Goal: Information Seeking & Learning: Learn about a topic

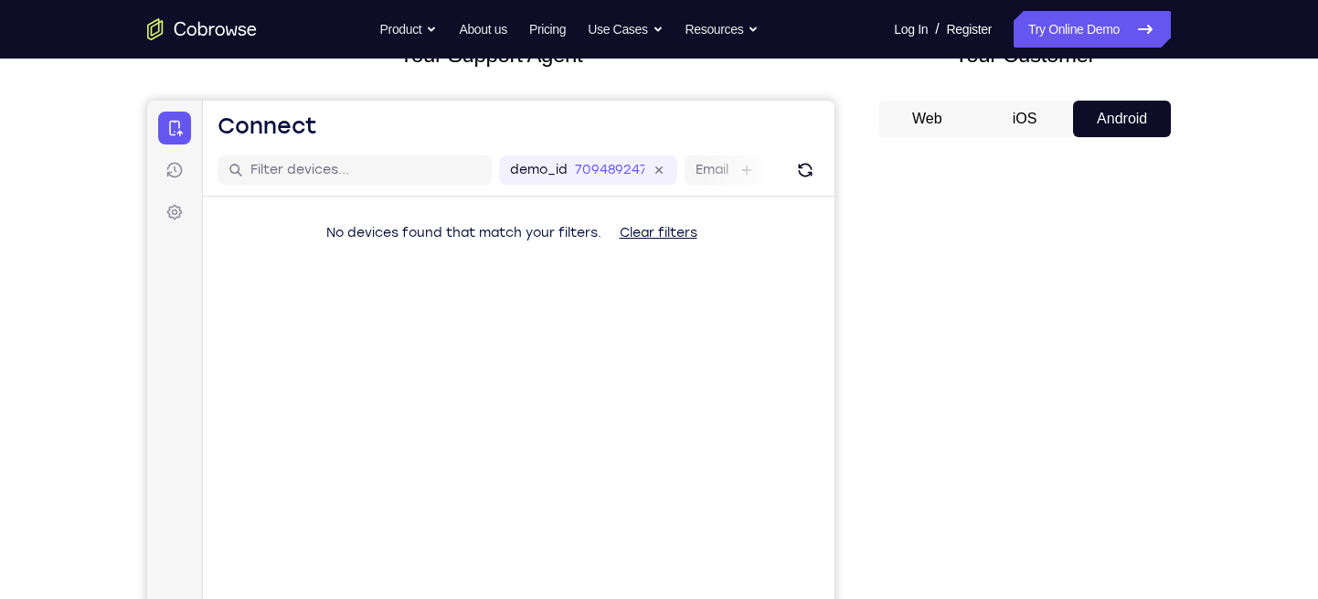
drag, startPoint x: 0, startPoint y: 0, endPoint x: 870, endPoint y: 89, distance: 874.8
click at [870, 89] on div "Your Support Agent Your Customer Web iOS Android" at bounding box center [659, 376] width 1024 height 676
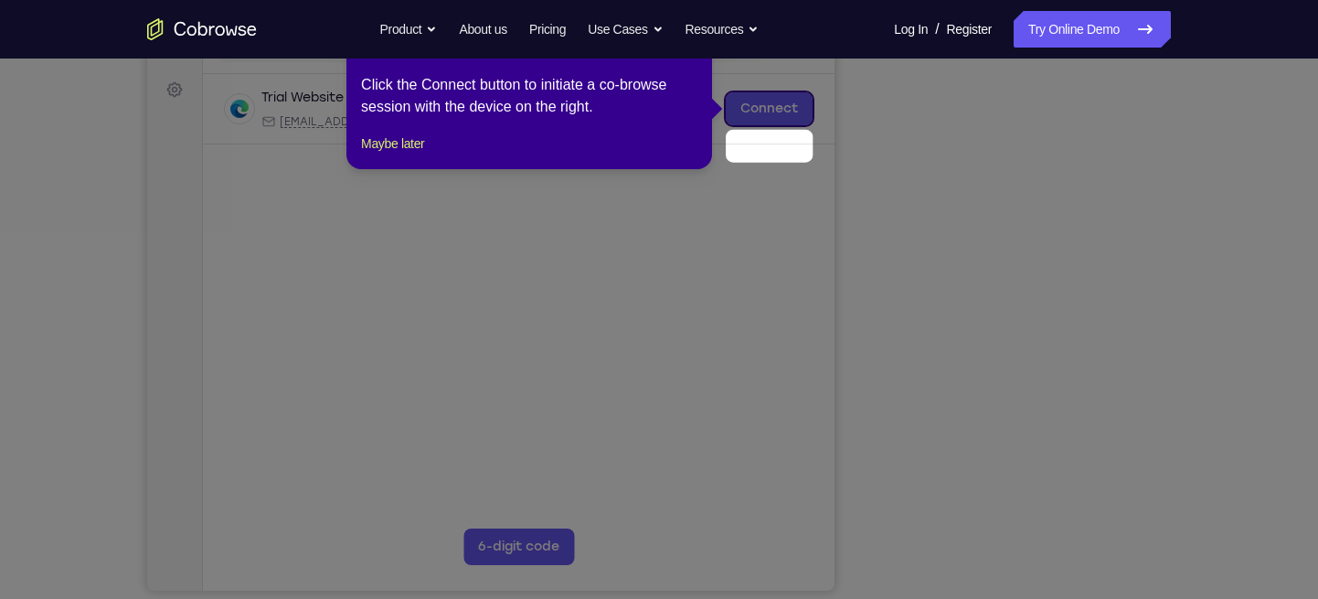
scroll to position [222, 0]
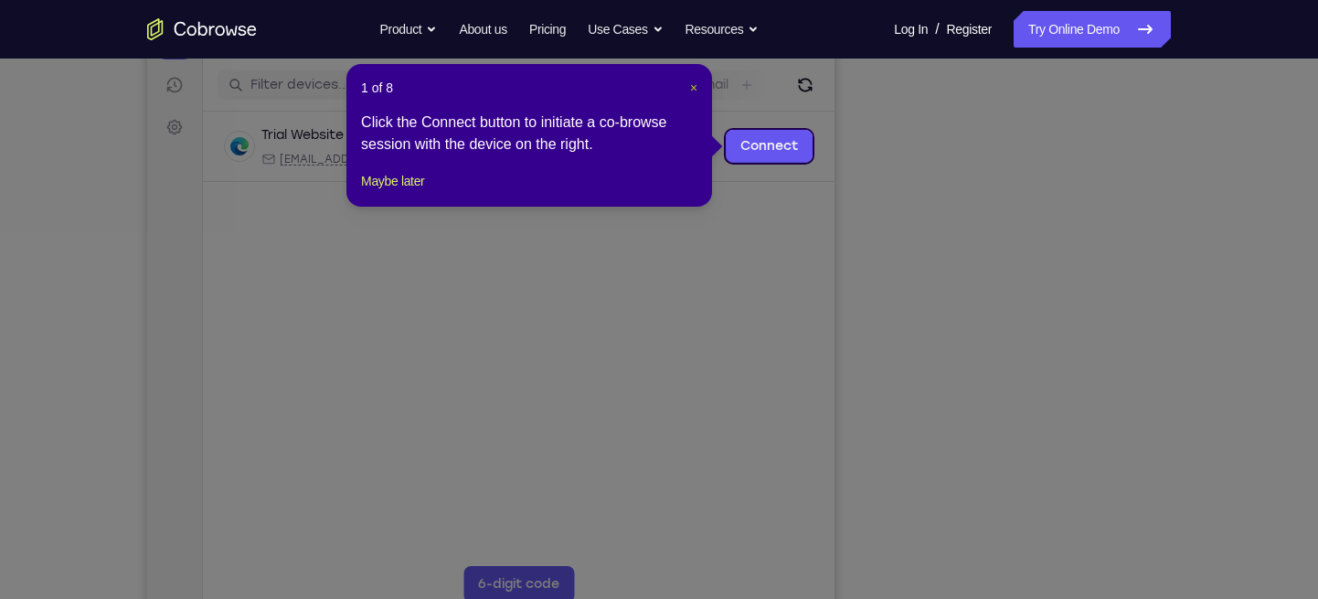
click at [693, 83] on span "×" at bounding box center [693, 87] width 7 height 15
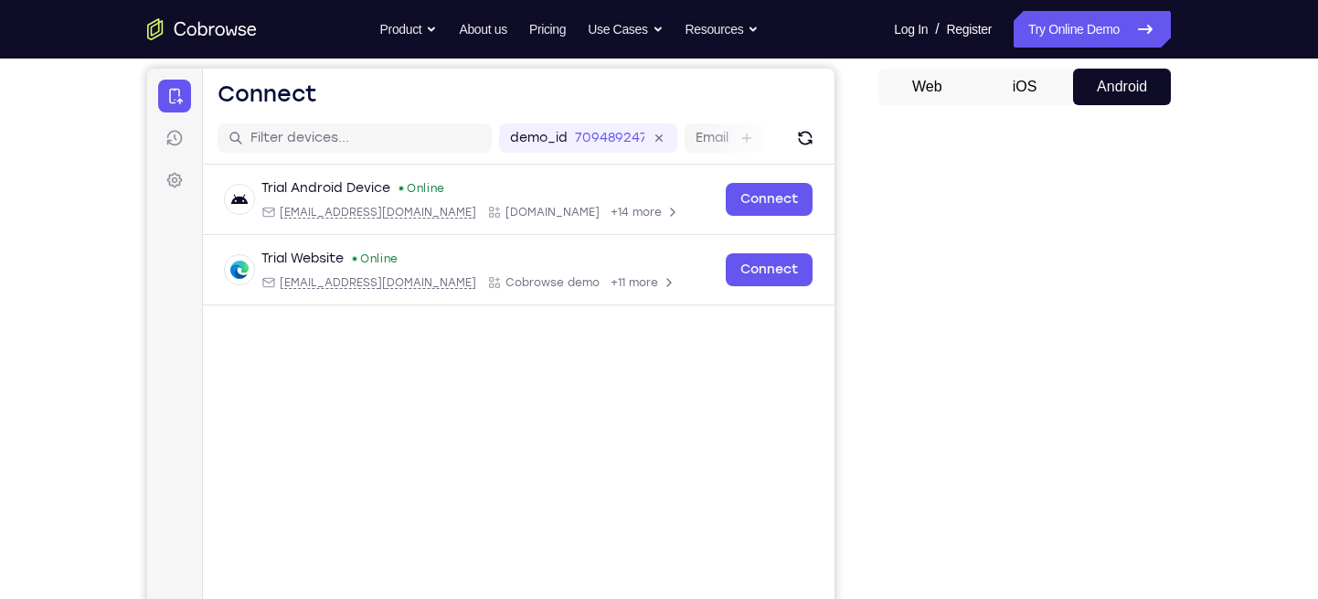
scroll to position [168, 0]
click at [1013, 78] on button "iOS" at bounding box center [1025, 87] width 98 height 37
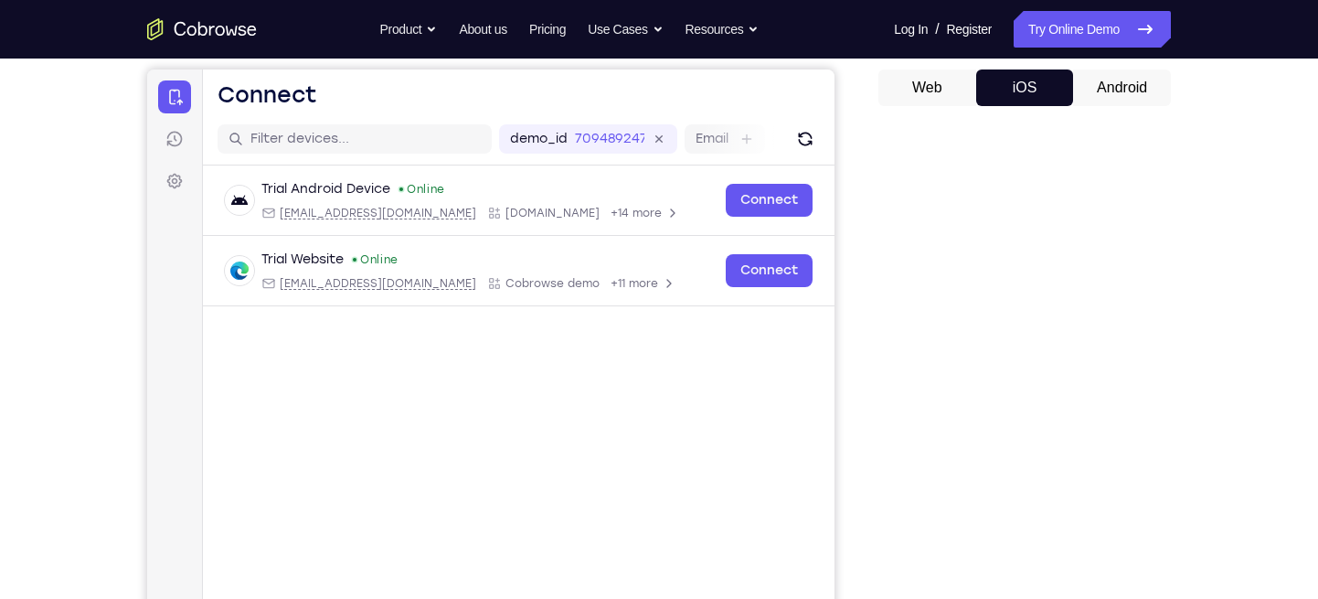
click at [1131, 90] on button "Android" at bounding box center [1122, 87] width 98 height 37
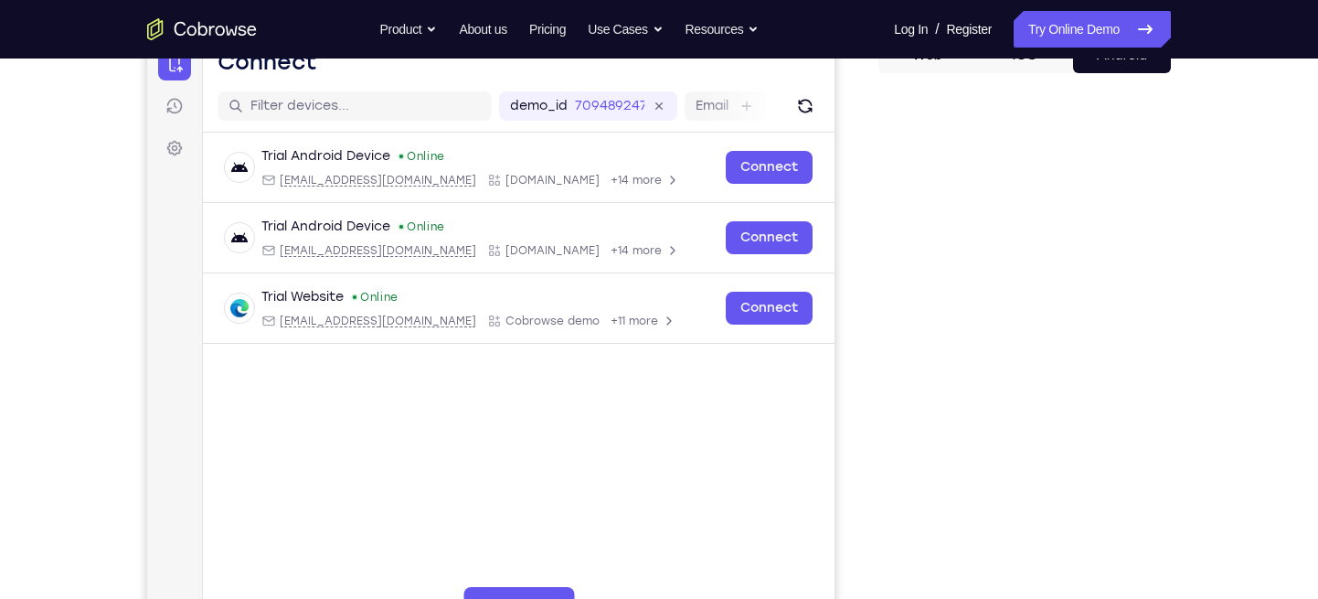
scroll to position [112, 0]
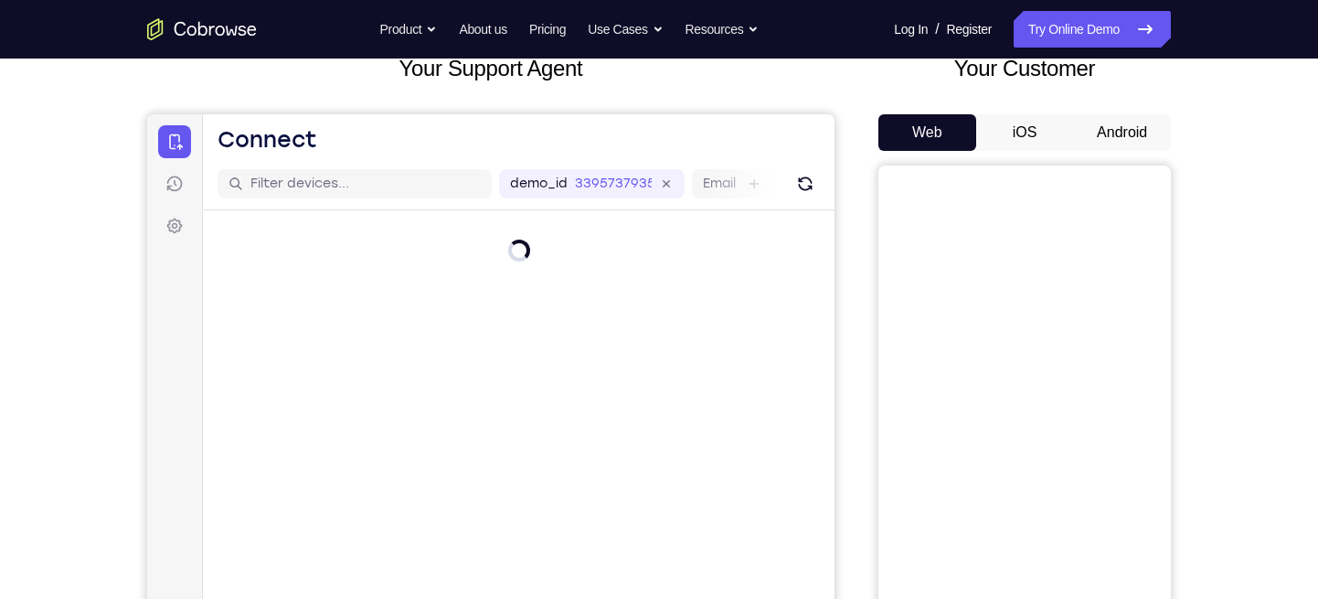
click at [1134, 130] on button "Android" at bounding box center [1122, 132] width 98 height 37
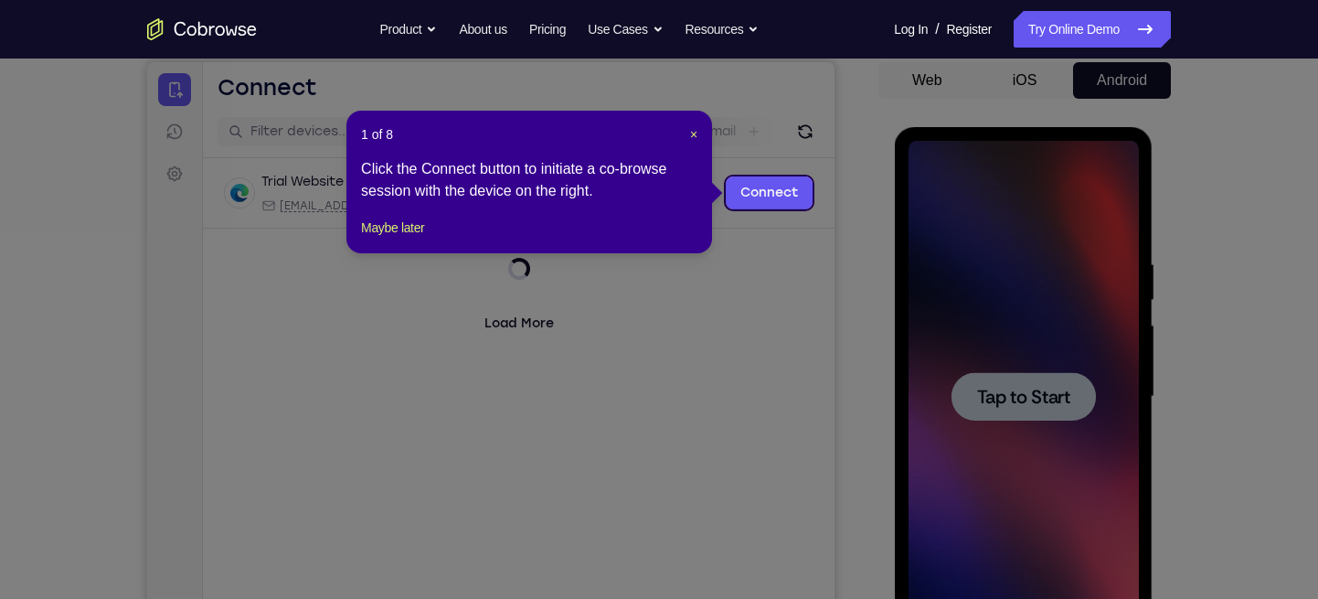
click at [790, 258] on icon at bounding box center [666, 299] width 1333 height 599
click at [690, 125] on button "×" at bounding box center [693, 134] width 7 height 18
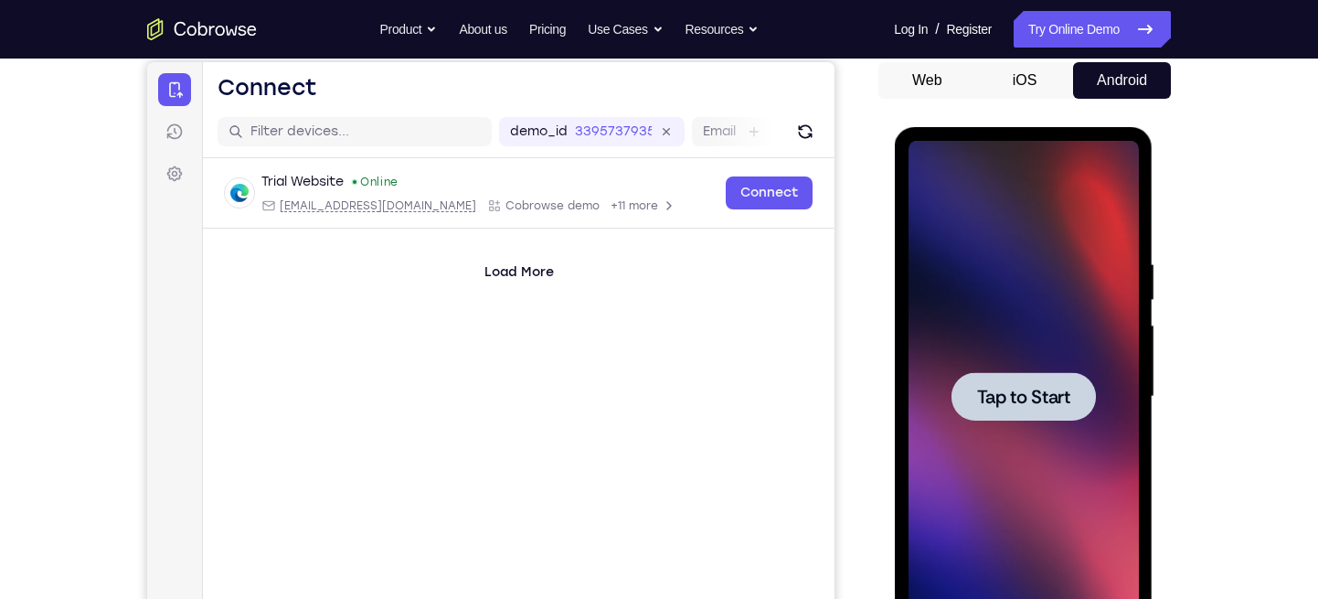
click at [1002, 406] on span "Tap to Start" at bounding box center [1022, 397] width 93 height 18
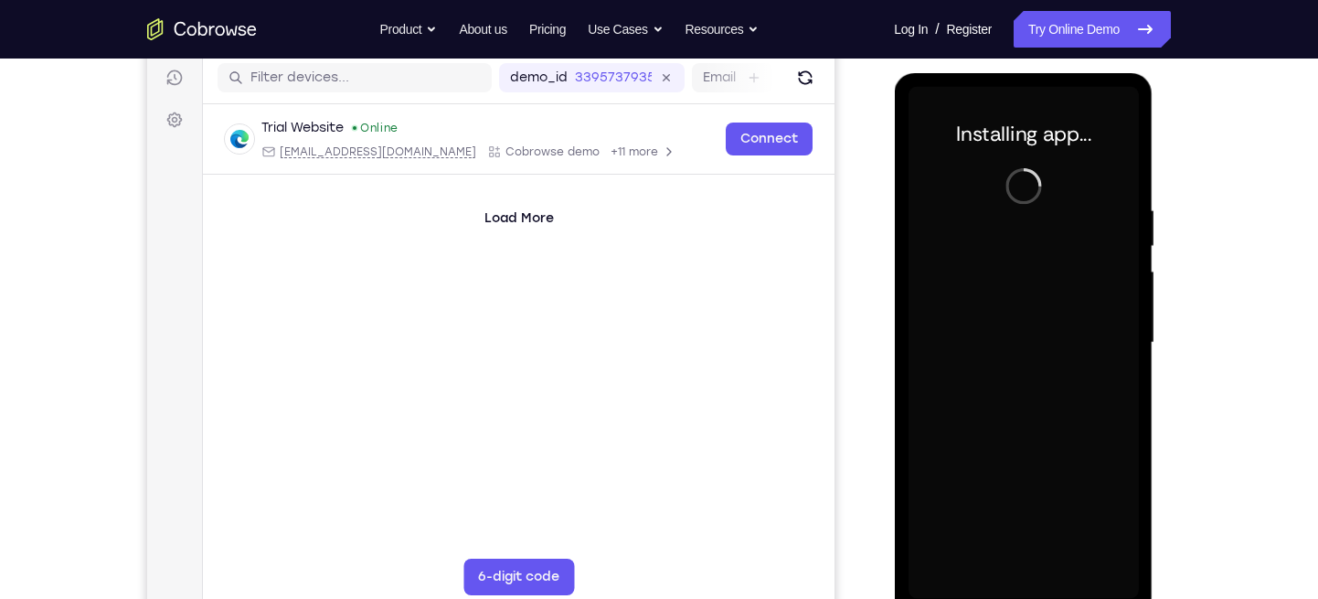
scroll to position [231, 0]
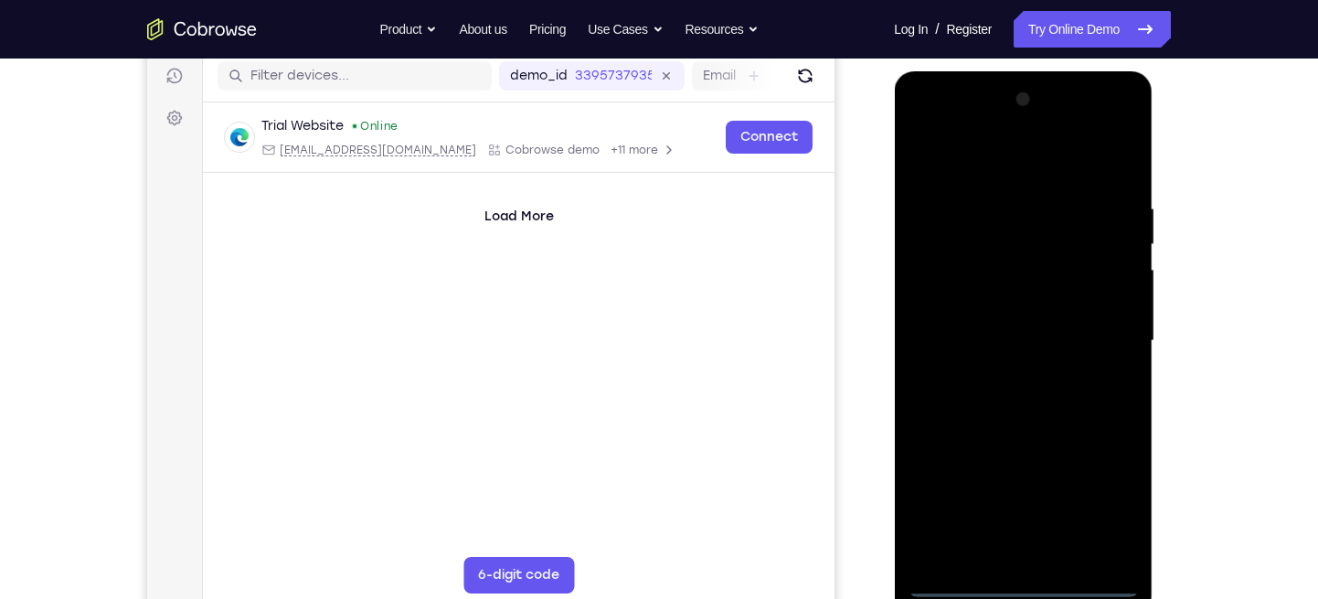
click at [1030, 574] on div at bounding box center [1023, 341] width 230 height 512
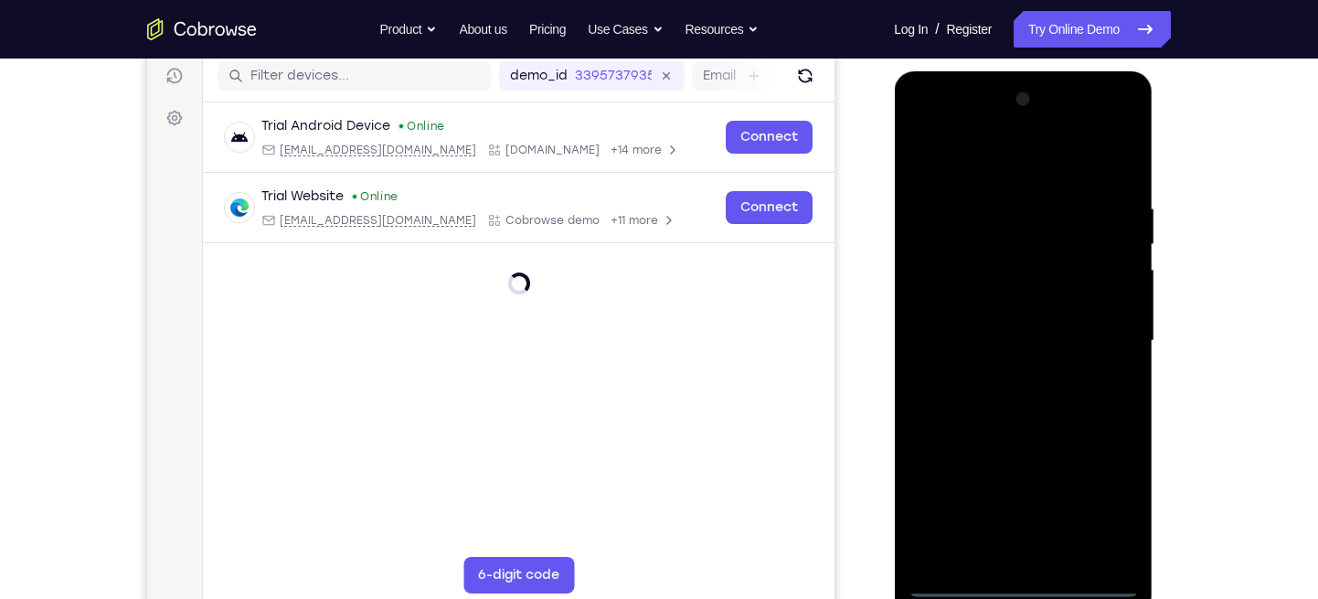
click at [1023, 589] on div at bounding box center [1023, 341] width 230 height 512
click at [1099, 500] on div at bounding box center [1023, 341] width 230 height 512
click at [981, 160] on div at bounding box center [1023, 341] width 230 height 512
click at [972, 234] on div at bounding box center [1023, 341] width 230 height 512
drag, startPoint x: 995, startPoint y: 406, endPoint x: 988, endPoint y: 208, distance: 197.6
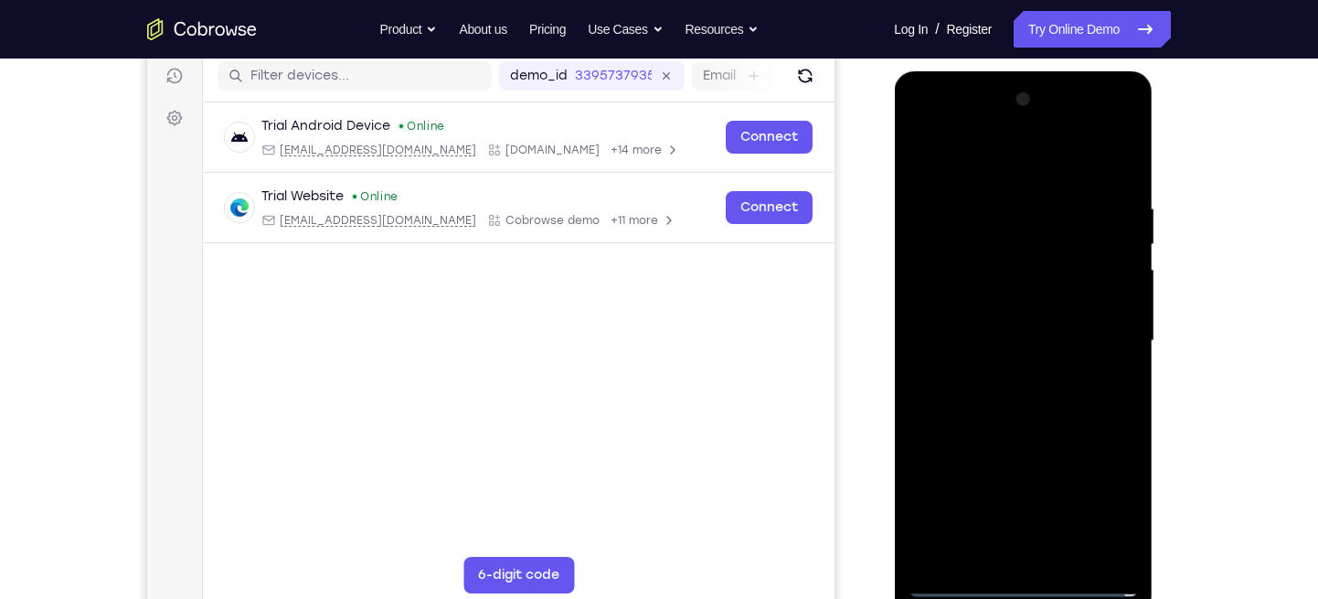
click at [988, 208] on div at bounding box center [1023, 341] width 230 height 512
drag, startPoint x: 997, startPoint y: 325, endPoint x: 1002, endPoint y: 214, distance: 110.7
click at [1002, 214] on div at bounding box center [1023, 341] width 230 height 512
drag, startPoint x: 975, startPoint y: 398, endPoint x: 971, endPoint y: 272, distance: 125.3
click at [971, 272] on div at bounding box center [1023, 341] width 230 height 512
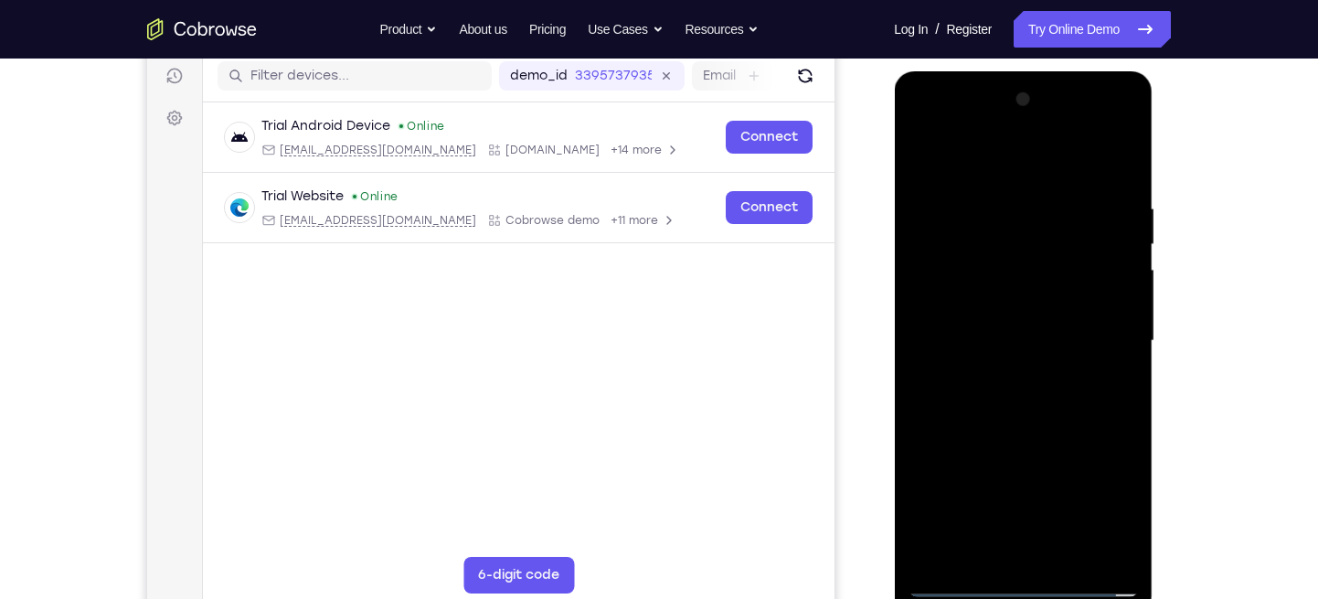
drag, startPoint x: 1004, startPoint y: 413, endPoint x: 1004, endPoint y: 375, distance: 38.4
click at [1004, 375] on div at bounding box center [1023, 341] width 230 height 512
drag, startPoint x: 1057, startPoint y: 373, endPoint x: 1051, endPoint y: 198, distance: 174.7
click at [1051, 198] on div at bounding box center [1023, 341] width 230 height 512
drag, startPoint x: 1035, startPoint y: 371, endPoint x: 1034, endPoint y: 179, distance: 192.0
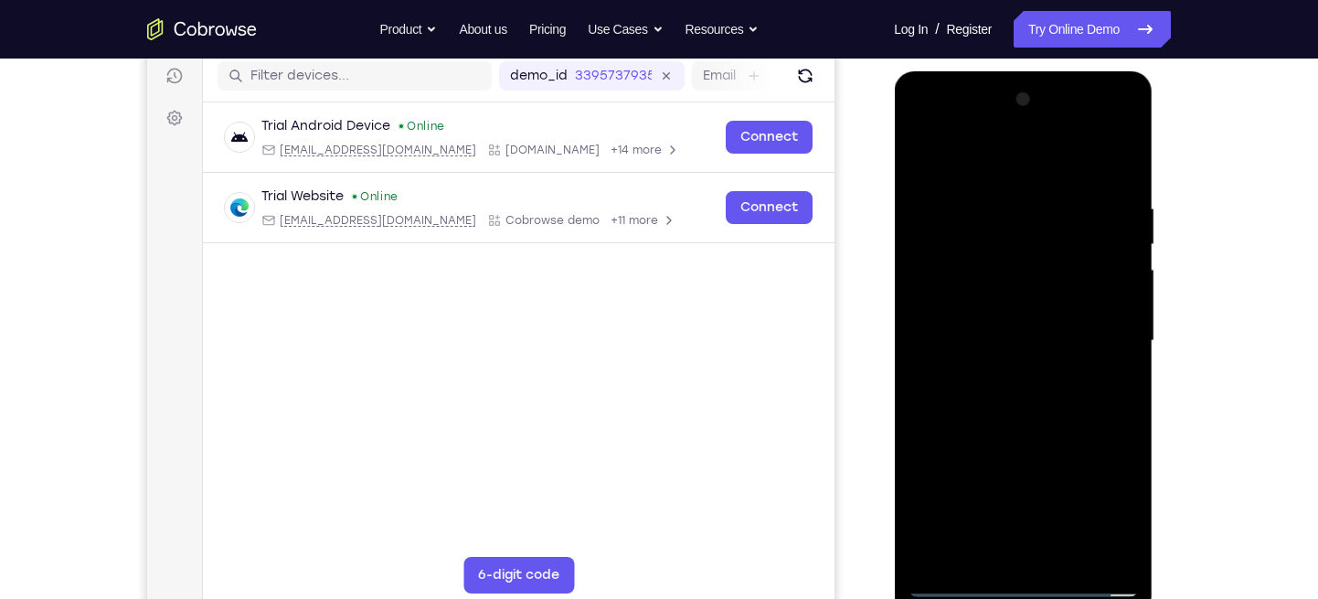
click at [1034, 179] on div at bounding box center [1023, 341] width 230 height 512
drag, startPoint x: 1040, startPoint y: 331, endPoint x: 1072, endPoint y: 651, distance: 321.6
click at [1072, 598] on html "Online web based iOS Simulators and Android Emulators. Run iPhone, iPad, Mobile…" at bounding box center [1024, 345] width 261 height 549
click at [1113, 154] on div at bounding box center [1023, 341] width 230 height 512
click at [977, 184] on div at bounding box center [1023, 341] width 230 height 512
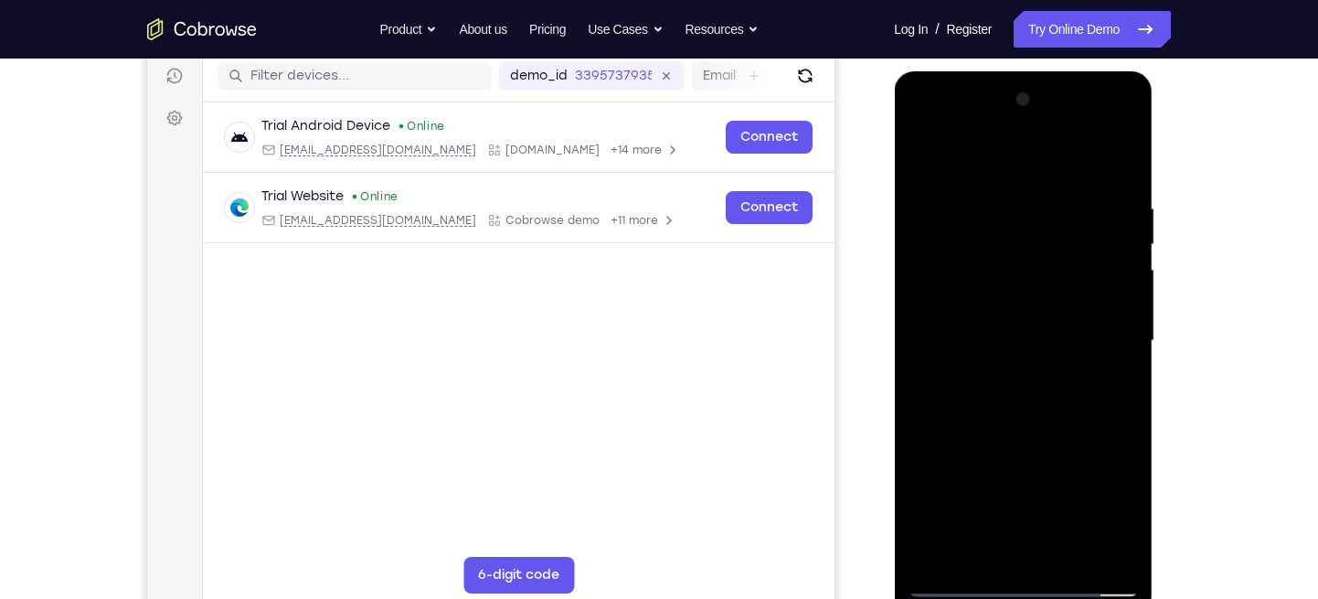
click at [1079, 187] on div at bounding box center [1023, 341] width 230 height 512
drag, startPoint x: 1026, startPoint y: 357, endPoint x: 1029, endPoint y: 186, distance: 171.0
click at [1029, 186] on div at bounding box center [1023, 341] width 230 height 512
drag, startPoint x: 997, startPoint y: 366, endPoint x: 997, endPoint y: 311, distance: 54.9
click at [997, 311] on div at bounding box center [1023, 341] width 230 height 512
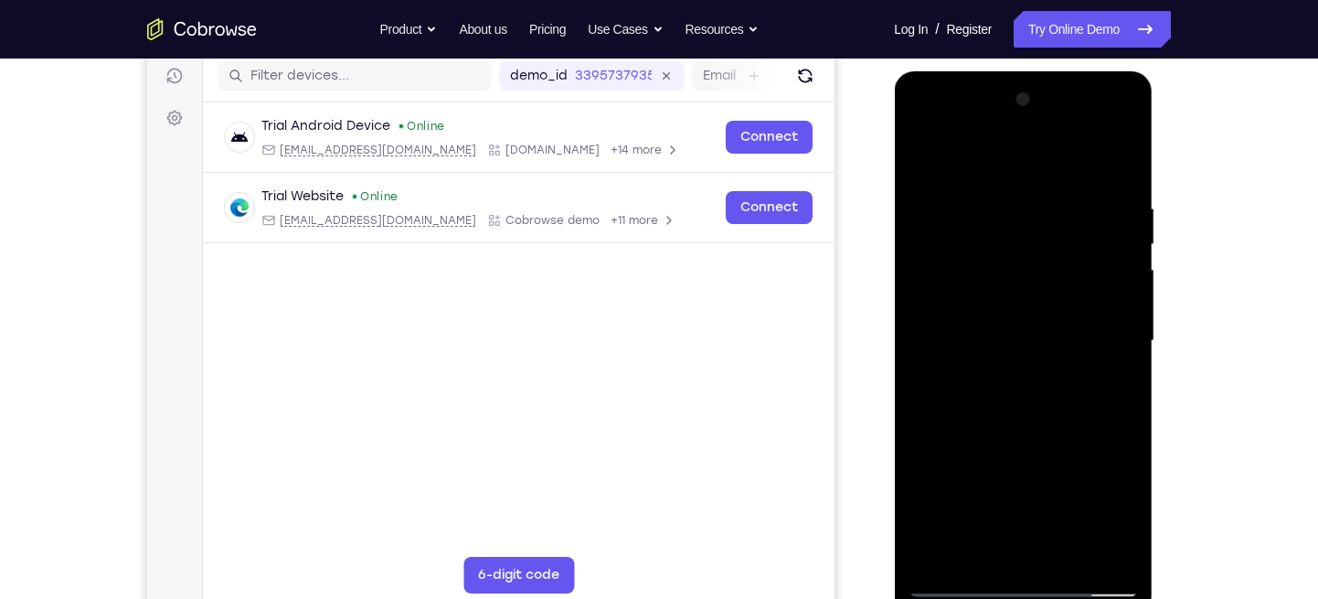
drag, startPoint x: 1002, startPoint y: 435, endPoint x: 1021, endPoint y: 307, distance: 129.4
click at [1021, 307] on div at bounding box center [1023, 341] width 230 height 512
drag, startPoint x: 1043, startPoint y: 412, endPoint x: 1037, endPoint y: 272, distance: 140.0
click at [1037, 272] on div at bounding box center [1023, 341] width 230 height 512
drag, startPoint x: 1031, startPoint y: 349, endPoint x: 1035, endPoint y: 302, distance: 47.7
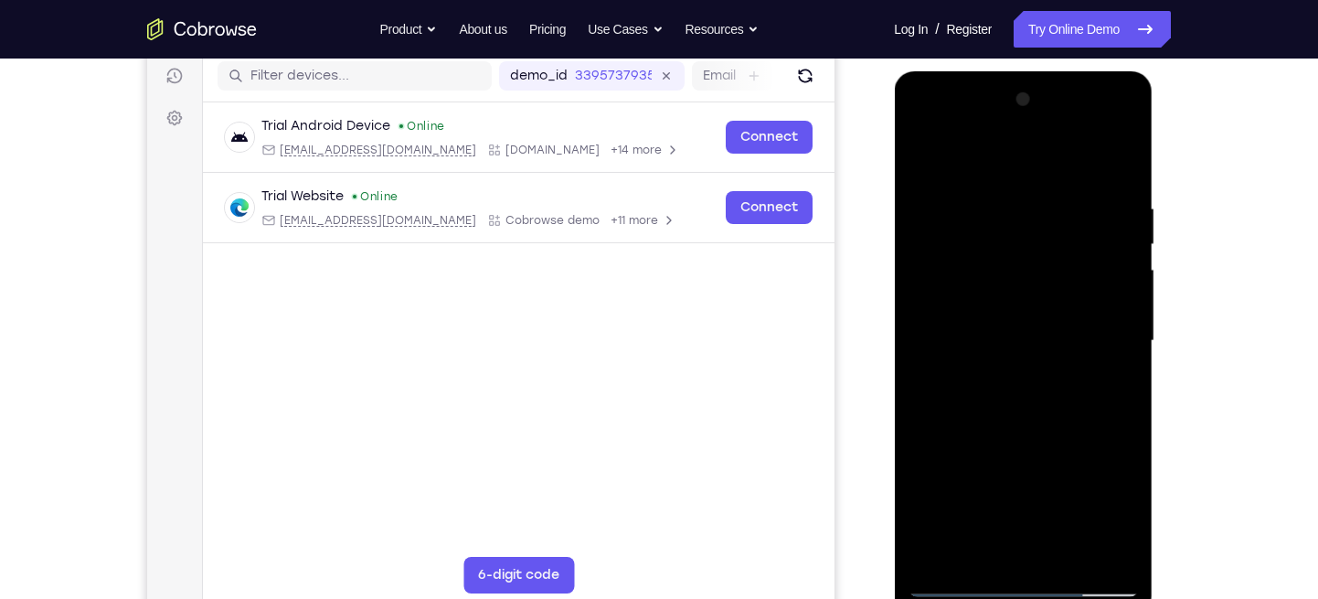
click at [1035, 302] on div at bounding box center [1023, 341] width 230 height 512
drag, startPoint x: 1037, startPoint y: 314, endPoint x: 1015, endPoint y: 172, distance: 144.3
click at [1015, 172] on div at bounding box center [1023, 341] width 230 height 512
drag, startPoint x: 1022, startPoint y: 386, endPoint x: 1022, endPoint y: 318, distance: 67.6
click at [1022, 318] on div at bounding box center [1023, 341] width 230 height 512
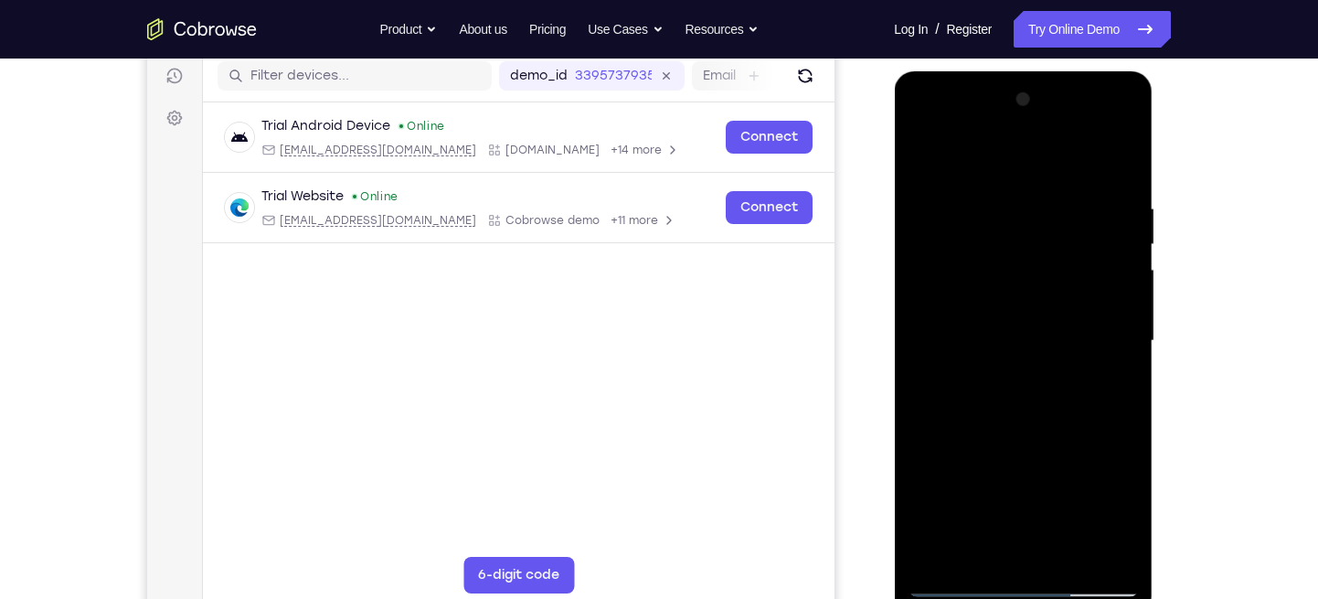
drag, startPoint x: 1097, startPoint y: 472, endPoint x: 1097, endPoint y: 348, distance: 123.4
click at [1097, 348] on div at bounding box center [1023, 341] width 230 height 512
drag, startPoint x: 1066, startPoint y: 452, endPoint x: 1059, endPoint y: 316, distance: 135.5
click at [1059, 316] on div at bounding box center [1023, 341] width 230 height 512
drag, startPoint x: 1038, startPoint y: 452, endPoint x: 1049, endPoint y: 178, distance: 273.5
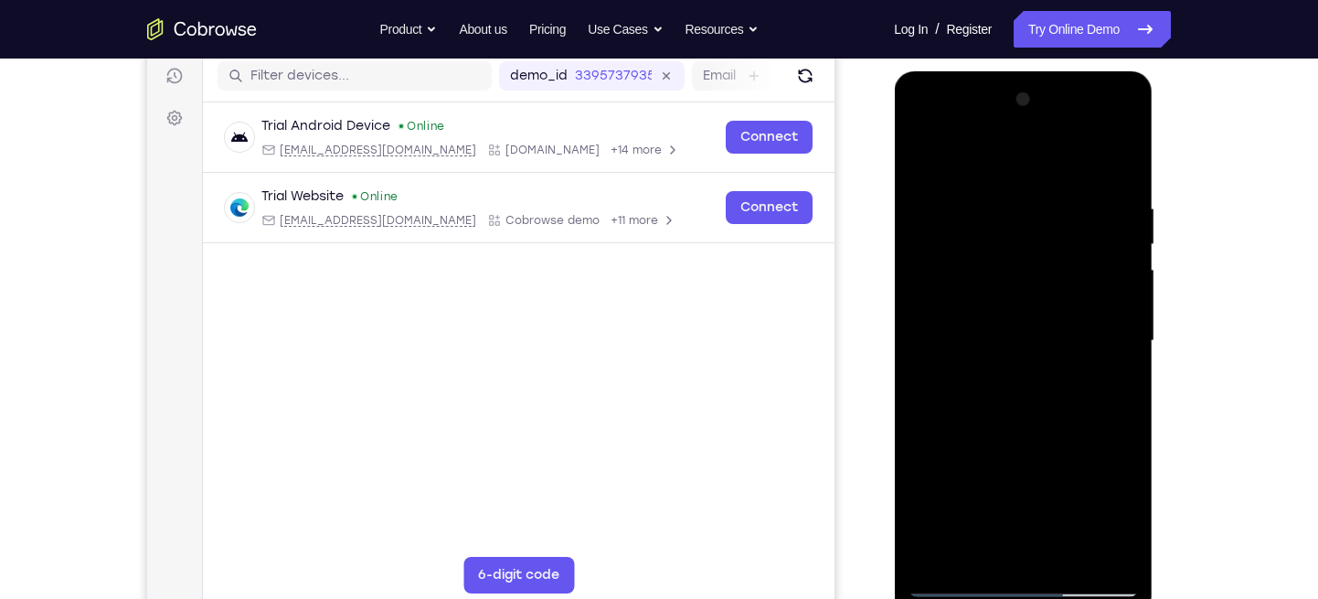
click at [1049, 178] on div at bounding box center [1023, 341] width 230 height 512
drag, startPoint x: 1040, startPoint y: 288, endPoint x: 1037, endPoint y: 257, distance: 31.3
click at [1037, 257] on div at bounding box center [1023, 341] width 230 height 512
drag, startPoint x: 1091, startPoint y: 494, endPoint x: 1090, endPoint y: 395, distance: 98.7
click at [1090, 395] on div at bounding box center [1023, 341] width 230 height 512
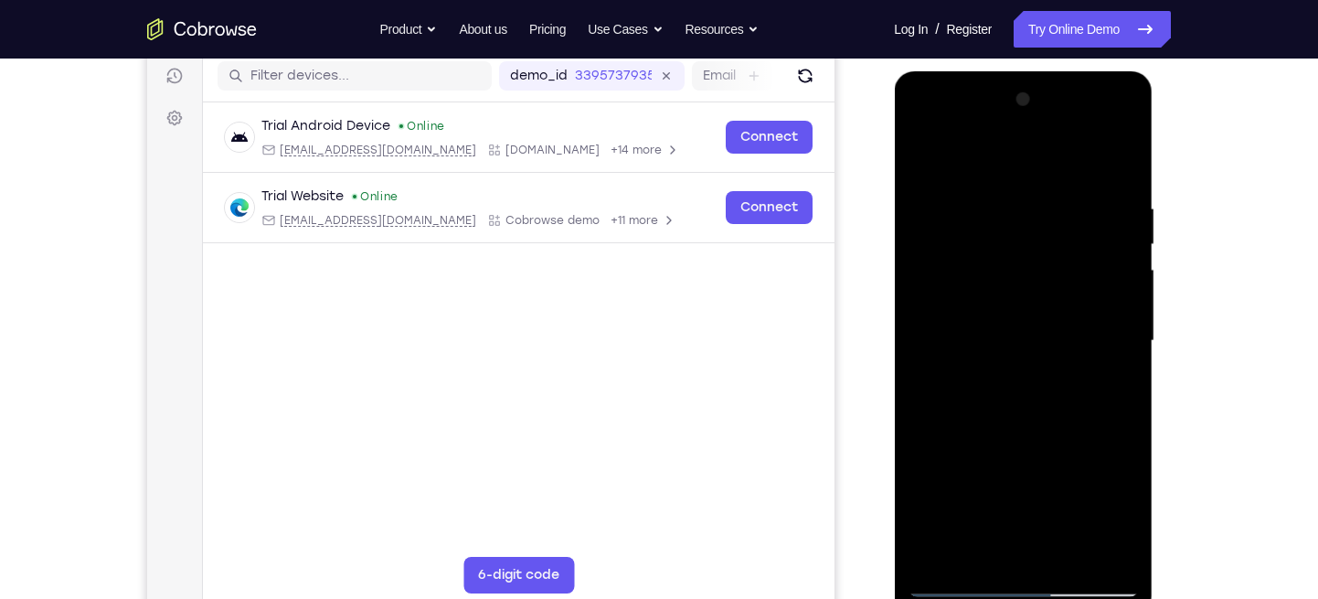
drag, startPoint x: 1082, startPoint y: 485, endPoint x: 1068, endPoint y: 272, distance: 213.5
click at [1068, 272] on div at bounding box center [1023, 341] width 230 height 512
drag, startPoint x: 998, startPoint y: 412, endPoint x: 1000, endPoint y: 336, distance: 76.8
click at [1000, 336] on div at bounding box center [1023, 341] width 230 height 512
drag, startPoint x: 1000, startPoint y: 336, endPoint x: 1011, endPoint y: 260, distance: 76.7
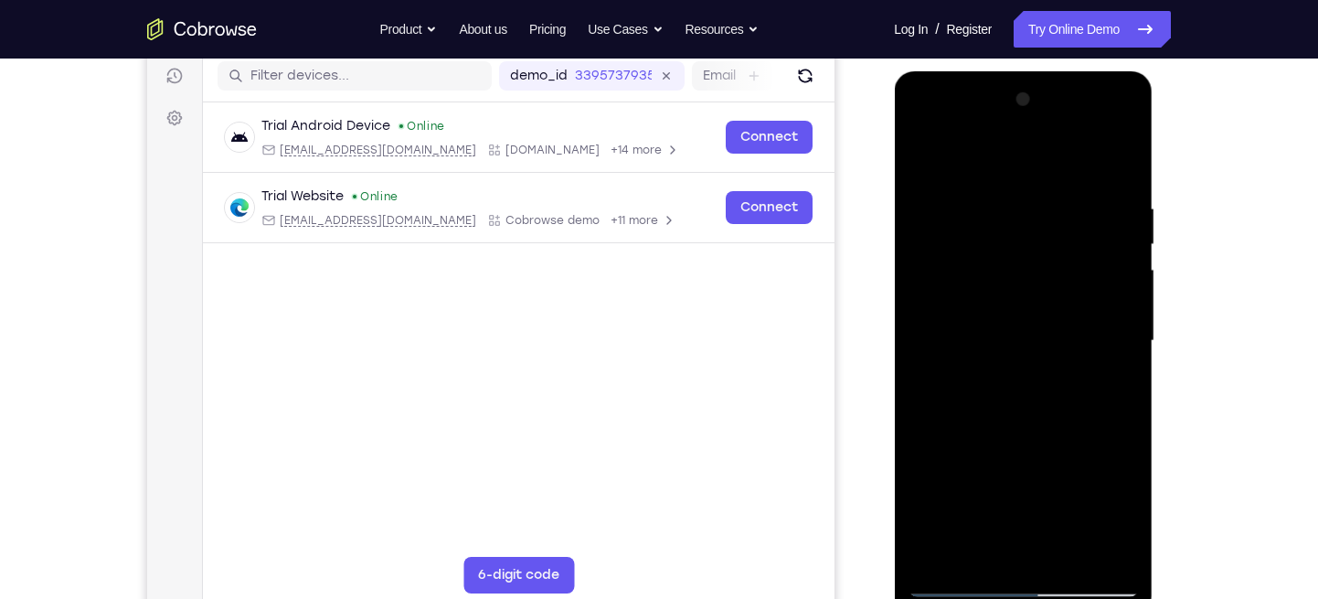
click at [1011, 260] on div at bounding box center [1023, 341] width 230 height 512
drag, startPoint x: 1049, startPoint y: 463, endPoint x: 1049, endPoint y: 394, distance: 68.6
click at [1049, 394] on div at bounding box center [1023, 341] width 230 height 512
drag, startPoint x: 1049, startPoint y: 394, endPoint x: 1045, endPoint y: 229, distance: 165.5
click at [1045, 229] on div at bounding box center [1023, 341] width 230 height 512
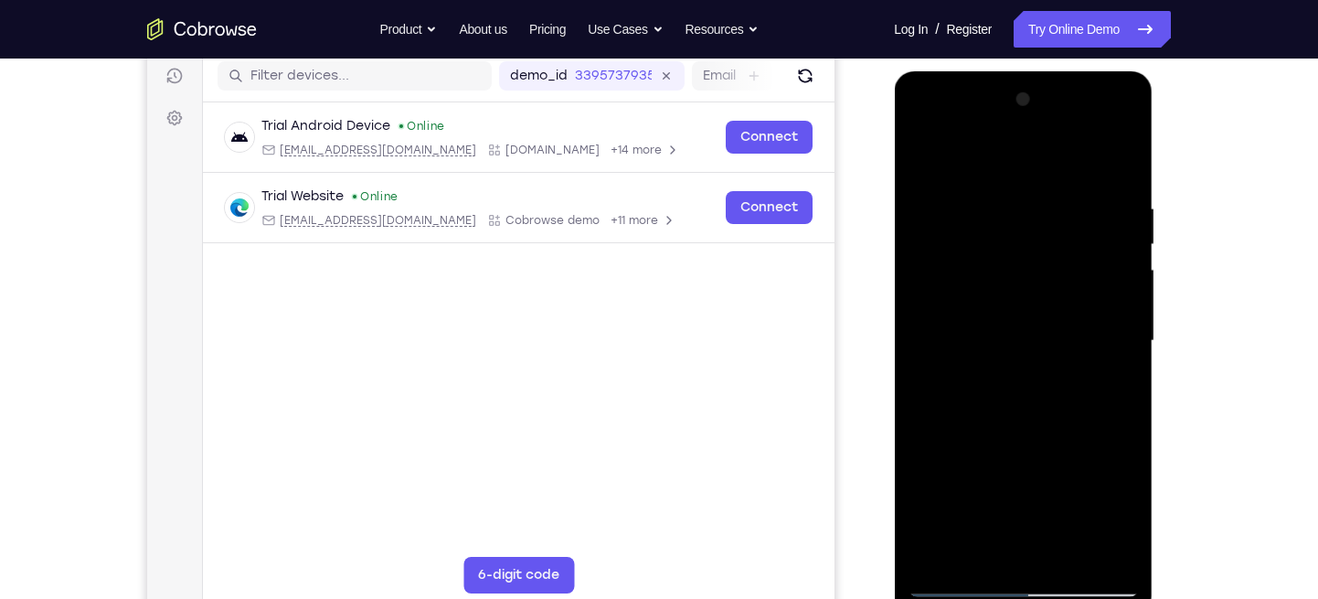
drag, startPoint x: 1043, startPoint y: 373, endPoint x: 1051, endPoint y: 284, distance: 89.1
click at [1051, 284] on div at bounding box center [1023, 341] width 230 height 512
drag, startPoint x: 1087, startPoint y: 503, endPoint x: 1087, endPoint y: 441, distance: 62.2
click at [1087, 441] on div at bounding box center [1023, 341] width 230 height 512
click at [1114, 153] on div at bounding box center [1023, 341] width 230 height 512
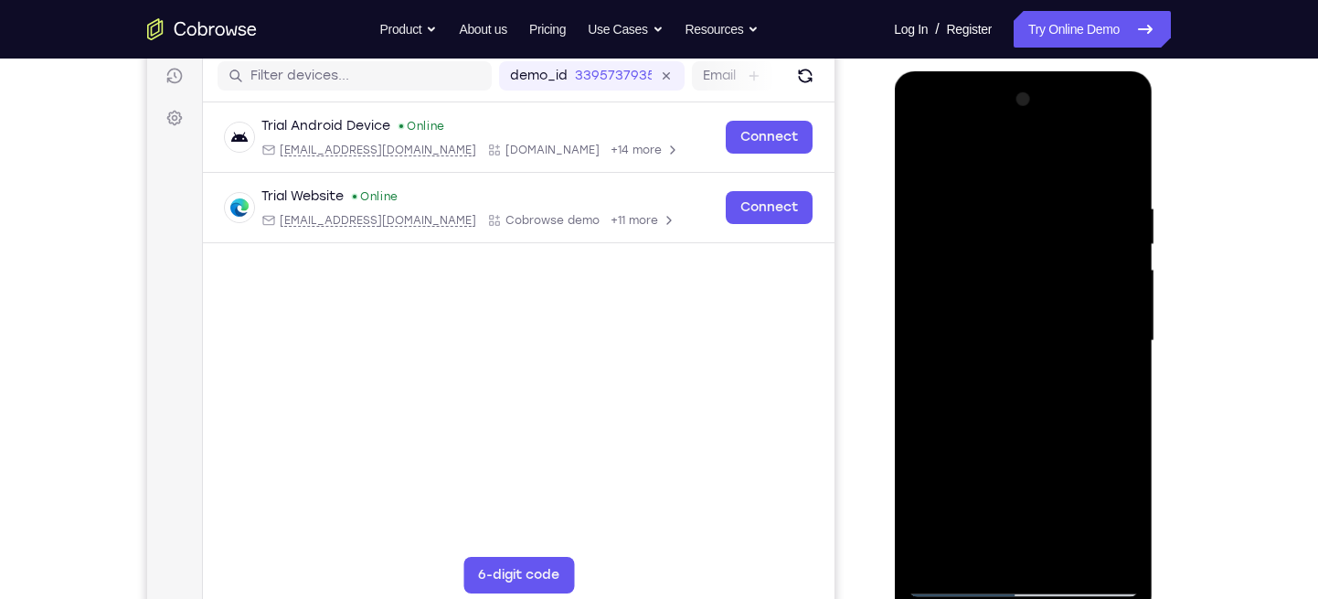
click at [989, 186] on div at bounding box center [1023, 341] width 230 height 512
drag, startPoint x: 1079, startPoint y: 379, endPoint x: 1080, endPoint y: 335, distance: 44.8
click at [1080, 335] on div at bounding box center [1023, 341] width 230 height 512
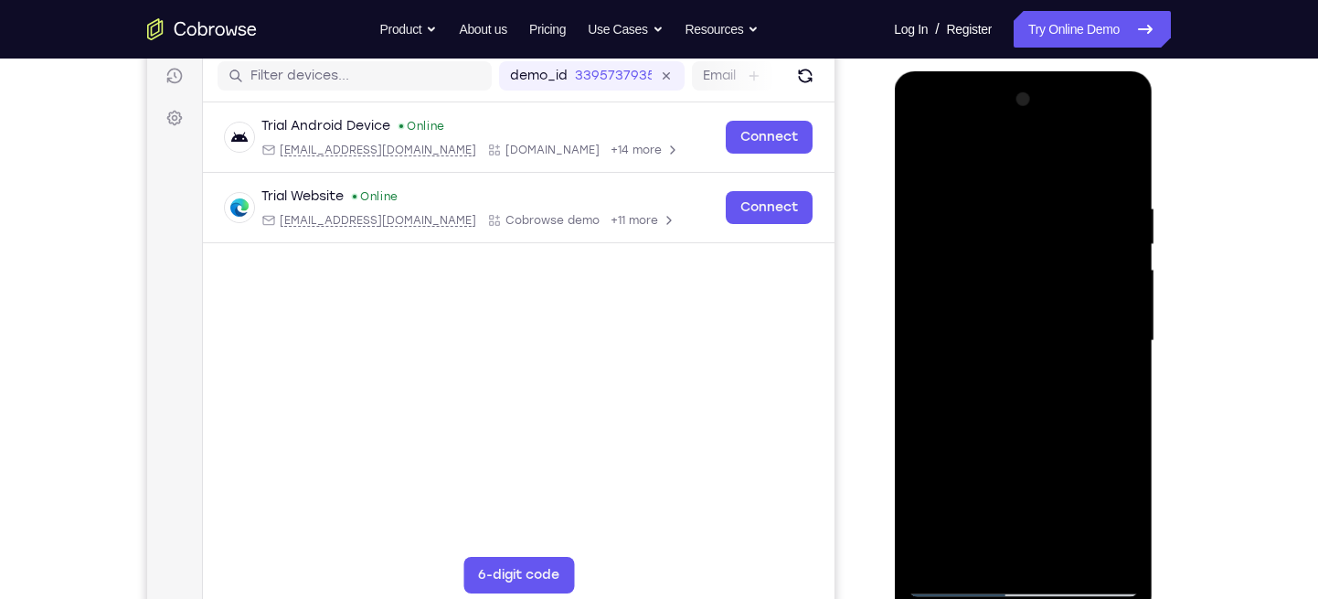
drag, startPoint x: 1045, startPoint y: 473, endPoint x: 1048, endPoint y: 389, distance: 83.2
click at [1048, 389] on div at bounding box center [1023, 341] width 230 height 512
drag, startPoint x: 1048, startPoint y: 411, endPoint x: 1036, endPoint y: 250, distance: 161.3
click at [1036, 250] on div at bounding box center [1023, 341] width 230 height 512
drag, startPoint x: 1017, startPoint y: 409, endPoint x: 1017, endPoint y: 352, distance: 56.7
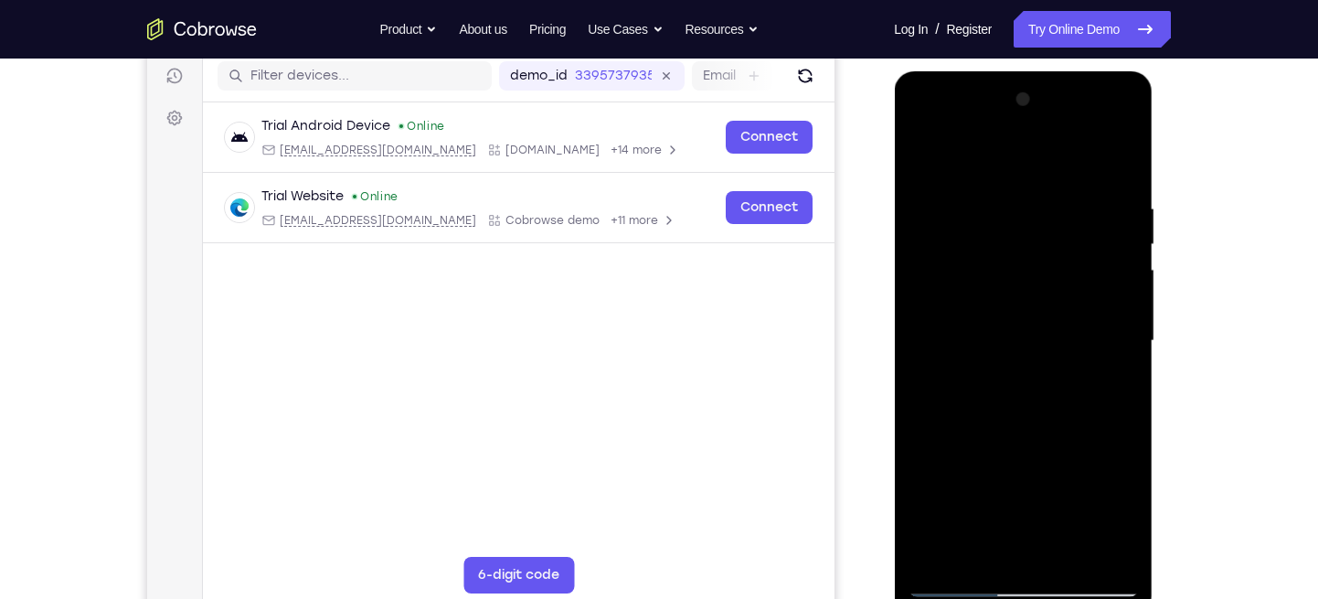
click at [1017, 352] on div at bounding box center [1023, 341] width 230 height 512
drag, startPoint x: 1039, startPoint y: 413, endPoint x: 1040, endPoint y: 367, distance: 45.7
click at [1040, 367] on div at bounding box center [1023, 341] width 230 height 512
drag, startPoint x: 1020, startPoint y: 477, endPoint x: 1027, endPoint y: 378, distance: 98.9
click at [1027, 378] on div at bounding box center [1023, 341] width 230 height 512
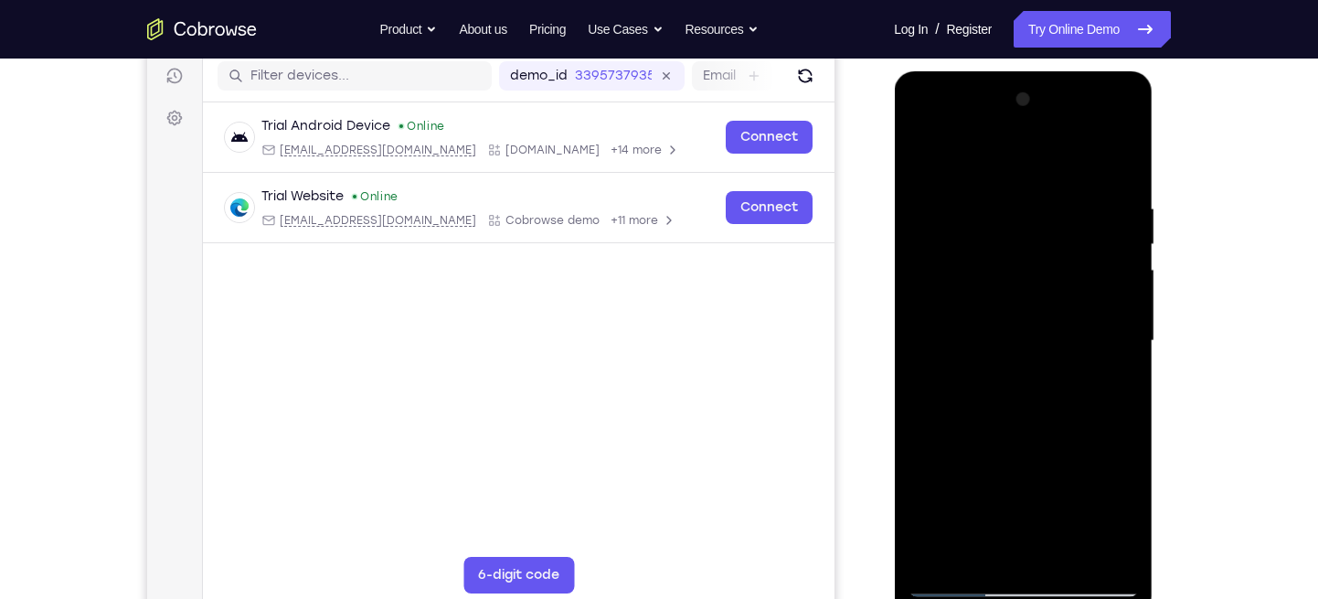
drag, startPoint x: 1040, startPoint y: 422, endPoint x: 1048, endPoint y: 204, distance: 218.6
click at [1048, 204] on div at bounding box center [1023, 341] width 230 height 512
drag, startPoint x: 1029, startPoint y: 375, endPoint x: 1025, endPoint y: 196, distance: 179.2
click at [1025, 196] on div at bounding box center [1023, 341] width 230 height 512
drag, startPoint x: 1022, startPoint y: 348, endPoint x: 1025, endPoint y: 158, distance: 190.2
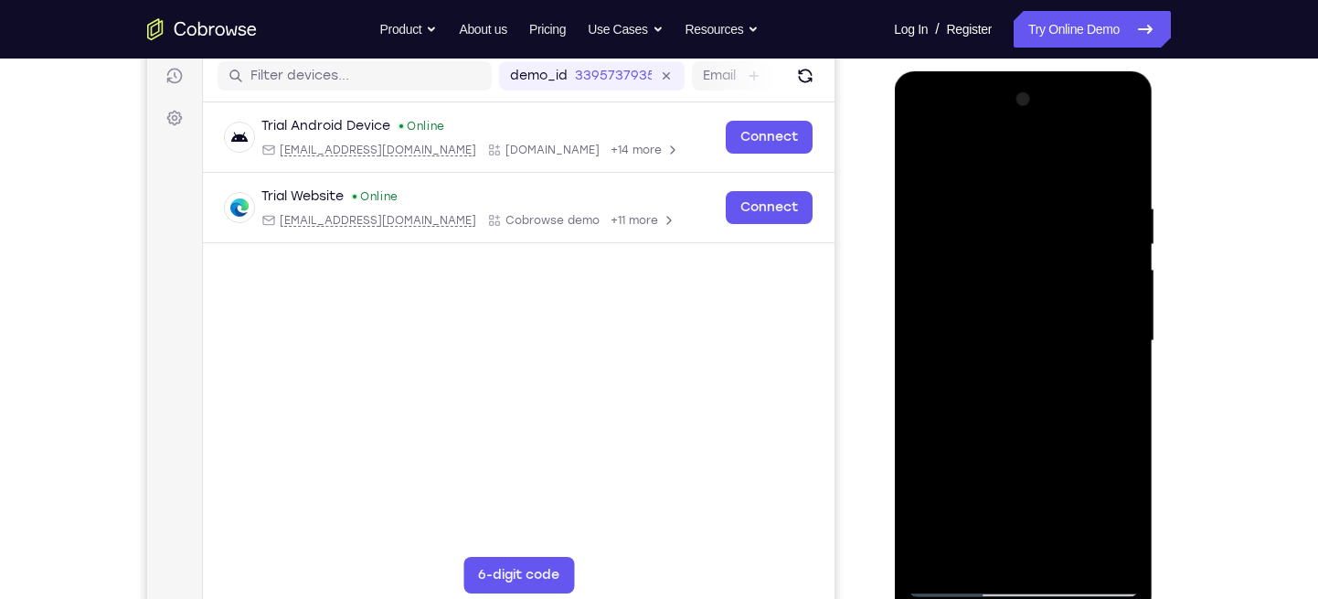
click at [1025, 158] on div at bounding box center [1023, 341] width 230 height 512
drag, startPoint x: 1038, startPoint y: 331, endPoint x: 1043, endPoint y: 196, distance: 135.4
click at [1043, 196] on div at bounding box center [1023, 341] width 230 height 512
drag, startPoint x: 1017, startPoint y: 463, endPoint x: 1022, endPoint y: 338, distance: 124.4
click at [1022, 338] on div at bounding box center [1023, 341] width 230 height 512
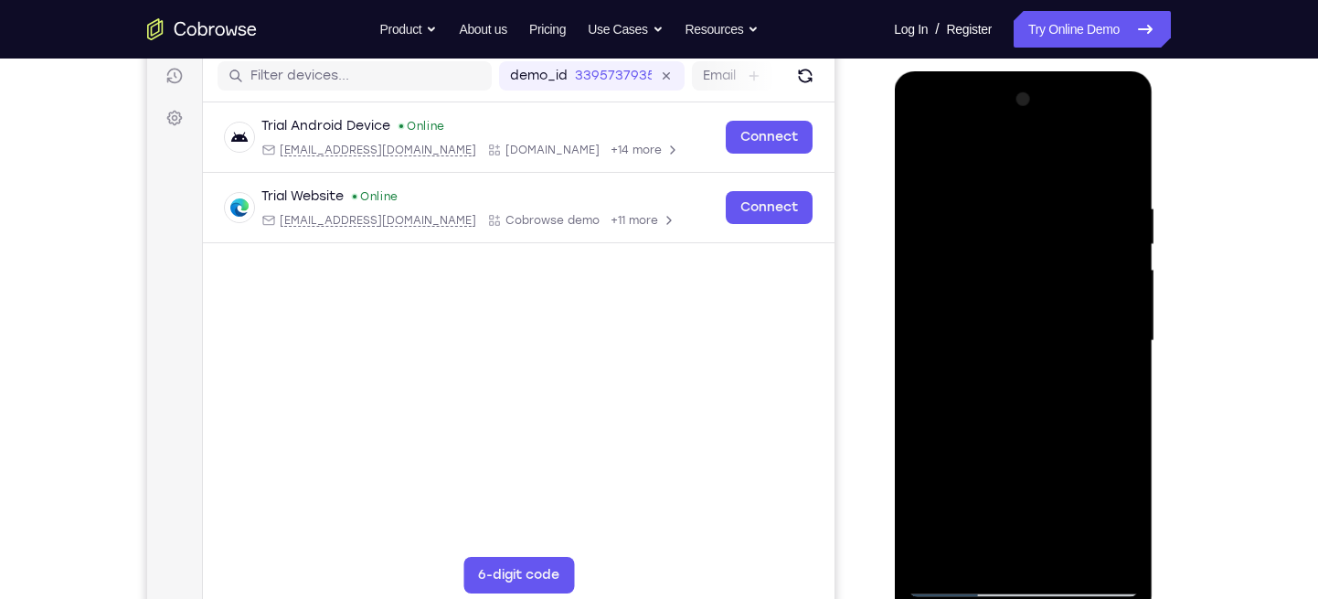
drag, startPoint x: 1115, startPoint y: 378, endPoint x: 1094, endPoint y: 122, distance: 257.7
click at [1094, 122] on div at bounding box center [1023, 341] width 230 height 512
drag, startPoint x: 1072, startPoint y: 367, endPoint x: 1077, endPoint y: 213, distance: 153.6
click at [1077, 213] on div at bounding box center [1023, 341] width 230 height 512
drag, startPoint x: 1049, startPoint y: 253, endPoint x: 1060, endPoint y: 77, distance: 176.8
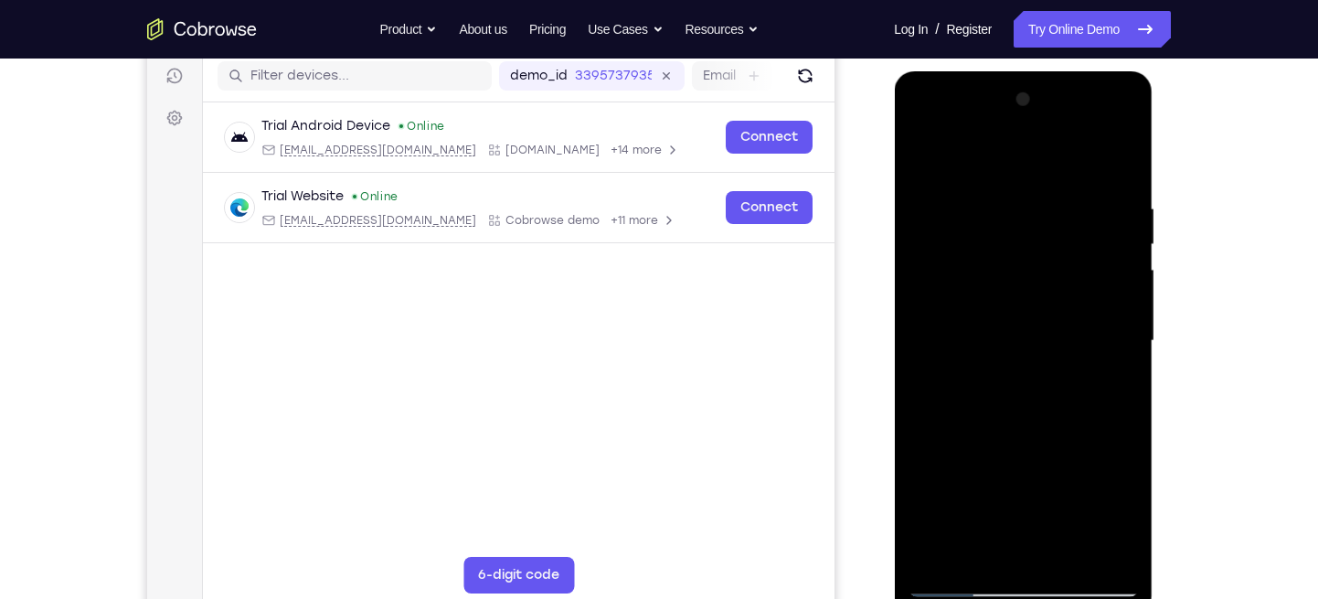
click at [1060, 77] on div at bounding box center [1023, 343] width 259 height 545
drag, startPoint x: 1046, startPoint y: 331, endPoint x: 1049, endPoint y: 143, distance: 188.4
click at [1049, 143] on div at bounding box center [1023, 341] width 230 height 512
drag, startPoint x: 1050, startPoint y: 397, endPoint x: 1062, endPoint y: 201, distance: 196.0
click at [1062, 201] on div at bounding box center [1023, 341] width 230 height 512
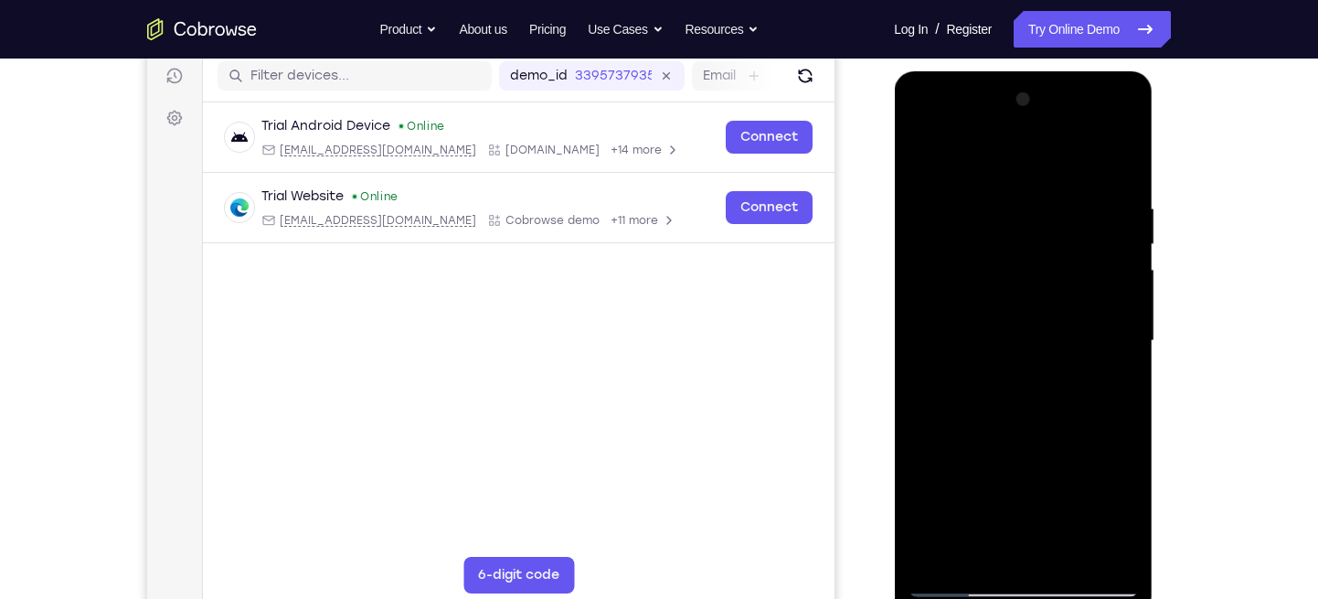
drag, startPoint x: 1057, startPoint y: 440, endPoint x: 1062, endPoint y: 378, distance: 61.5
click at [1062, 378] on div at bounding box center [1023, 341] width 230 height 512
drag, startPoint x: 1053, startPoint y: 489, endPoint x: 1053, endPoint y: 320, distance: 169.1
click at [1053, 320] on div at bounding box center [1023, 341] width 230 height 512
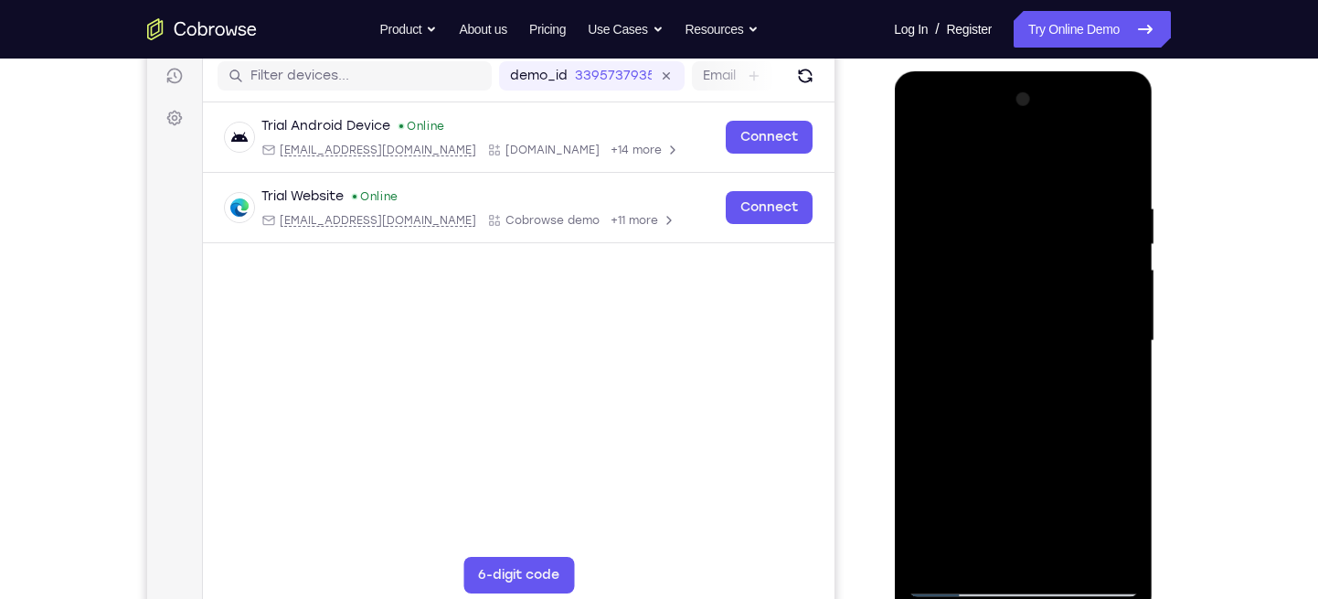
click at [956, 582] on div at bounding box center [1023, 341] width 230 height 512
drag, startPoint x: 1013, startPoint y: 449, endPoint x: 1022, endPoint y: 389, distance: 61.0
click at [1022, 389] on div at bounding box center [1023, 341] width 230 height 512
click at [1049, 261] on div at bounding box center [1023, 341] width 230 height 512
click at [961, 580] on div at bounding box center [1023, 341] width 230 height 512
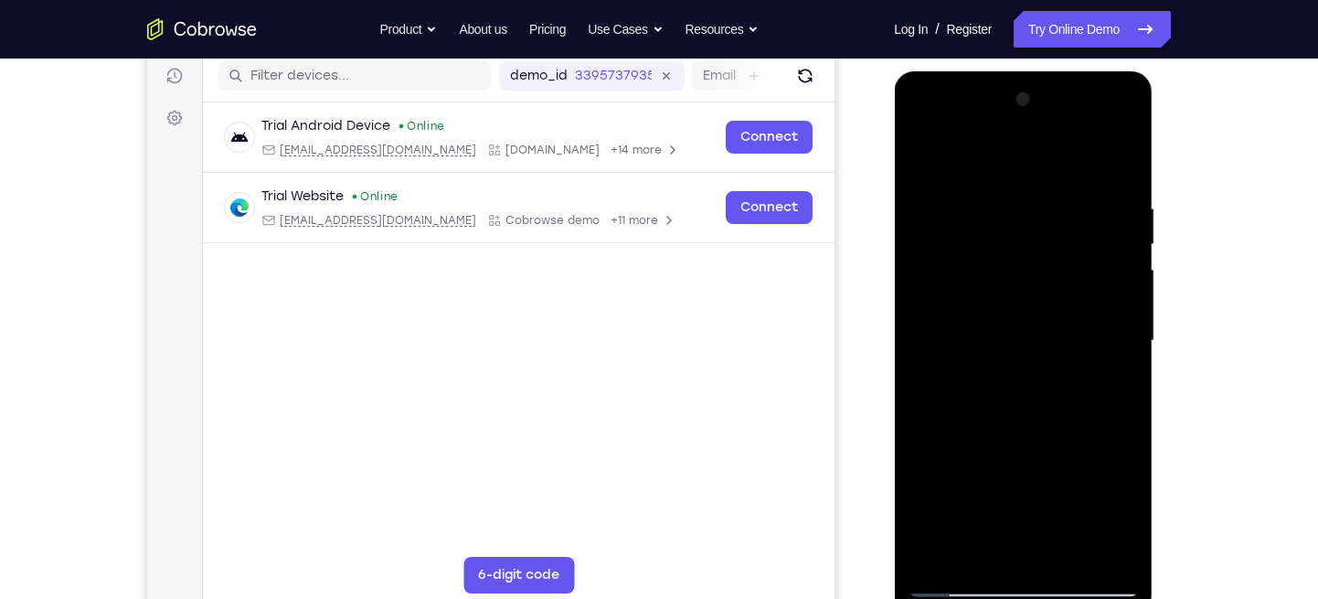
drag, startPoint x: 1058, startPoint y: 269, endPoint x: 1063, endPoint y: 428, distance: 159.2
click at [1063, 428] on div at bounding box center [1023, 341] width 230 height 512
click at [1021, 253] on div at bounding box center [1023, 341] width 230 height 512
click at [1015, 355] on div at bounding box center [1023, 341] width 230 height 512
click at [1111, 426] on div at bounding box center [1023, 341] width 230 height 512
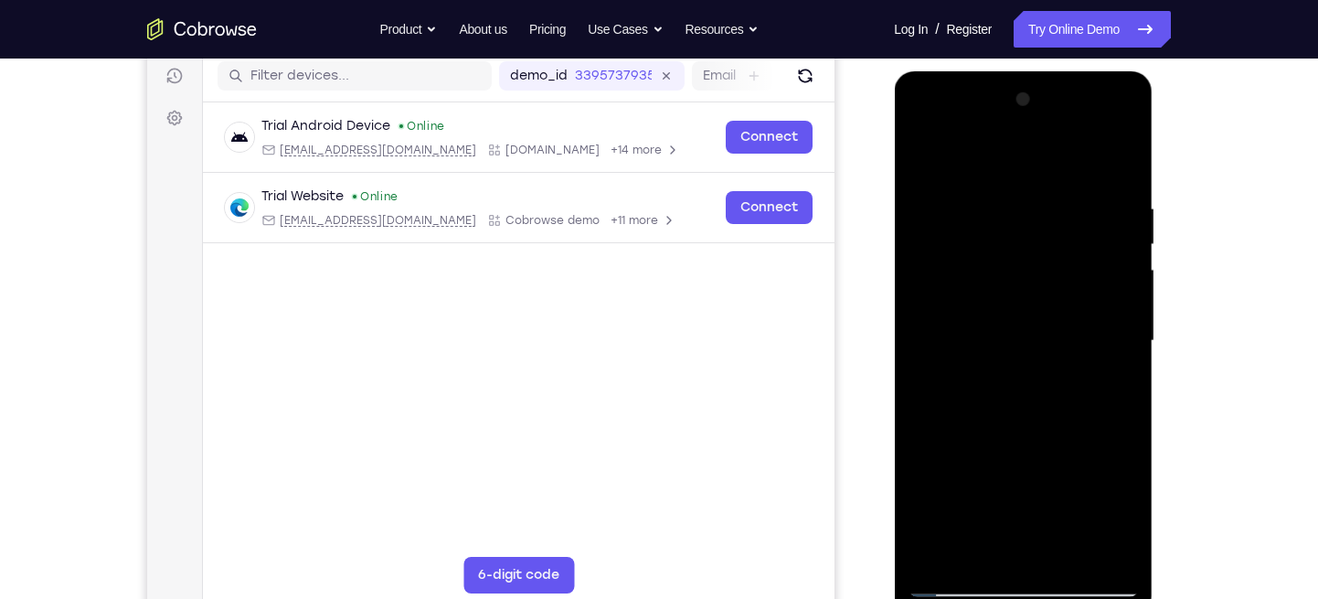
click at [975, 384] on div at bounding box center [1023, 341] width 230 height 512
click at [956, 421] on div at bounding box center [1023, 341] width 230 height 512
click at [951, 424] on div at bounding box center [1023, 341] width 230 height 512
click at [966, 421] on div at bounding box center [1023, 341] width 230 height 512
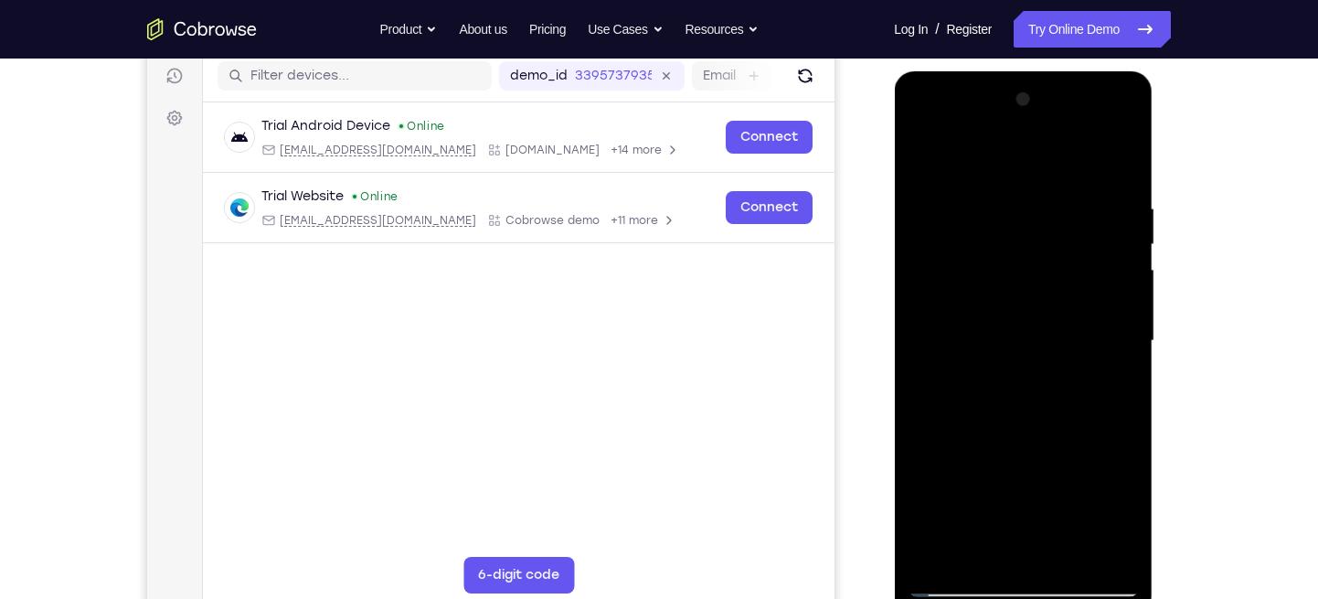
click at [971, 424] on div at bounding box center [1023, 341] width 230 height 512
click at [991, 424] on div at bounding box center [1023, 341] width 230 height 512
click at [1031, 362] on div at bounding box center [1023, 341] width 230 height 512
click at [1001, 424] on div at bounding box center [1023, 341] width 230 height 512
click at [1007, 404] on div at bounding box center [1023, 341] width 230 height 512
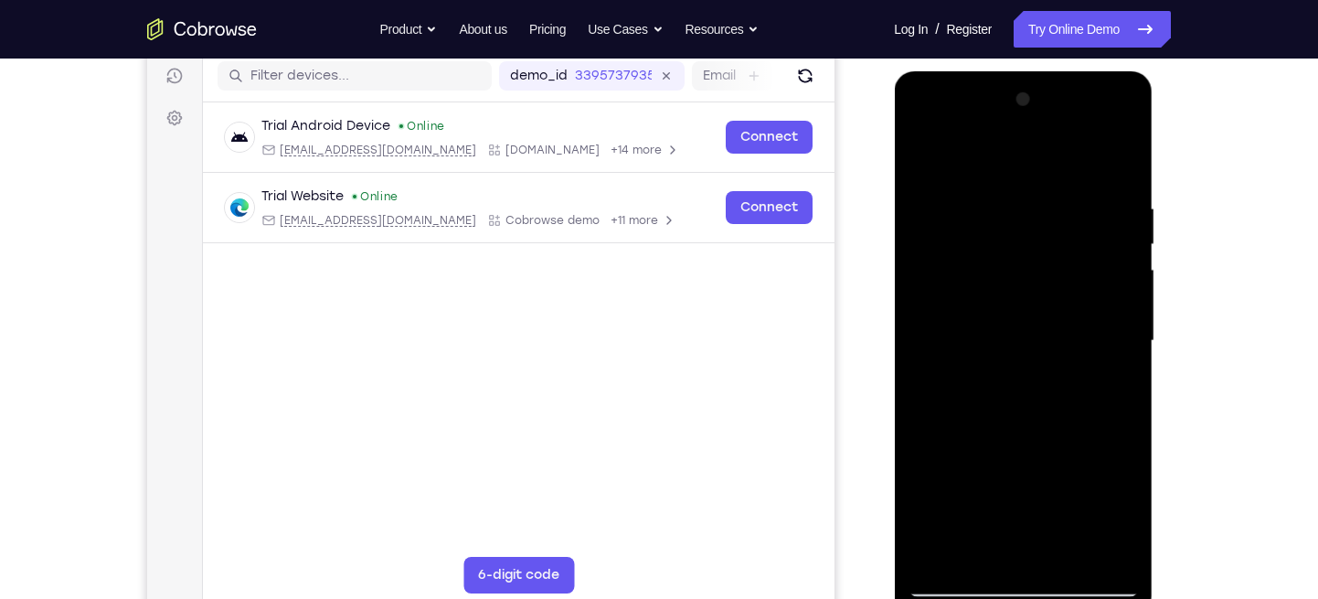
click at [1009, 426] on div at bounding box center [1023, 341] width 230 height 512
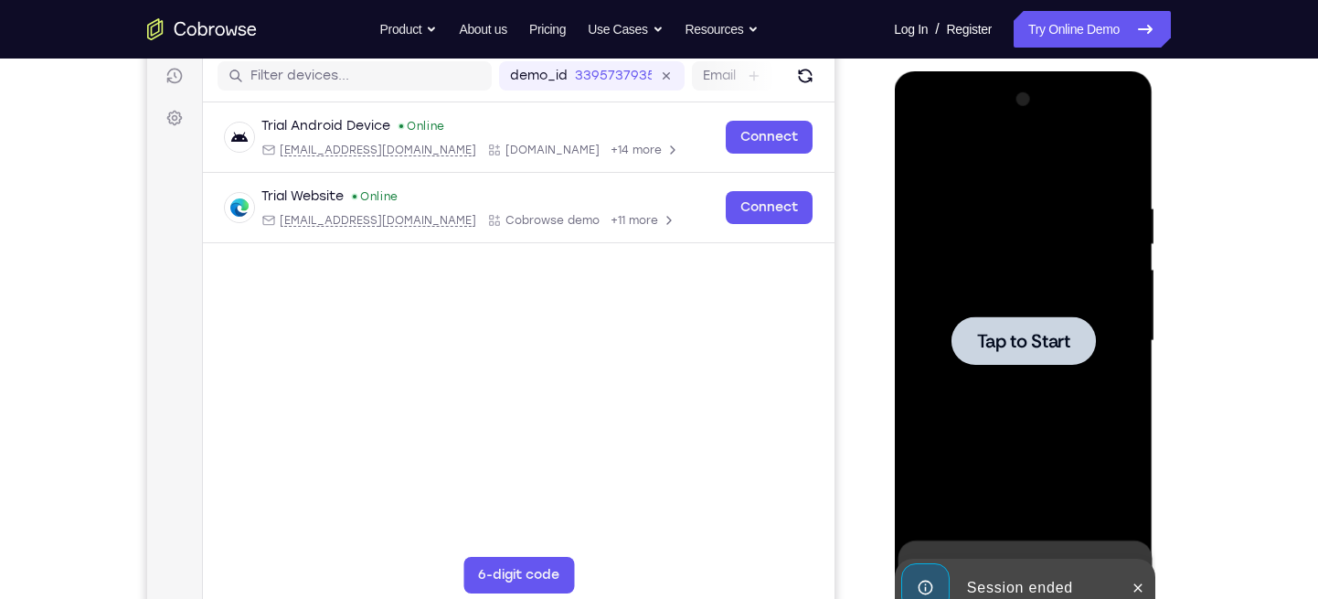
click at [1028, 338] on span "Tap to Start" at bounding box center [1022, 341] width 93 height 18
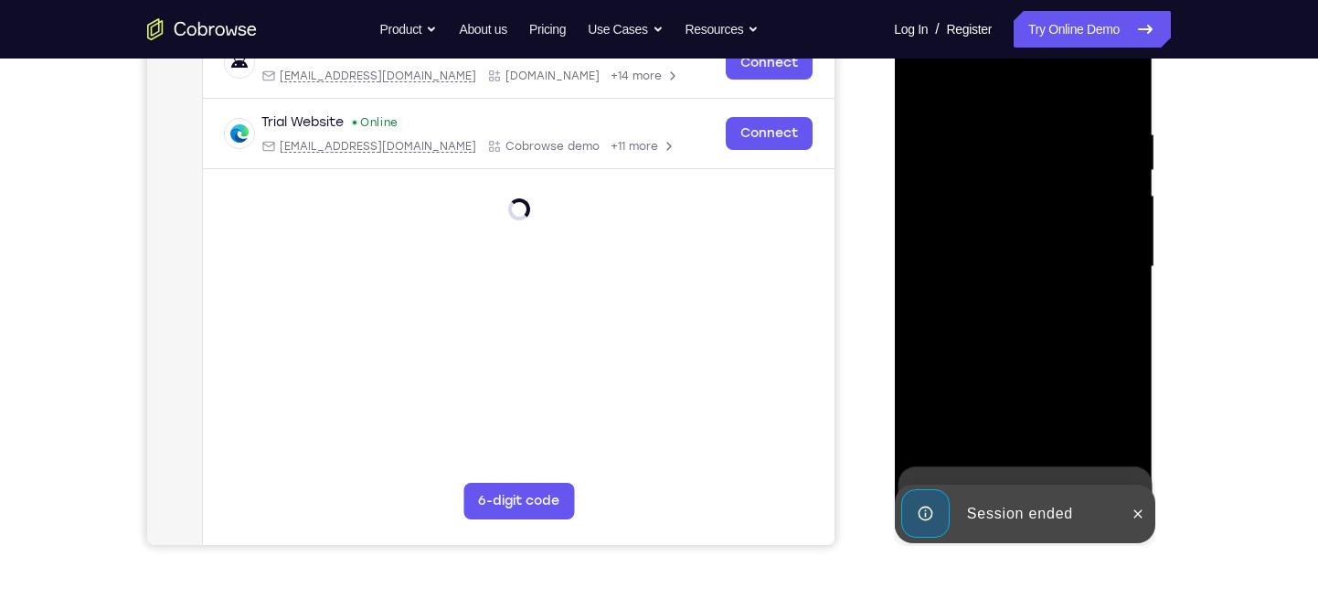
scroll to position [312, 0]
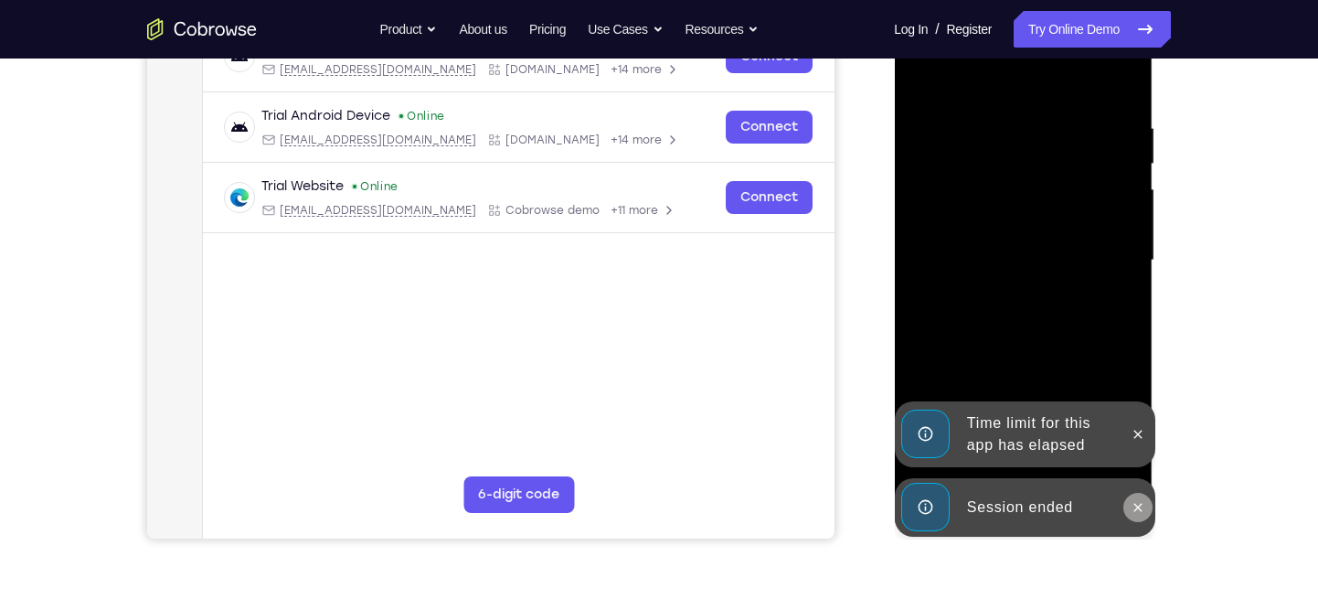
click at [1142, 504] on icon at bounding box center [1138, 507] width 8 height 8
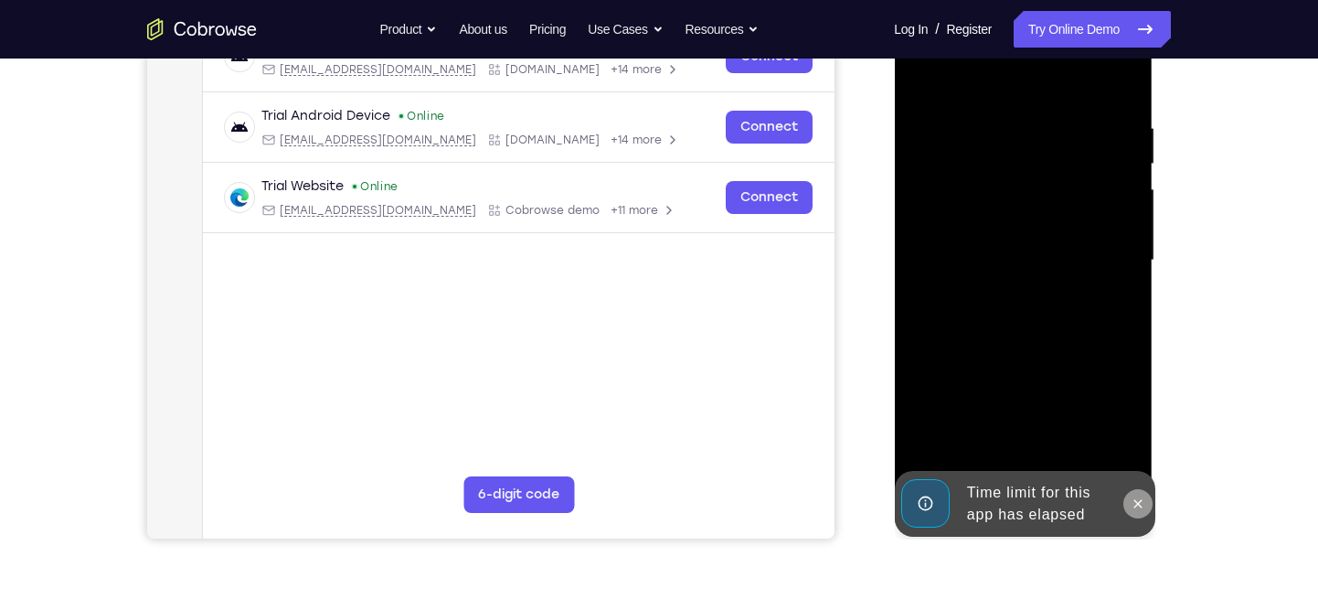
click at [1136, 499] on icon at bounding box center [1137, 503] width 15 height 15
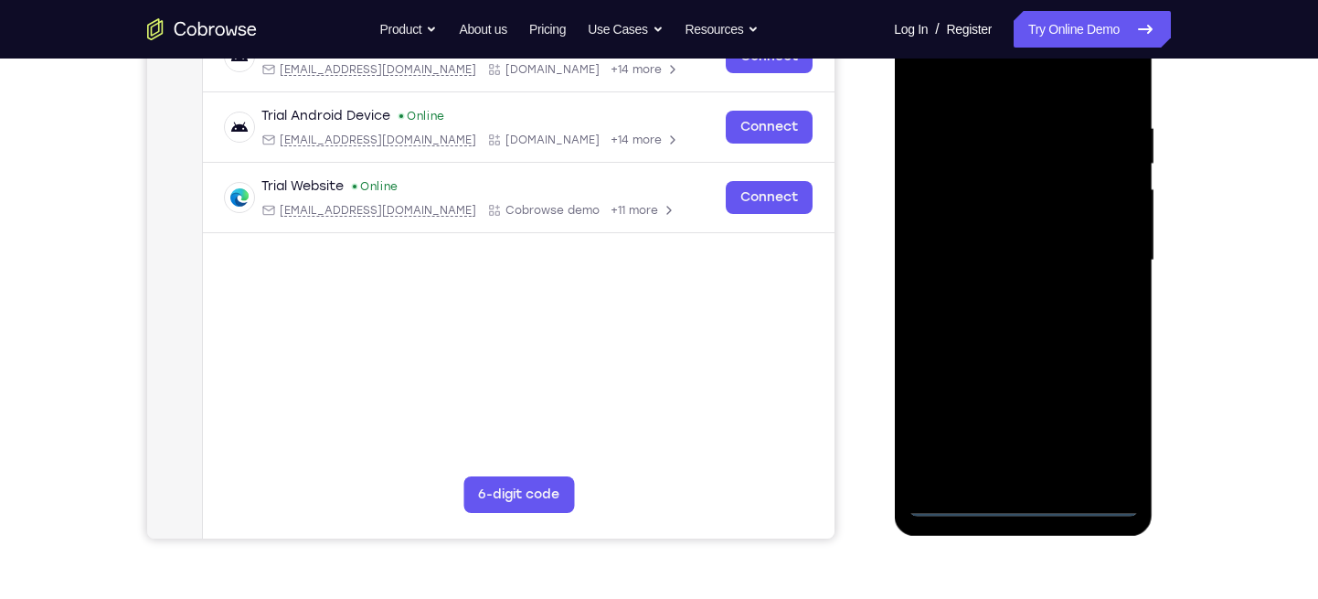
click at [1020, 498] on div at bounding box center [1023, 261] width 230 height 512
click at [1095, 423] on div at bounding box center [1023, 261] width 230 height 512
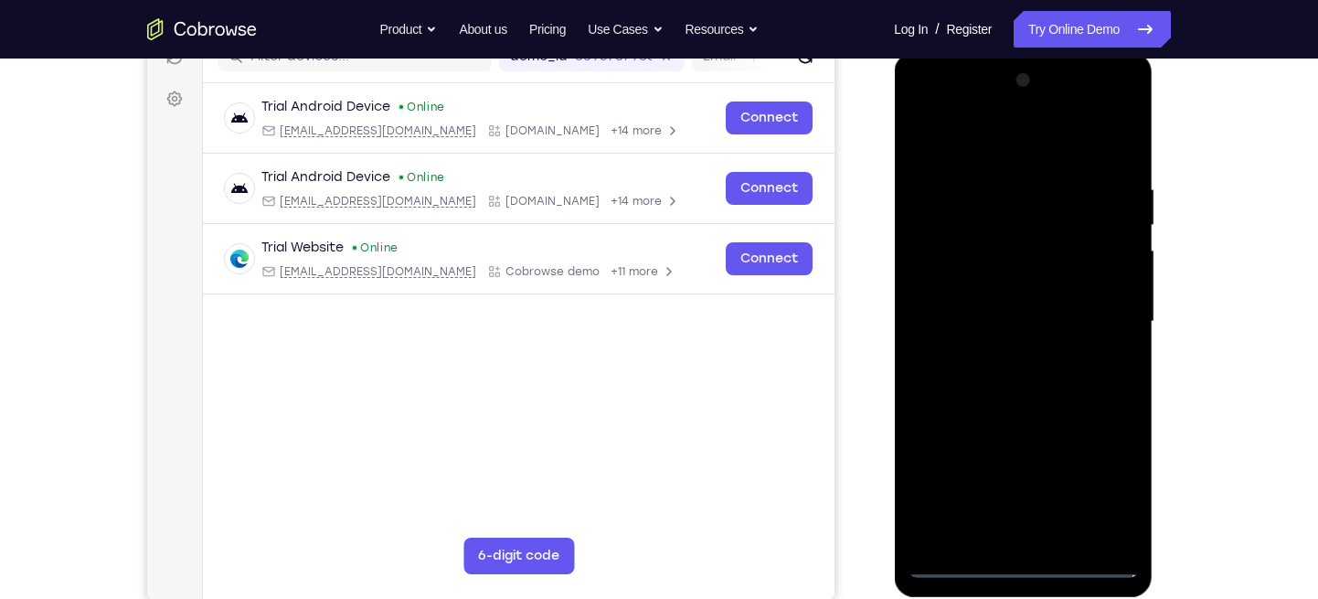
scroll to position [249, 0]
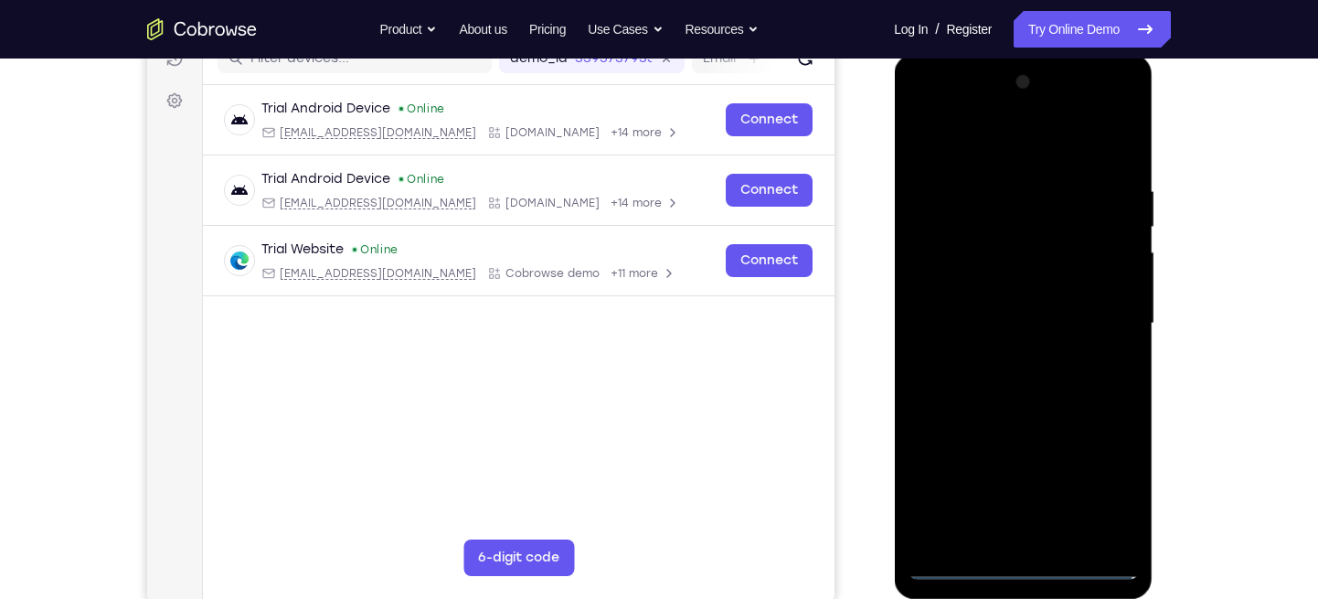
click at [980, 135] on div at bounding box center [1023, 324] width 230 height 512
click at [1040, 229] on div at bounding box center [1023, 324] width 230 height 512
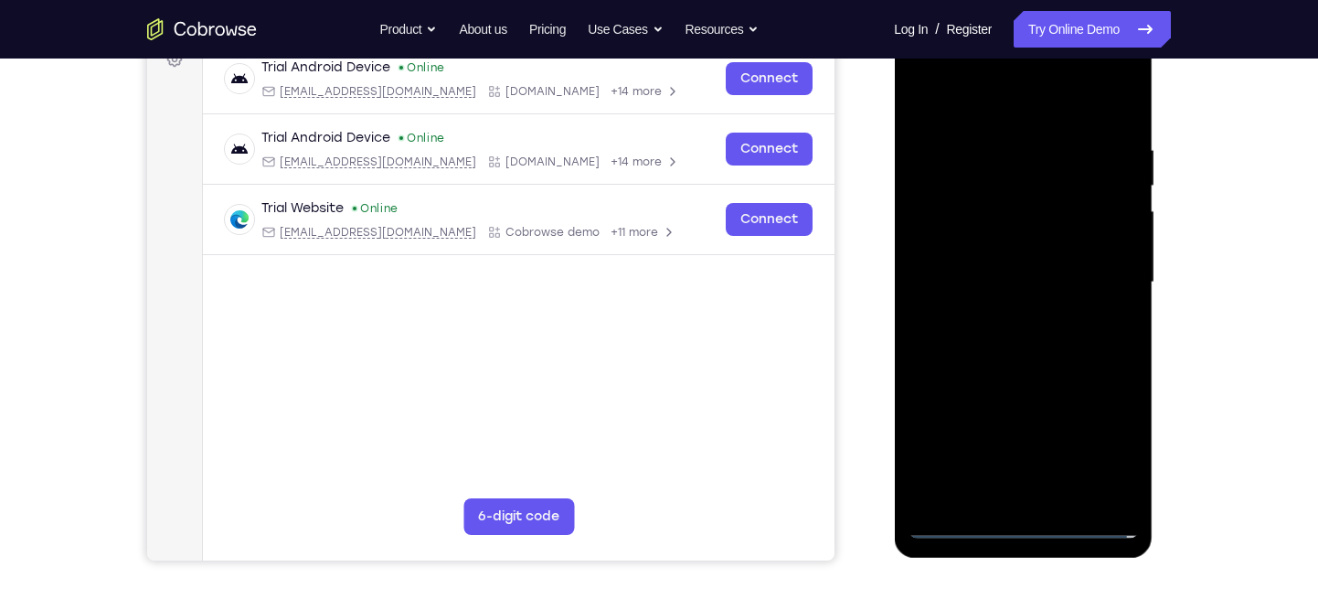
scroll to position [290, 0]
click at [1129, 165] on div at bounding box center [1023, 283] width 230 height 512
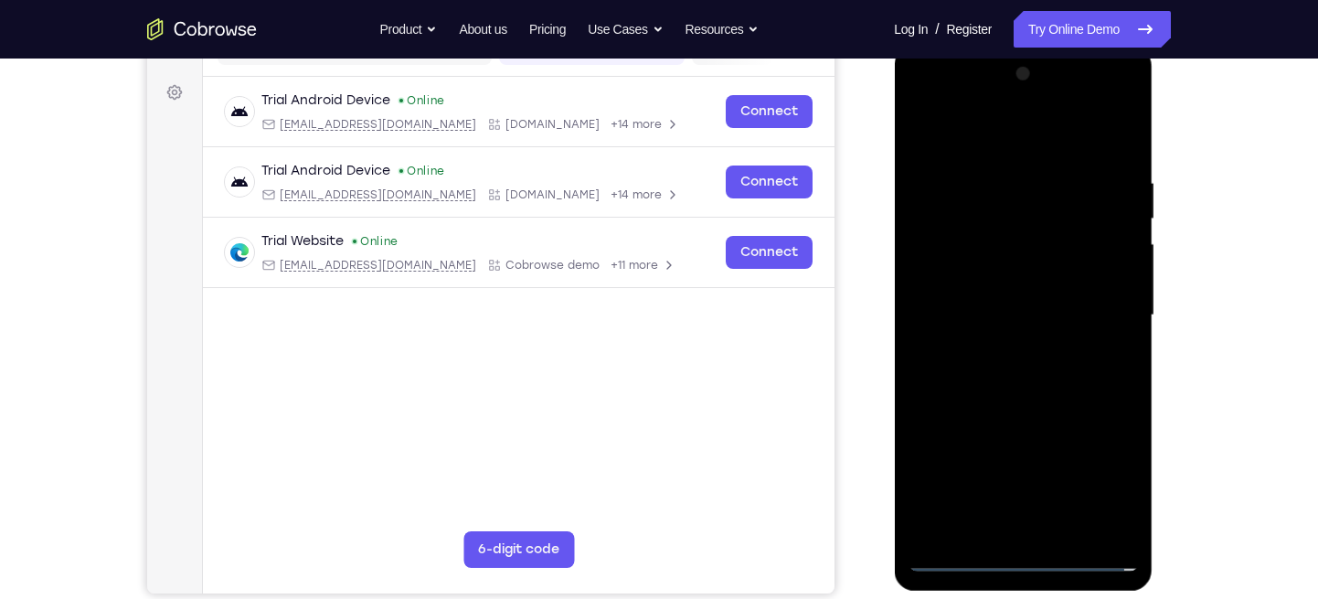
scroll to position [252, 0]
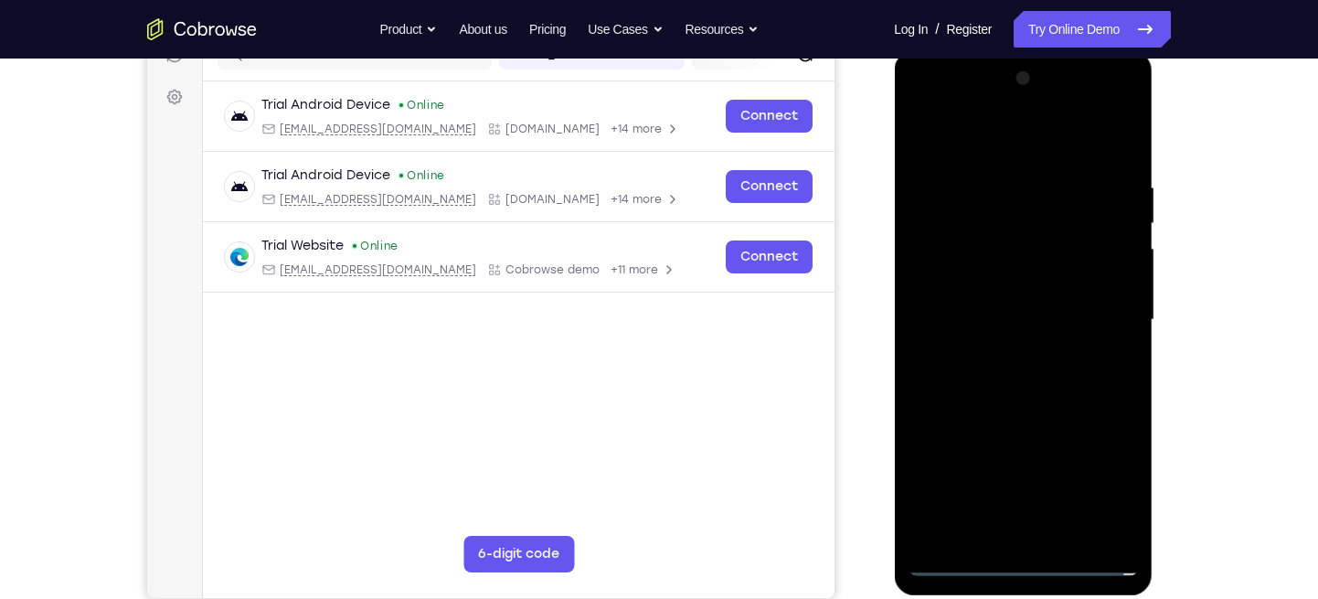
click at [1126, 135] on div at bounding box center [1023, 320] width 230 height 512
click at [1018, 160] on div at bounding box center [1023, 320] width 230 height 512
drag, startPoint x: 1104, startPoint y: 389, endPoint x: 1107, endPoint y: 249, distance: 140.8
click at [1107, 249] on div at bounding box center [1023, 320] width 230 height 512
drag, startPoint x: 1041, startPoint y: 388, endPoint x: 1041, endPoint y: 329, distance: 58.5
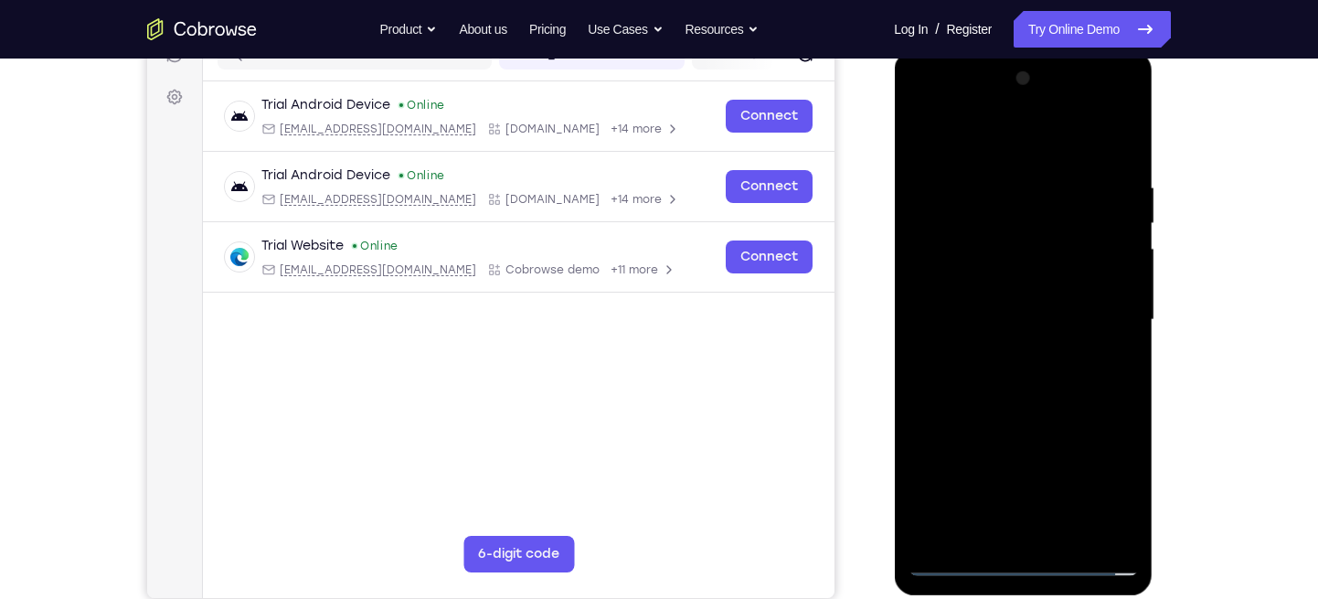
click at [1041, 329] on div at bounding box center [1023, 320] width 230 height 512
drag, startPoint x: 1041, startPoint y: 329, endPoint x: 1041, endPoint y: 210, distance: 118.8
click at [1041, 210] on div at bounding box center [1023, 320] width 230 height 512
drag, startPoint x: 1018, startPoint y: 314, endPoint x: 1021, endPoint y: 263, distance: 50.4
click at [1021, 263] on div at bounding box center [1023, 320] width 230 height 512
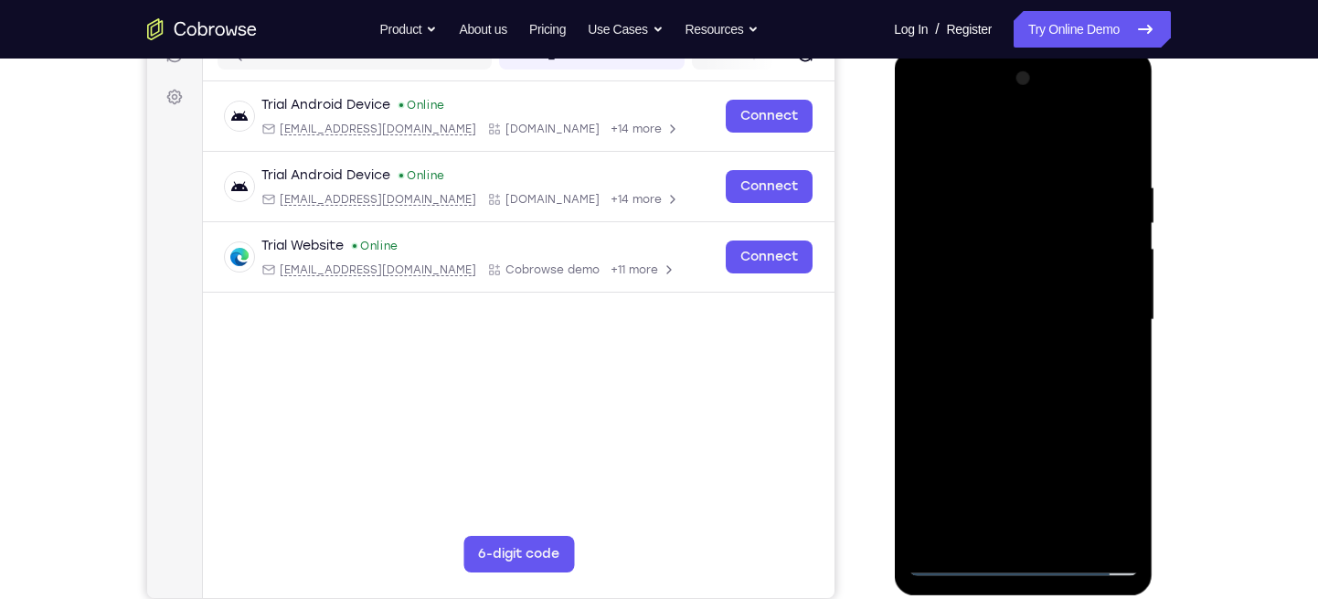
drag, startPoint x: 1010, startPoint y: 433, endPoint x: 1007, endPoint y: 382, distance: 51.3
click at [1007, 382] on div at bounding box center [1023, 320] width 230 height 512
drag, startPoint x: 1095, startPoint y: 421, endPoint x: 1075, endPoint y: 282, distance: 140.4
click at [1075, 282] on div at bounding box center [1023, 320] width 230 height 512
drag, startPoint x: 1035, startPoint y: 389, endPoint x: 1043, endPoint y: 311, distance: 78.1
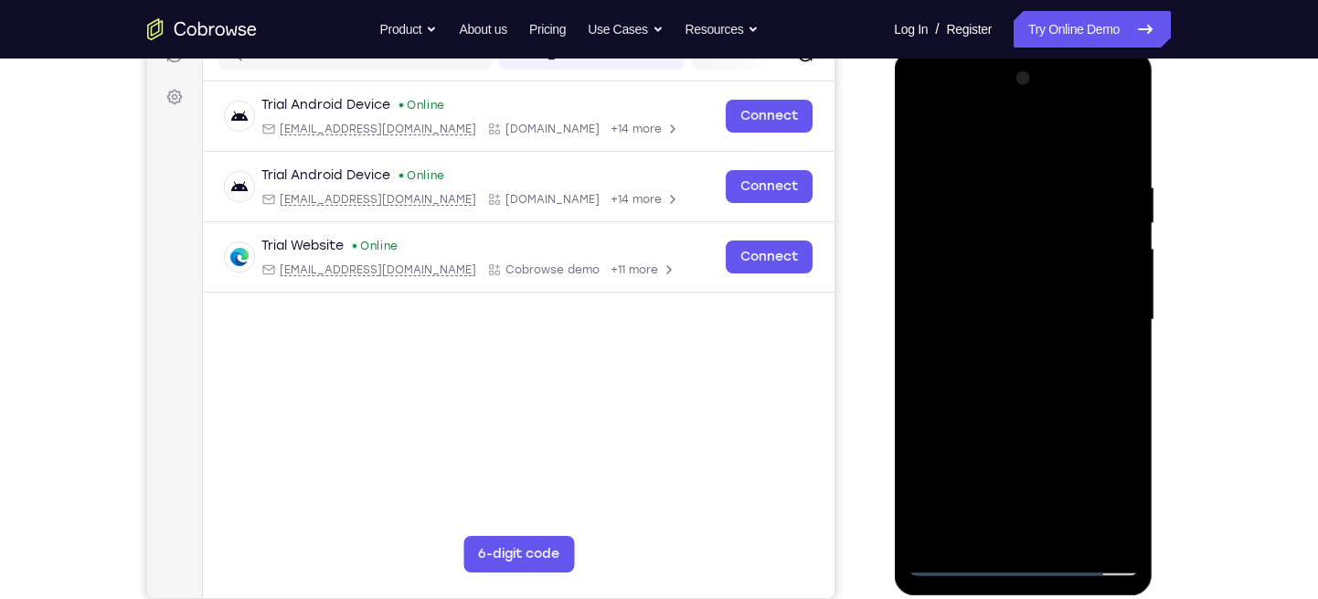
click at [1043, 311] on div at bounding box center [1023, 320] width 230 height 512
click at [1119, 135] on div at bounding box center [1023, 320] width 230 height 512
click at [1000, 164] on div at bounding box center [1023, 320] width 230 height 512
click at [1120, 133] on div at bounding box center [1023, 320] width 230 height 512
click at [963, 167] on div at bounding box center [1023, 320] width 230 height 512
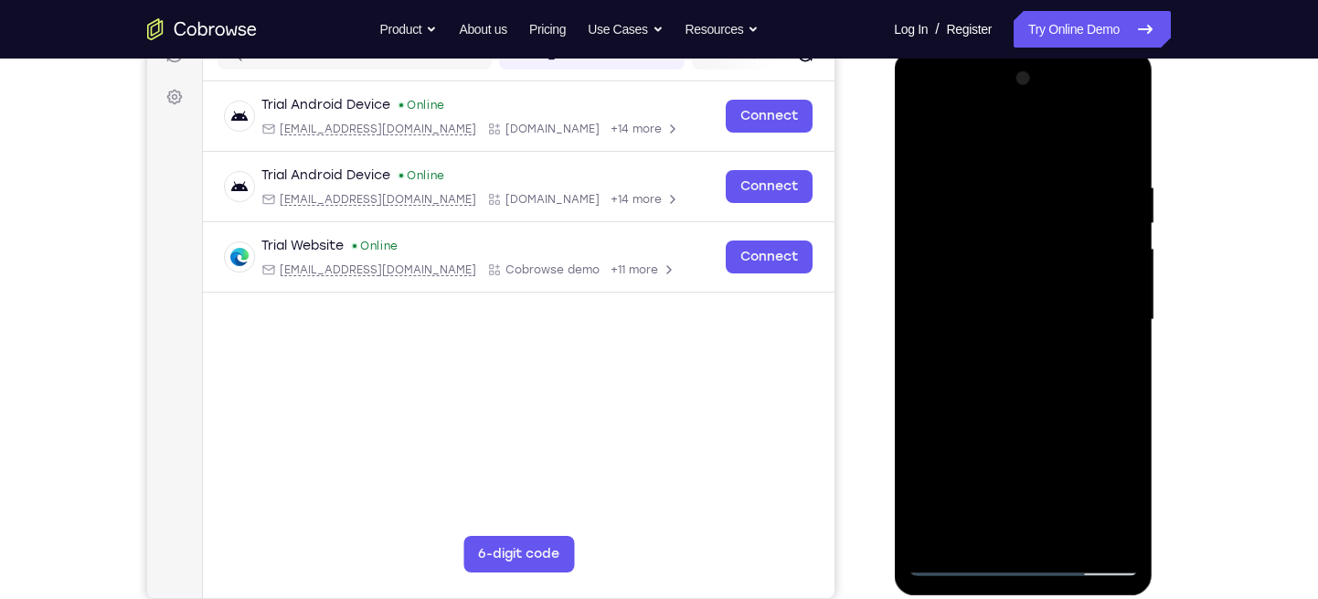
drag, startPoint x: 1017, startPoint y: 362, endPoint x: 1022, endPoint y: 302, distance: 60.6
click at [1022, 302] on div at bounding box center [1023, 320] width 230 height 512
drag, startPoint x: 1040, startPoint y: 380, endPoint x: 1044, endPoint y: 302, distance: 78.7
click at [1044, 302] on div at bounding box center [1023, 320] width 230 height 512
drag, startPoint x: 1048, startPoint y: 368, endPoint x: 1048, endPoint y: 329, distance: 39.3
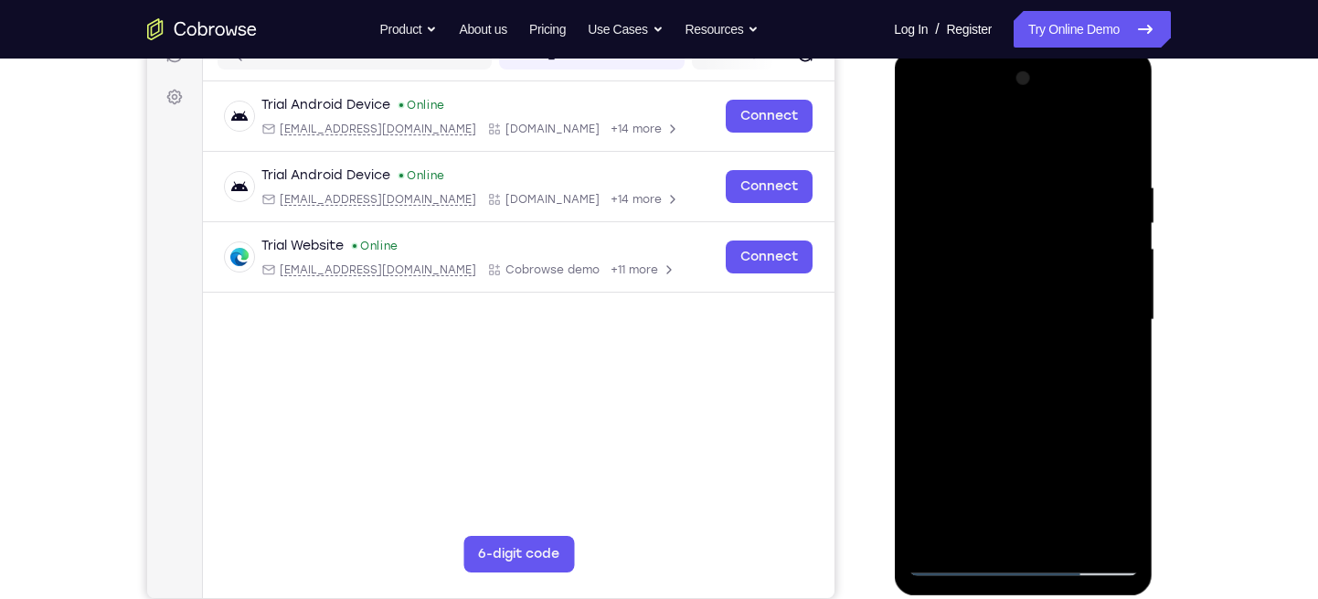
click at [1048, 329] on div at bounding box center [1023, 320] width 230 height 512
drag, startPoint x: 1029, startPoint y: 323, endPoint x: 1043, endPoint y: 208, distance: 116.0
click at [1043, 208] on div at bounding box center [1023, 320] width 230 height 512
drag, startPoint x: 1002, startPoint y: 390, endPoint x: 1007, endPoint y: 339, distance: 51.4
click at [1007, 339] on div at bounding box center [1023, 320] width 230 height 512
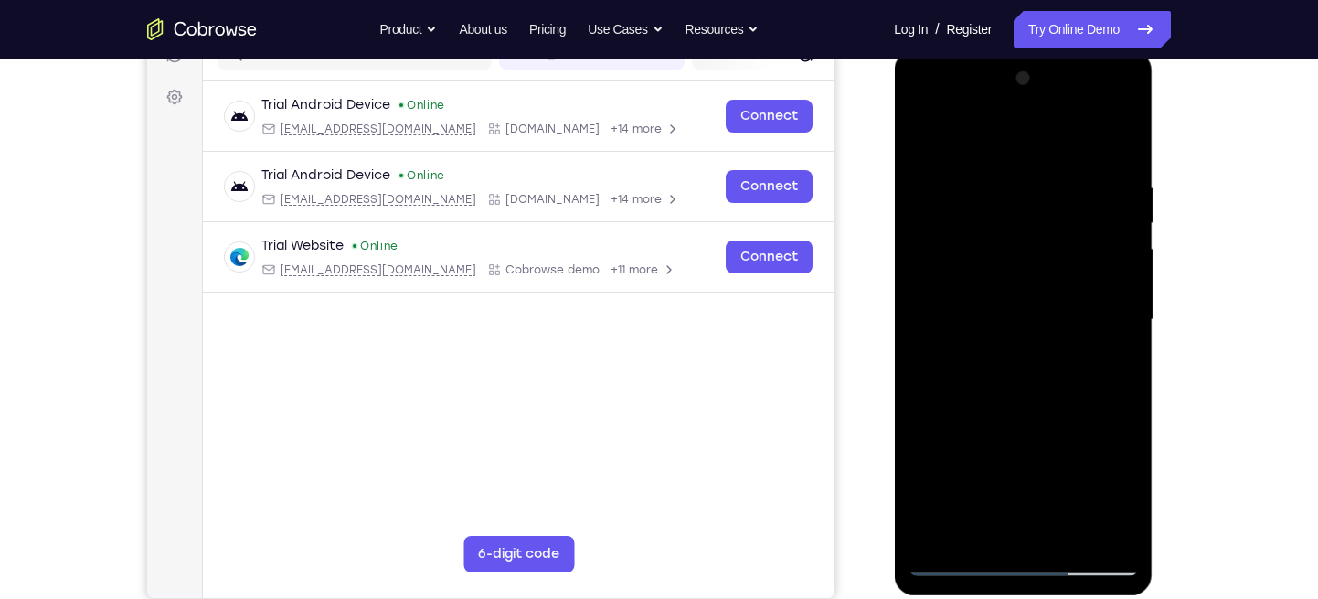
drag, startPoint x: 953, startPoint y: 389, endPoint x: 1007, endPoint y: 225, distance: 172.3
click at [1007, 225] on div at bounding box center [1023, 320] width 230 height 512
drag, startPoint x: 1028, startPoint y: 346, endPoint x: 1042, endPoint y: 291, distance: 56.5
click at [1042, 291] on div at bounding box center [1023, 320] width 230 height 512
drag, startPoint x: 1068, startPoint y: 333, endPoint x: 1068, endPoint y: 304, distance: 28.3
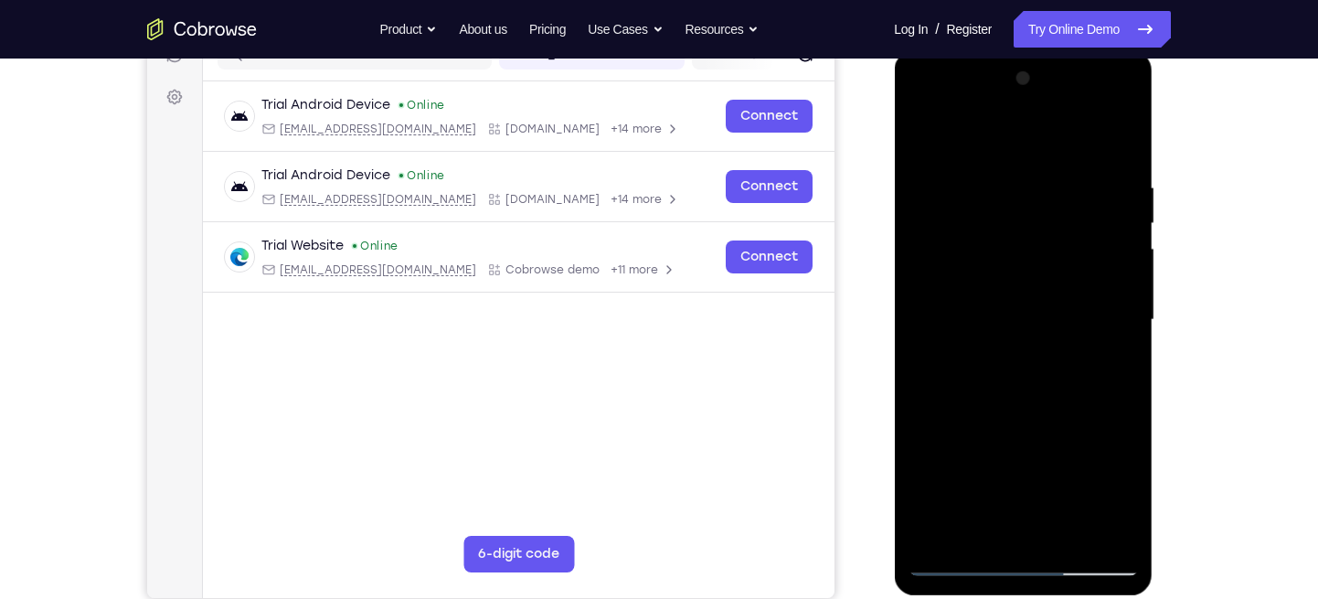
click at [1068, 304] on div at bounding box center [1023, 320] width 230 height 512
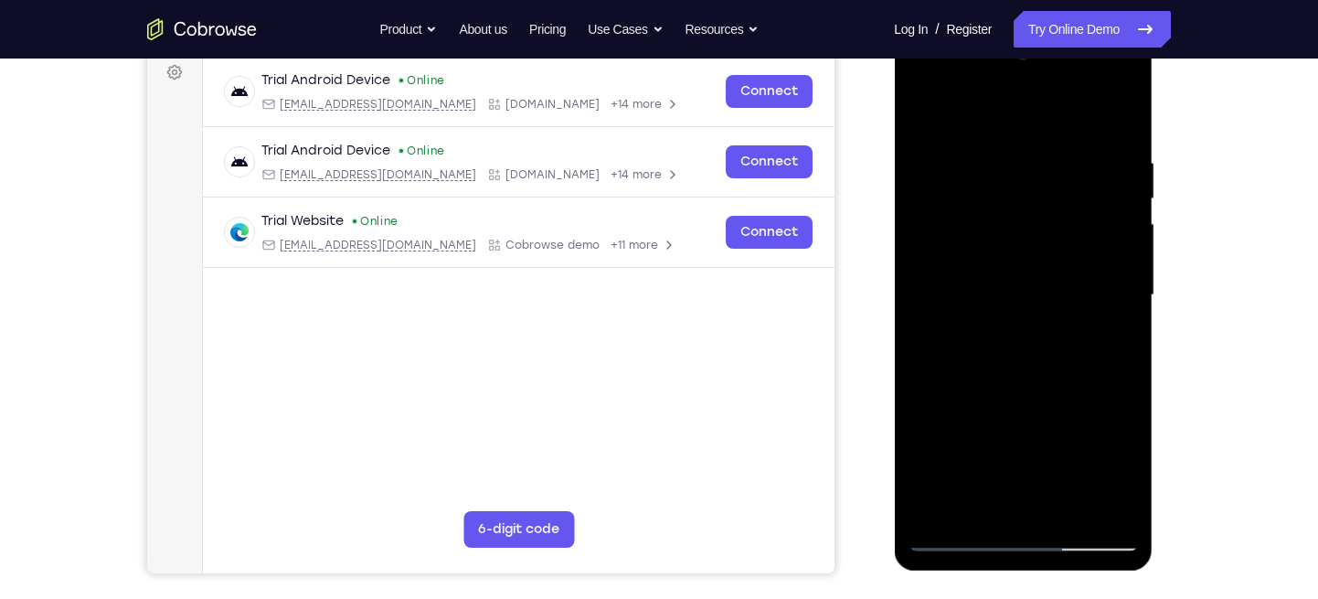
scroll to position [297, 0]
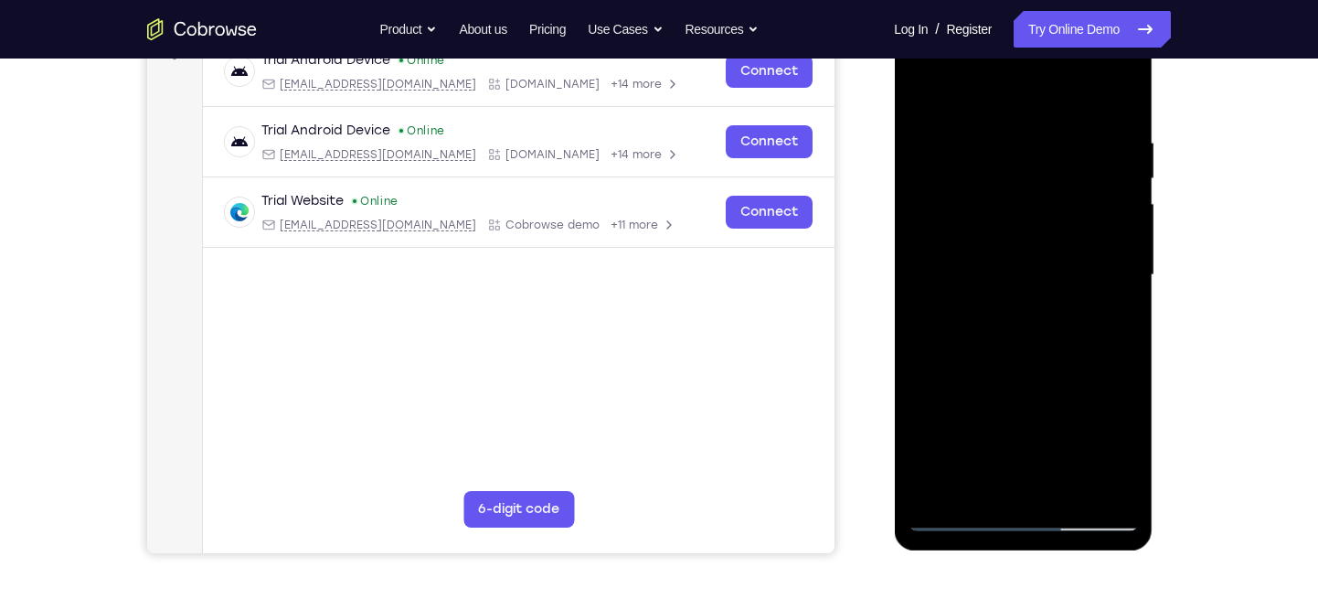
drag, startPoint x: 997, startPoint y: 410, endPoint x: 992, endPoint y: 314, distance: 95.2
click at [992, 314] on div at bounding box center [1023, 275] width 230 height 512
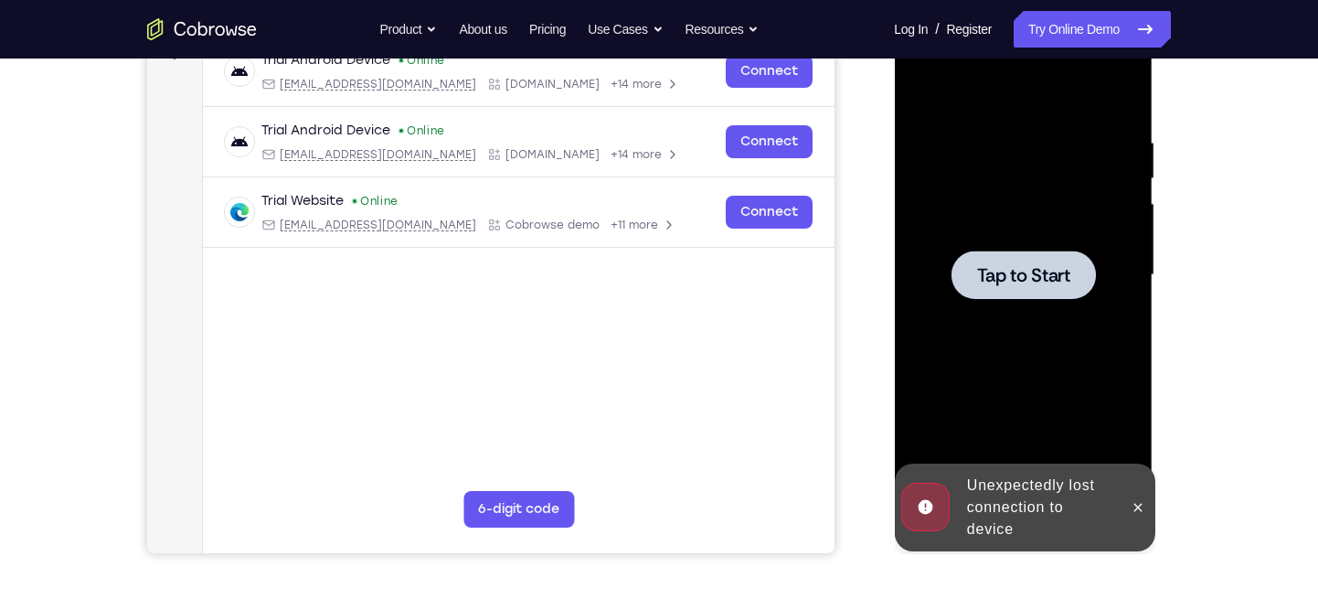
click at [1003, 266] on span "Tap to Start" at bounding box center [1022, 275] width 93 height 18
click at [1131, 506] on icon at bounding box center [1137, 507] width 15 height 15
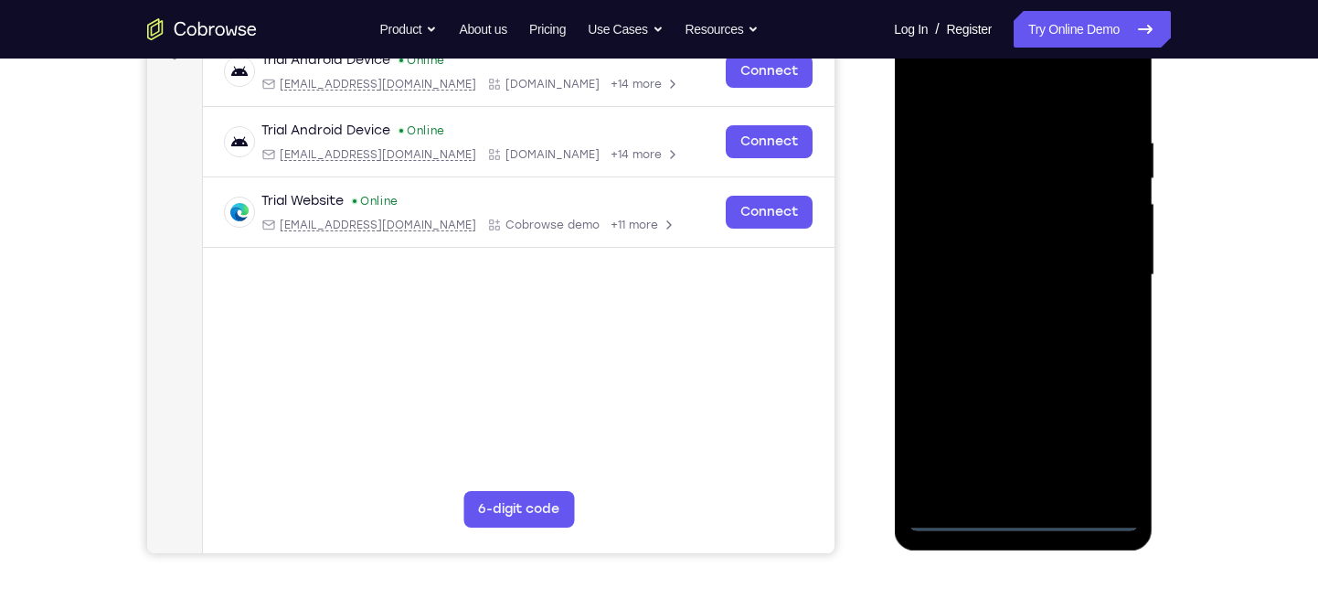
click at [1011, 516] on div at bounding box center [1023, 275] width 230 height 512
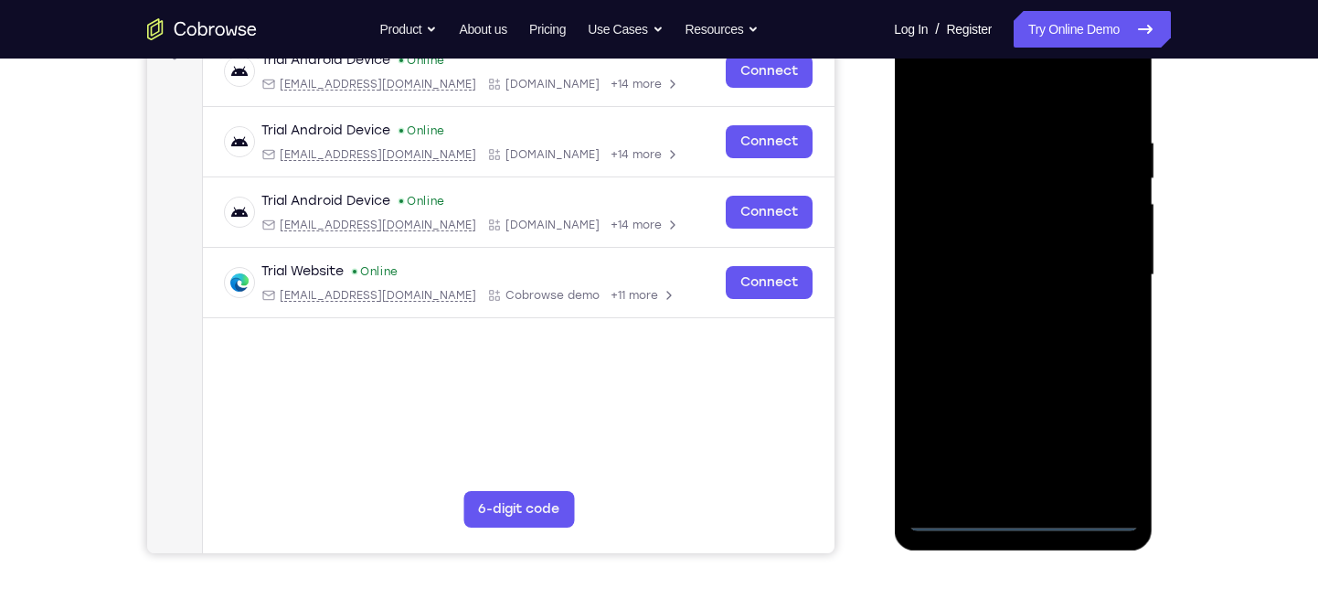
click at [1088, 442] on div at bounding box center [1023, 275] width 230 height 512
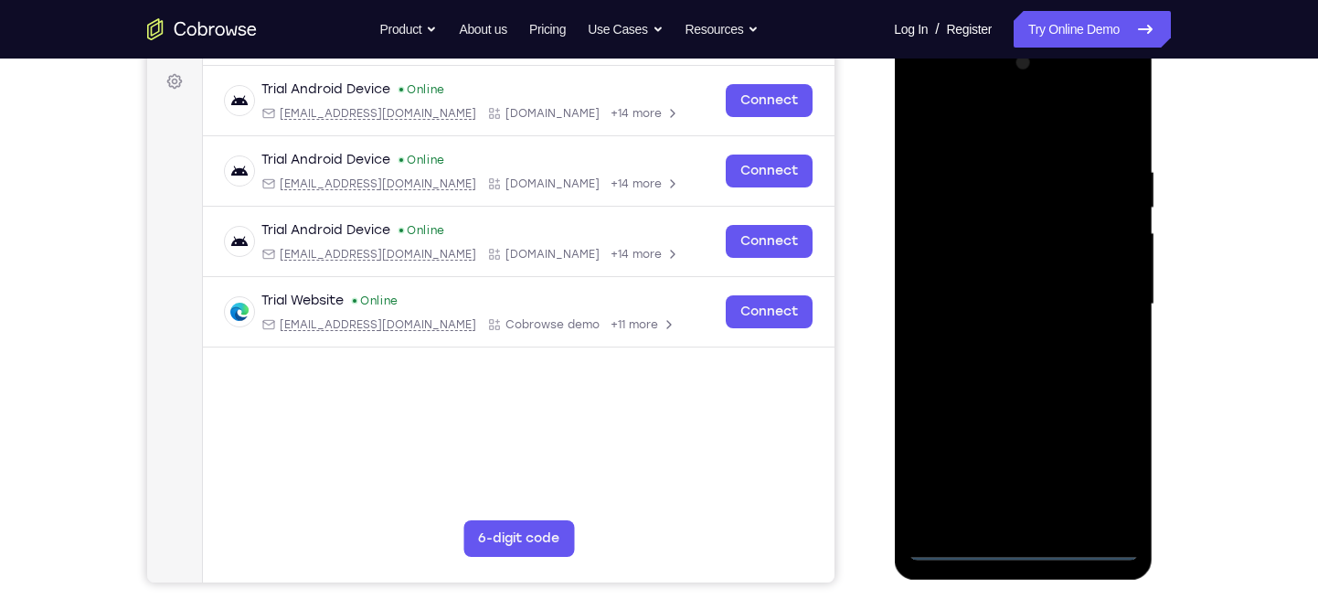
click at [996, 126] on div at bounding box center [1023, 304] width 230 height 512
click at [995, 204] on div at bounding box center [1023, 304] width 230 height 512
click at [1126, 183] on div at bounding box center [1023, 304] width 230 height 512
click at [1126, 117] on div at bounding box center [1023, 304] width 230 height 512
click at [1021, 151] on div at bounding box center [1023, 304] width 230 height 512
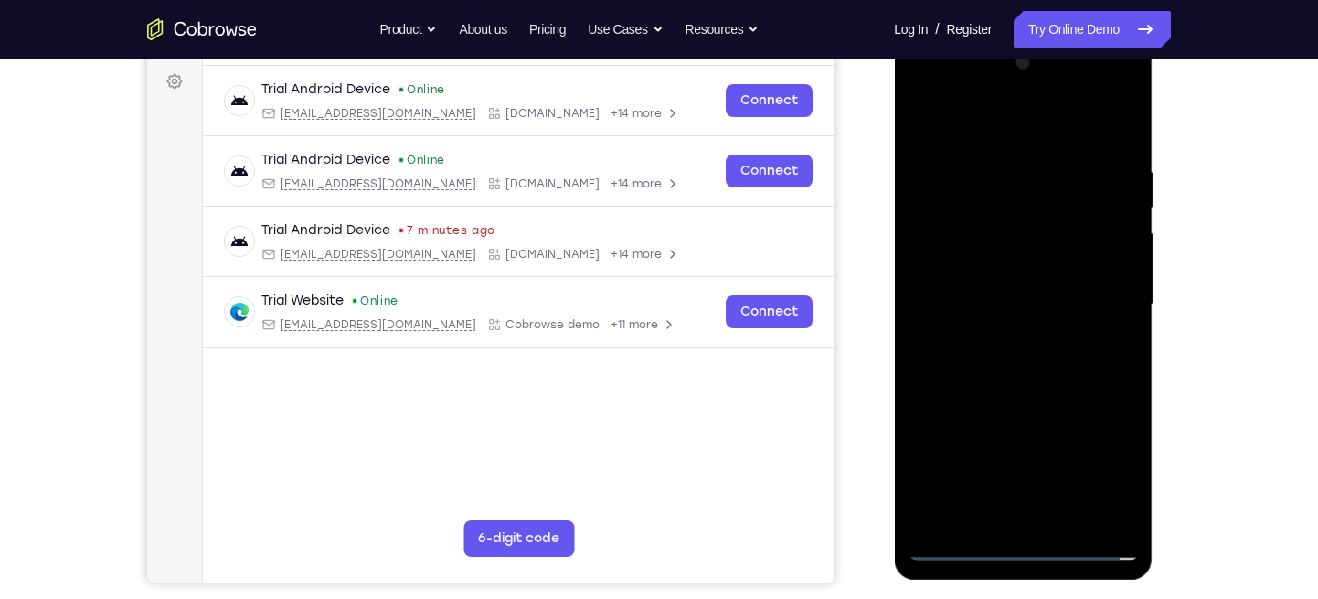
drag, startPoint x: 1035, startPoint y: 273, endPoint x: 1038, endPoint y: 235, distance: 38.5
click at [1038, 235] on div at bounding box center [1023, 304] width 230 height 512
drag, startPoint x: 990, startPoint y: 316, endPoint x: 1003, endPoint y: 219, distance: 97.7
click at [1003, 219] on div at bounding box center [1023, 304] width 230 height 512
drag, startPoint x: 1062, startPoint y: 321, endPoint x: 1067, endPoint y: 276, distance: 45.0
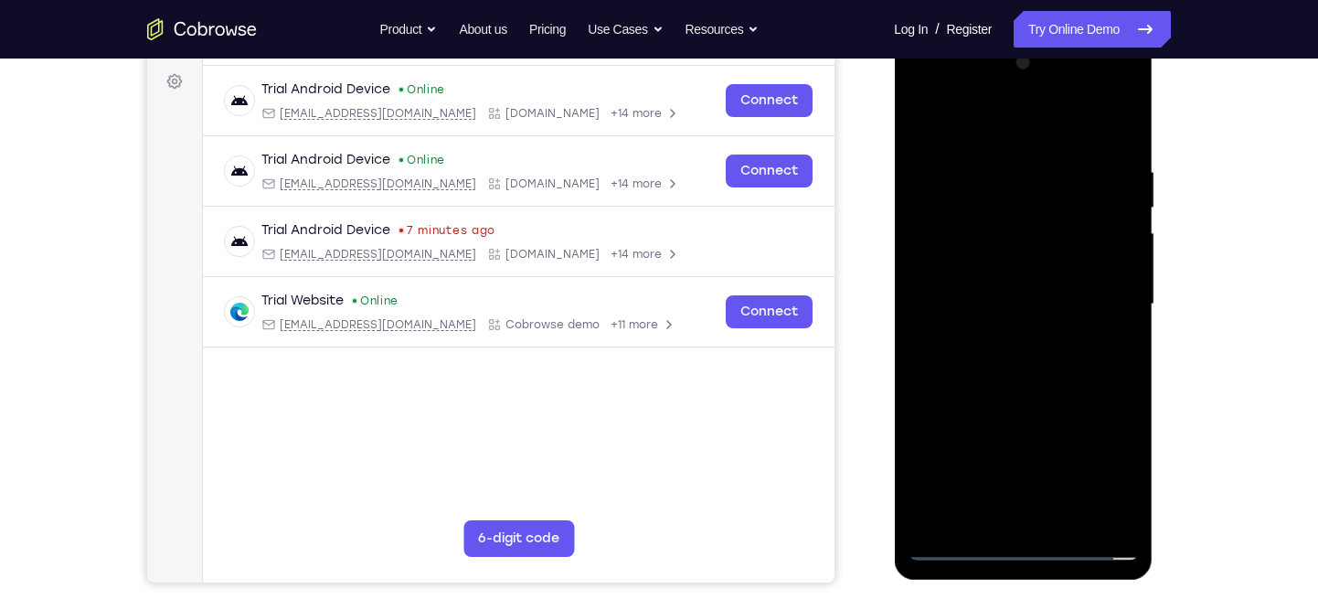
click at [1067, 276] on div at bounding box center [1023, 304] width 230 height 512
drag, startPoint x: 1060, startPoint y: 340, endPoint x: 1067, endPoint y: 249, distance: 91.6
click at [1067, 249] on div at bounding box center [1023, 304] width 230 height 512
drag, startPoint x: 1054, startPoint y: 370, endPoint x: 1056, endPoint y: 288, distance: 82.3
click at [1056, 288] on div at bounding box center [1023, 304] width 230 height 512
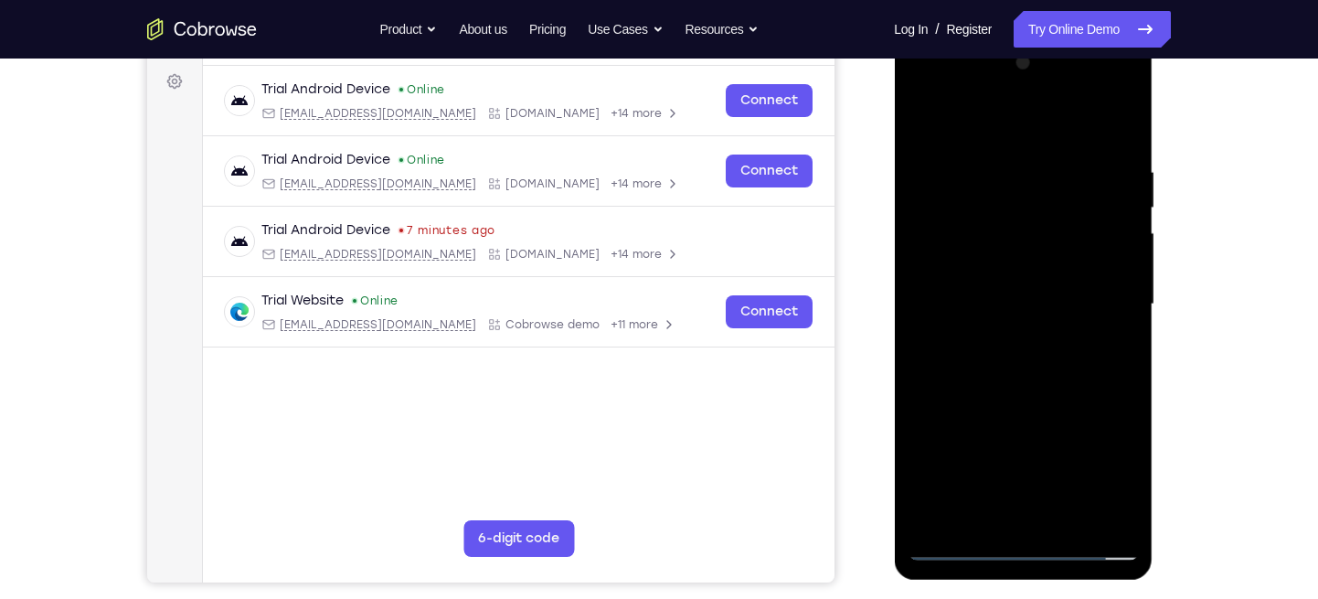
drag, startPoint x: 986, startPoint y: 333, endPoint x: 1009, endPoint y: 210, distance: 124.6
click at [1009, 210] on div at bounding box center [1023, 304] width 230 height 512
drag, startPoint x: 1039, startPoint y: 400, endPoint x: 1037, endPoint y: 352, distance: 48.5
click at [1037, 352] on div at bounding box center [1023, 304] width 230 height 512
drag, startPoint x: 1077, startPoint y: 374, endPoint x: 1077, endPoint y: 254, distance: 119.8
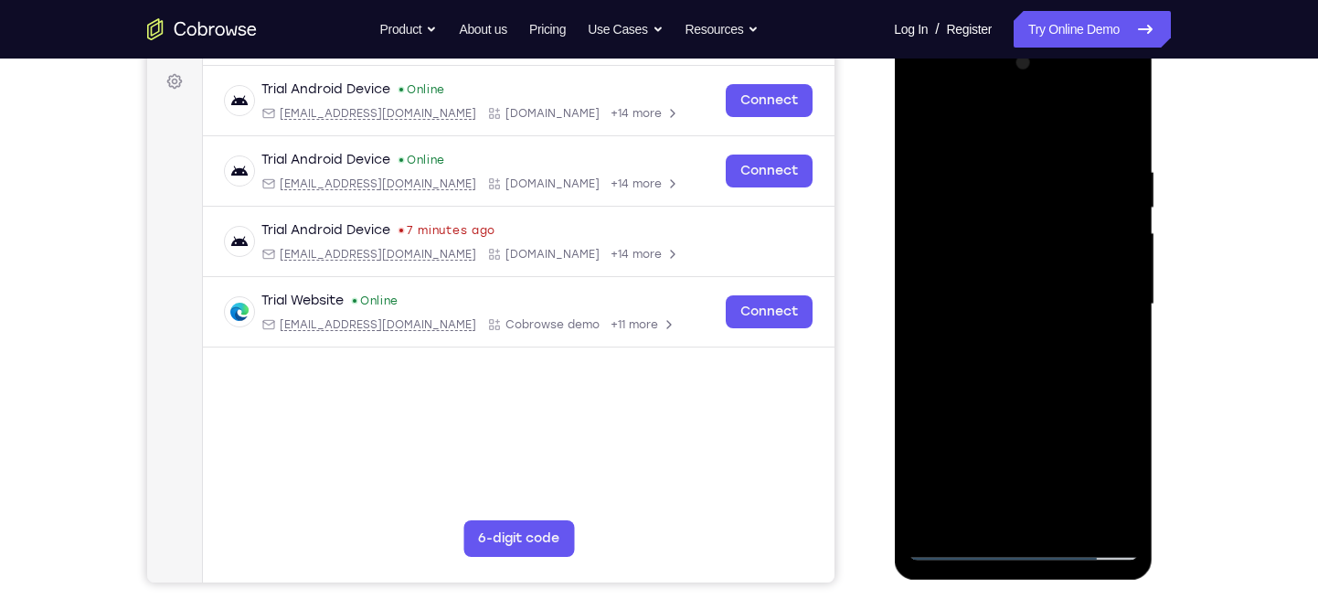
click at [1077, 254] on div at bounding box center [1023, 304] width 230 height 512
drag, startPoint x: 1082, startPoint y: 356, endPoint x: 1082, endPoint y: 330, distance: 25.6
click at [1082, 330] on div at bounding box center [1023, 304] width 230 height 512
drag, startPoint x: 1050, startPoint y: 357, endPoint x: 1049, endPoint y: 315, distance: 41.2
click at [1049, 315] on div at bounding box center [1023, 304] width 230 height 512
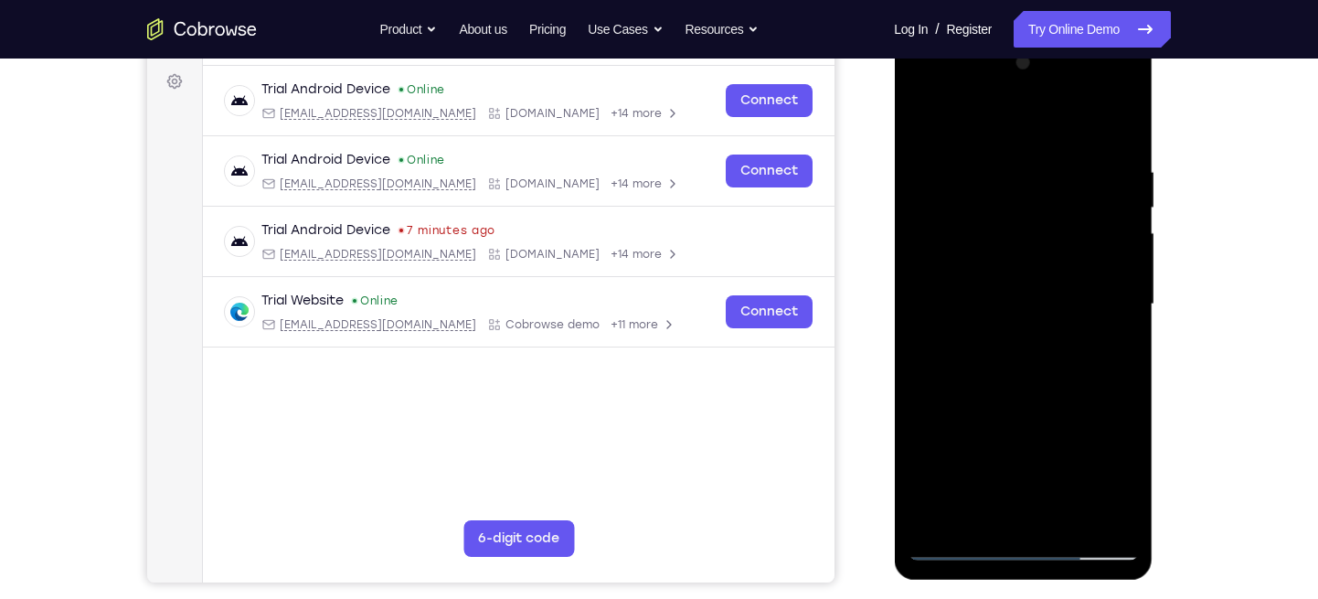
drag, startPoint x: 1049, startPoint y: 315, endPoint x: 1058, endPoint y: 205, distance: 111.0
click at [1058, 205] on div at bounding box center [1023, 304] width 230 height 512
drag, startPoint x: 1029, startPoint y: 369, endPoint x: 1036, endPoint y: 335, distance: 35.3
click at [1036, 335] on div at bounding box center [1023, 304] width 230 height 512
drag, startPoint x: 1036, startPoint y: 385, endPoint x: 1036, endPoint y: 261, distance: 123.4
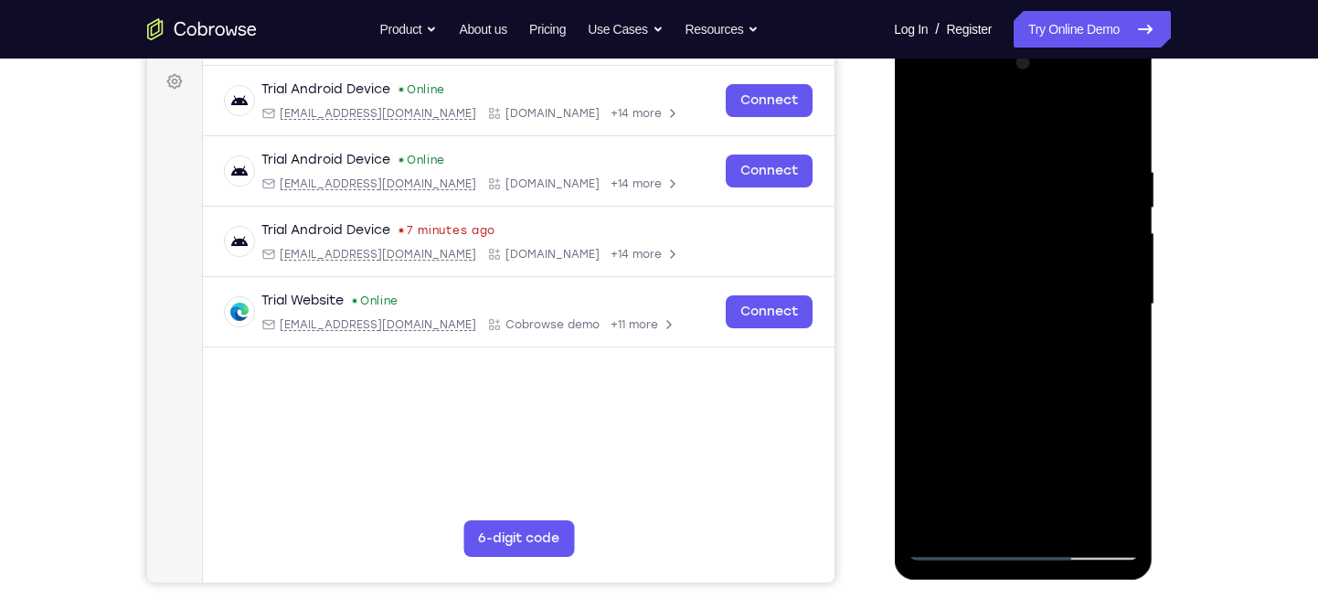
click at [1036, 261] on div at bounding box center [1023, 304] width 230 height 512
drag, startPoint x: 1068, startPoint y: 392, endPoint x: 1068, endPoint y: 309, distance: 83.2
click at [1068, 309] on div at bounding box center [1023, 304] width 230 height 512
drag, startPoint x: 1034, startPoint y: 414, endPoint x: 1032, endPoint y: 334, distance: 80.5
click at [1032, 334] on div at bounding box center [1023, 304] width 230 height 512
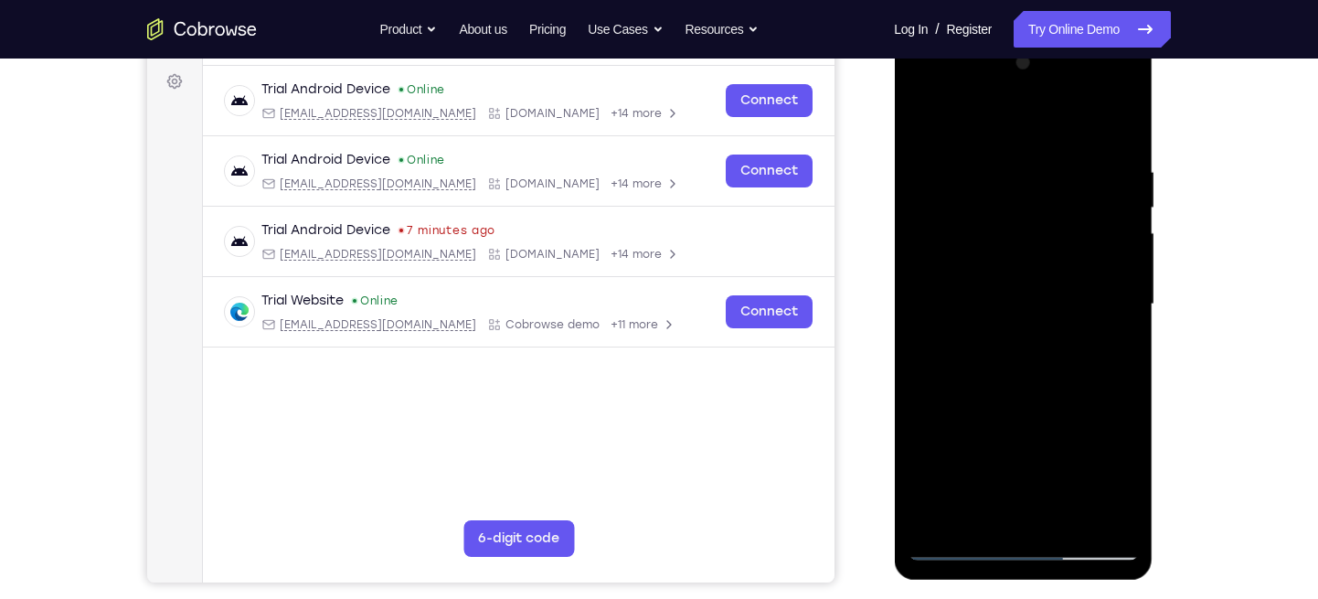
drag, startPoint x: 1019, startPoint y: 386, endPoint x: 1030, endPoint y: 250, distance: 136.7
click at [1030, 250] on div at bounding box center [1023, 304] width 230 height 512
drag, startPoint x: 1022, startPoint y: 358, endPoint x: 1022, endPoint y: 316, distance: 42.1
click at [1022, 316] on div at bounding box center [1023, 304] width 230 height 512
drag, startPoint x: 1038, startPoint y: 389, endPoint x: 1057, endPoint y: 228, distance: 161.9
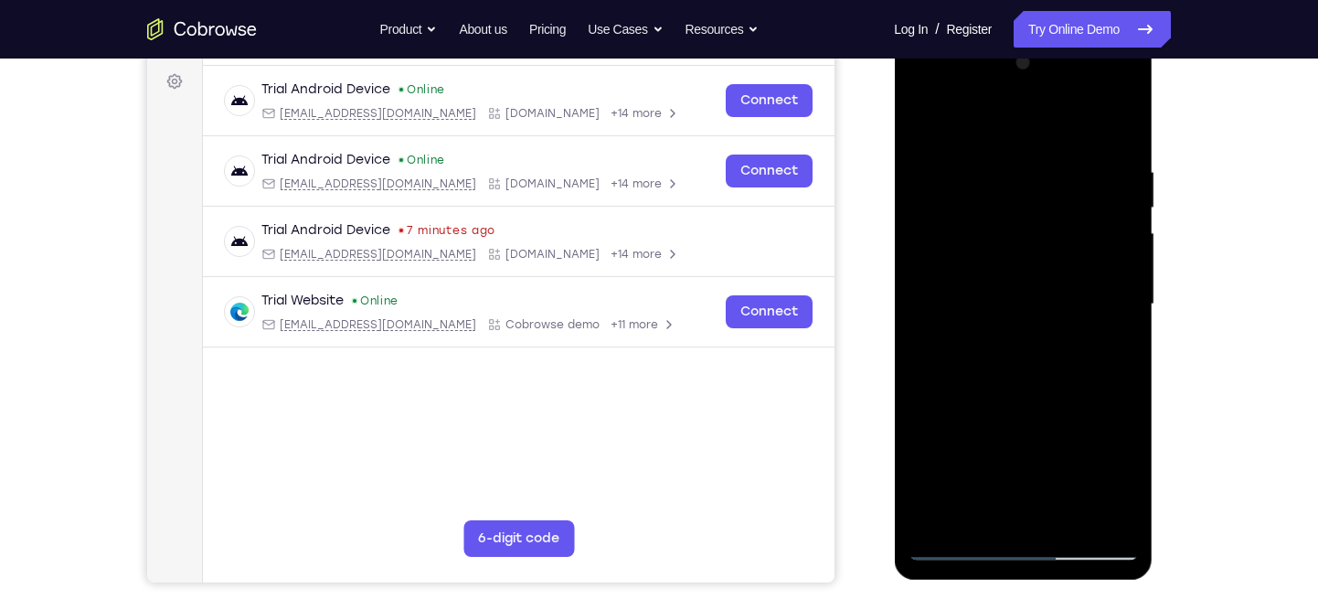
click at [1057, 228] on div at bounding box center [1023, 304] width 230 height 512
drag, startPoint x: 1050, startPoint y: 342, endPoint x: 1053, endPoint y: 300, distance: 42.1
click at [1053, 300] on div at bounding box center [1023, 304] width 230 height 512
drag, startPoint x: 1028, startPoint y: 321, endPoint x: 1055, endPoint y: 108, distance: 214.8
click at [1055, 108] on div at bounding box center [1023, 304] width 230 height 512
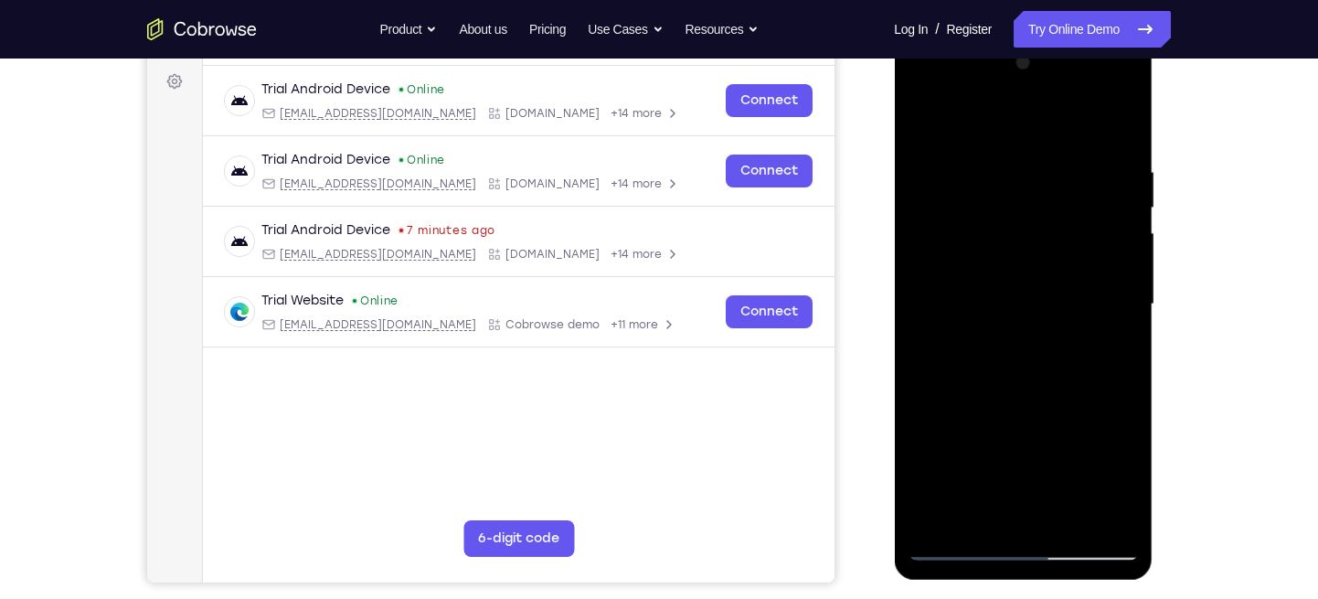
drag, startPoint x: 1035, startPoint y: 327, endPoint x: 1043, endPoint y: 207, distance: 121.0
click at [1043, 207] on div at bounding box center [1023, 304] width 230 height 512
drag, startPoint x: 1030, startPoint y: 388, endPoint x: 1049, endPoint y: 171, distance: 217.5
click at [1049, 171] on div at bounding box center [1023, 304] width 230 height 512
drag, startPoint x: 1037, startPoint y: 424, endPoint x: 1059, endPoint y: 168, distance: 256.9
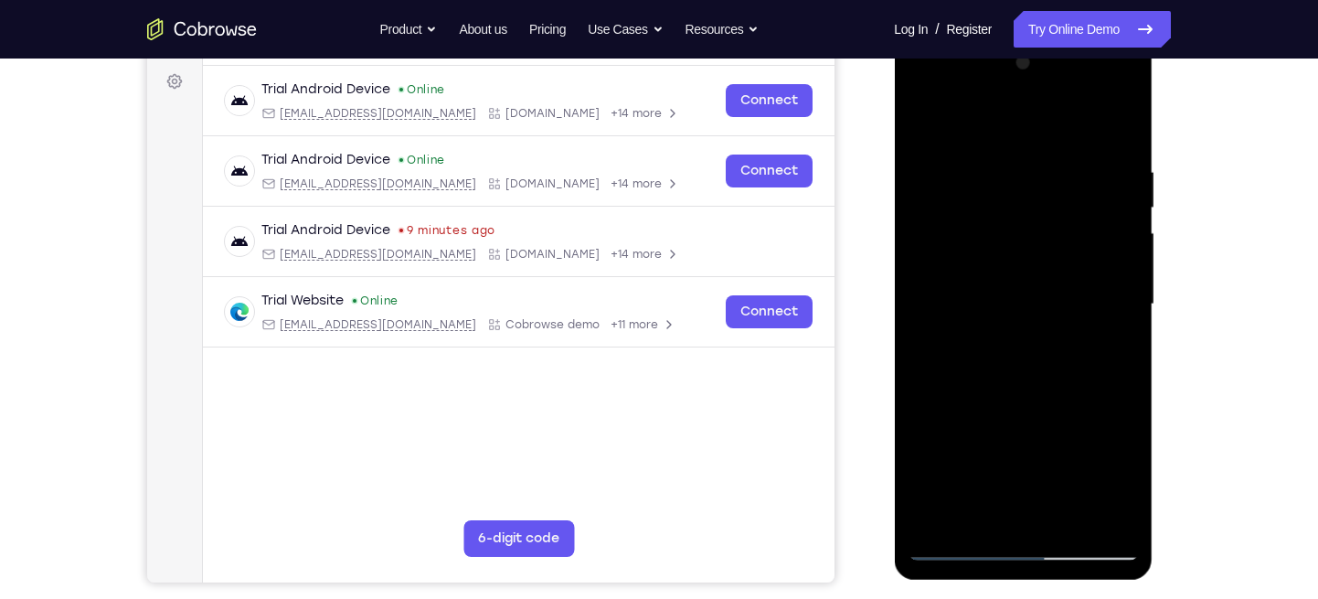
click at [1059, 168] on div at bounding box center [1023, 304] width 230 height 512
drag, startPoint x: 1054, startPoint y: 461, endPoint x: 1046, endPoint y: 292, distance: 169.3
click at [1046, 292] on div at bounding box center [1023, 304] width 230 height 512
drag, startPoint x: 1067, startPoint y: 409, endPoint x: 1069, endPoint y: 363, distance: 45.7
click at [1069, 363] on div at bounding box center [1023, 304] width 230 height 512
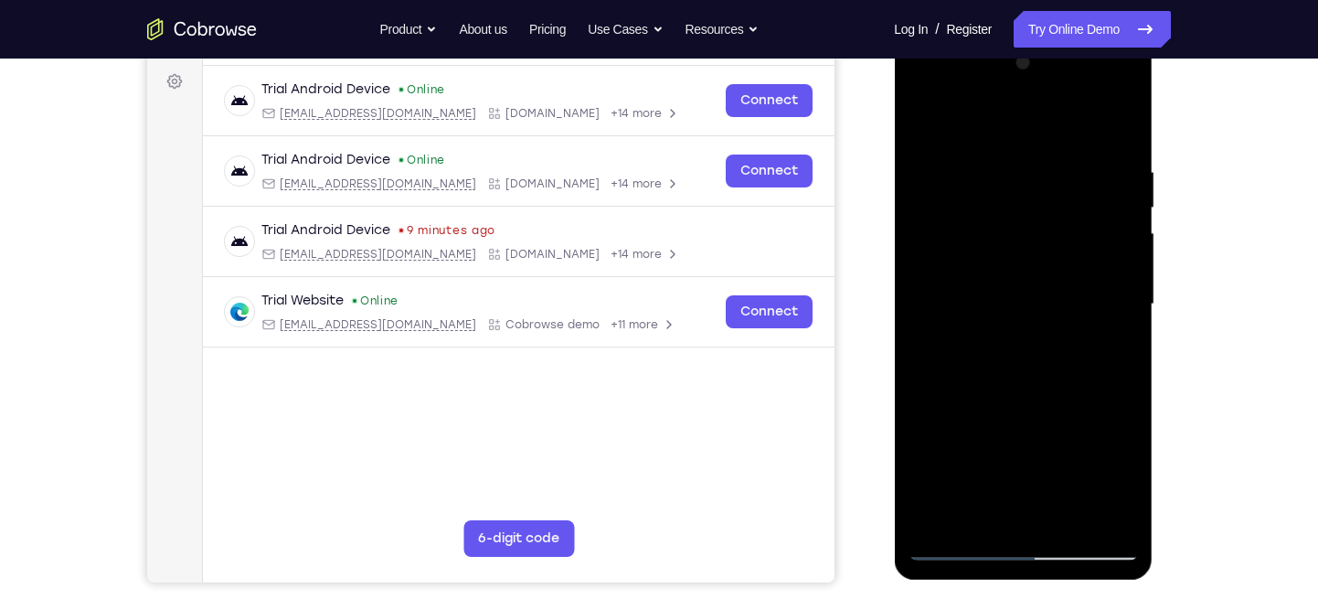
drag, startPoint x: 1085, startPoint y: 364, endPoint x: 1082, endPoint y: 297, distance: 66.8
click at [1082, 297] on div at bounding box center [1023, 304] width 230 height 512
drag, startPoint x: 1030, startPoint y: 485, endPoint x: 1073, endPoint y: 7, distance: 479.1
click at [1073, 35] on html "Online web based iOS Simulators and Android Emulators. Run iPhone, iPad, Mobile…" at bounding box center [1024, 309] width 261 height 549
drag, startPoint x: 985, startPoint y: 301, endPoint x: 1015, endPoint y: 139, distance: 164.6
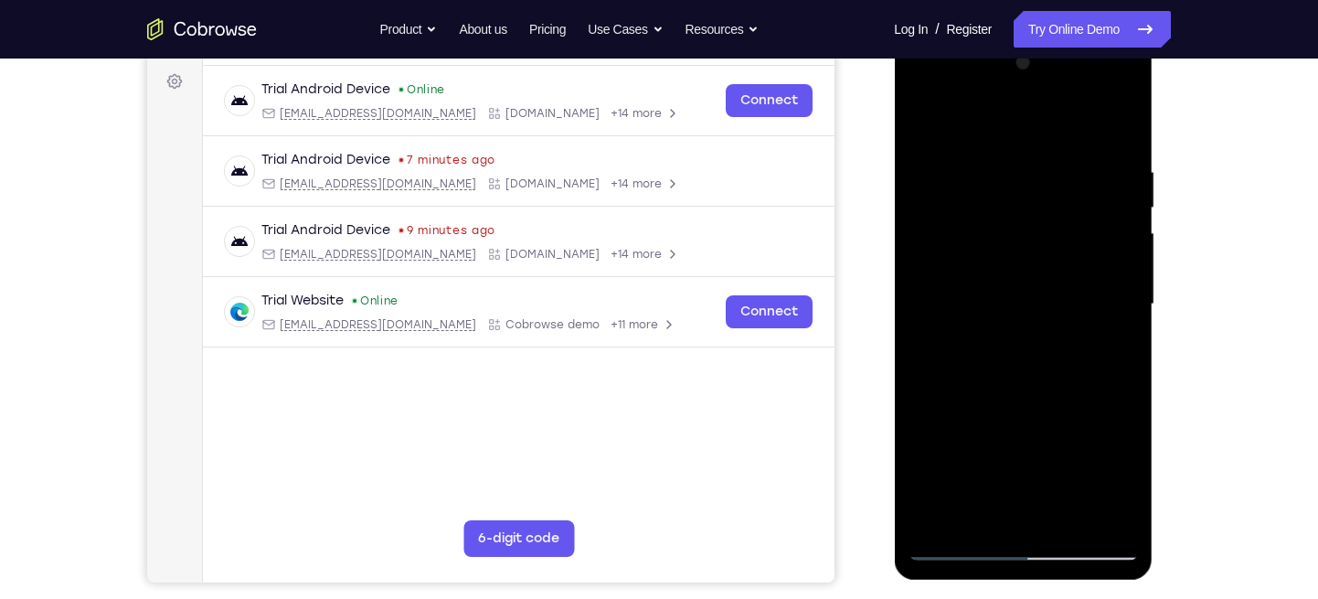
click at [1015, 139] on div at bounding box center [1023, 304] width 230 height 512
drag, startPoint x: 1049, startPoint y: 387, endPoint x: 1052, endPoint y: 358, distance: 28.5
click at [1052, 358] on div at bounding box center [1023, 304] width 230 height 512
click at [1034, 375] on div at bounding box center [1023, 304] width 230 height 512
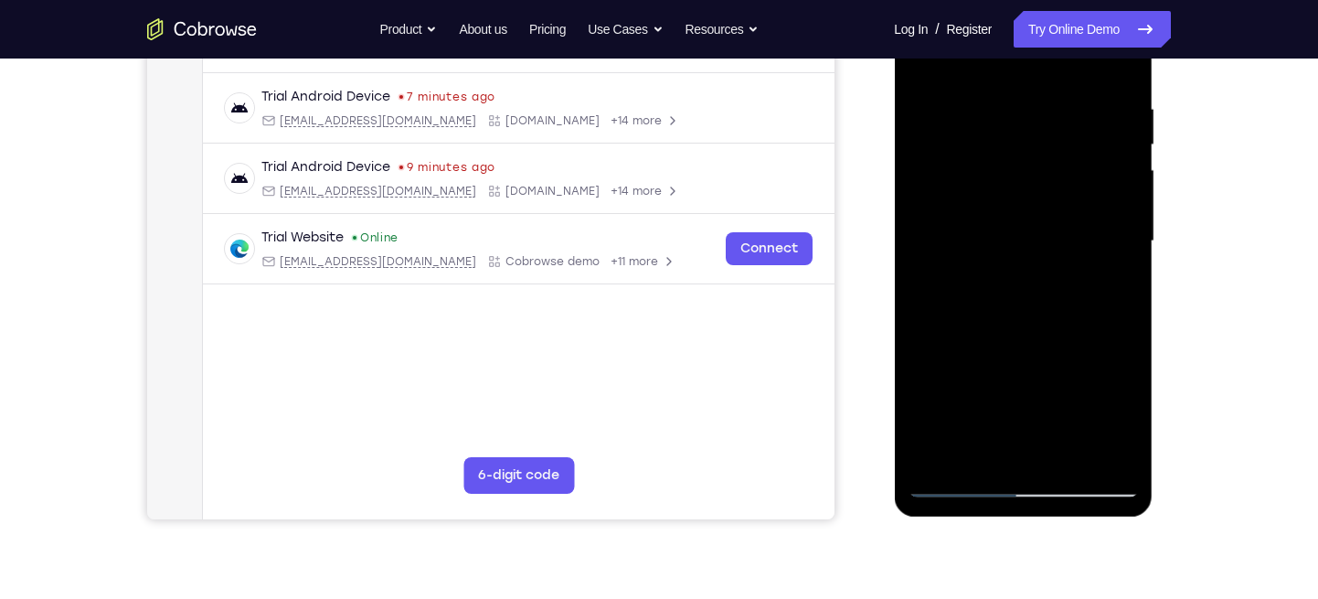
click at [1017, 272] on div at bounding box center [1023, 241] width 230 height 512
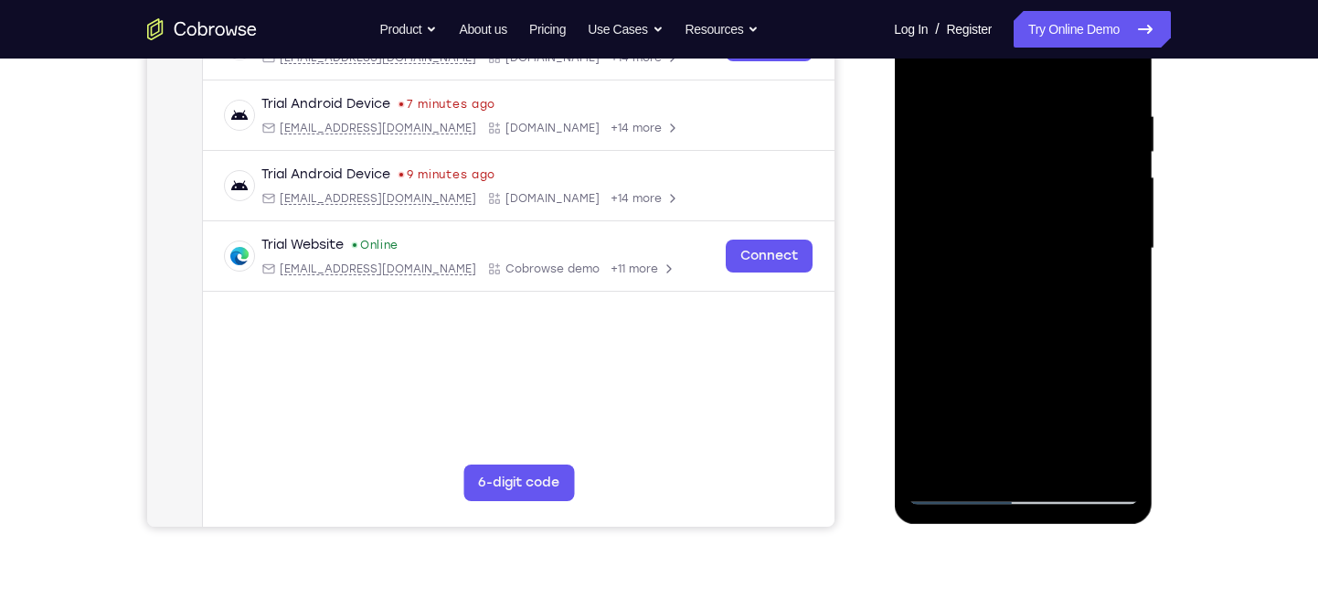
click at [1111, 333] on div at bounding box center [1023, 249] width 230 height 512
click at [946, 291] on div at bounding box center [1023, 249] width 230 height 512
click at [961, 333] on div at bounding box center [1023, 249] width 230 height 512
click at [975, 333] on div at bounding box center [1023, 249] width 230 height 512
click at [1001, 333] on div at bounding box center [1023, 249] width 230 height 512
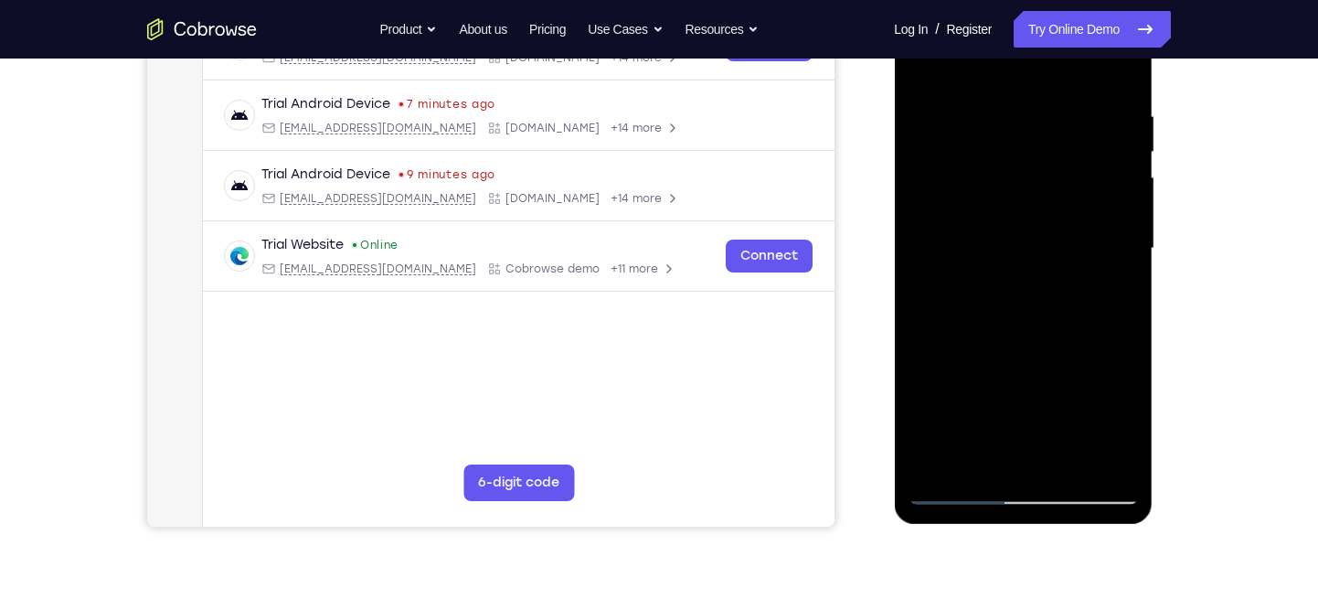
click at [1016, 333] on div at bounding box center [1023, 249] width 230 height 512
click at [1027, 333] on div at bounding box center [1023, 249] width 230 height 512
click at [1004, 333] on div at bounding box center [1023, 249] width 230 height 512
click at [1007, 335] on div at bounding box center [1023, 249] width 230 height 512
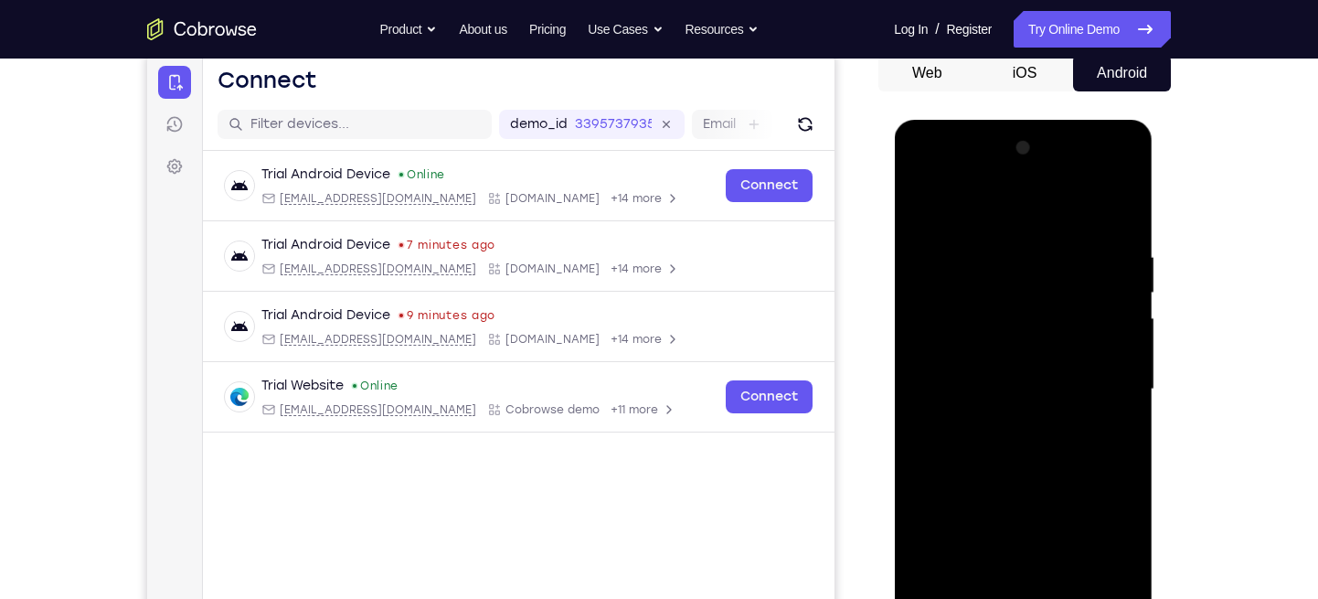
scroll to position [314, 0]
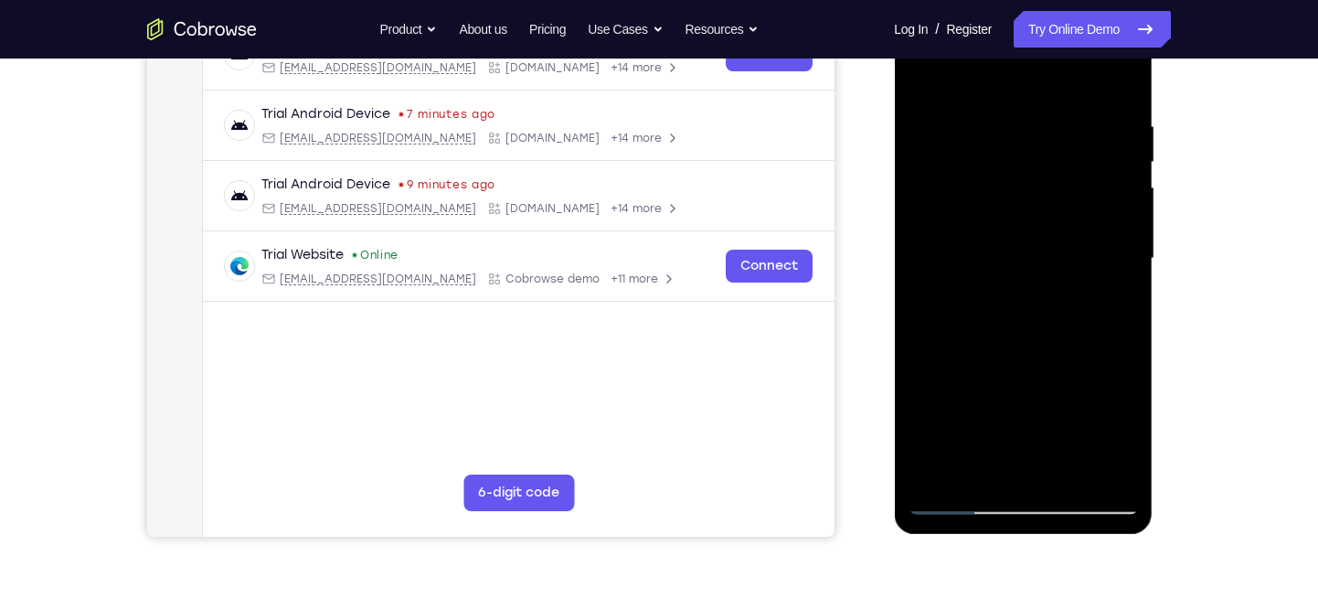
click at [225, 36] on icon "Go to the home page" at bounding box center [202, 29] width 110 height 22
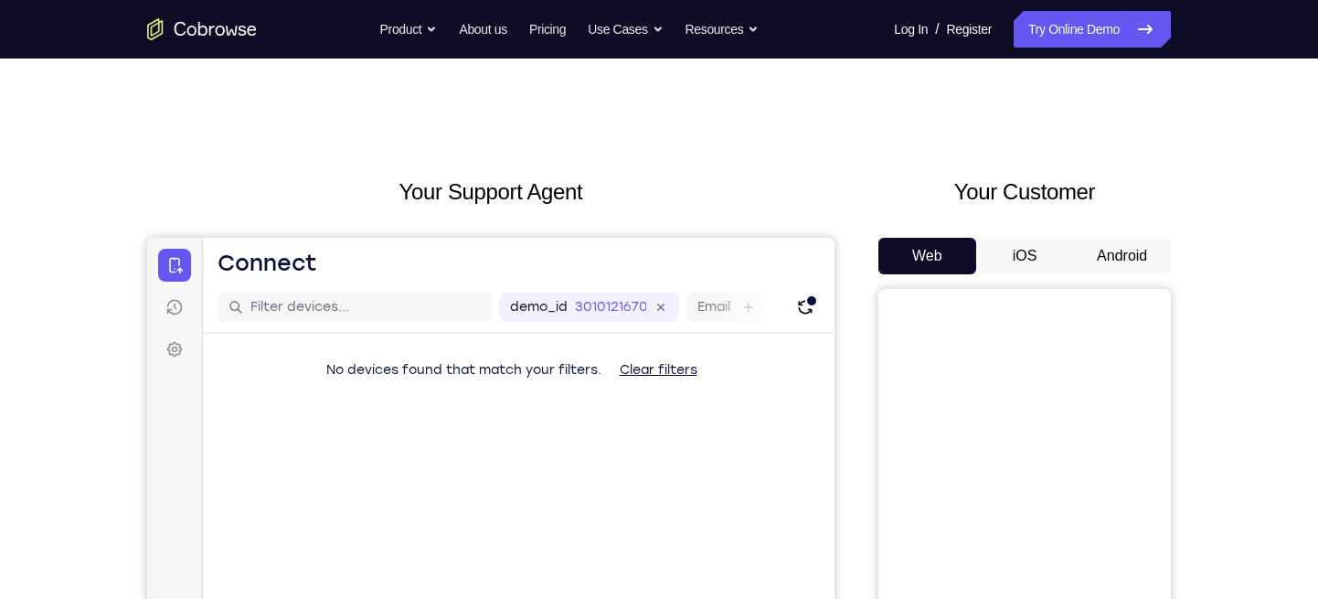
click at [1117, 249] on button "Android" at bounding box center [1122, 256] width 98 height 37
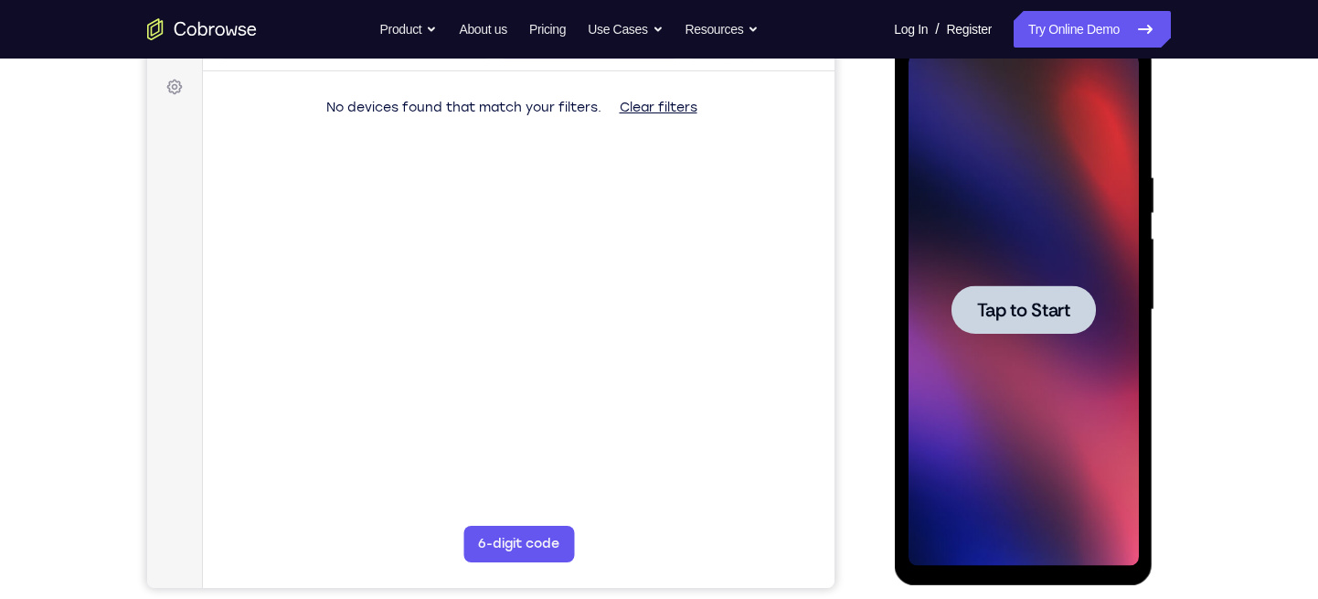
click at [1050, 305] on span "Tap to Start" at bounding box center [1022, 310] width 93 height 18
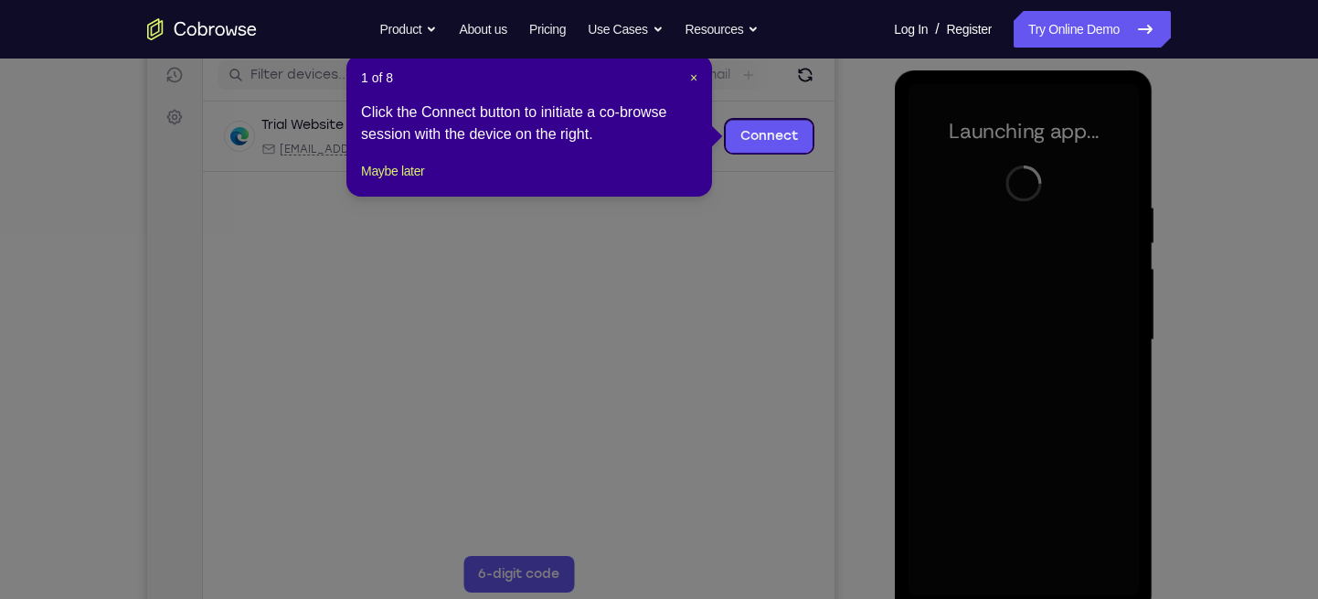
scroll to position [233, 0]
click at [690, 79] on span "×" at bounding box center [693, 76] width 7 height 15
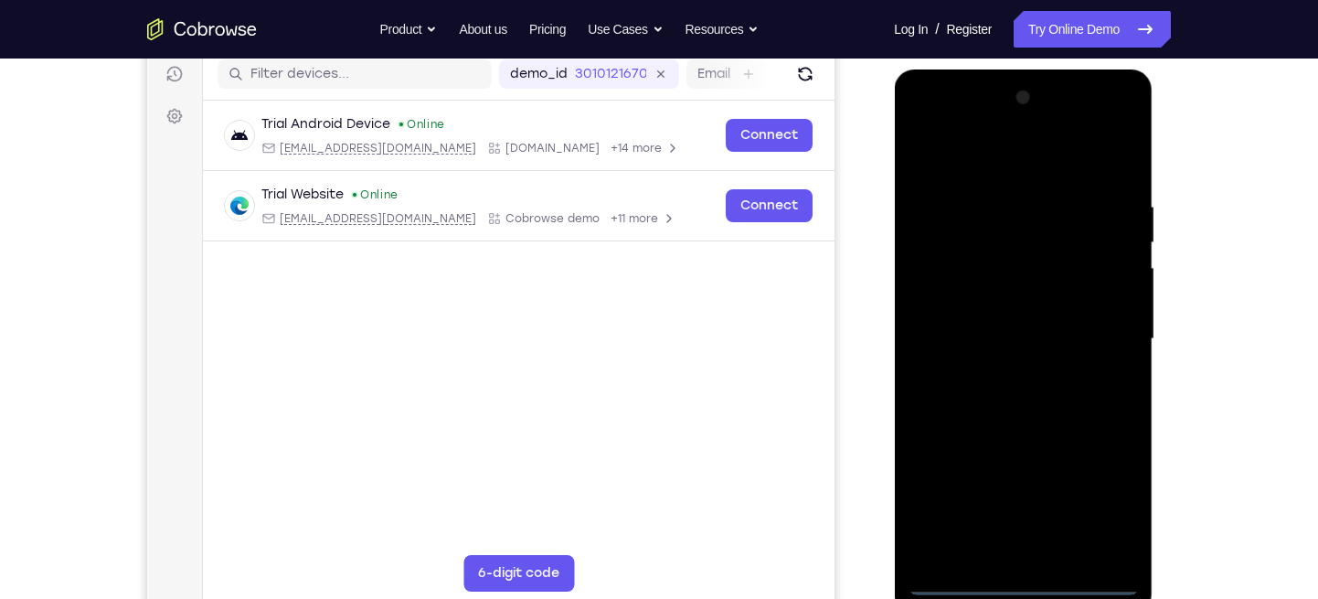
click at [1024, 580] on div at bounding box center [1023, 339] width 230 height 512
click at [1112, 492] on div at bounding box center [1023, 339] width 230 height 512
click at [975, 151] on div at bounding box center [1023, 339] width 230 height 512
click at [1026, 241] on div at bounding box center [1023, 339] width 230 height 512
click at [989, 124] on div at bounding box center [1023, 339] width 230 height 512
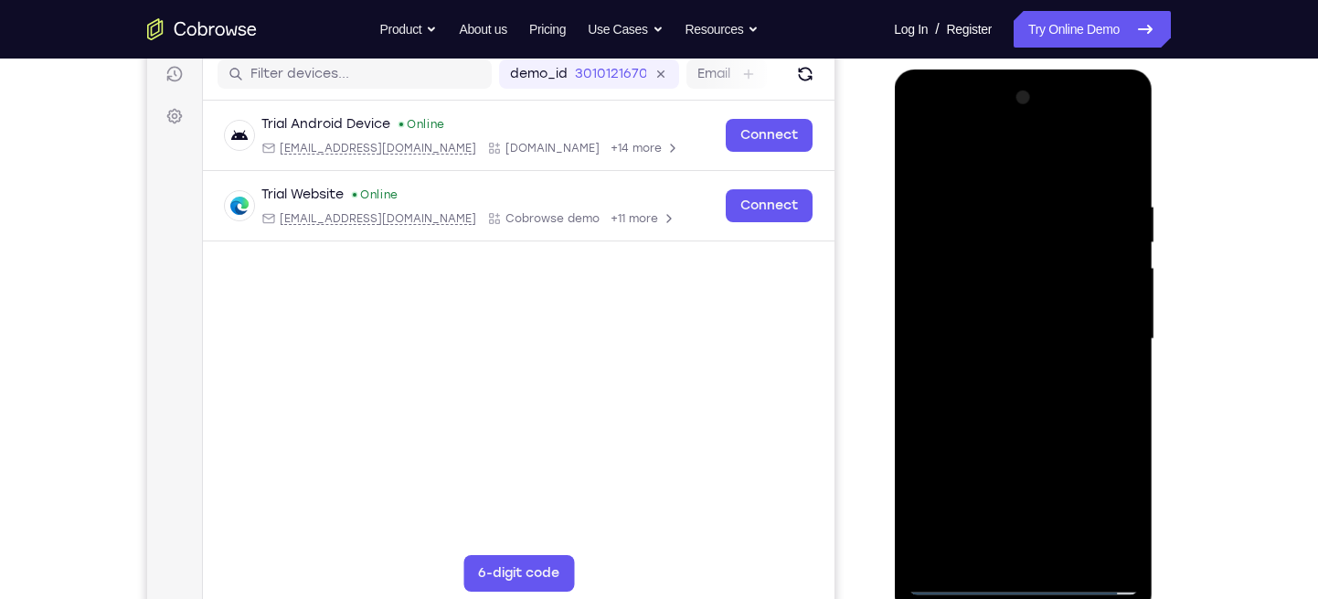
click at [969, 291] on div at bounding box center [1023, 339] width 230 height 512
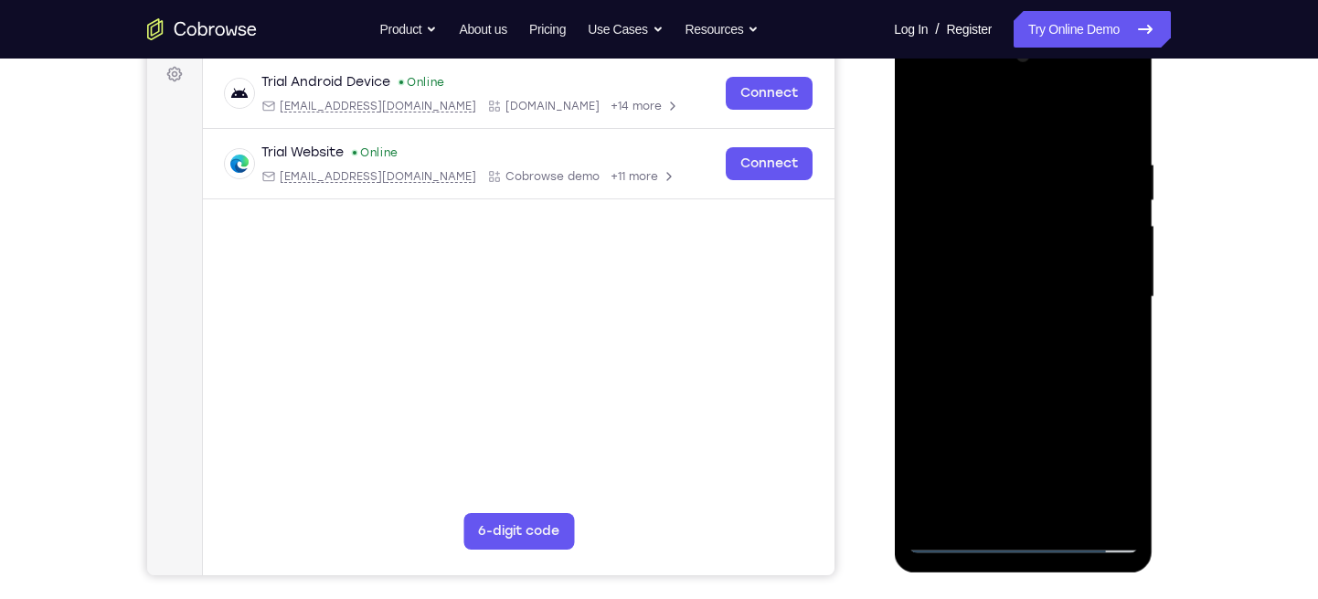
scroll to position [279, 0]
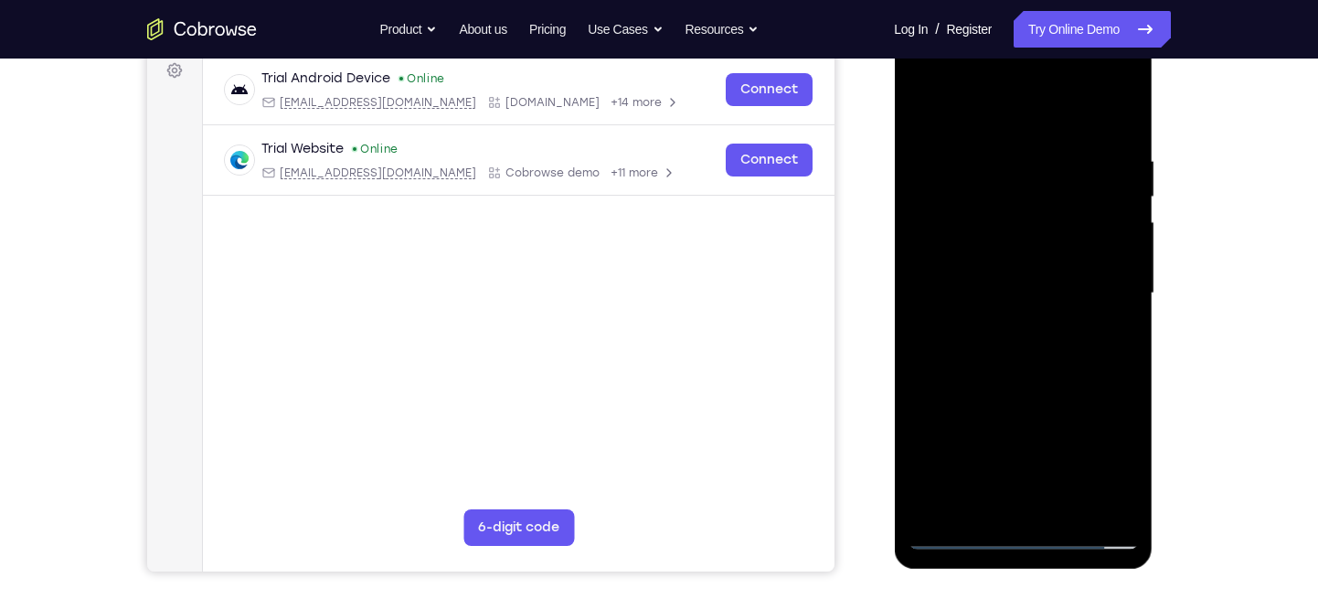
click at [962, 460] on div at bounding box center [1023, 293] width 230 height 512
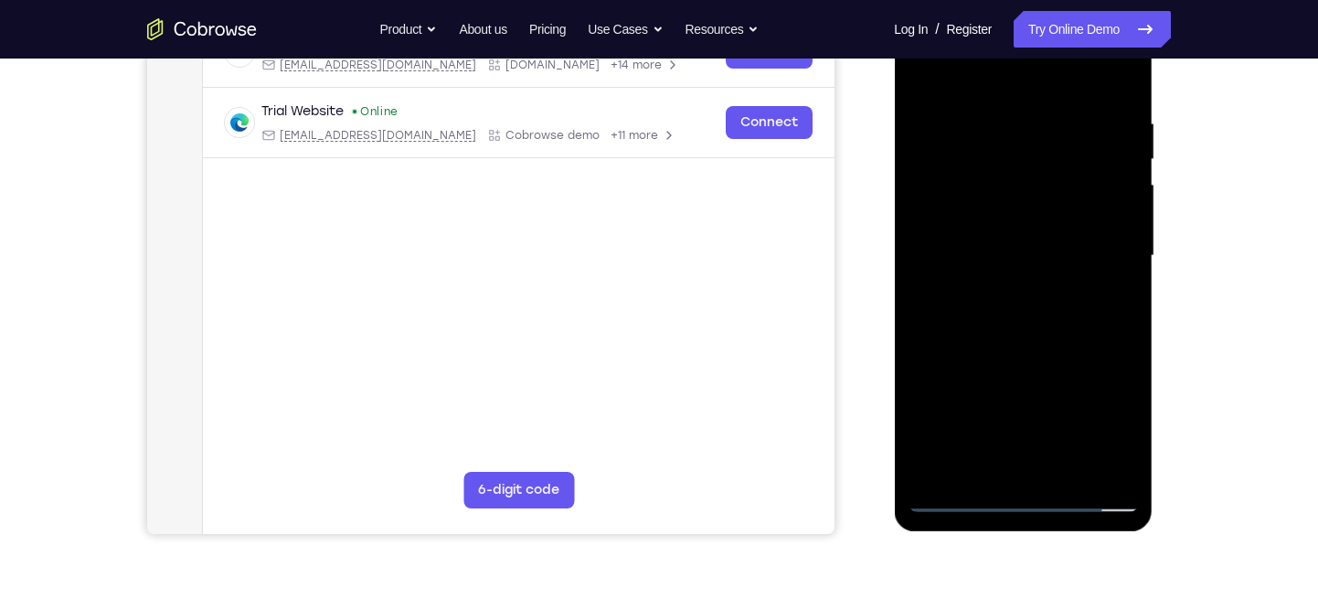
scroll to position [317, 0]
drag, startPoint x: 1070, startPoint y: 357, endPoint x: 1071, endPoint y: 282, distance: 74.1
click at [1071, 282] on div at bounding box center [1023, 255] width 230 height 512
click at [979, 412] on div at bounding box center [1023, 255] width 230 height 512
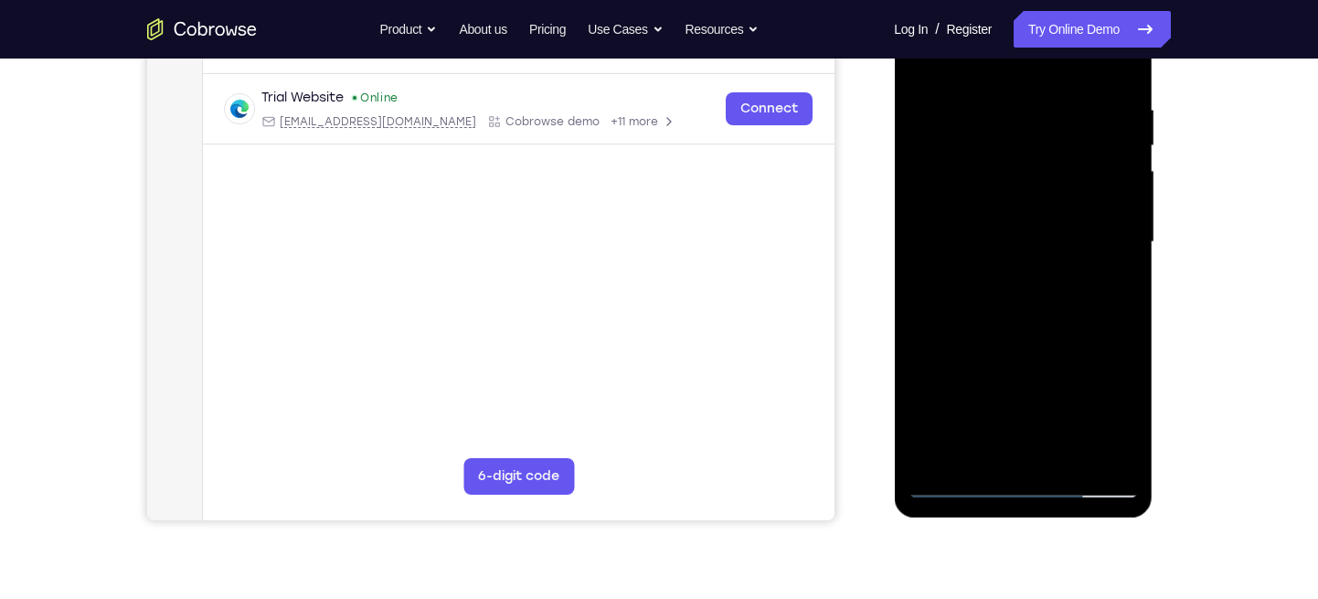
click at [957, 473] on div at bounding box center [1023, 242] width 230 height 512
click at [940, 495] on div at bounding box center [1023, 242] width 230 height 512
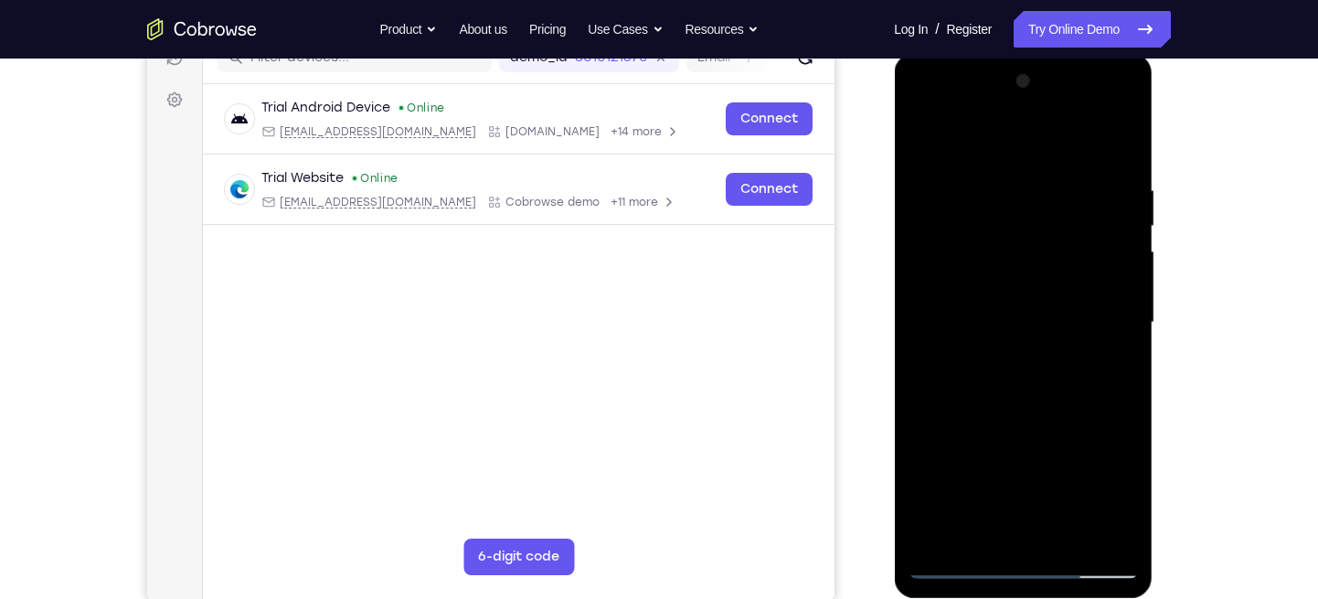
scroll to position [249, 0]
click at [1030, 107] on div at bounding box center [1023, 324] width 230 height 512
click at [1009, 360] on div at bounding box center [1023, 324] width 230 height 512
click at [1029, 417] on div at bounding box center [1023, 324] width 230 height 512
click at [1017, 229] on div at bounding box center [1023, 324] width 230 height 512
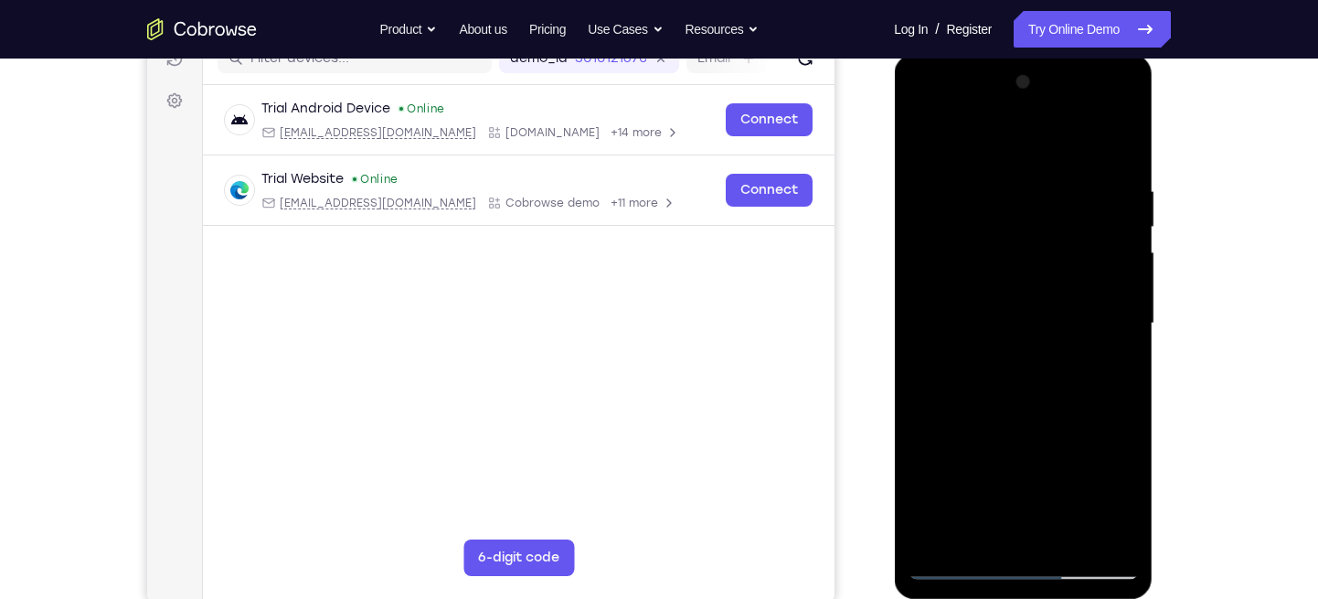
click at [1062, 246] on div at bounding box center [1023, 324] width 230 height 512
click at [1027, 273] on div at bounding box center [1023, 324] width 230 height 512
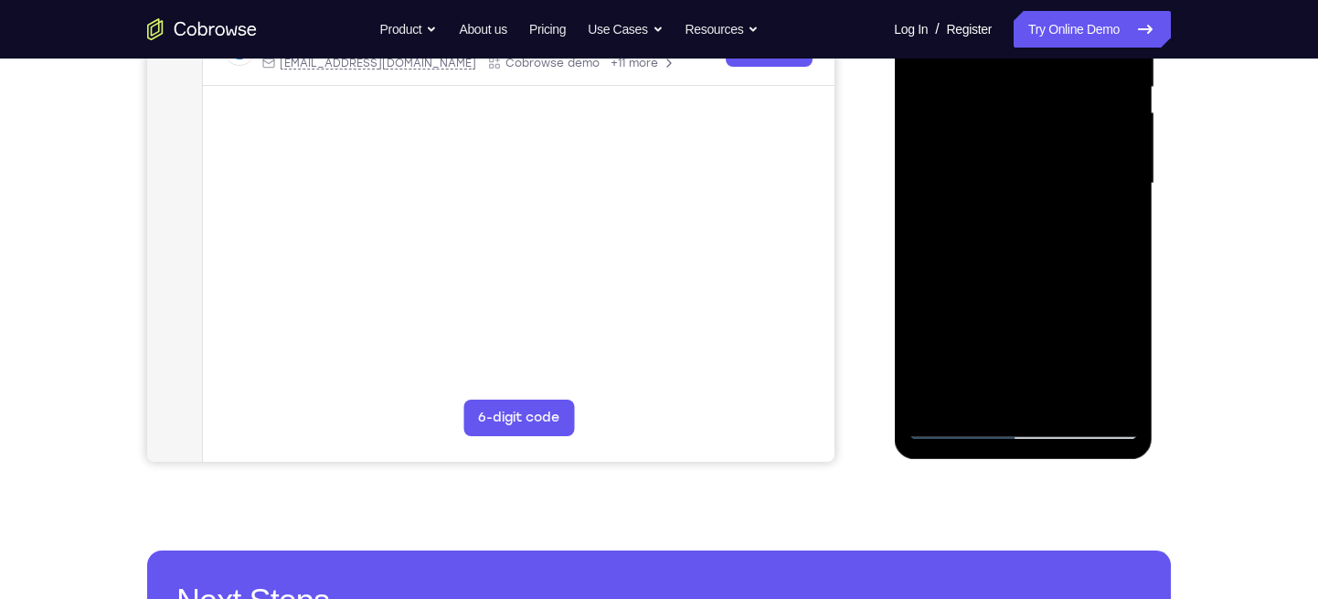
scroll to position [390, 0]
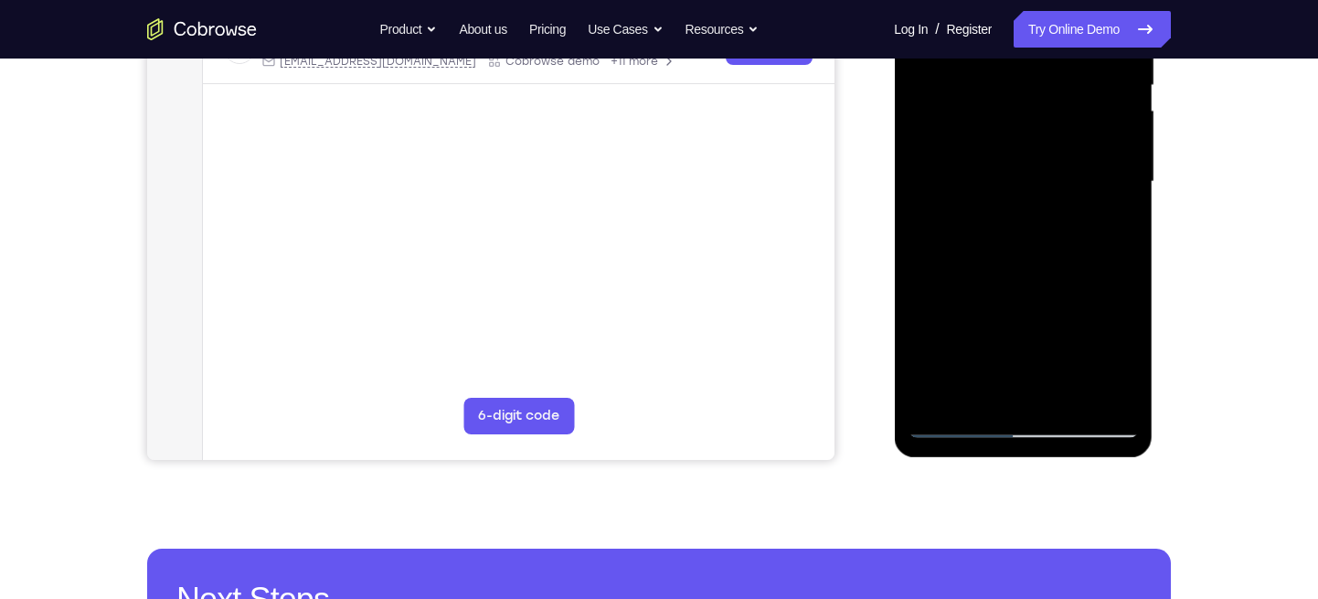
click at [1021, 178] on div at bounding box center [1023, 182] width 230 height 512
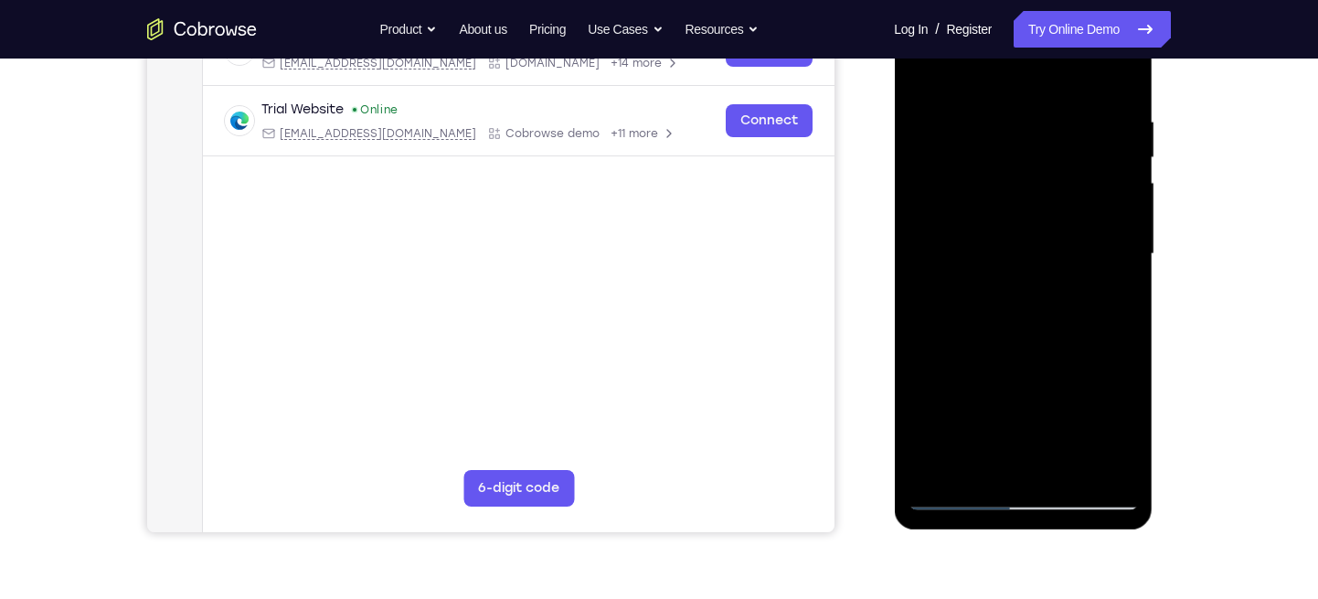
scroll to position [317, 0]
click at [921, 70] on div at bounding box center [1023, 255] width 230 height 512
click at [1017, 174] on div at bounding box center [1023, 255] width 230 height 512
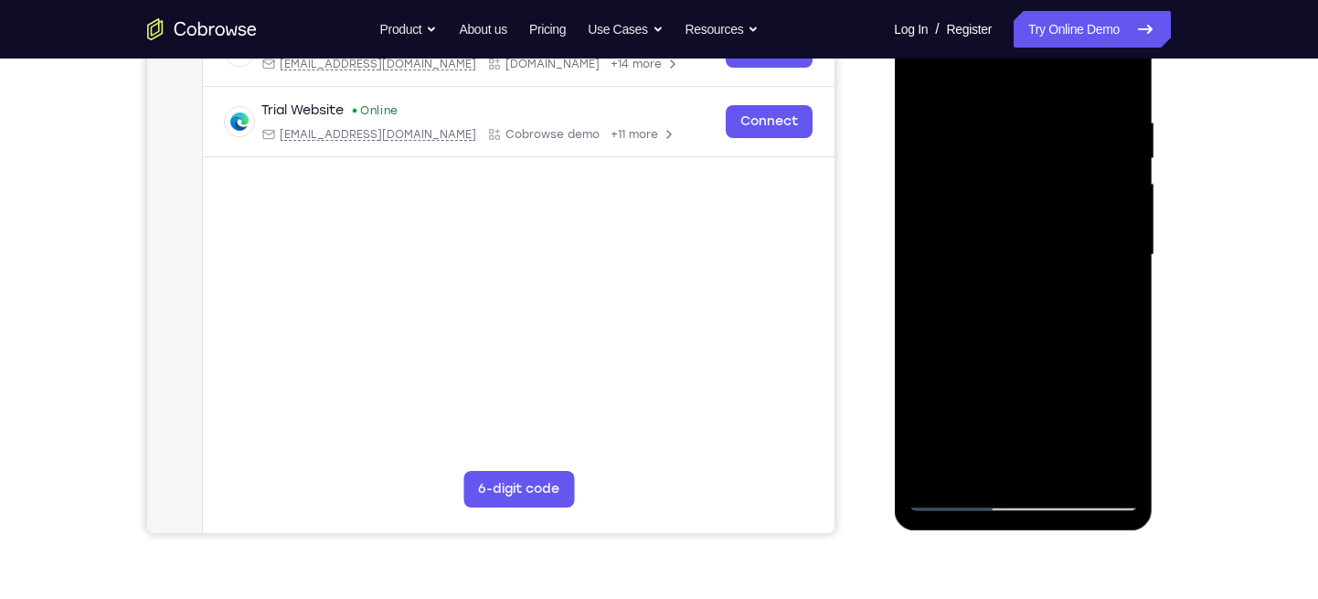
click at [996, 211] on div at bounding box center [1023, 255] width 230 height 512
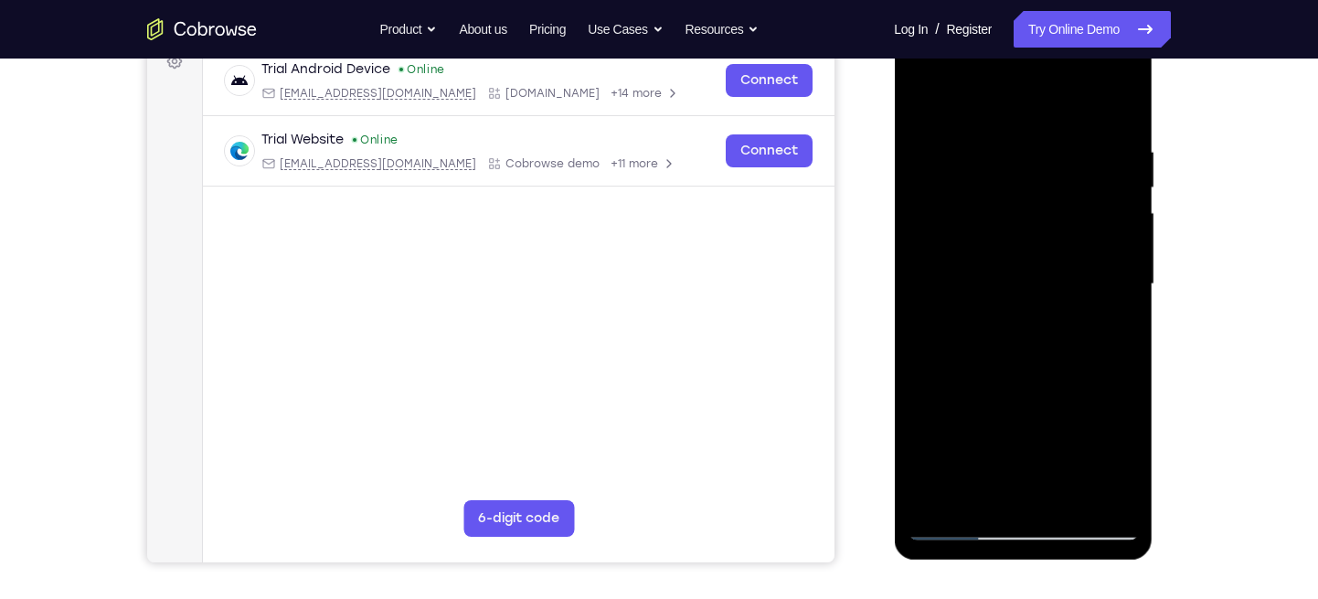
scroll to position [256, 0]
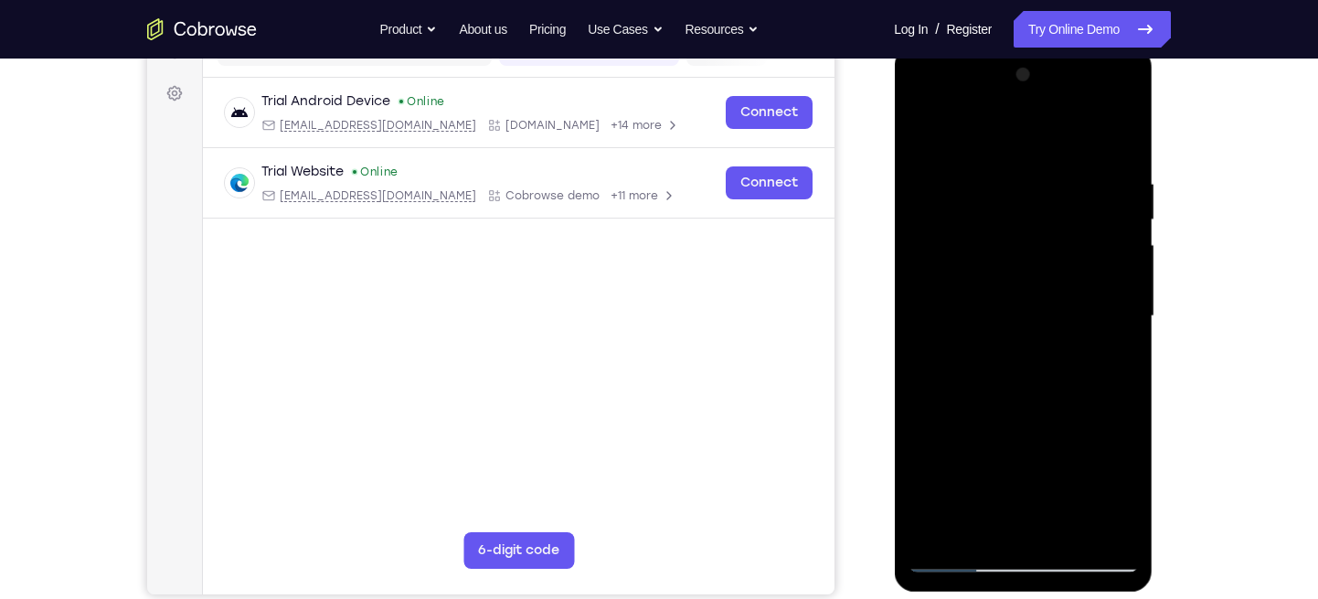
click at [1017, 105] on div at bounding box center [1023, 316] width 230 height 512
click at [1004, 431] on div at bounding box center [1023, 316] width 230 height 512
click at [979, 224] on div at bounding box center [1023, 316] width 230 height 512
drag, startPoint x: 979, startPoint y: 224, endPoint x: 969, endPoint y: 228, distance: 10.7
click at [969, 228] on div at bounding box center [1023, 316] width 230 height 512
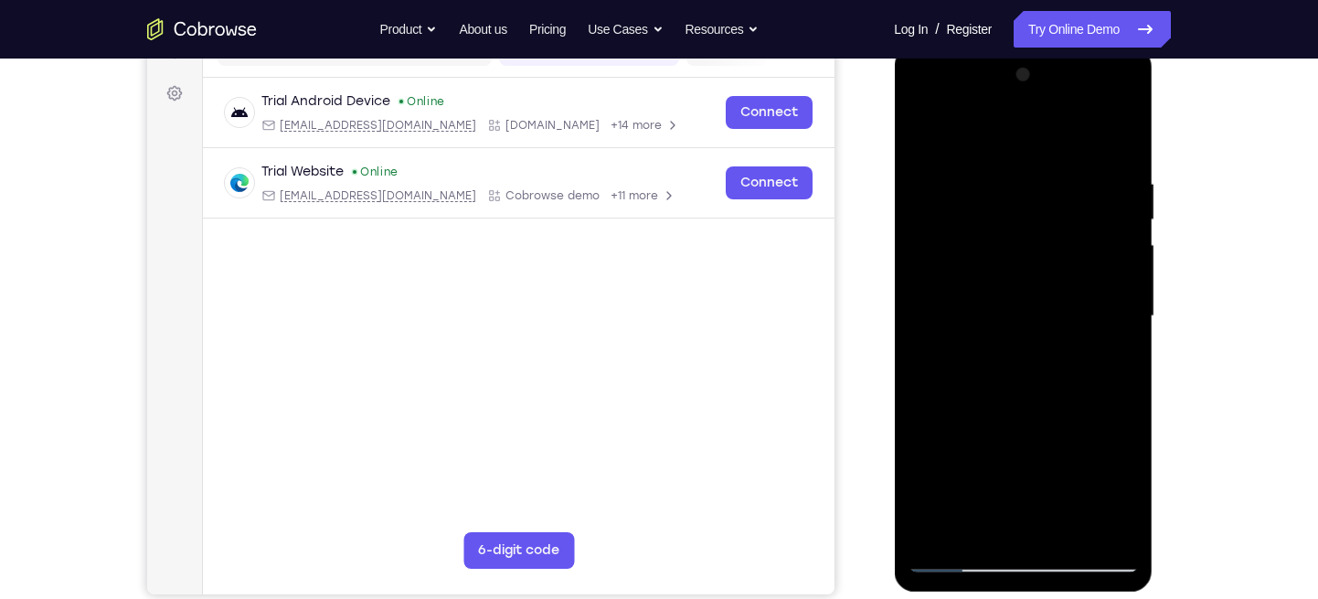
click at [969, 228] on div at bounding box center [1023, 316] width 230 height 512
click at [955, 271] on div at bounding box center [1023, 316] width 230 height 512
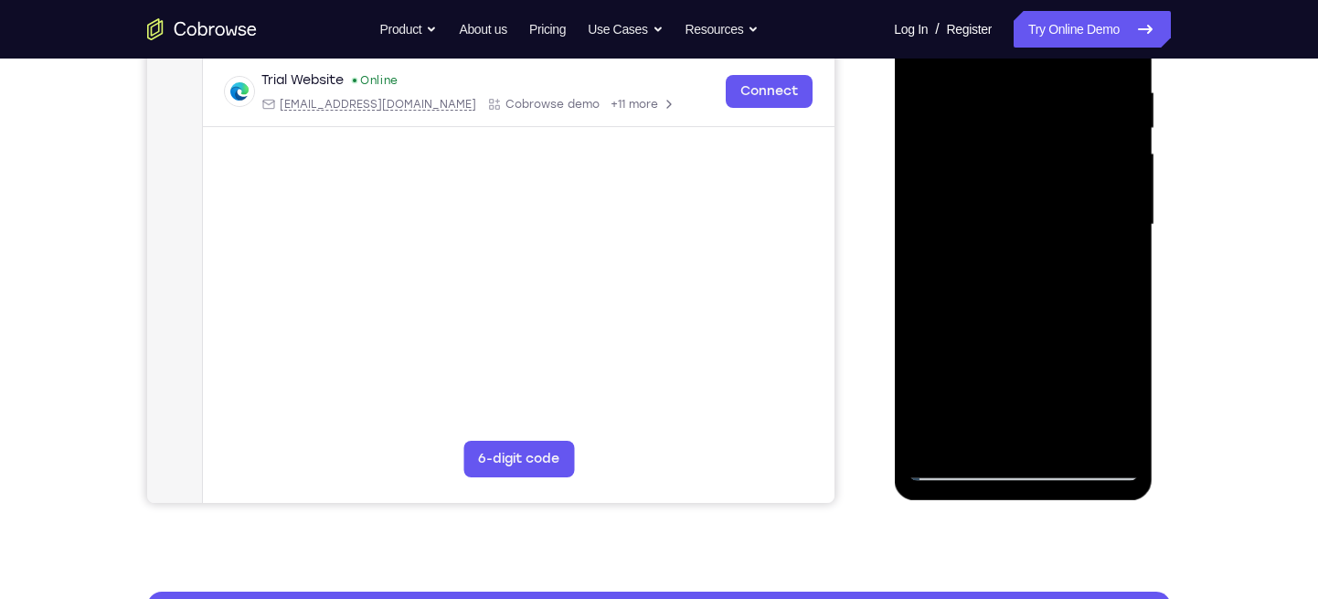
scroll to position [208, 0]
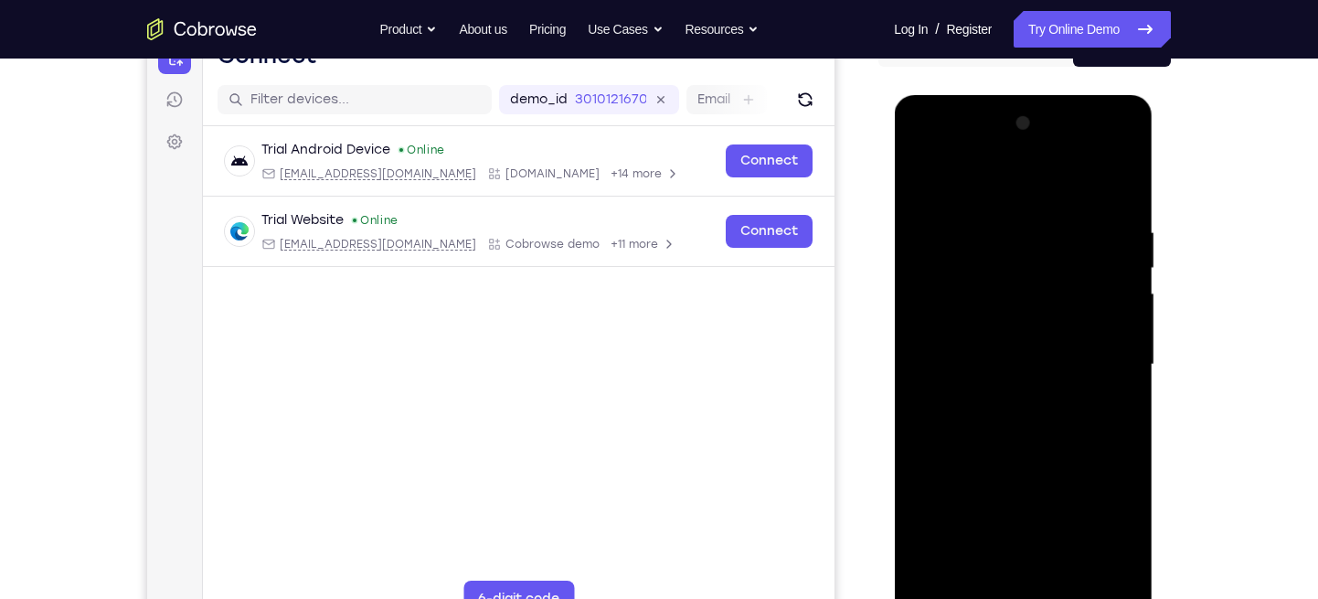
click at [985, 150] on div at bounding box center [1023, 365] width 230 height 512
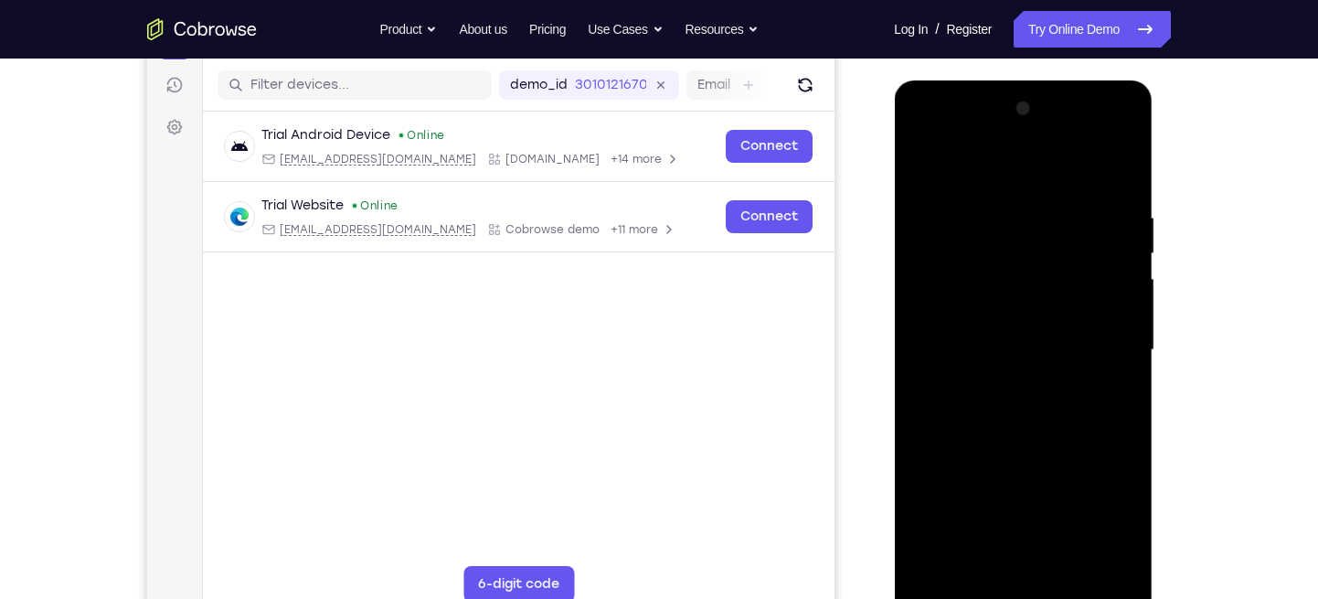
click at [1110, 161] on div at bounding box center [1023, 350] width 230 height 512
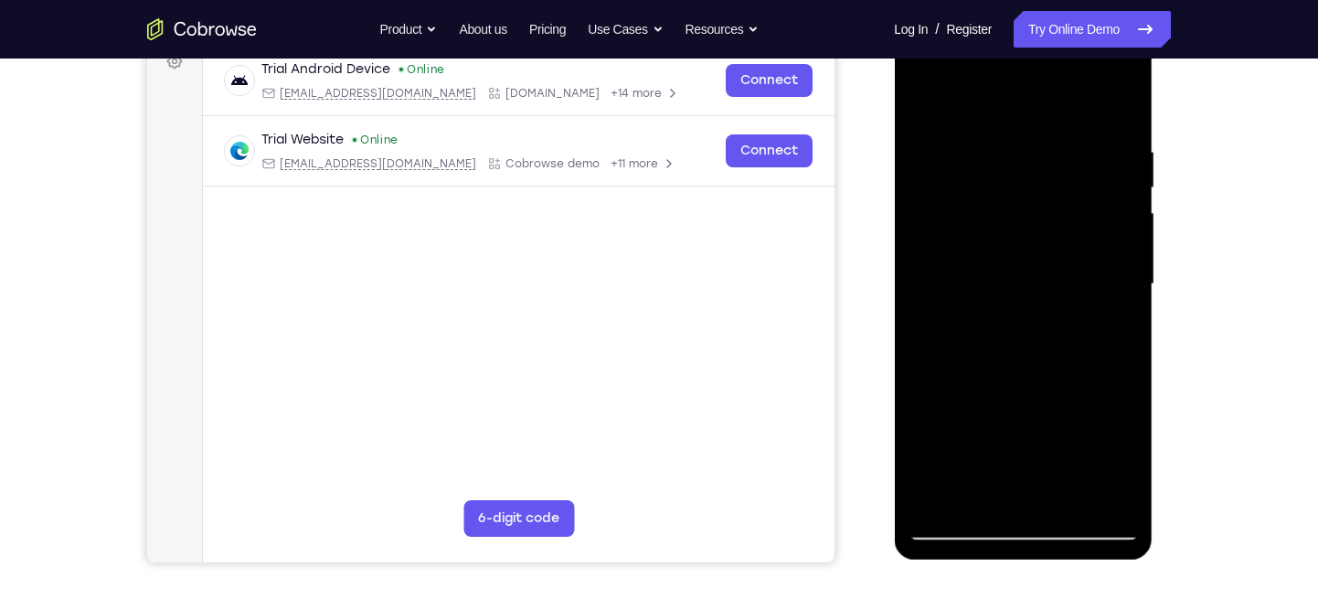
scroll to position [296, 0]
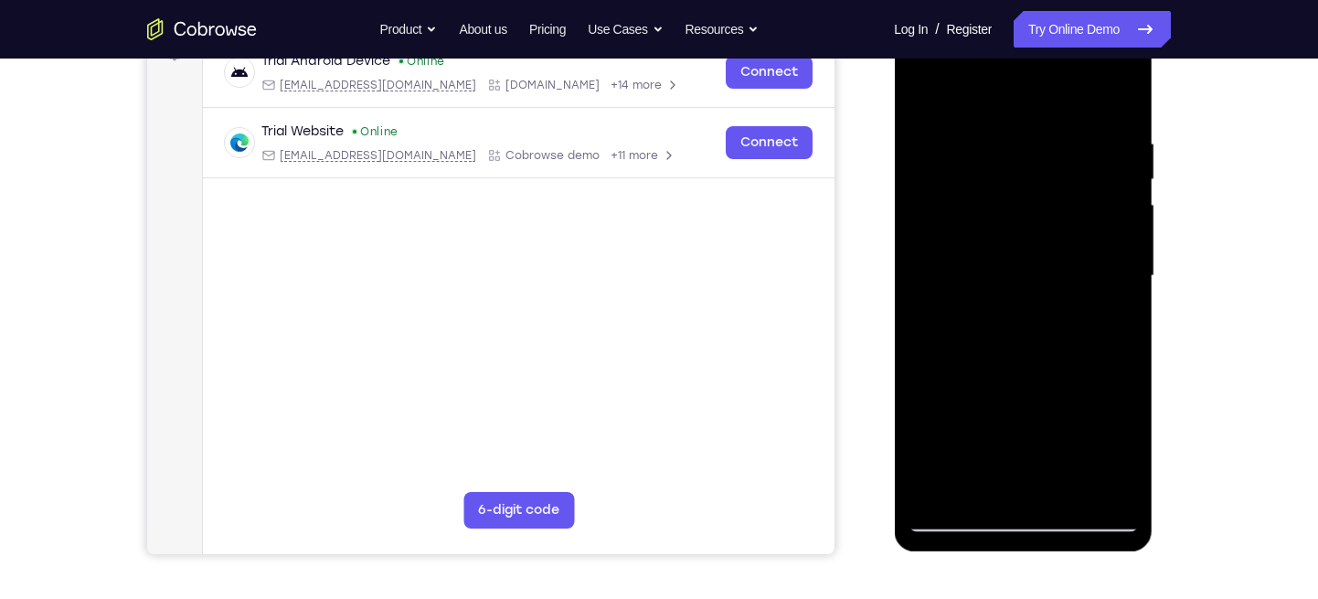
click at [1034, 213] on div at bounding box center [1023, 276] width 230 height 512
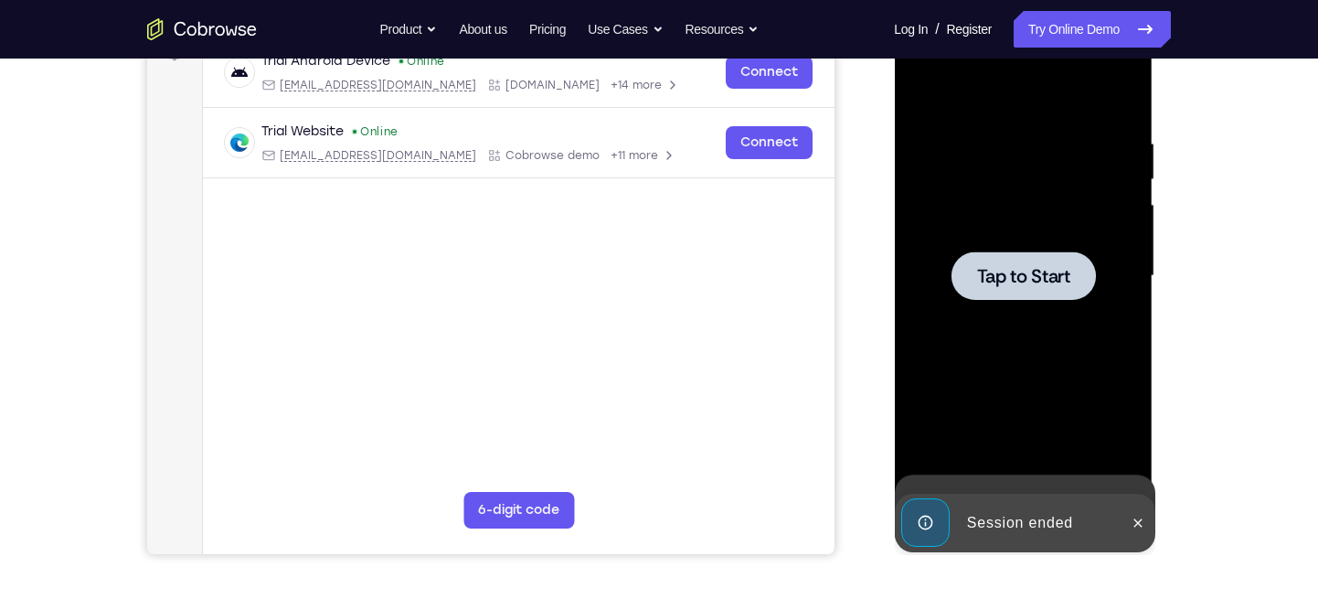
click at [1008, 6] on div "Tap to Start" at bounding box center [1023, 6] width 259 height 0
click at [998, 298] on div at bounding box center [1023, 275] width 144 height 48
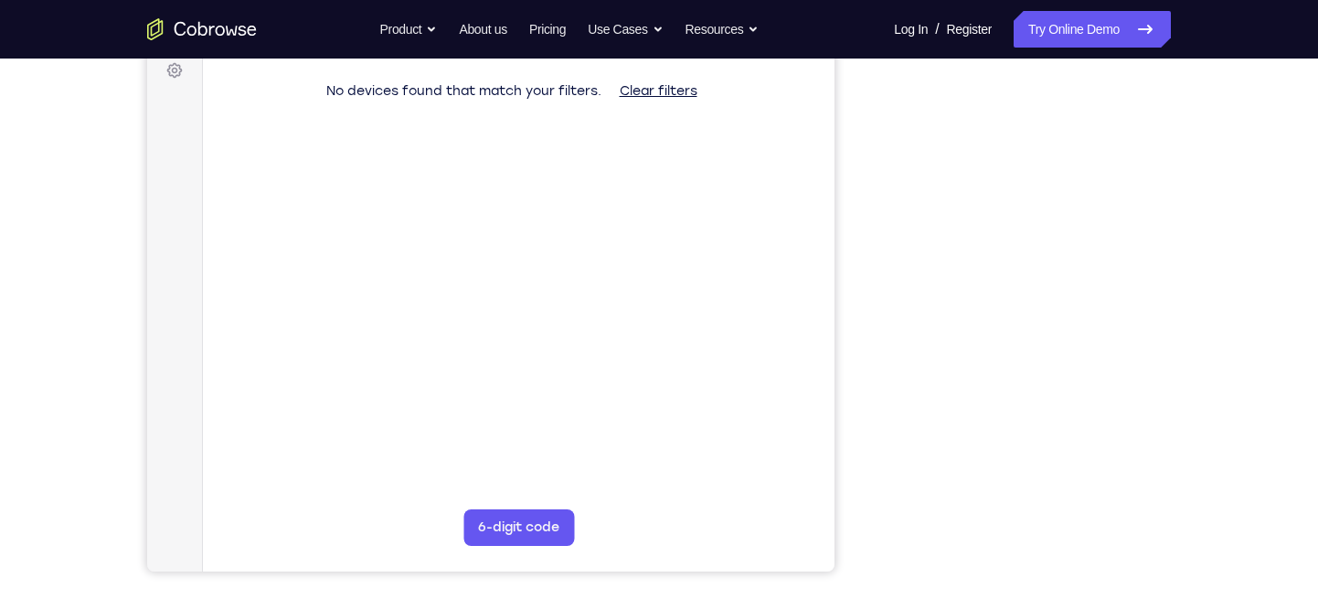
scroll to position [257, 0]
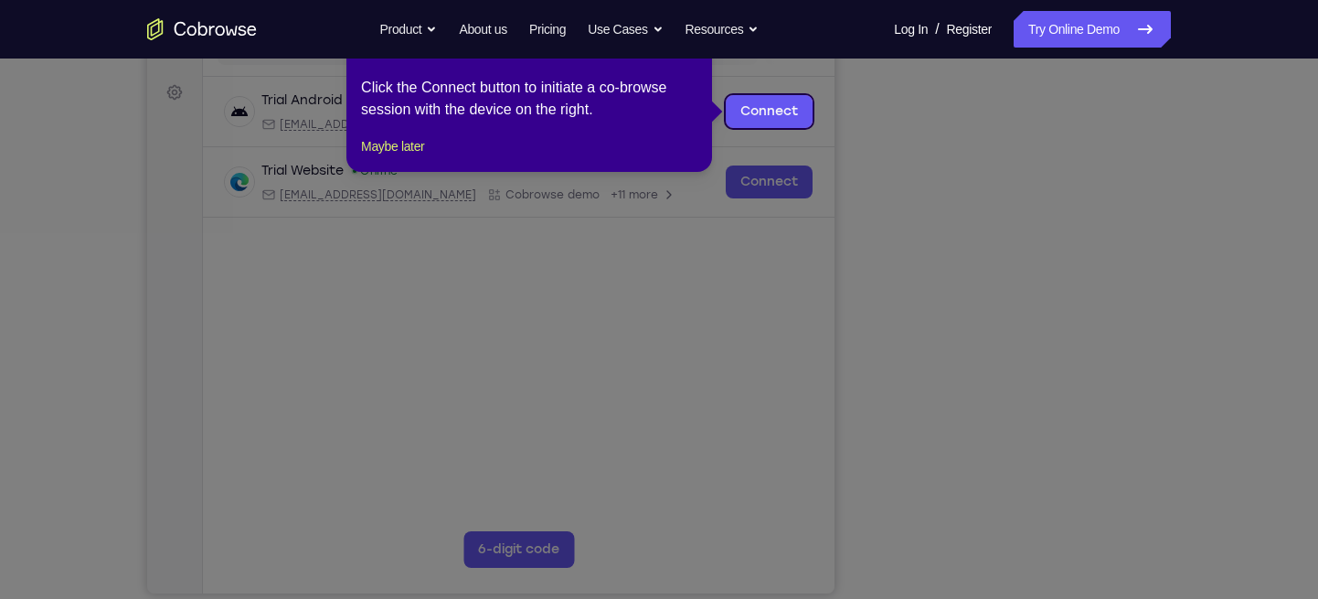
click at [1053, 339] on icon at bounding box center [666, 299] width 1333 height 599
click at [1110, 485] on icon at bounding box center [666, 299] width 1333 height 599
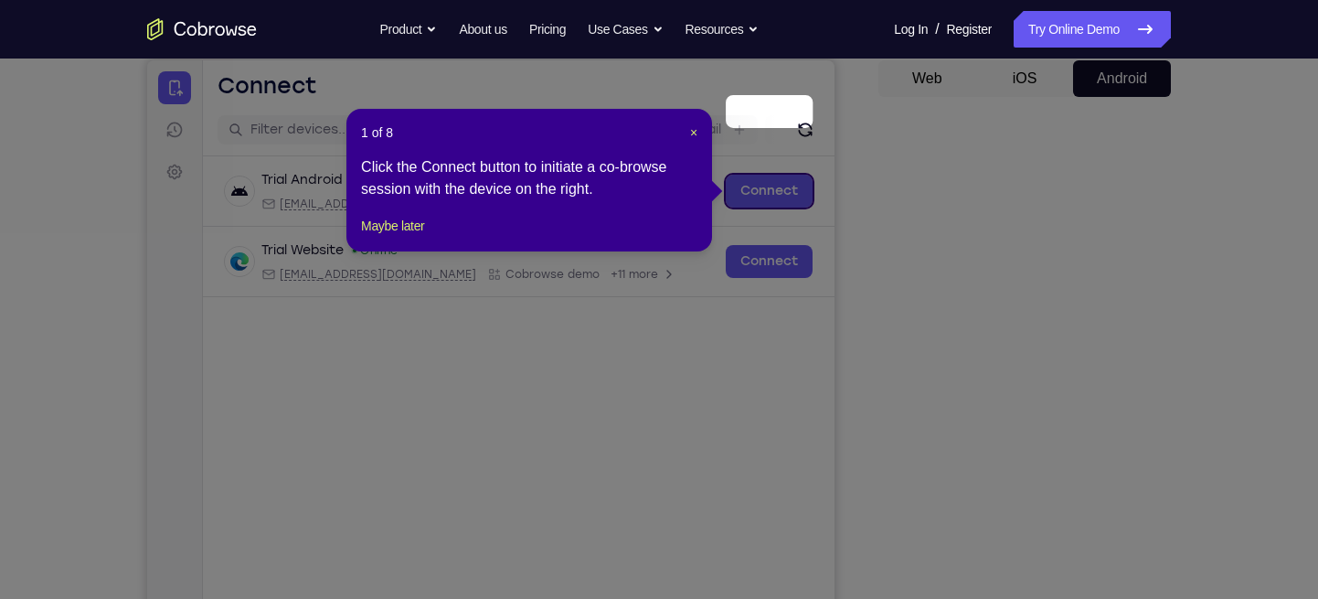
scroll to position [174, 0]
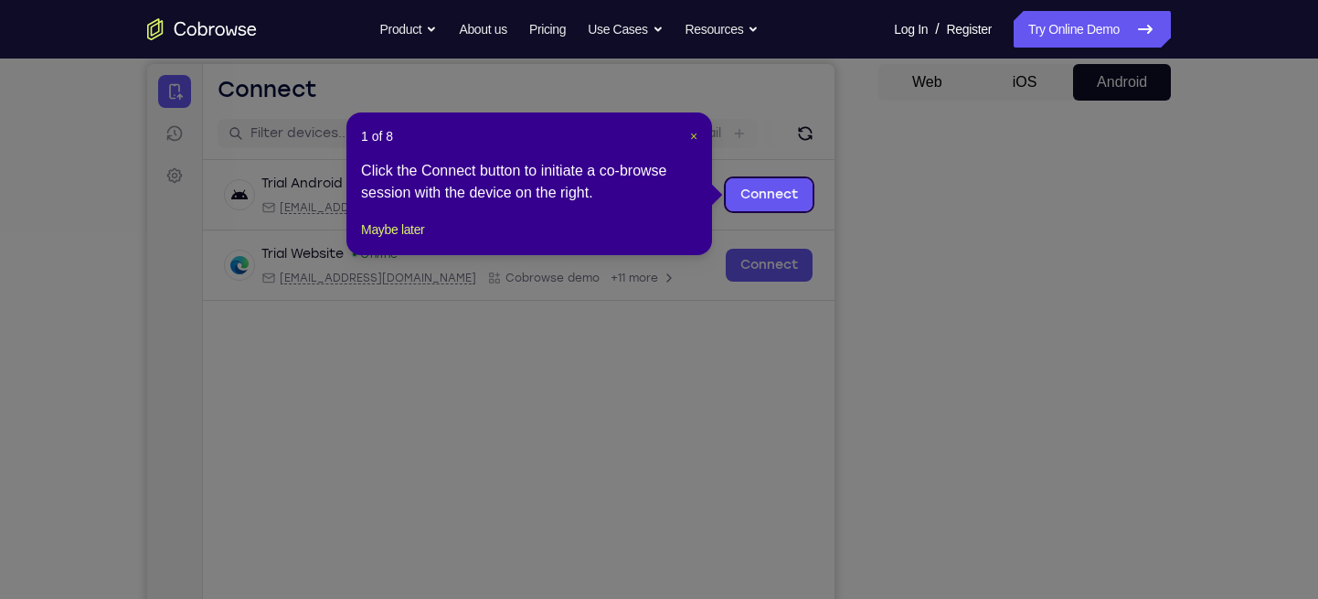
click at [693, 138] on span "×" at bounding box center [693, 136] width 7 height 15
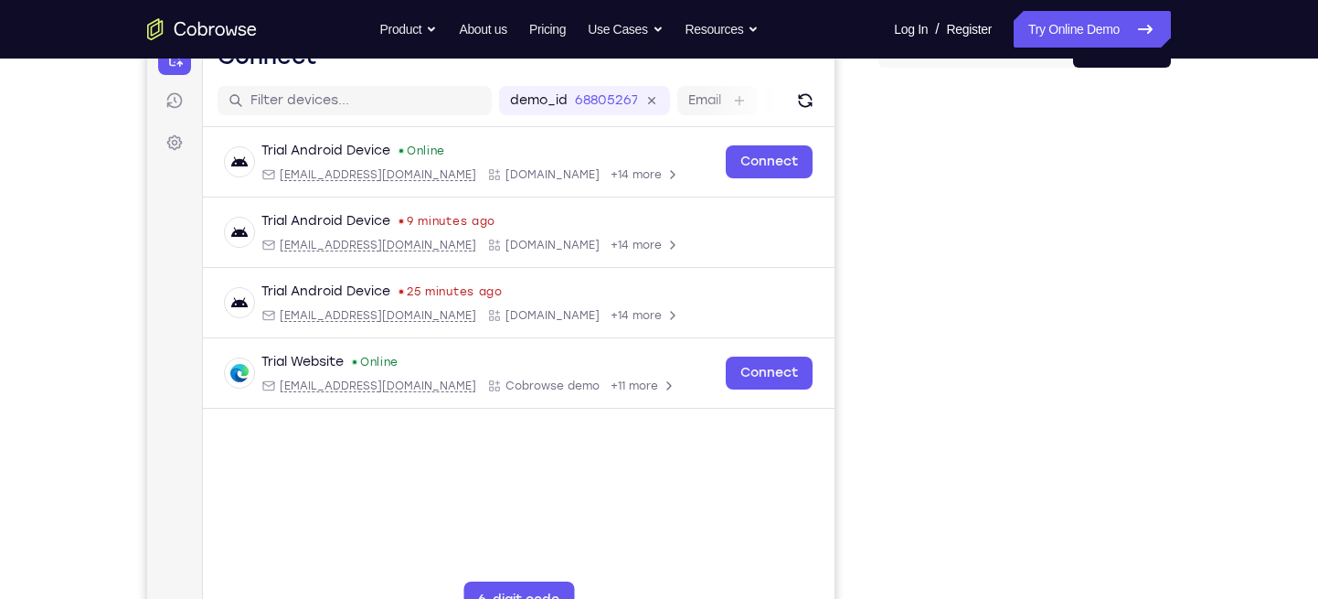
scroll to position [203, 0]
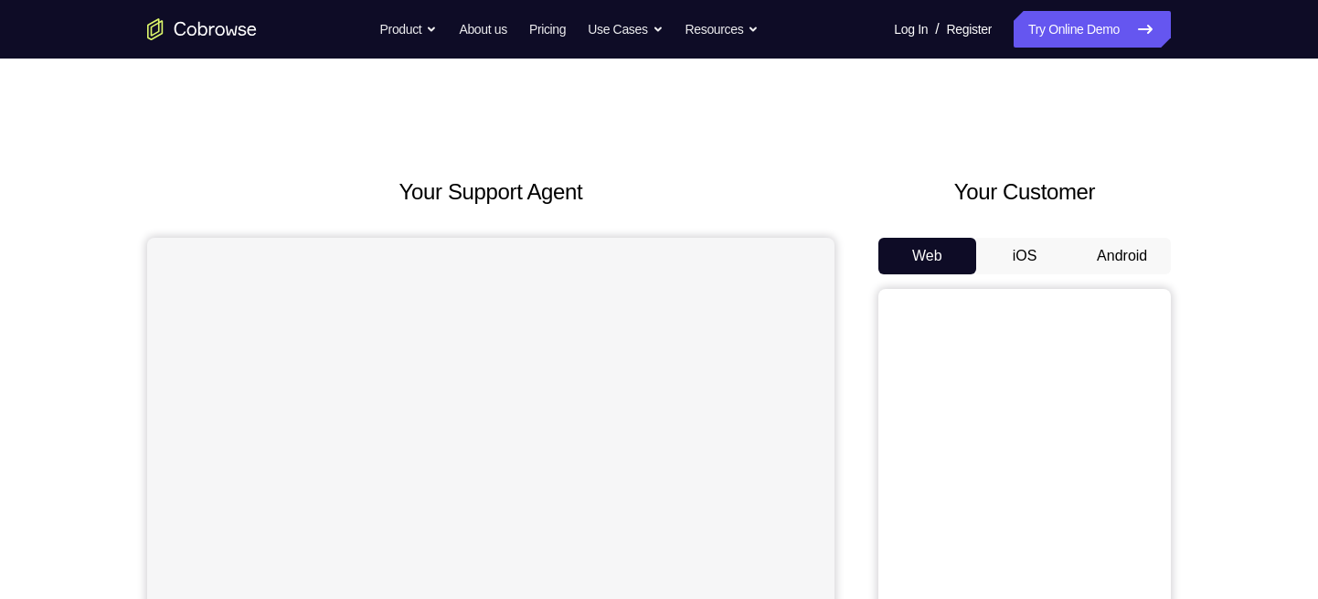
click at [1116, 253] on button "Android" at bounding box center [1122, 256] width 98 height 37
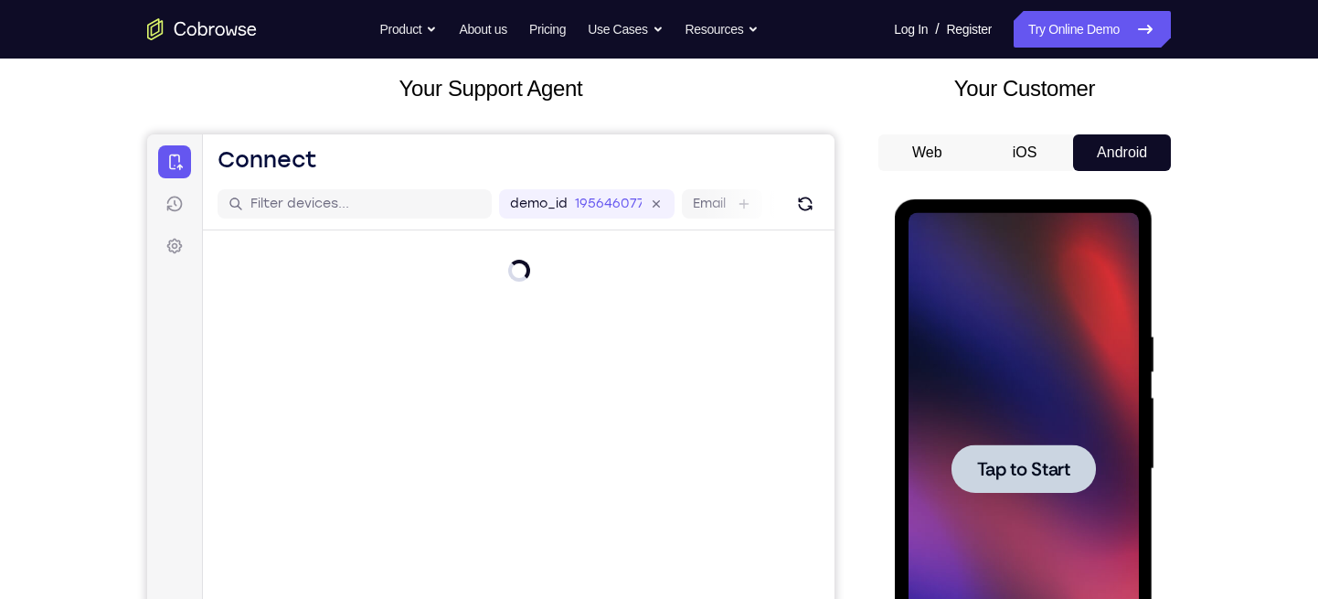
scroll to position [134, 0]
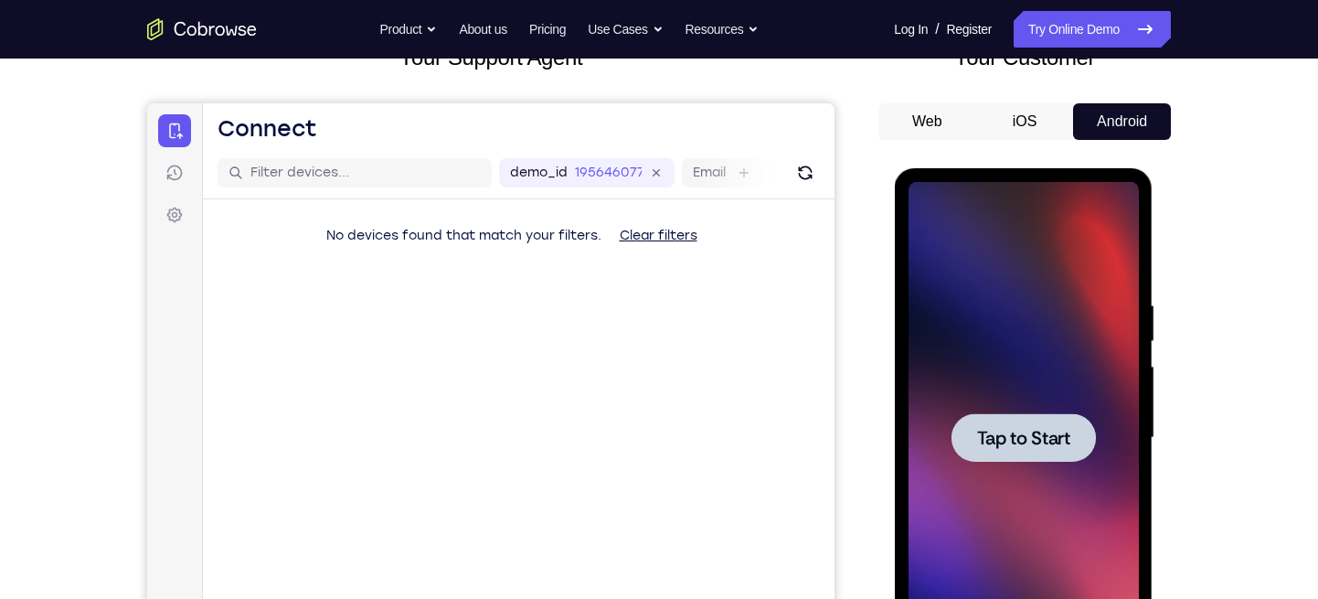
click at [1023, 429] on span "Tap to Start" at bounding box center [1022, 438] width 93 height 18
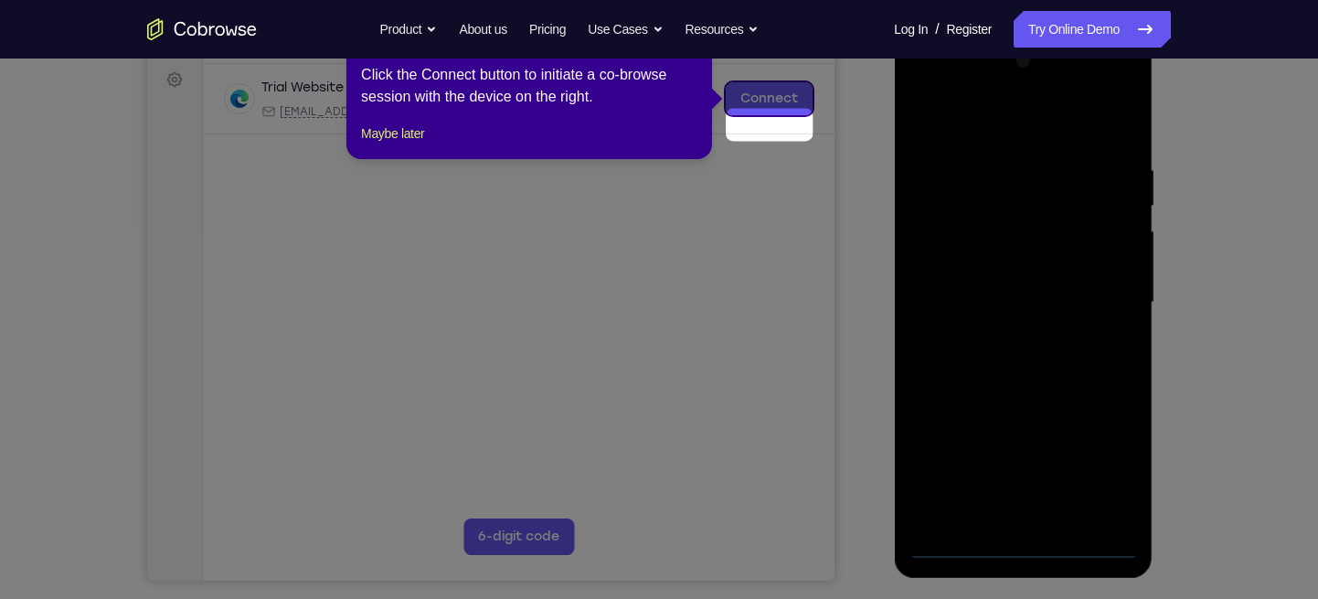
scroll to position [234, 0]
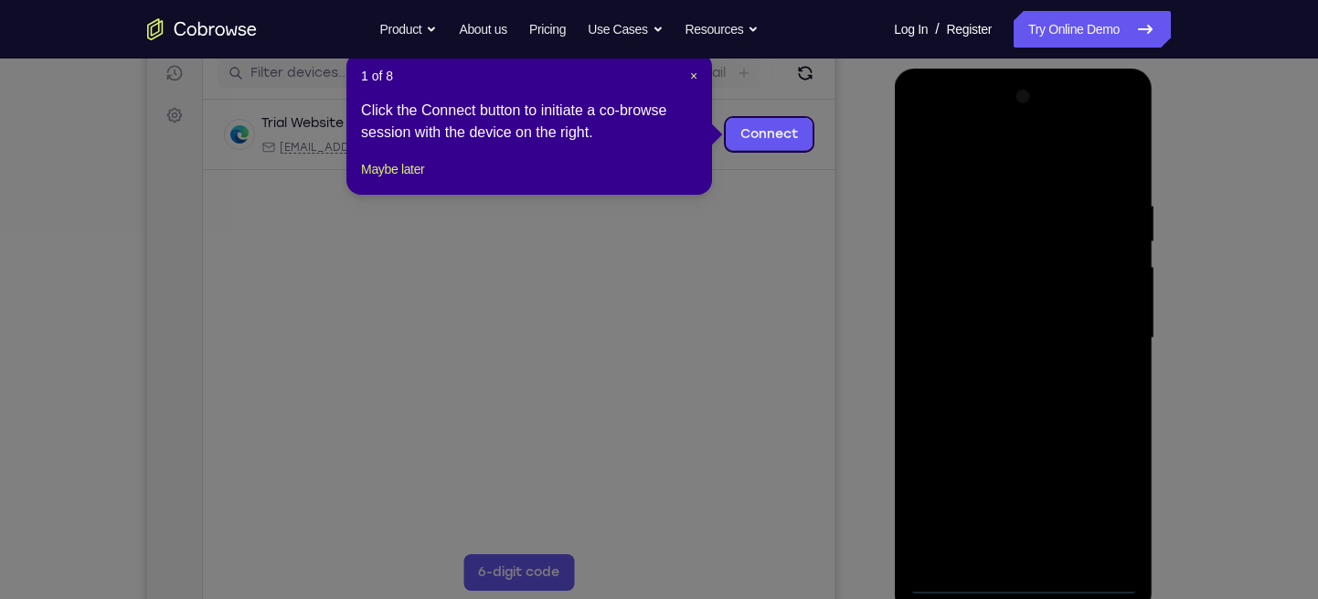
click at [698, 77] on div "1 of 8 × Click the Connect button to initiate a co-browse session with the devi…" at bounding box center [529, 123] width 366 height 143
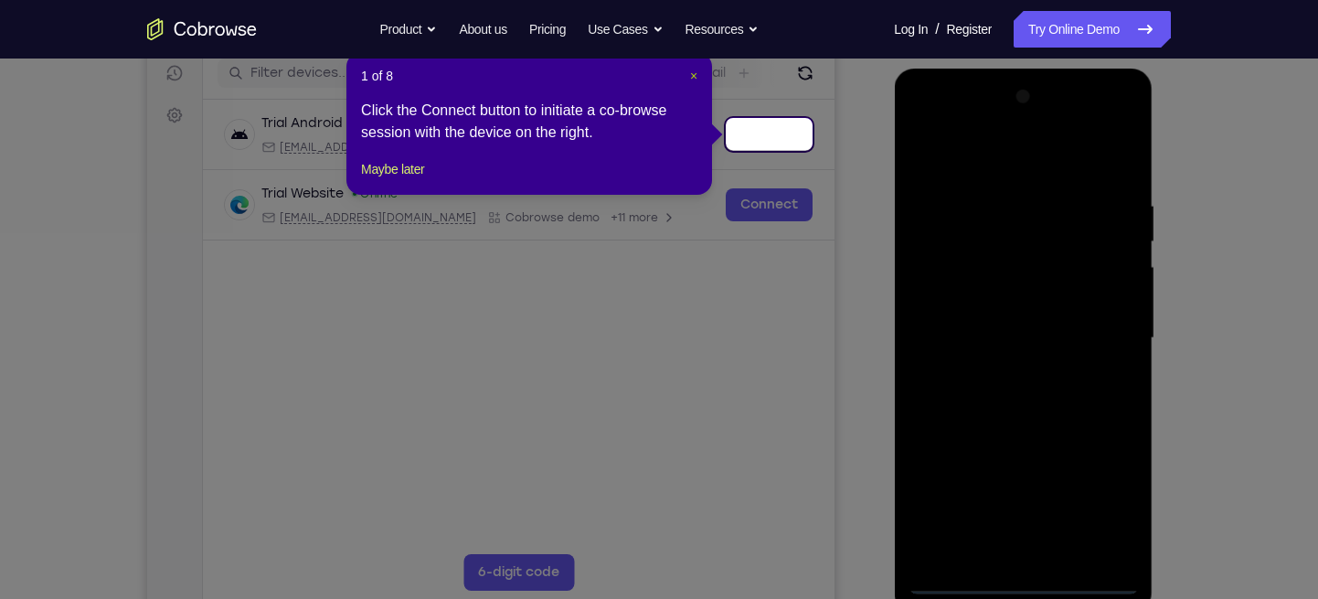
click at [695, 77] on span "×" at bounding box center [693, 76] width 7 height 15
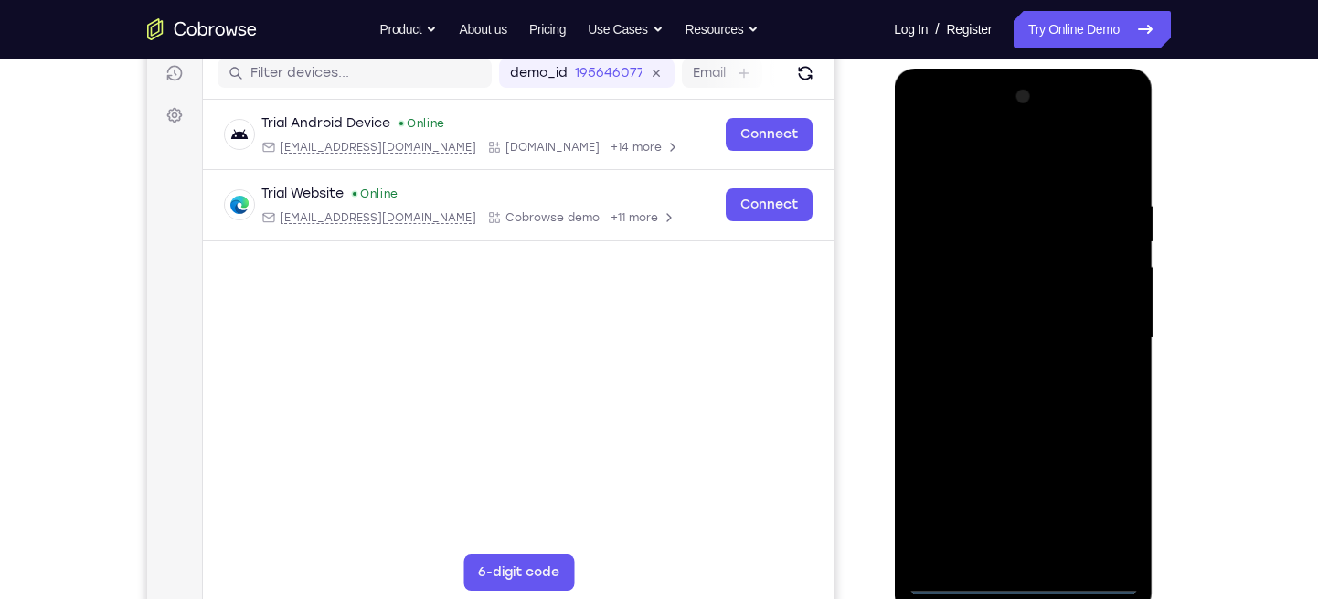
click at [1027, 574] on div at bounding box center [1023, 338] width 230 height 512
click at [1018, 587] on div at bounding box center [1023, 338] width 230 height 512
click at [1095, 494] on div at bounding box center [1023, 338] width 230 height 512
click at [988, 154] on div at bounding box center [1023, 338] width 230 height 512
click at [993, 233] on div at bounding box center [1023, 338] width 230 height 512
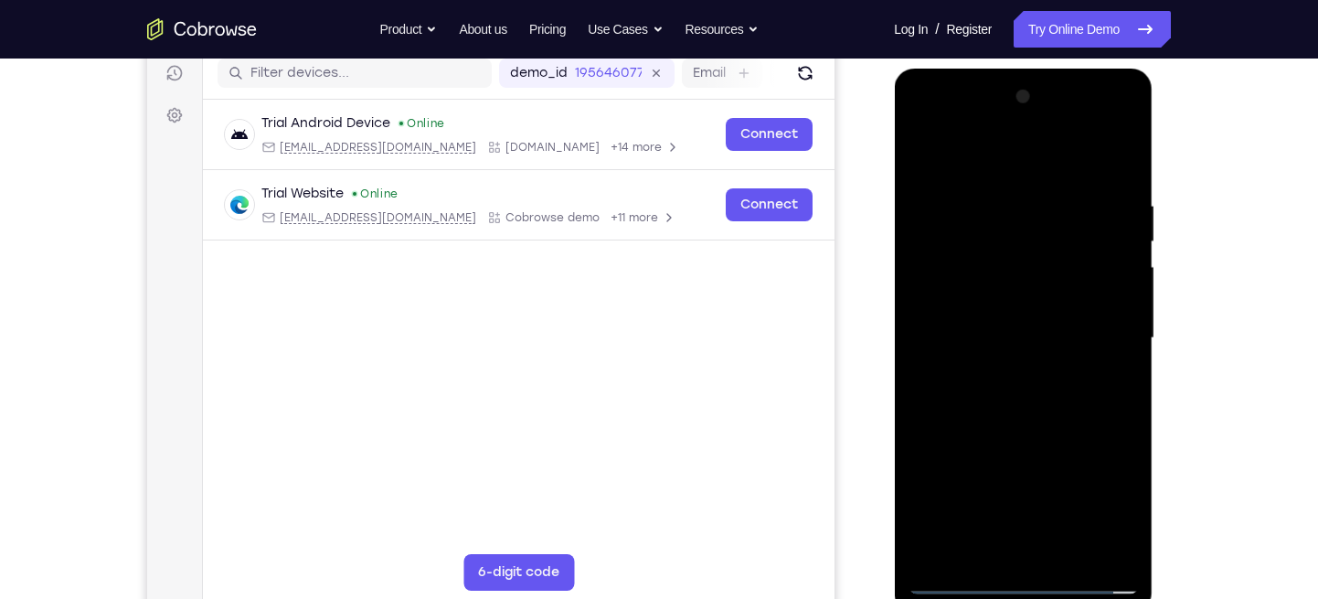
click at [1086, 182] on div at bounding box center [1023, 338] width 230 height 512
click at [1058, 240] on div at bounding box center [1023, 338] width 230 height 512
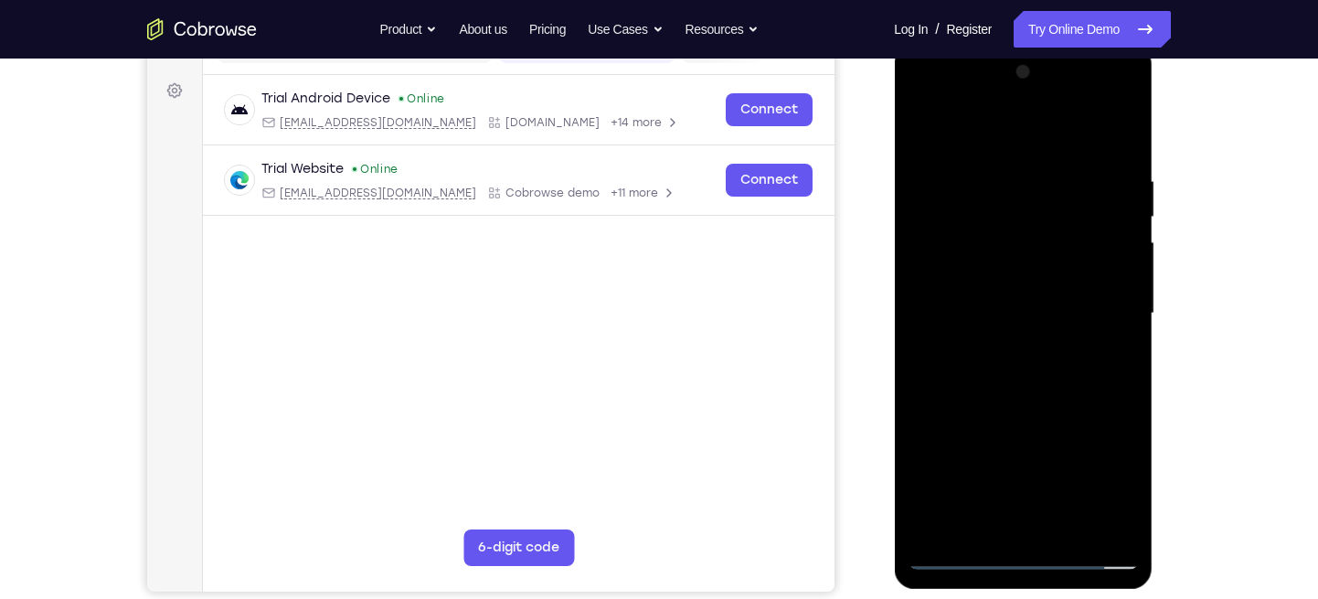
scroll to position [260, 0]
drag, startPoint x: 1029, startPoint y: 276, endPoint x: 1060, endPoint y: 156, distance: 123.7
click at [1060, 156] on div at bounding box center [1023, 313] width 230 height 512
drag, startPoint x: 1035, startPoint y: 319, endPoint x: 1044, endPoint y: 155, distance: 163.9
click at [1044, 155] on div at bounding box center [1023, 313] width 230 height 512
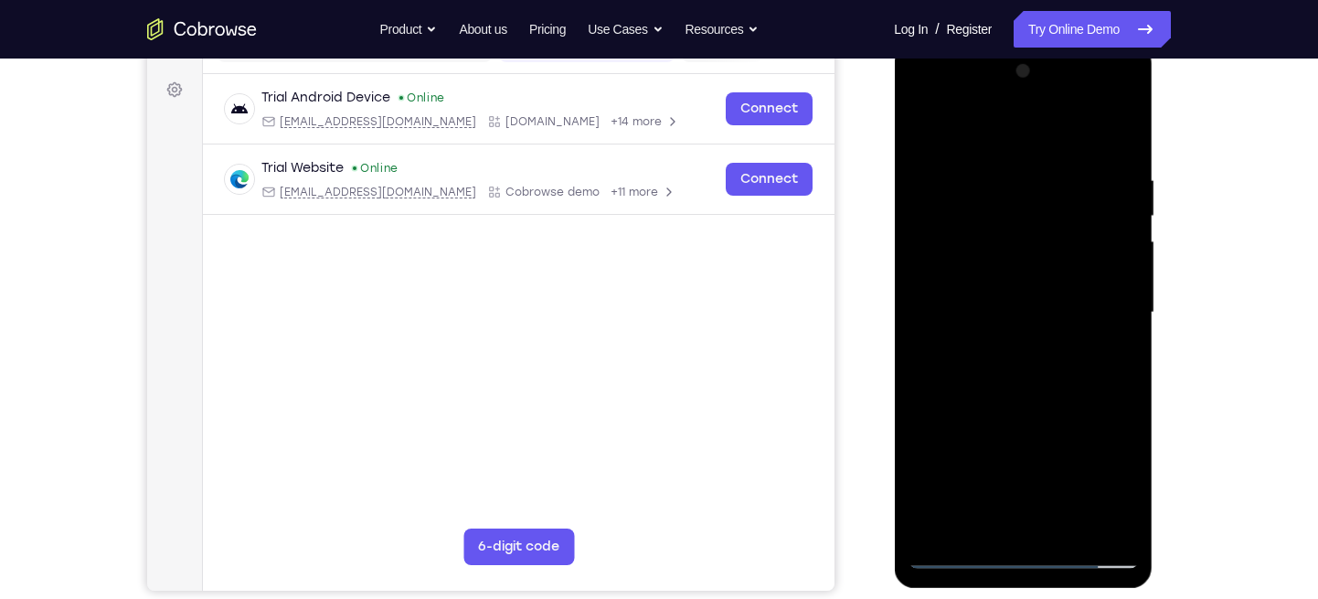
drag, startPoint x: 1036, startPoint y: 311, endPoint x: 1035, endPoint y: 345, distance: 33.8
click at [1035, 345] on div at bounding box center [1023, 313] width 230 height 512
drag, startPoint x: 1021, startPoint y: 280, endPoint x: 1040, endPoint y: 133, distance: 147.5
click at [1040, 133] on div at bounding box center [1023, 313] width 230 height 512
drag, startPoint x: 1025, startPoint y: 272, endPoint x: 1030, endPoint y: 222, distance: 50.6
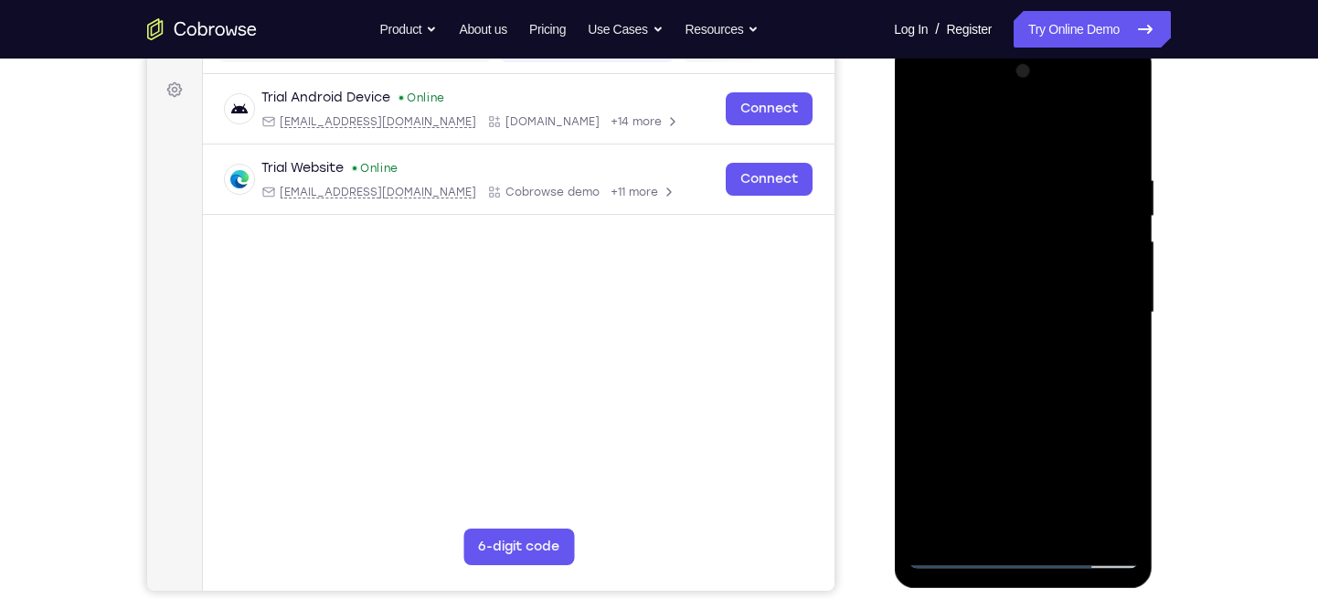
click at [1030, 222] on div at bounding box center [1023, 313] width 230 height 512
drag, startPoint x: 1028, startPoint y: 294, endPoint x: 1028, endPoint y: 241, distance: 53.0
click at [1028, 241] on div at bounding box center [1023, 313] width 230 height 512
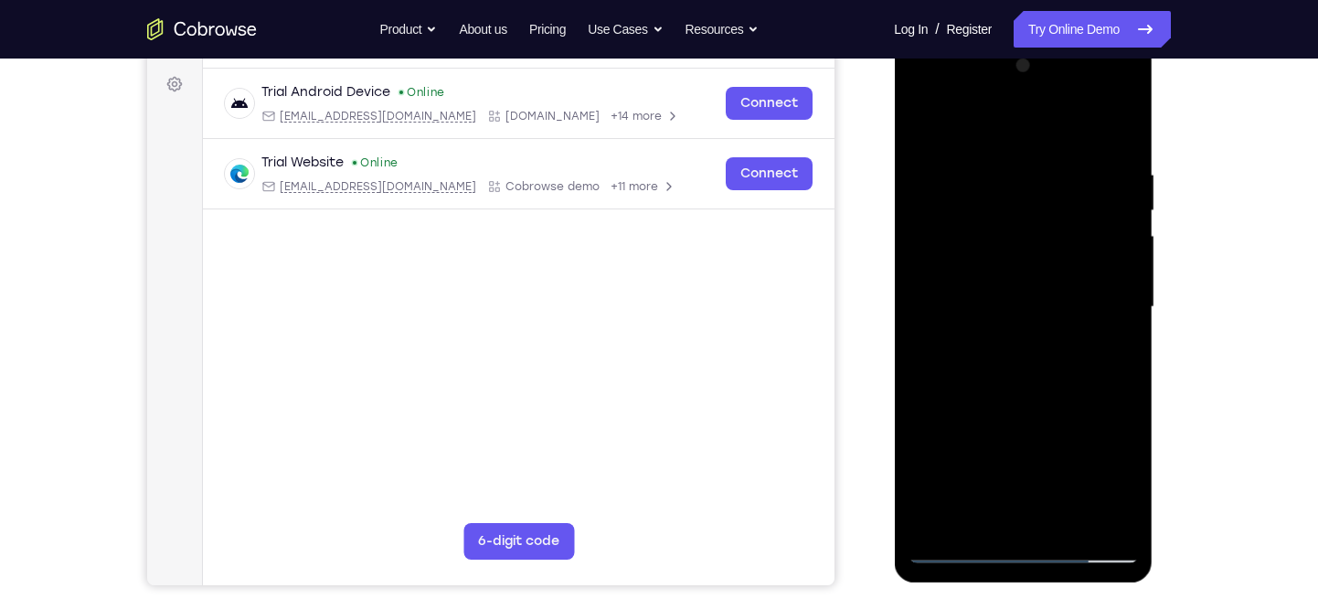
scroll to position [263, 0]
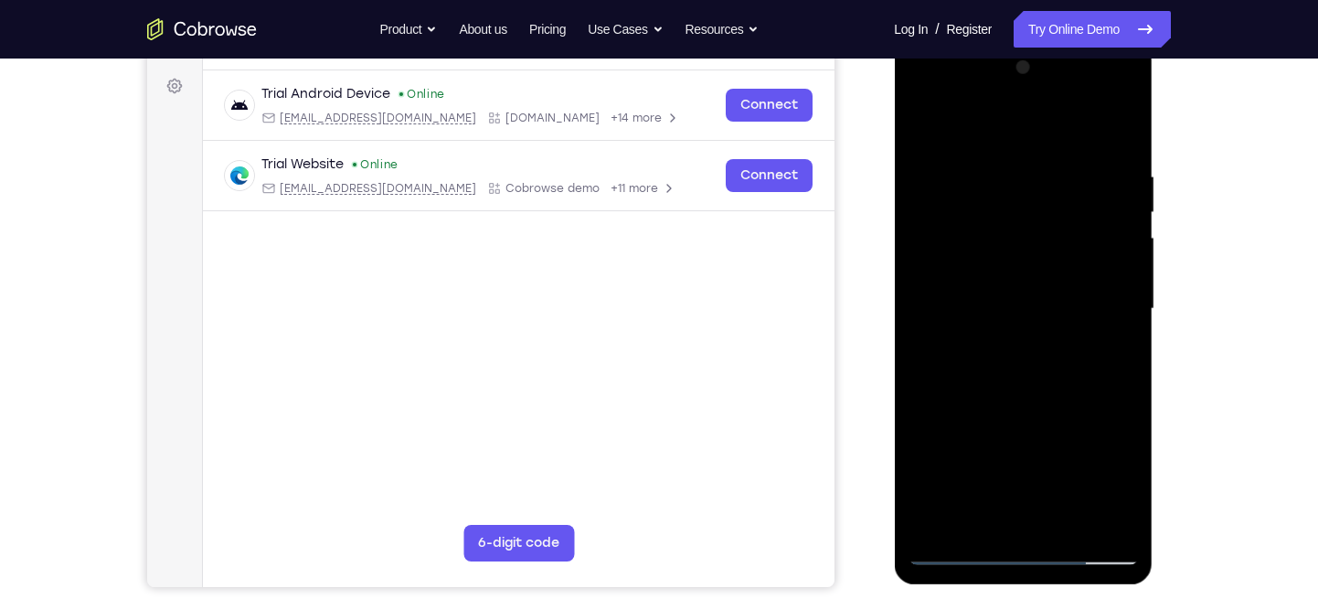
drag, startPoint x: 1044, startPoint y: 322, endPoint x: 1058, endPoint y: 173, distance: 149.6
click at [1058, 173] on div at bounding box center [1023, 309] width 230 height 512
drag, startPoint x: 1050, startPoint y: 248, endPoint x: 1129, endPoint y: 526, distance: 288.8
click at [1129, 526] on div at bounding box center [1023, 309] width 230 height 512
drag, startPoint x: 1023, startPoint y: 340, endPoint x: 1046, endPoint y: 162, distance: 179.7
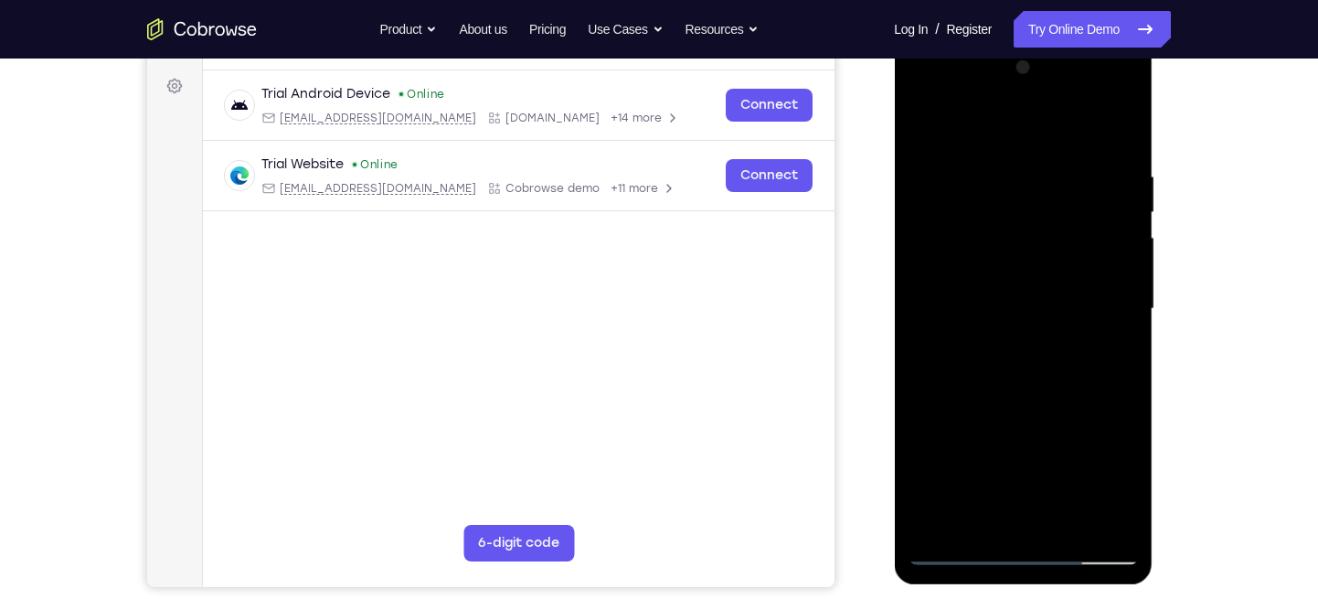
click at [1046, 162] on div at bounding box center [1023, 309] width 230 height 512
drag, startPoint x: 1023, startPoint y: 416, endPoint x: 1034, endPoint y: 237, distance: 179.5
click at [1034, 237] on div at bounding box center [1023, 309] width 230 height 512
click at [1026, 360] on div at bounding box center [1023, 309] width 230 height 512
drag, startPoint x: 1023, startPoint y: 392, endPoint x: 1028, endPoint y: 302, distance: 90.6
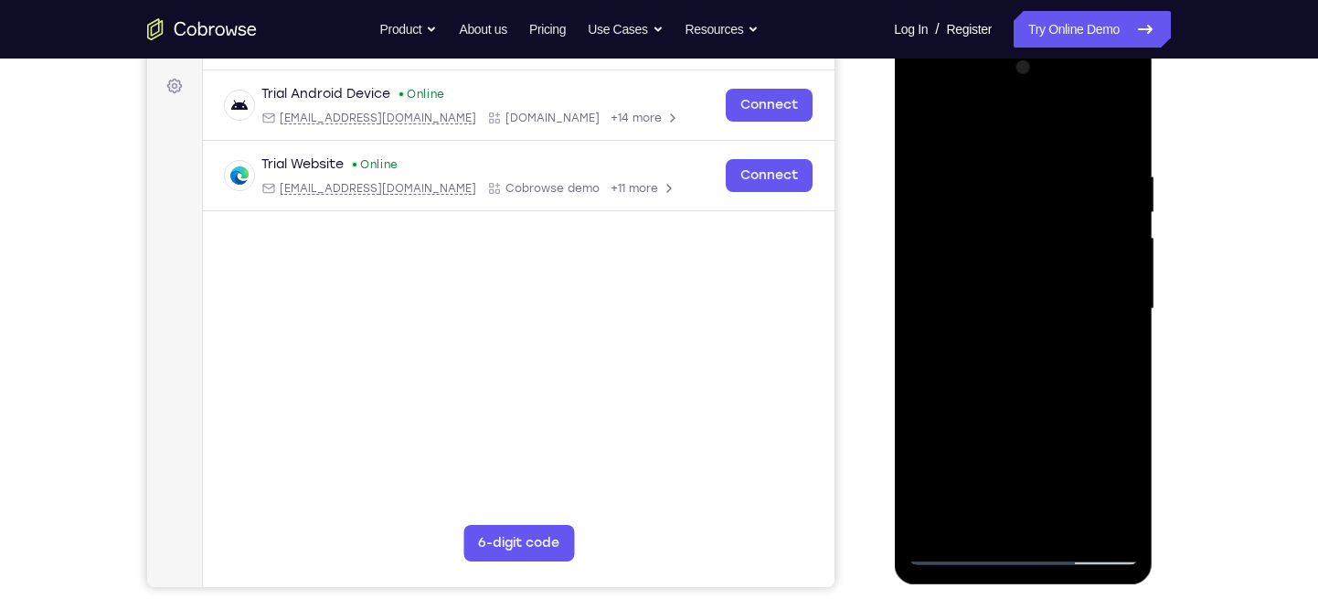
click at [1028, 302] on div at bounding box center [1023, 309] width 230 height 512
drag, startPoint x: 1021, startPoint y: 367, endPoint x: 1039, endPoint y: 208, distance: 160.1
click at [1039, 208] on div at bounding box center [1023, 309] width 230 height 512
drag, startPoint x: 1028, startPoint y: 326, endPoint x: 1044, endPoint y: 158, distance: 169.0
click at [1044, 158] on div at bounding box center [1023, 309] width 230 height 512
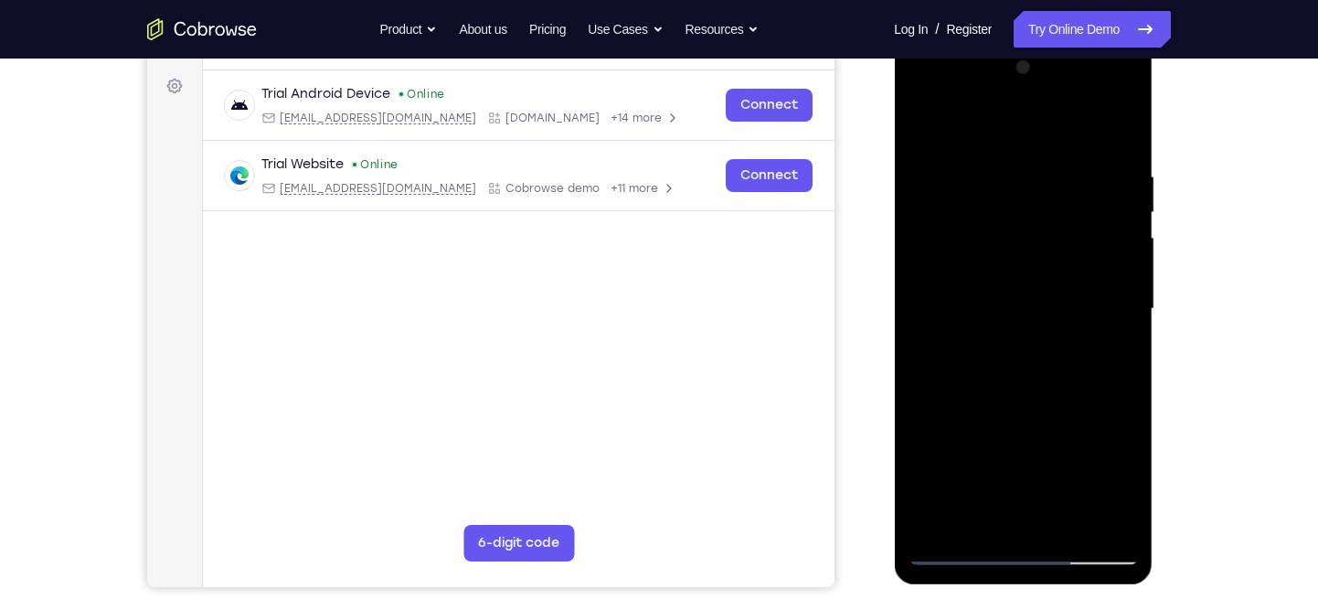
click at [1028, 437] on div at bounding box center [1023, 309] width 230 height 512
drag, startPoint x: 1023, startPoint y: 364, endPoint x: 1046, endPoint y: 206, distance: 159.8
click at [1046, 206] on div at bounding box center [1023, 309] width 230 height 512
drag, startPoint x: 1023, startPoint y: 359, endPoint x: 1050, endPoint y: 190, distance: 171.3
click at [1050, 190] on div at bounding box center [1023, 309] width 230 height 512
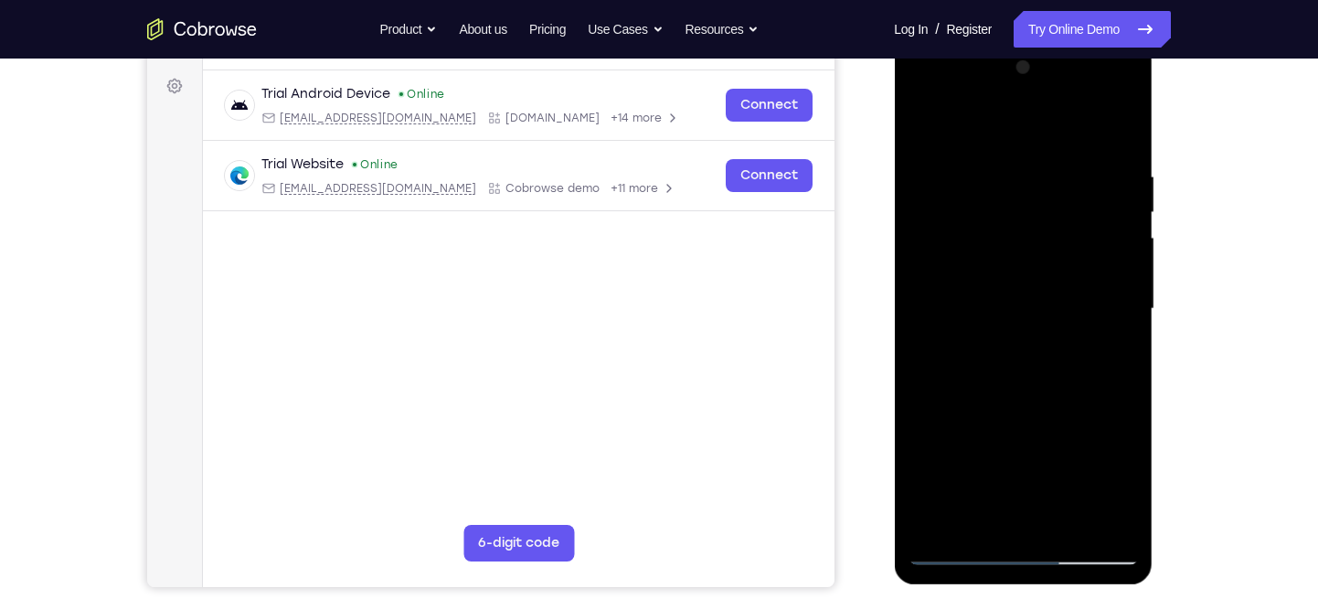
drag, startPoint x: 1005, startPoint y: 386, endPoint x: 1048, endPoint y: 180, distance: 210.1
click at [1048, 180] on div at bounding box center [1023, 309] width 230 height 512
drag, startPoint x: 1019, startPoint y: 402, endPoint x: 1030, endPoint y: 280, distance: 123.0
click at [1030, 280] on div at bounding box center [1023, 309] width 230 height 512
drag, startPoint x: 1025, startPoint y: 369, endPoint x: 1028, endPoint y: 335, distance: 34.8
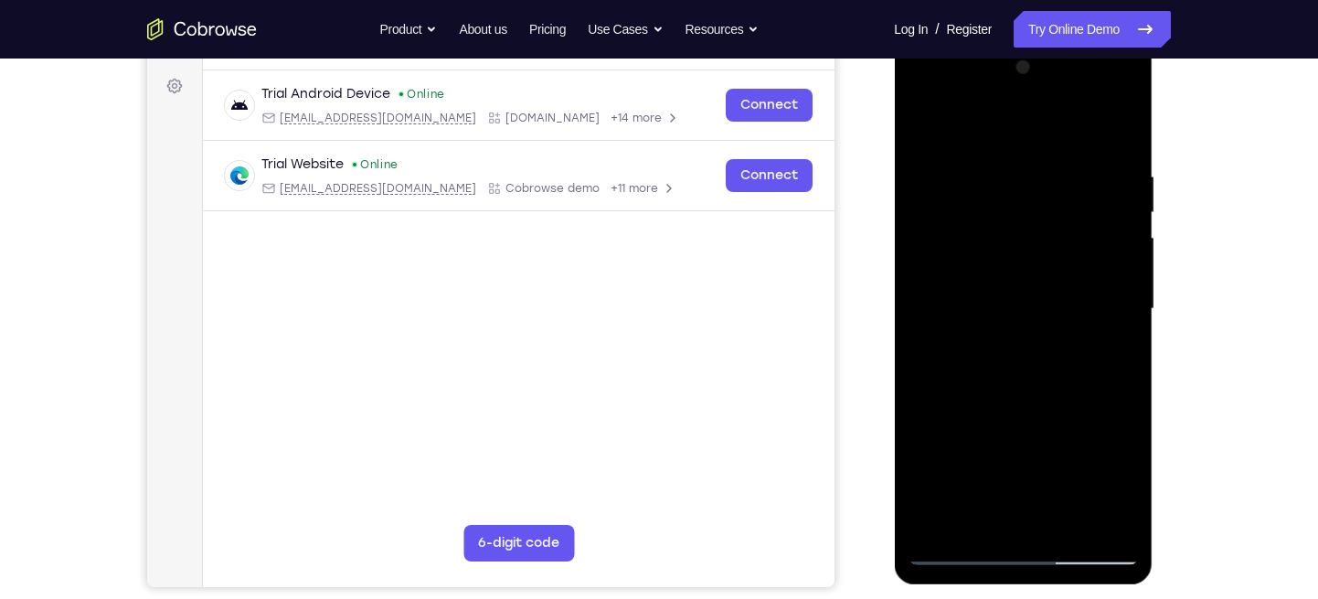
click at [1028, 335] on div at bounding box center [1023, 309] width 230 height 512
click at [930, 410] on div at bounding box center [1023, 309] width 230 height 512
drag, startPoint x: 1022, startPoint y: 410, endPoint x: 1020, endPoint y: 302, distance: 107.9
click at [1020, 302] on div at bounding box center [1023, 309] width 230 height 512
drag, startPoint x: 1057, startPoint y: 409, endPoint x: 1060, endPoint y: 252, distance: 156.3
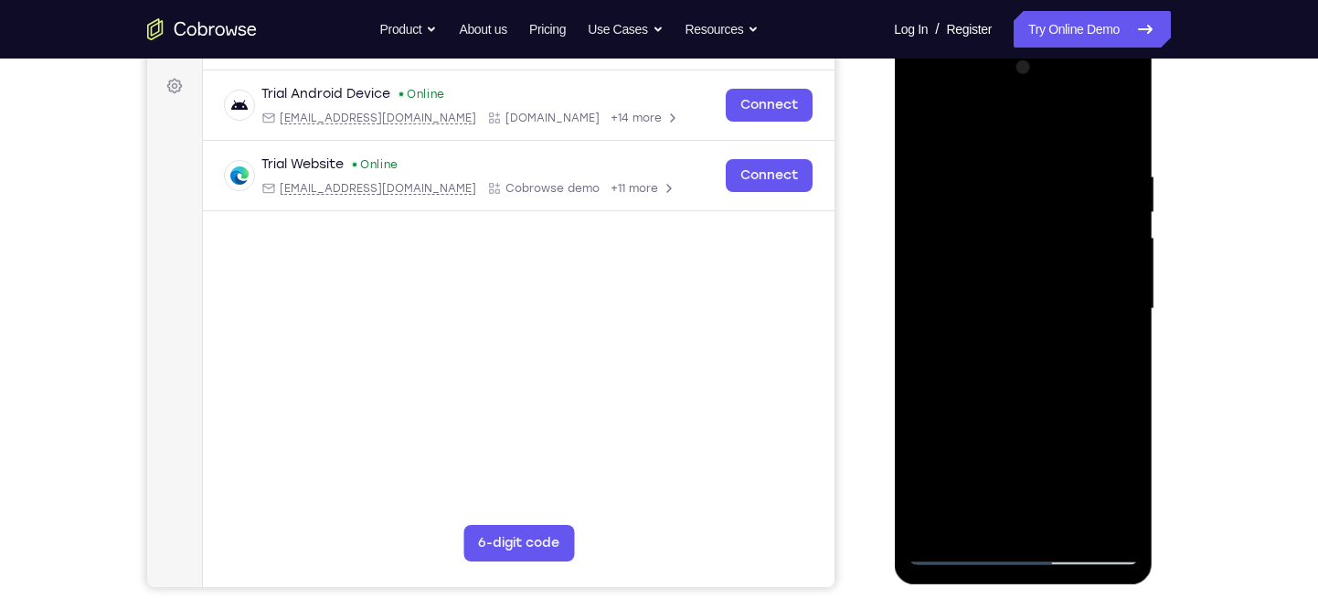
click at [1060, 252] on div at bounding box center [1023, 309] width 230 height 512
drag, startPoint x: 1038, startPoint y: 390, endPoint x: 1046, endPoint y: 316, distance: 74.5
click at [1046, 316] on div at bounding box center [1023, 309] width 230 height 512
click at [1026, 381] on div at bounding box center [1023, 309] width 230 height 512
click at [1032, 441] on div at bounding box center [1023, 309] width 230 height 512
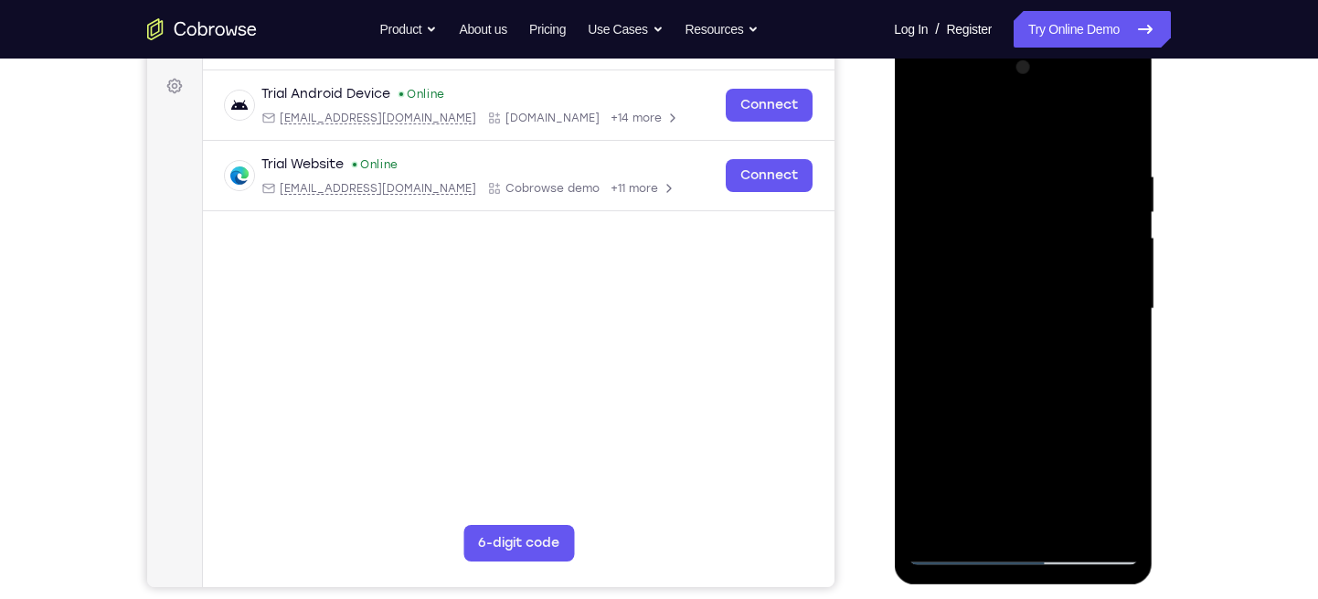
click at [1054, 437] on div at bounding box center [1023, 309] width 230 height 512
drag, startPoint x: 1030, startPoint y: 381, endPoint x: 1033, endPoint y: 240, distance: 141.7
click at [1033, 240] on div at bounding box center [1023, 309] width 230 height 512
drag, startPoint x: 1019, startPoint y: 374, endPoint x: 1027, endPoint y: 236, distance: 138.2
click at [1027, 236] on div at bounding box center [1023, 309] width 230 height 512
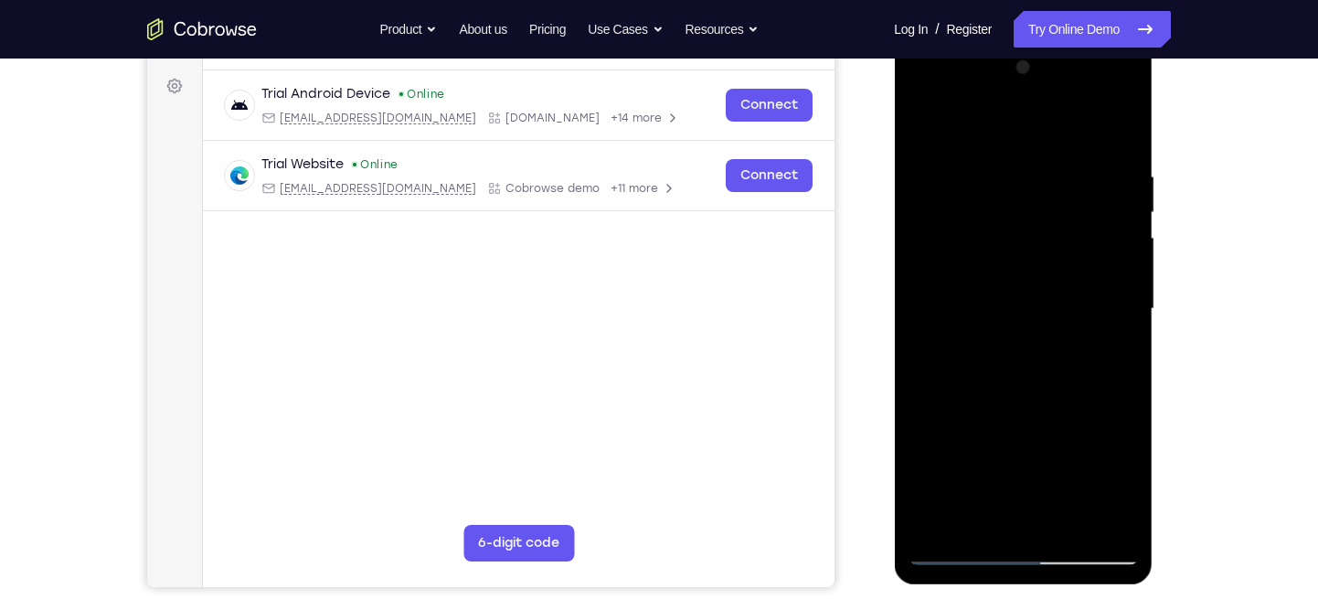
drag, startPoint x: 1033, startPoint y: 366, endPoint x: 1042, endPoint y: 294, distance: 71.9
click at [1042, 294] on div at bounding box center [1023, 309] width 230 height 512
drag, startPoint x: 1025, startPoint y: 400, endPoint x: 1035, endPoint y: 296, distance: 104.7
click at [1035, 296] on div at bounding box center [1023, 309] width 230 height 512
drag, startPoint x: 999, startPoint y: 371, endPoint x: 1003, endPoint y: 332, distance: 39.5
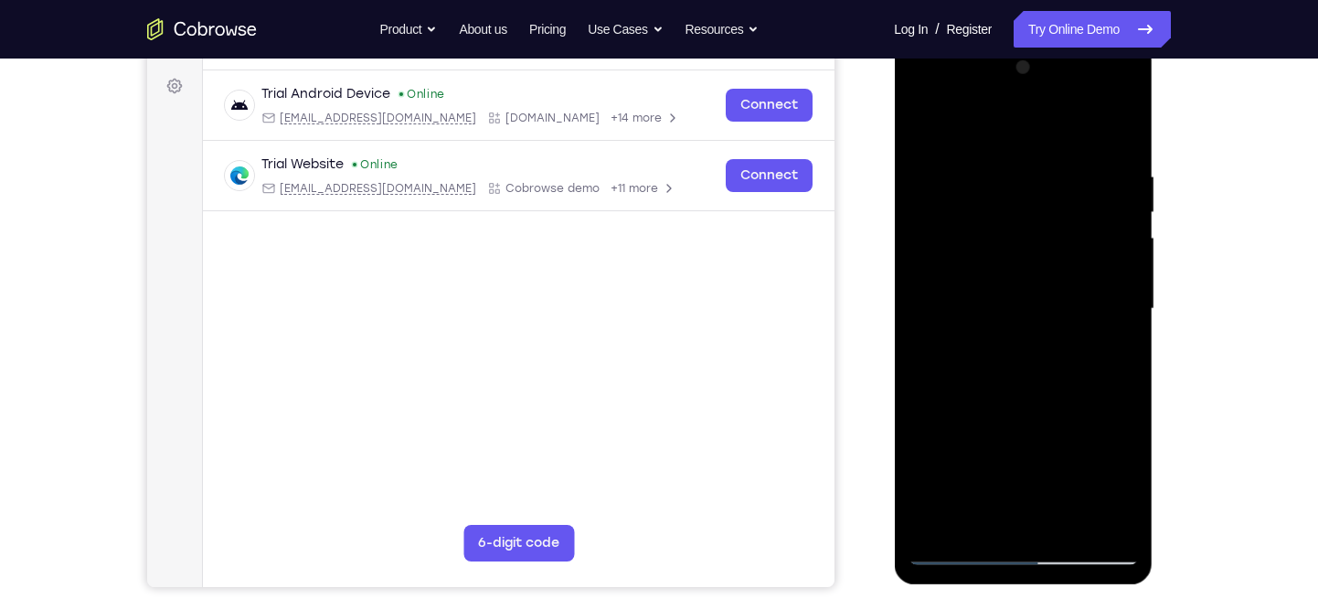
click at [1003, 332] on div at bounding box center [1023, 309] width 230 height 512
drag, startPoint x: 1008, startPoint y: 417, endPoint x: 1009, endPoint y: 338, distance: 78.6
click at [1009, 338] on div at bounding box center [1023, 309] width 230 height 512
drag, startPoint x: 1017, startPoint y: 406, endPoint x: 1022, endPoint y: 274, distance: 131.8
click at [1022, 274] on div at bounding box center [1023, 309] width 230 height 512
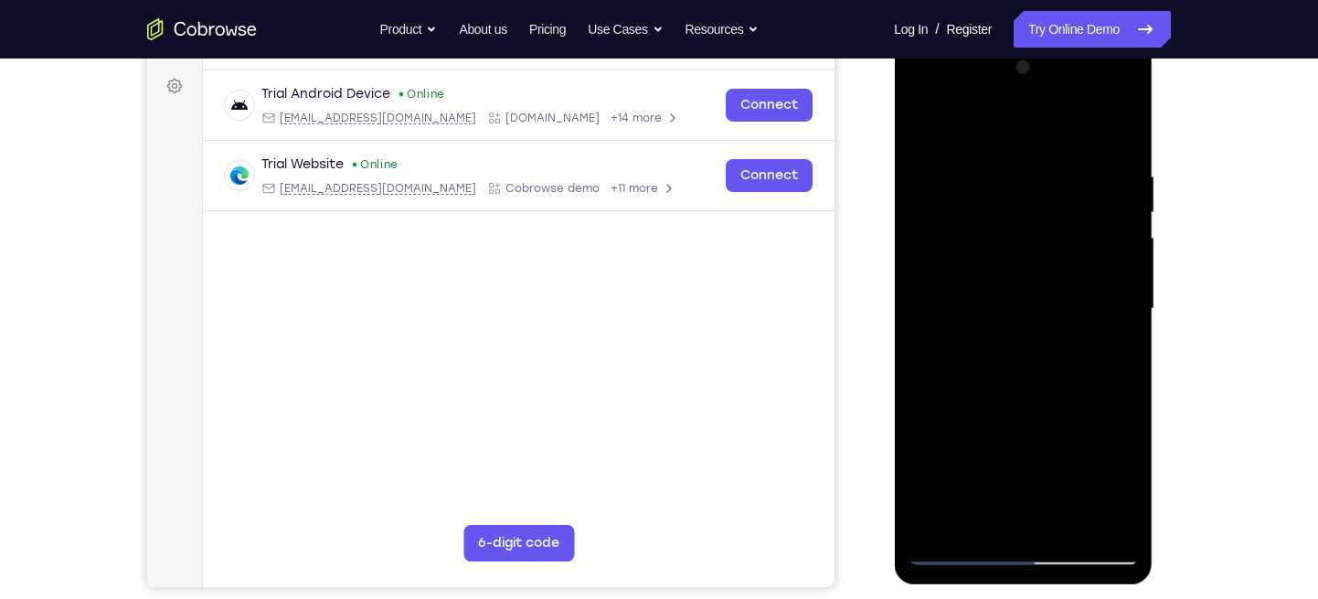
drag, startPoint x: 1020, startPoint y: 385, endPoint x: 1013, endPoint y: 255, distance: 130.0
click at [1013, 255] on div at bounding box center [1023, 309] width 230 height 512
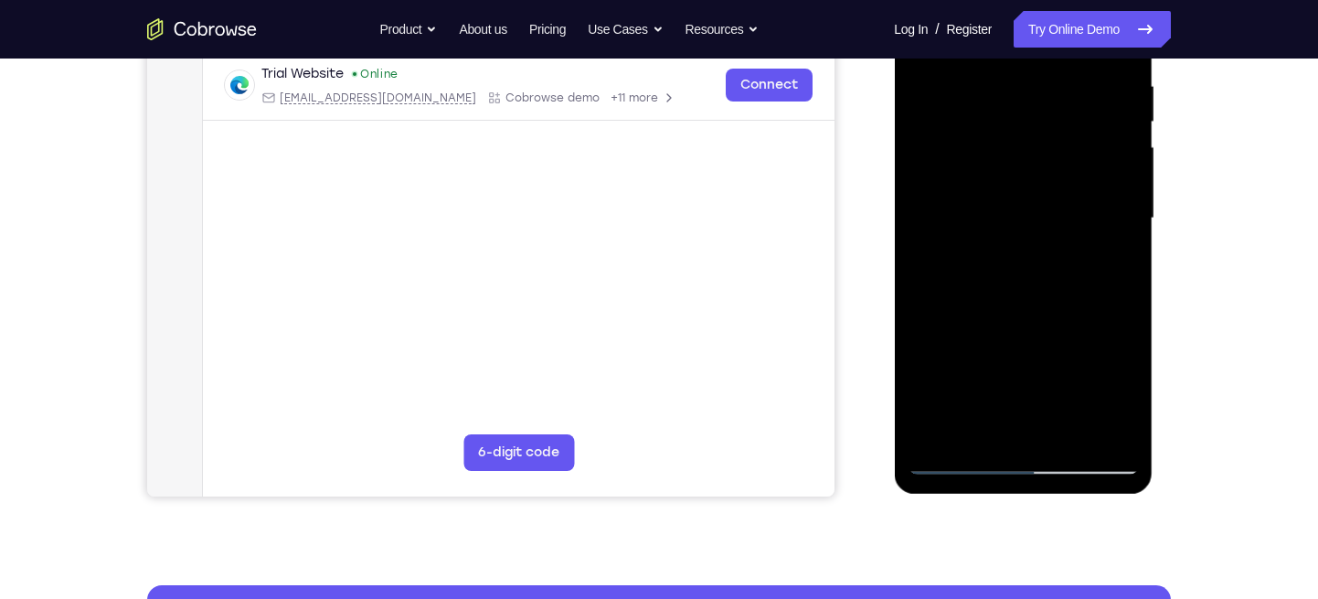
scroll to position [355, 0]
drag, startPoint x: 1000, startPoint y: 304, endPoint x: 1009, endPoint y: 232, distance: 72.8
click at [1009, 232] on div at bounding box center [1023, 218] width 230 height 512
drag, startPoint x: 1017, startPoint y: 326, endPoint x: 1018, endPoint y: 255, distance: 71.3
click at [1018, 255] on div at bounding box center [1023, 218] width 230 height 512
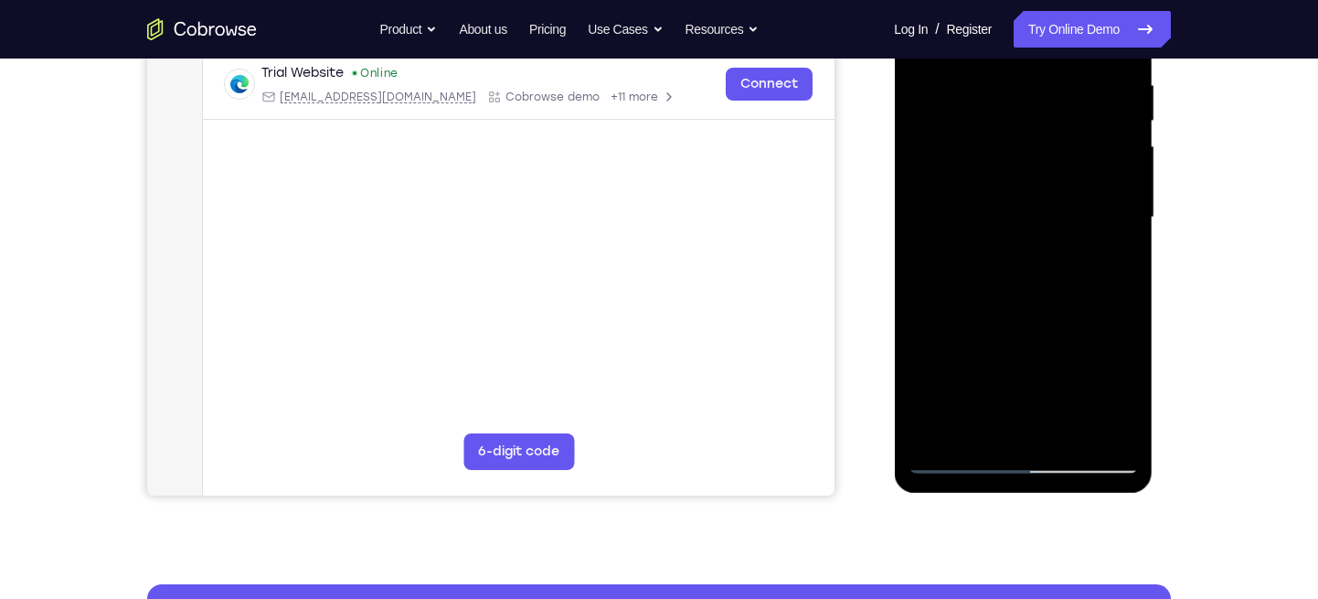
drag, startPoint x: 1033, startPoint y: 360, endPoint x: 1035, endPoint y: 245, distance: 115.2
click at [1035, 245] on div at bounding box center [1023, 218] width 230 height 512
drag, startPoint x: 1029, startPoint y: 338, endPoint x: 1032, endPoint y: 234, distance: 104.3
click at [1032, 234] on div at bounding box center [1023, 218] width 230 height 512
drag, startPoint x: 1017, startPoint y: 329, endPoint x: 1024, endPoint y: 251, distance: 78.0
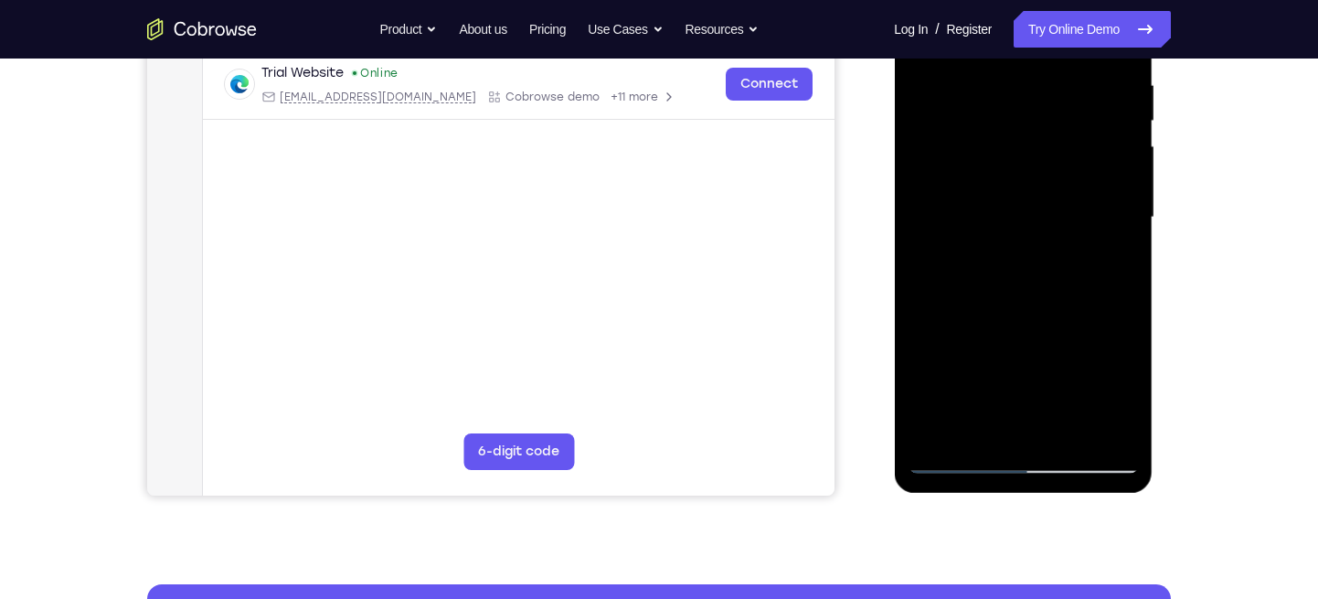
click at [1024, 251] on div at bounding box center [1023, 218] width 230 height 512
drag, startPoint x: 1017, startPoint y: 336, endPoint x: 1017, endPoint y: 229, distance: 106.0
click at [1017, 229] on div at bounding box center [1023, 218] width 230 height 512
drag, startPoint x: 1001, startPoint y: 360, endPoint x: 1009, endPoint y: 209, distance: 151.1
click at [1009, 209] on div at bounding box center [1023, 218] width 230 height 512
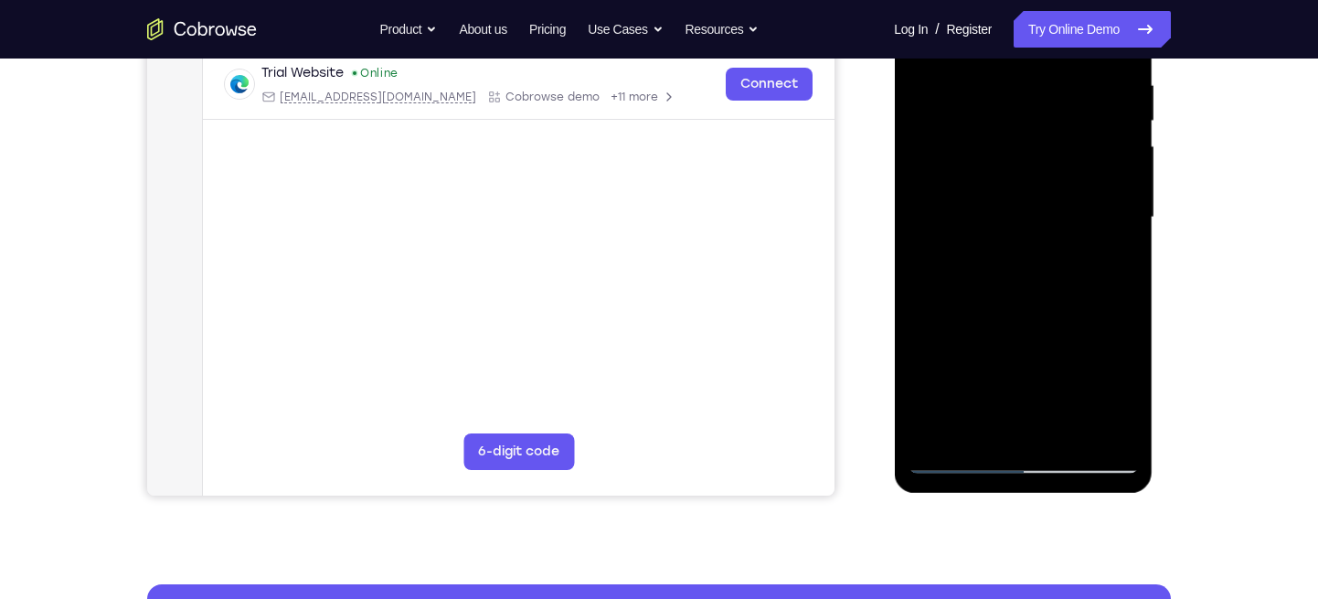
drag, startPoint x: 995, startPoint y: 334, endPoint x: 1000, endPoint y: 272, distance: 61.5
click at [1000, 272] on div at bounding box center [1023, 218] width 230 height 512
click at [956, 462] on div at bounding box center [1023, 218] width 230 height 512
drag, startPoint x: 1012, startPoint y: 295, endPoint x: 1014, endPoint y: 257, distance: 38.4
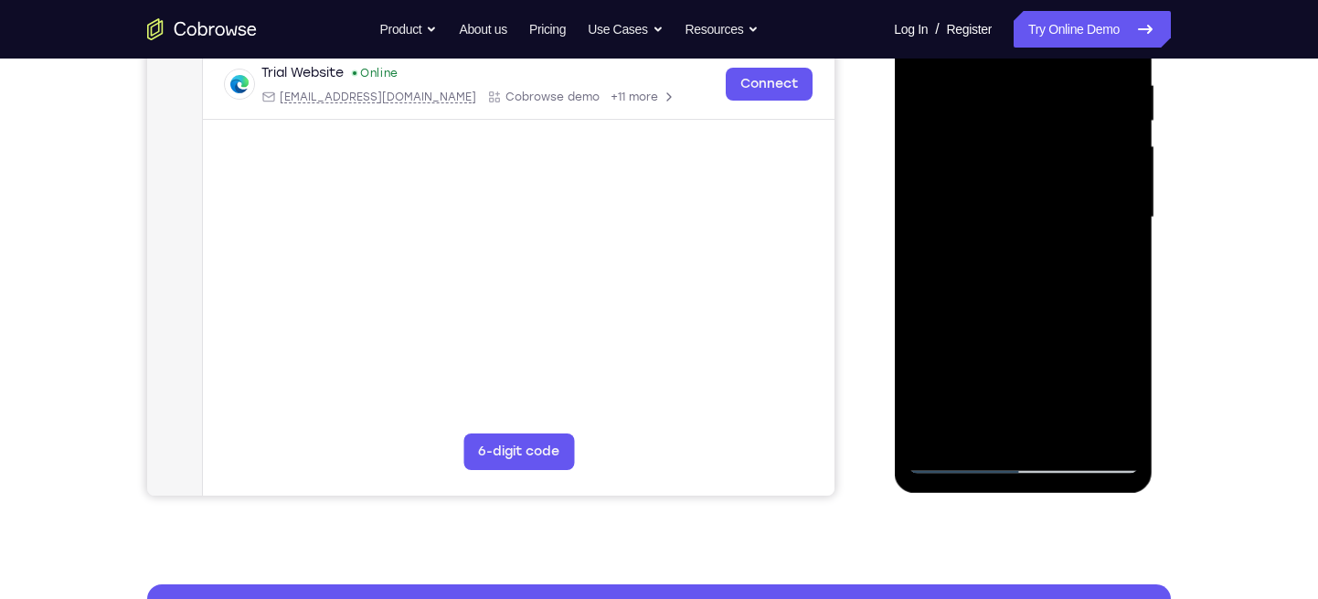
click at [1014, 257] on div at bounding box center [1023, 218] width 230 height 512
drag, startPoint x: 1017, startPoint y: 325, endPoint x: 1017, endPoint y: 303, distance: 22.9
click at [1017, 303] on div at bounding box center [1023, 218] width 230 height 512
drag, startPoint x: 1012, startPoint y: 355, endPoint x: 1021, endPoint y: 176, distance: 179.4
click at [1021, 176] on div at bounding box center [1023, 218] width 230 height 512
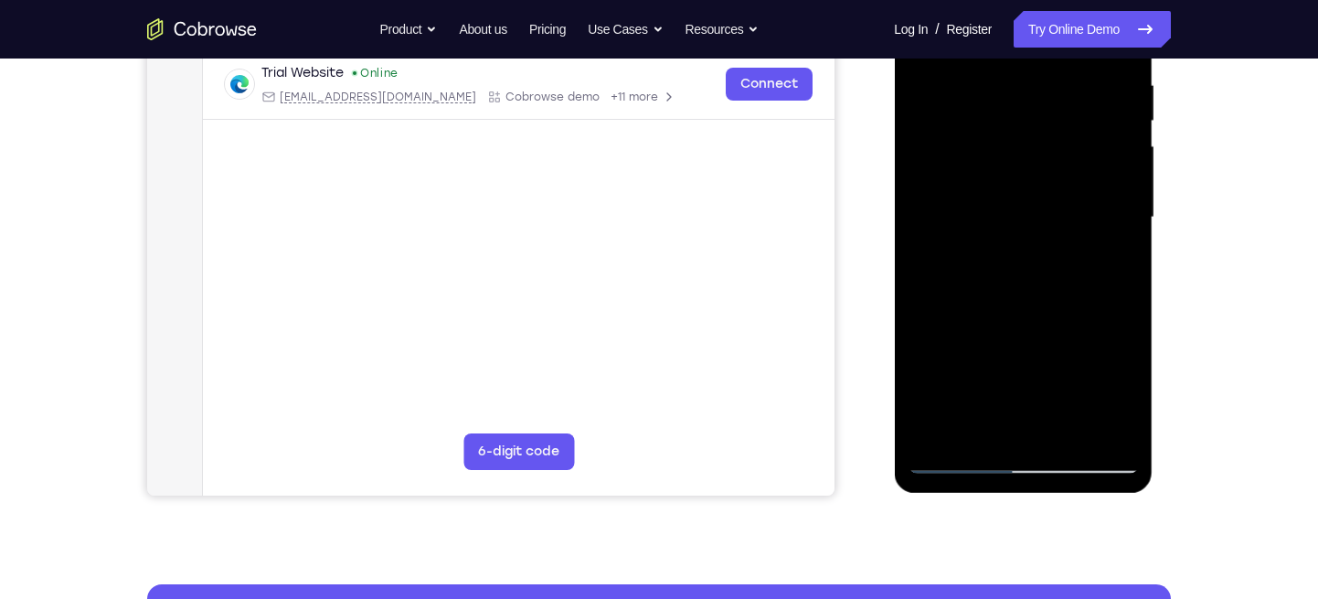
drag, startPoint x: 1084, startPoint y: 379, endPoint x: 1076, endPoint y: 305, distance: 74.5
click at [1076, 305] on div at bounding box center [1023, 218] width 230 height 512
drag, startPoint x: 1010, startPoint y: 345, endPoint x: 1011, endPoint y: 264, distance: 80.5
click at [1011, 264] on div at bounding box center [1023, 218] width 230 height 512
click at [989, 349] on div at bounding box center [1023, 218] width 230 height 512
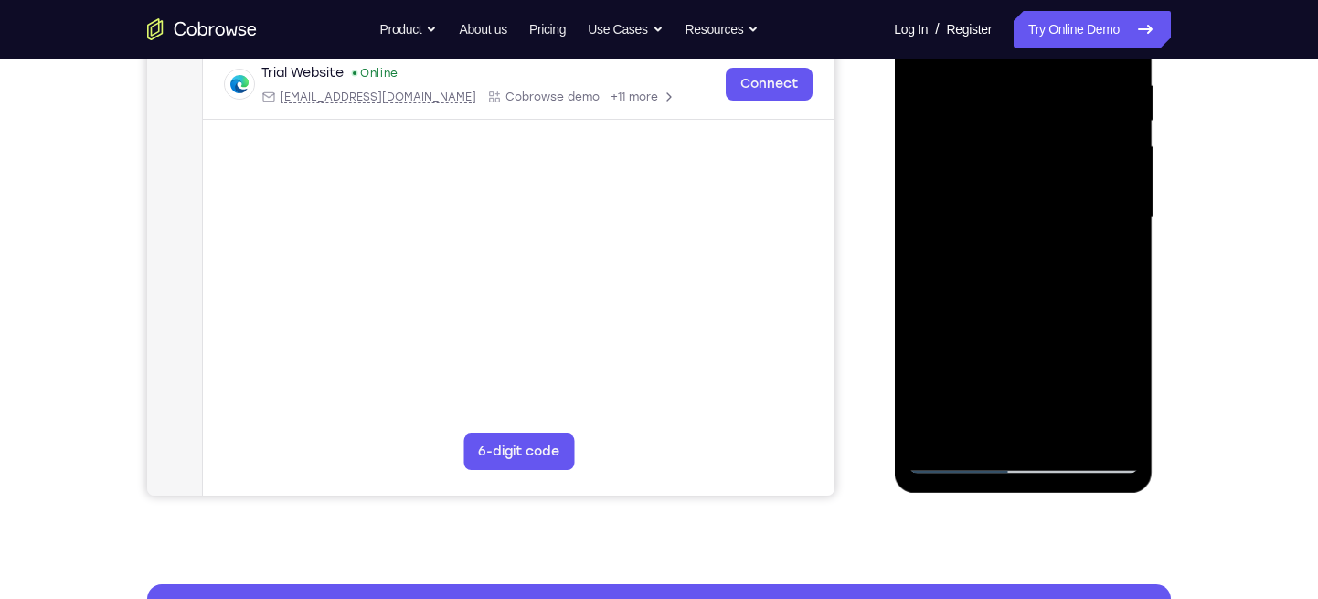
click at [996, 297] on div at bounding box center [1023, 218] width 230 height 512
click at [1128, 378] on div at bounding box center [1023, 218] width 230 height 512
click at [1121, 432] on div at bounding box center [1023, 218] width 230 height 512
drag, startPoint x: 1033, startPoint y: 389, endPoint x: 1038, endPoint y: 223, distance: 165.5
click at [1038, 223] on div at bounding box center [1023, 218] width 230 height 512
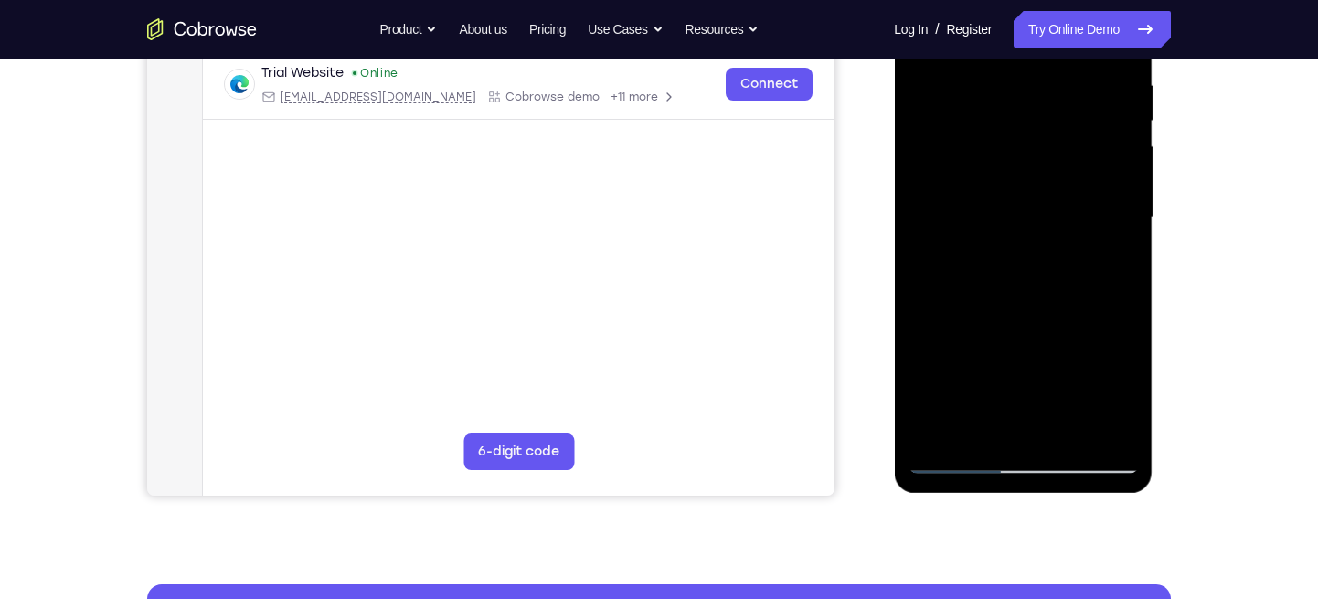
drag, startPoint x: 1010, startPoint y: 346, endPoint x: 1021, endPoint y: 218, distance: 127.5
click at [1021, 218] on div at bounding box center [1023, 218] width 230 height 512
drag, startPoint x: 1016, startPoint y: 260, endPoint x: 1035, endPoint y: 153, distance: 108.7
click at [1035, 153] on div at bounding box center [1023, 218] width 230 height 512
drag, startPoint x: 1017, startPoint y: 242, endPoint x: 1033, endPoint y: 126, distance: 117.3
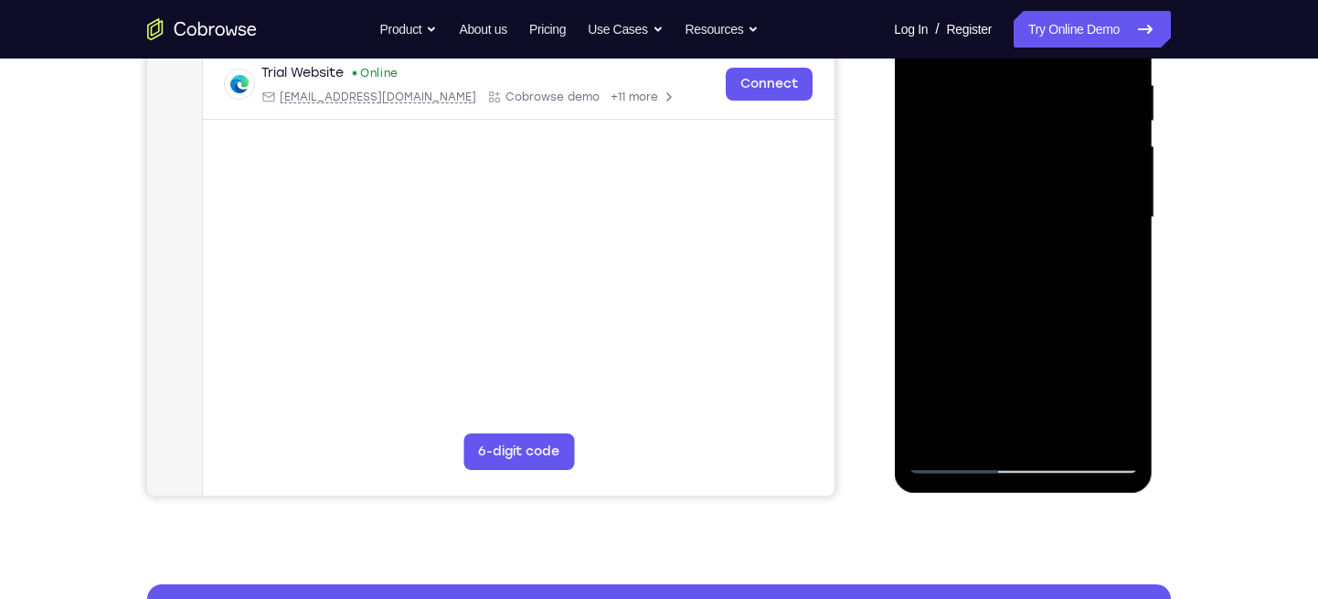
click at [1033, 126] on div at bounding box center [1023, 218] width 230 height 512
drag, startPoint x: 1032, startPoint y: 259, endPoint x: 1035, endPoint y: 167, distance: 91.5
click at [1035, 167] on div at bounding box center [1023, 218] width 230 height 512
drag, startPoint x: 1037, startPoint y: 311, endPoint x: 1049, endPoint y: 171, distance: 140.4
click at [1049, 171] on div at bounding box center [1023, 218] width 230 height 512
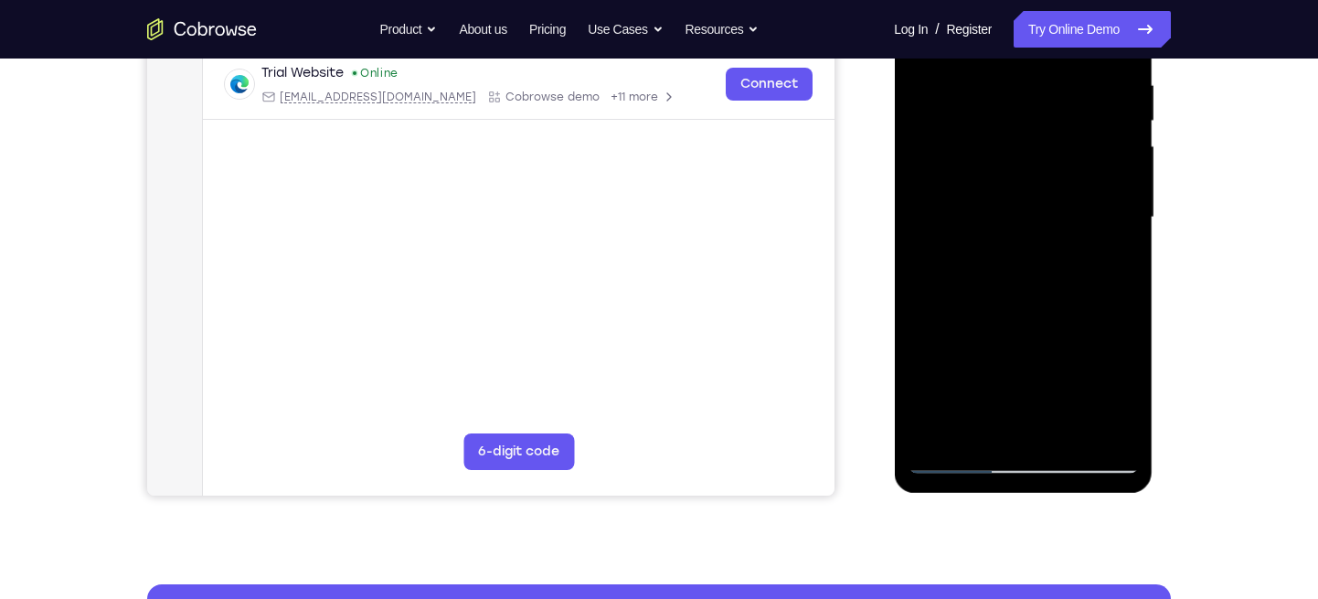
drag, startPoint x: 1030, startPoint y: 262, endPoint x: 1038, endPoint y: 141, distance: 121.9
click at [1038, 141] on div at bounding box center [1023, 218] width 230 height 512
drag, startPoint x: 1017, startPoint y: 285, endPoint x: 1038, endPoint y: 168, distance: 118.9
click at [1038, 168] on div at bounding box center [1023, 218] width 230 height 512
drag, startPoint x: 1036, startPoint y: 269, endPoint x: 1036, endPoint y: 196, distance: 73.1
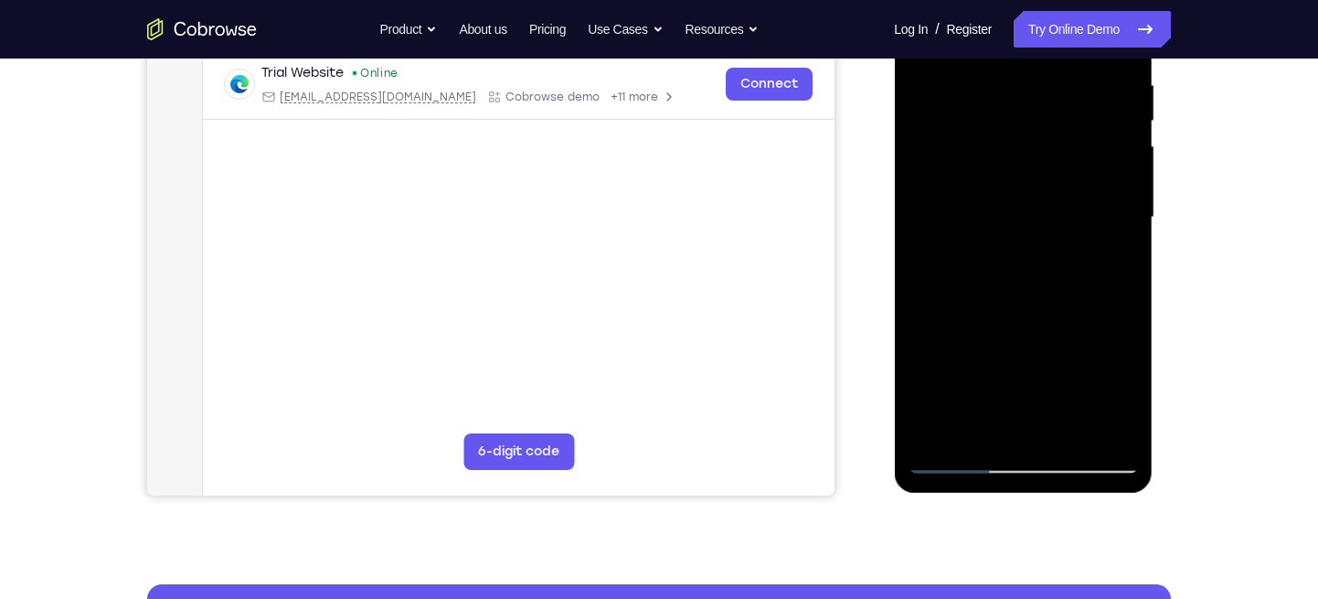
click at [1036, 196] on div at bounding box center [1023, 218] width 230 height 512
drag, startPoint x: 1026, startPoint y: 244, endPoint x: 1026, endPoint y: 229, distance: 15.5
click at [1026, 229] on div at bounding box center [1023, 218] width 230 height 512
drag, startPoint x: 1046, startPoint y: 266, endPoint x: 1051, endPoint y: 198, distance: 67.9
click at [1051, 198] on div at bounding box center [1023, 218] width 230 height 512
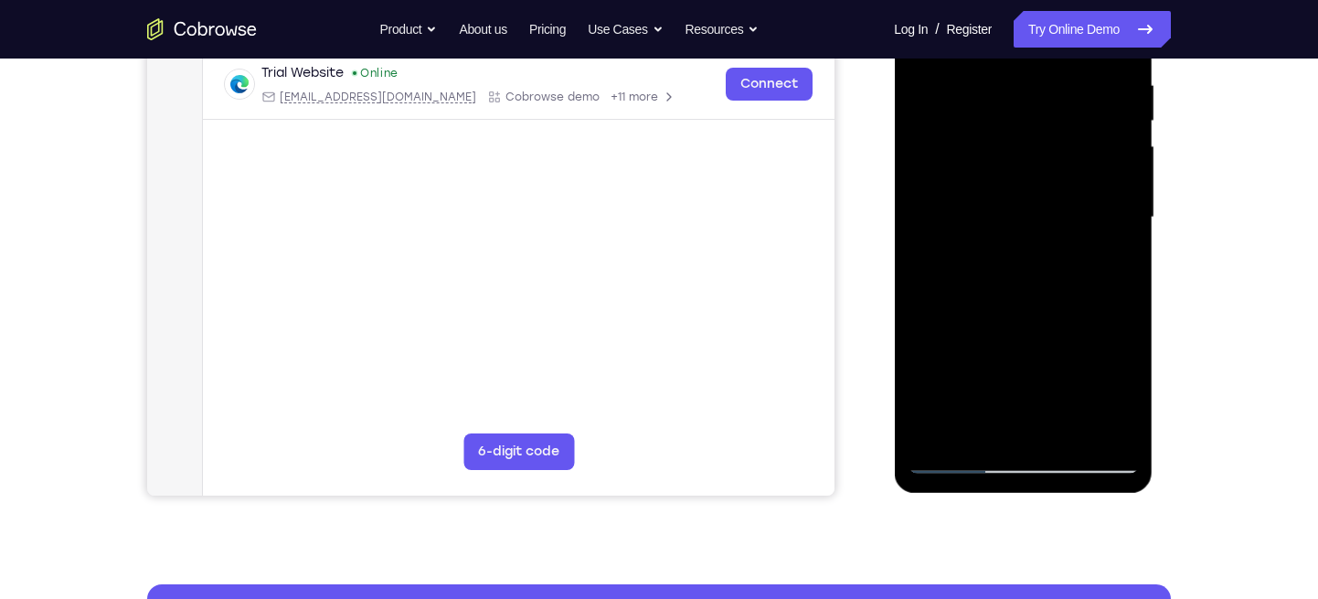
drag, startPoint x: 1038, startPoint y: 272, endPoint x: 1038, endPoint y: 190, distance: 82.3
click at [1038, 190] on div at bounding box center [1023, 218] width 230 height 512
drag, startPoint x: 1028, startPoint y: 283, endPoint x: 1030, endPoint y: 230, distance: 53.1
click at [1030, 230] on div at bounding box center [1023, 218] width 230 height 512
drag, startPoint x: 1022, startPoint y: 299, endPoint x: 1024, endPoint y: 216, distance: 83.2
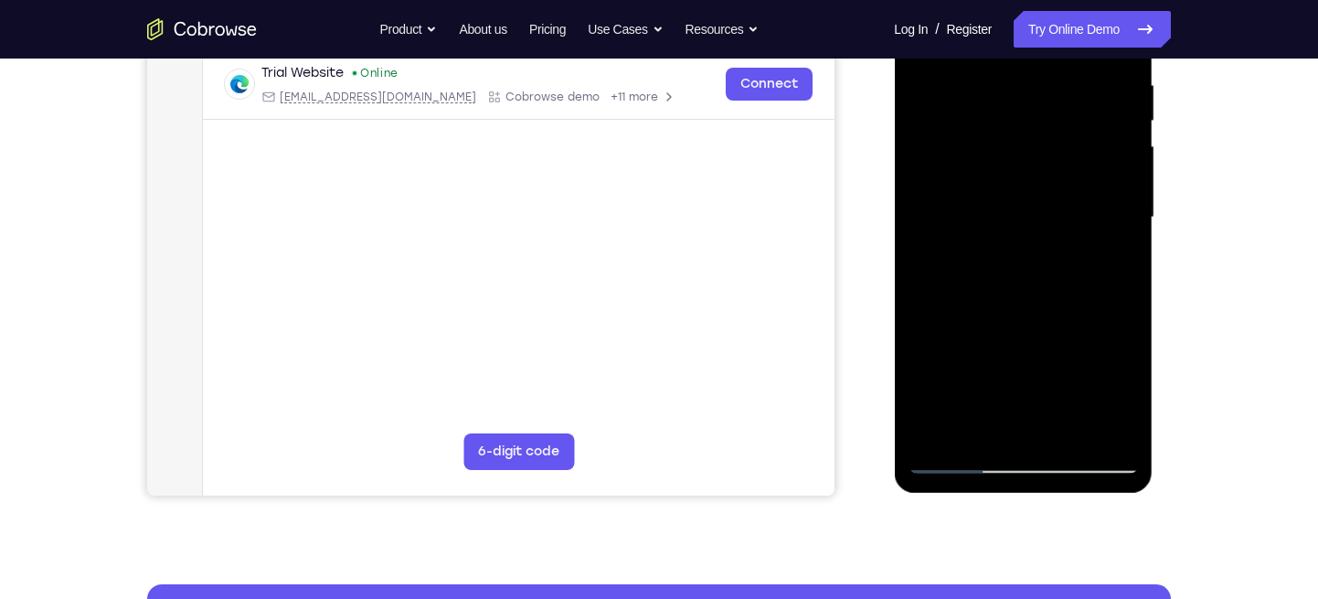
click at [1024, 216] on div at bounding box center [1023, 218] width 230 height 512
drag, startPoint x: 1010, startPoint y: 269, endPoint x: 1013, endPoint y: 218, distance: 50.4
click at [1013, 218] on div at bounding box center [1023, 218] width 230 height 512
click at [1038, 283] on div at bounding box center [1023, 218] width 230 height 512
drag, startPoint x: 1034, startPoint y: 355, endPoint x: 1035, endPoint y: 264, distance: 90.5
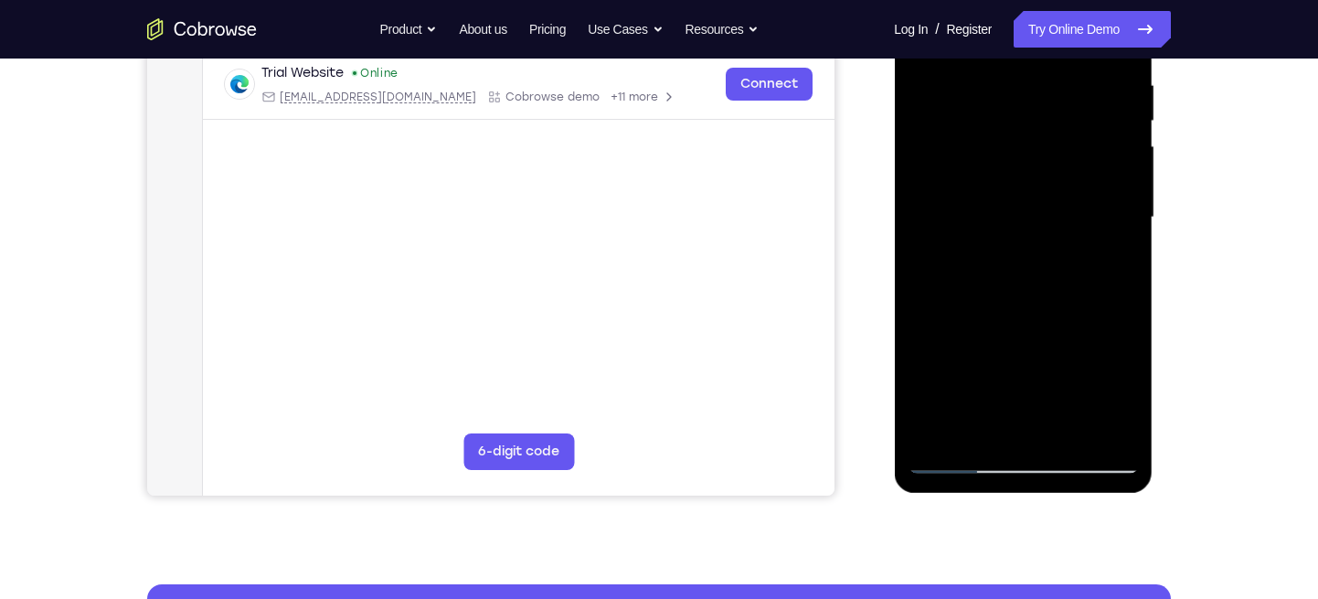
click at [1035, 264] on div at bounding box center [1023, 218] width 230 height 512
drag, startPoint x: 1017, startPoint y: 330, endPoint x: 1018, endPoint y: 212, distance: 117.9
click at [1018, 212] on div at bounding box center [1023, 218] width 230 height 512
drag, startPoint x: 1012, startPoint y: 320, endPoint x: 1020, endPoint y: 202, distance: 118.2
click at [1020, 202] on div at bounding box center [1023, 218] width 230 height 512
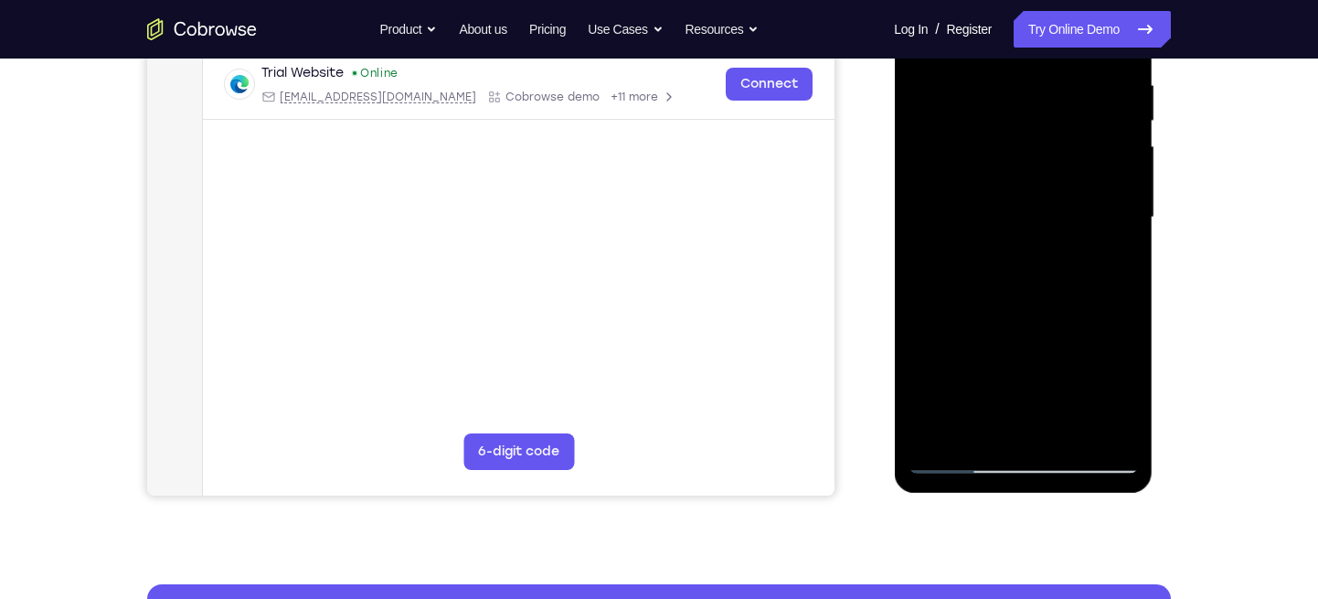
drag, startPoint x: 1015, startPoint y: 309, endPoint x: 1026, endPoint y: 197, distance: 112.1
click at [1026, 197] on div at bounding box center [1023, 218] width 230 height 512
drag, startPoint x: 1022, startPoint y: 296, endPoint x: 1032, endPoint y: 194, distance: 102.9
click at [1032, 194] on div at bounding box center [1023, 218] width 230 height 512
drag, startPoint x: 1018, startPoint y: 284, endPoint x: 1027, endPoint y: 197, distance: 87.2
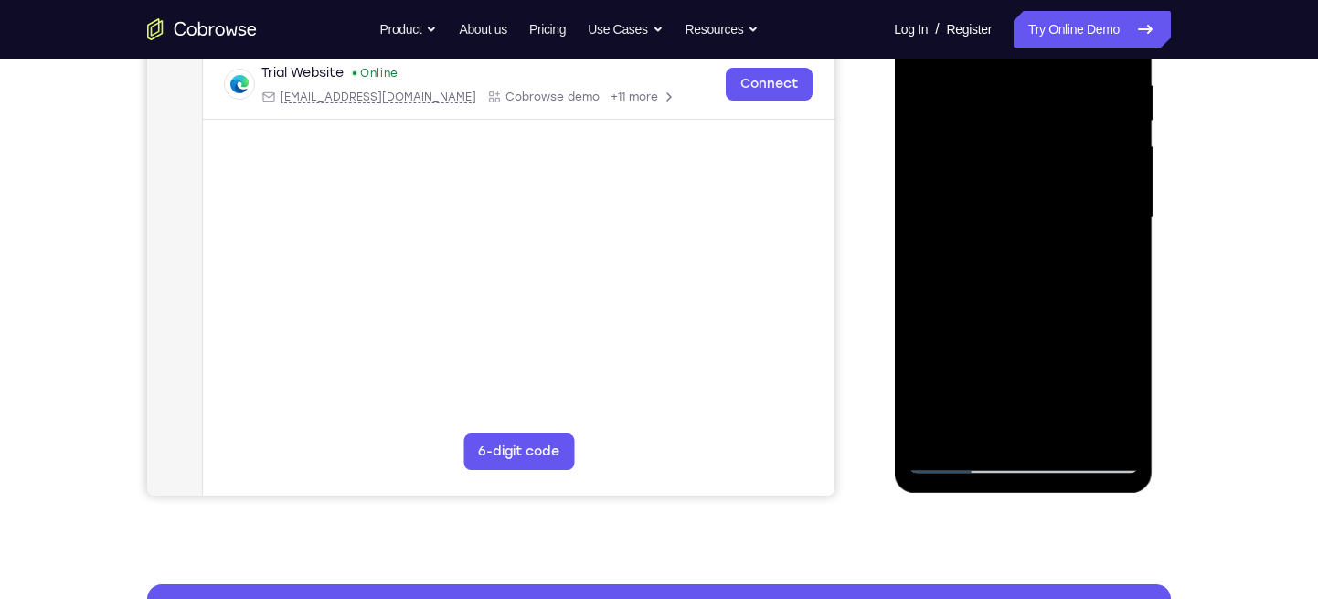
click at [1027, 197] on div at bounding box center [1023, 218] width 230 height 512
drag, startPoint x: 1023, startPoint y: 271, endPoint x: 1028, endPoint y: 215, distance: 56.0
click at [1028, 215] on div at bounding box center [1023, 218] width 230 height 512
drag, startPoint x: 1071, startPoint y: 290, endPoint x: 1076, endPoint y: 218, distance: 71.5
click at [1076, 218] on div at bounding box center [1023, 218] width 230 height 512
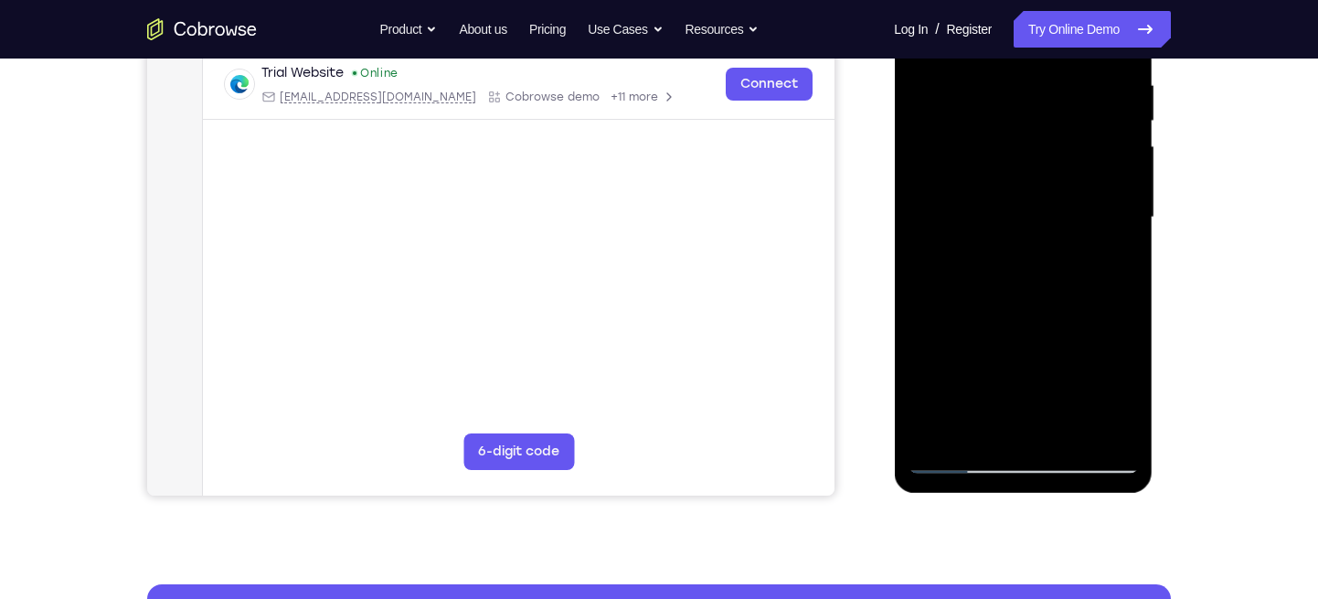
drag, startPoint x: 1043, startPoint y: 293, endPoint x: 1051, endPoint y: 238, distance: 55.5
click at [1051, 238] on div at bounding box center [1023, 218] width 230 height 512
drag, startPoint x: 1036, startPoint y: 289, endPoint x: 1050, endPoint y: 179, distance: 110.7
click at [1050, 179] on div at bounding box center [1023, 218] width 230 height 512
drag, startPoint x: 1028, startPoint y: 277, endPoint x: 1051, endPoint y: 144, distance: 135.6
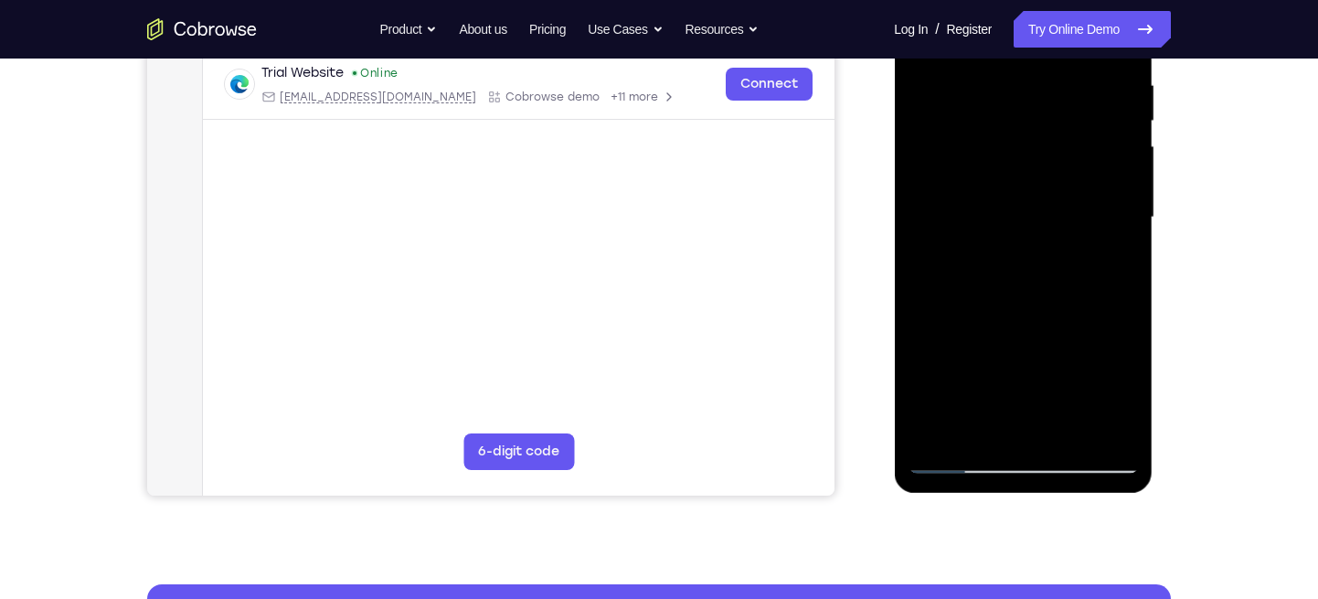
click at [1051, 144] on div at bounding box center [1023, 218] width 230 height 512
drag, startPoint x: 1020, startPoint y: 285, endPoint x: 1033, endPoint y: 193, distance: 93.2
click at [1033, 193] on div at bounding box center [1023, 218] width 230 height 512
drag, startPoint x: 1017, startPoint y: 286, endPoint x: 1029, endPoint y: 193, distance: 94.0
click at [1029, 193] on div at bounding box center [1023, 218] width 230 height 512
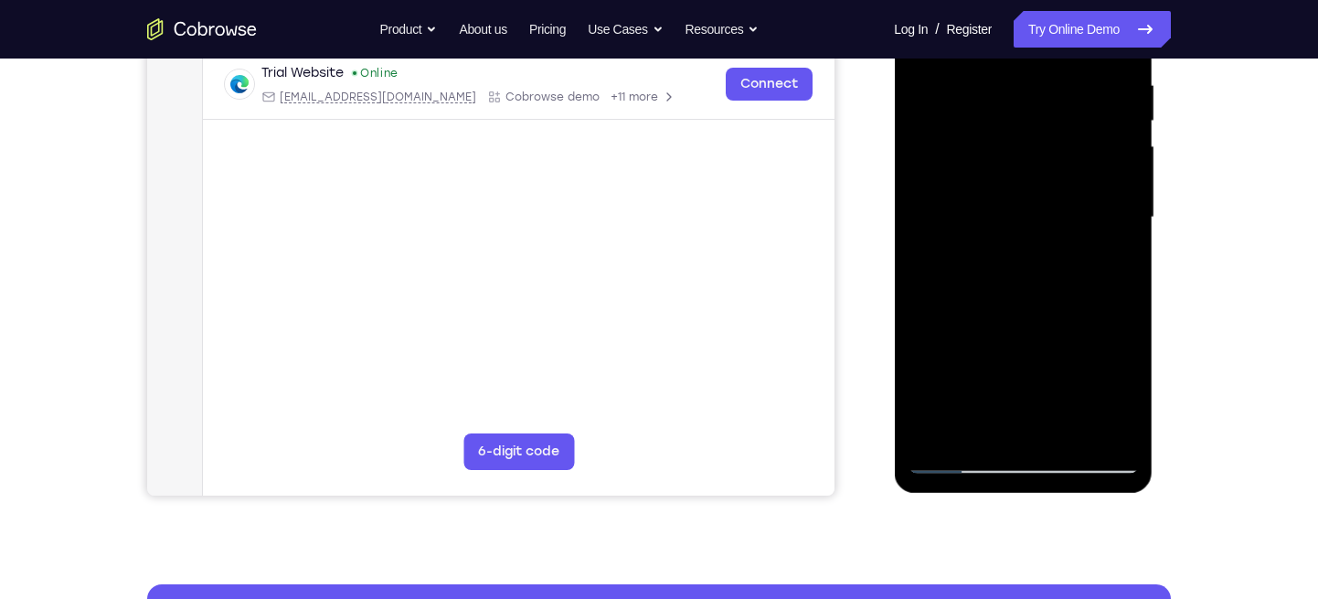
drag, startPoint x: 995, startPoint y: 308, endPoint x: 1005, endPoint y: 235, distance: 73.8
click at [1005, 235] on div at bounding box center [1023, 218] width 230 height 512
drag, startPoint x: 991, startPoint y: 310, endPoint x: 1000, endPoint y: 197, distance: 113.7
click at [1000, 197] on div at bounding box center [1023, 218] width 230 height 512
drag
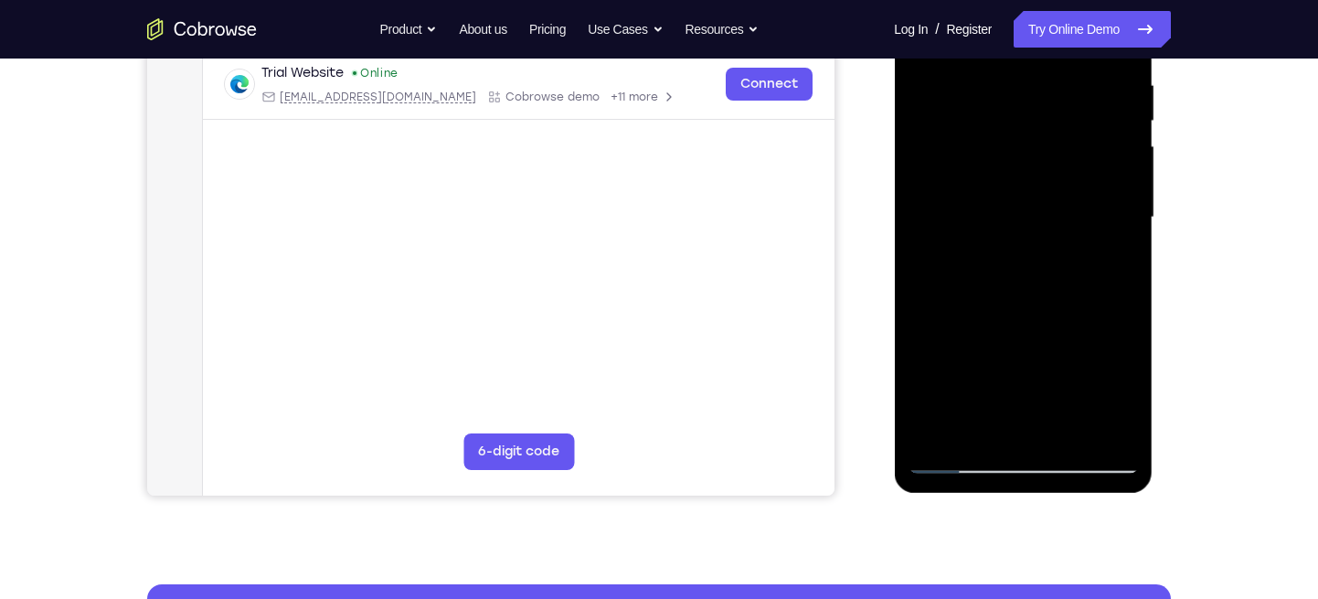
click at [1000, 165] on div at bounding box center [1023, 218] width 230 height 512
click at [1006, 178] on div at bounding box center [1023, 218] width 230 height 512
click at [1001, 236] on div at bounding box center [1023, 218] width 230 height 512
click at [1000, 210] on div at bounding box center [1023, 218] width 230 height 512
click at [1064, 167] on div at bounding box center [1023, 218] width 230 height 512
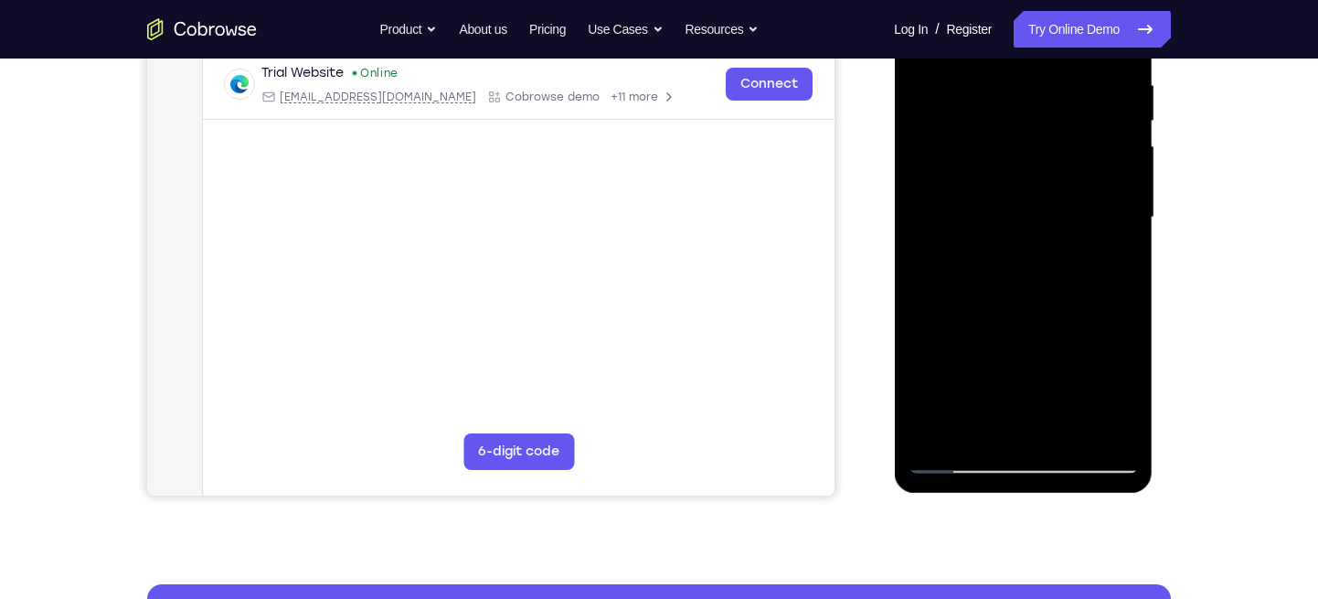
click at [1046, 207] on div at bounding box center [1023, 218] width 230 height 512
click at [1025, 244] on div at bounding box center [1023, 218] width 230 height 512
click at [1046, 251] on div at bounding box center [1023, 218] width 230 height 512
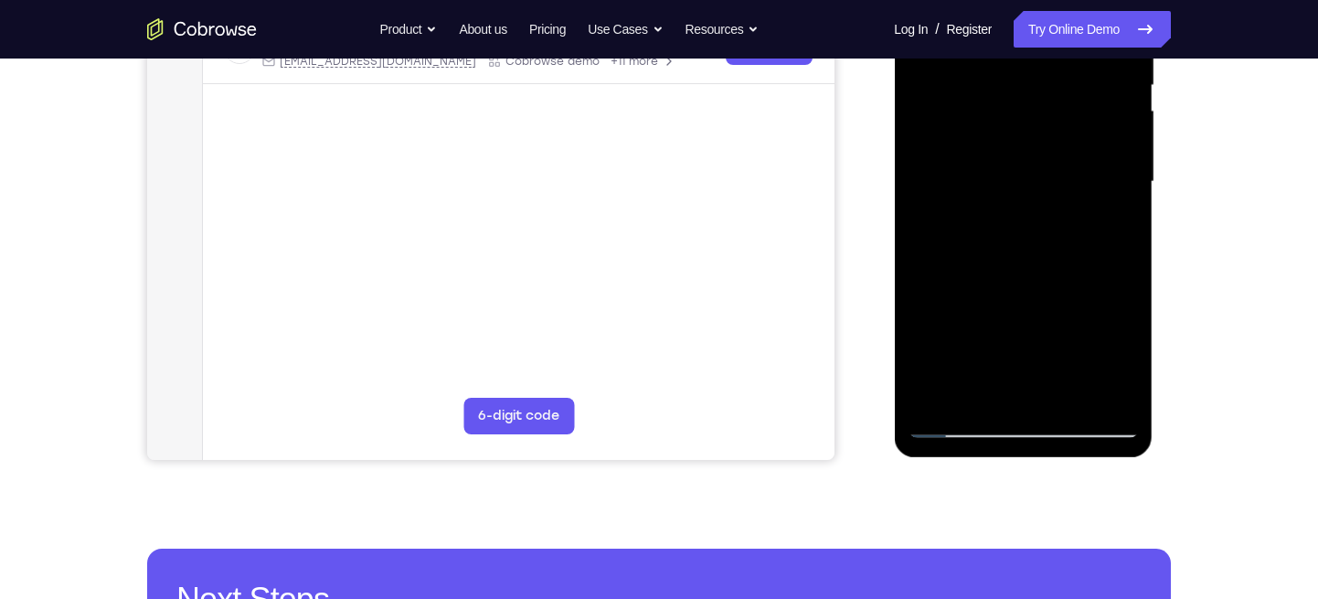
scroll to position [391, 0]
click at [1023, 346] on div at bounding box center [1023, 181] width 230 height 512
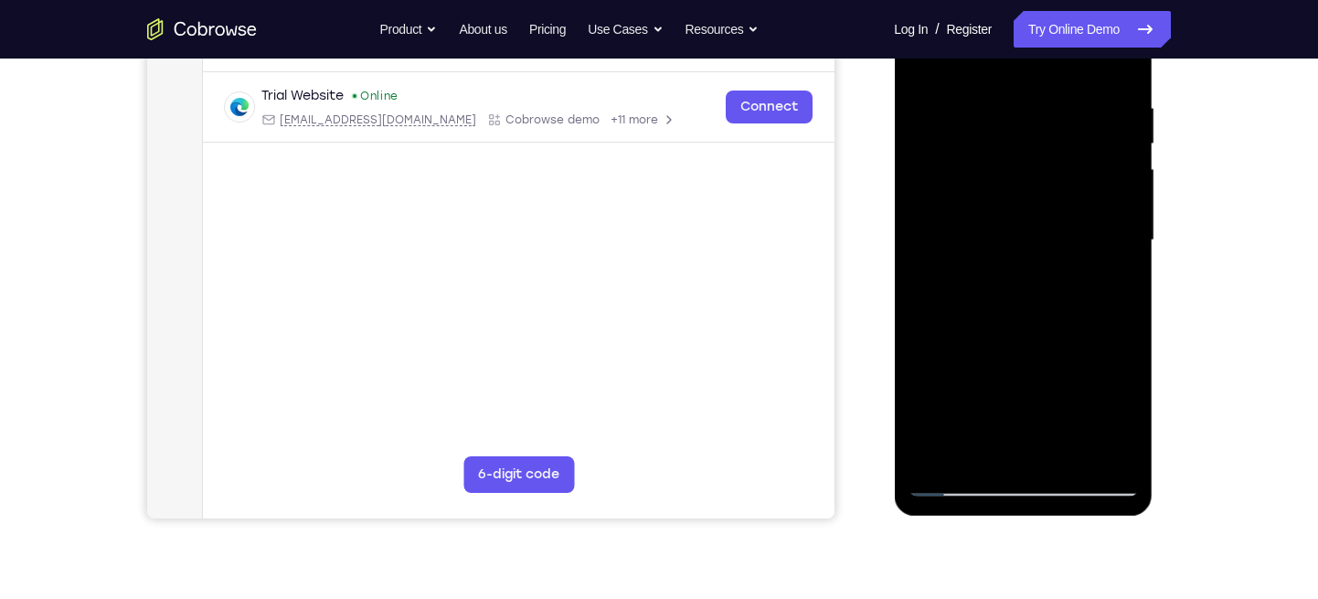
scroll to position [327, 0]
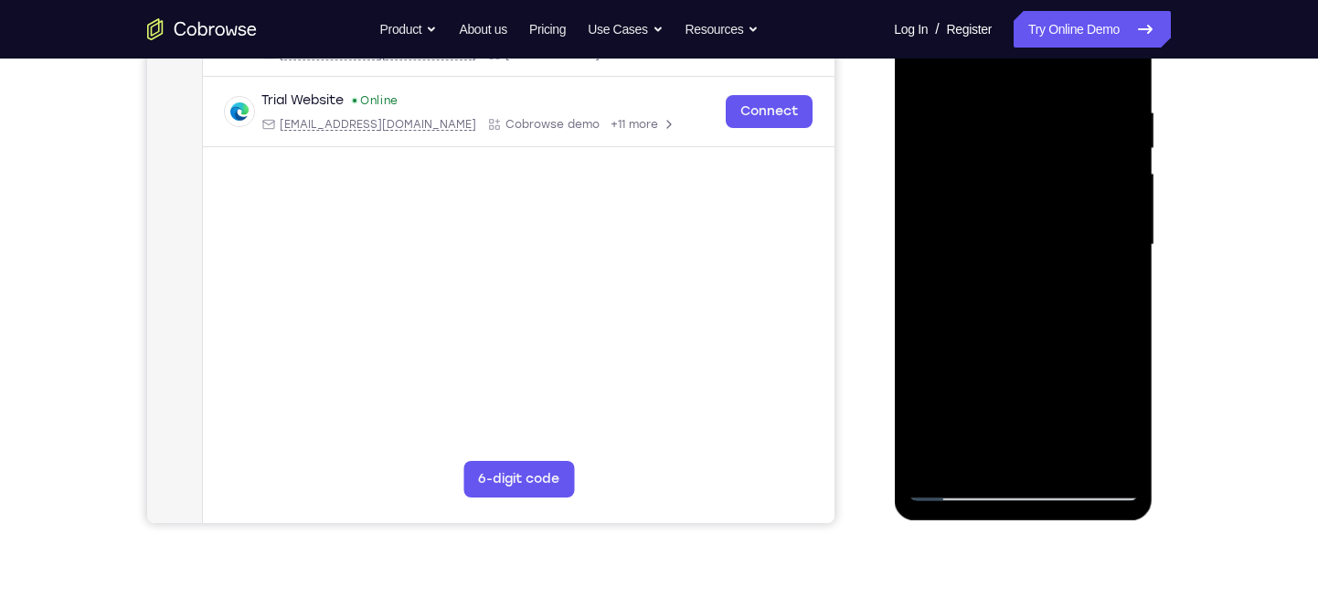
click at [1013, 264] on div at bounding box center [1023, 245] width 230 height 512
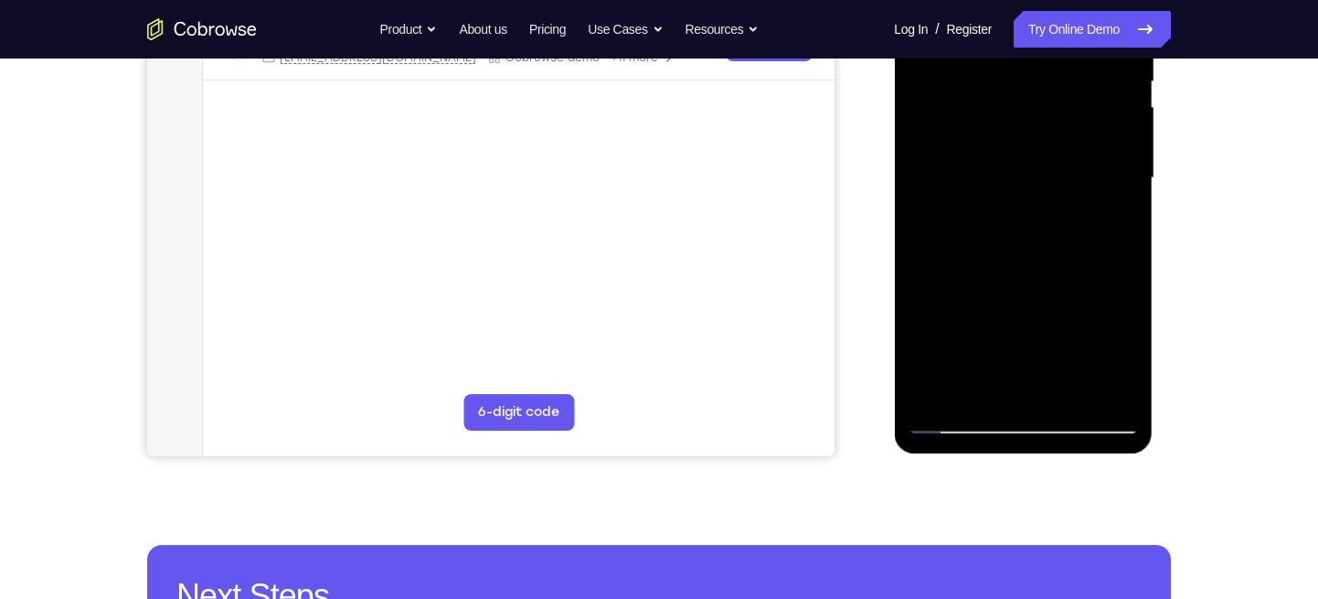
click at [959, 420] on div at bounding box center [1023, 178] width 230 height 512
click at [1023, 349] on div at bounding box center [1023, 178] width 230 height 512
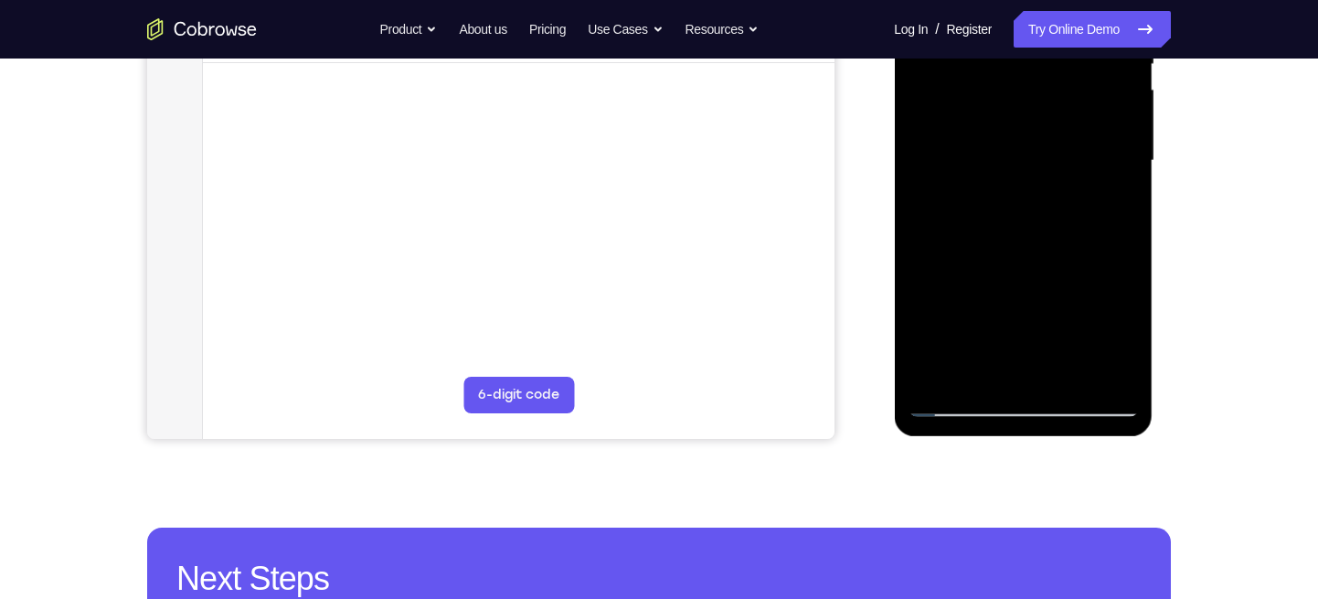
click at [930, 370] on div at bounding box center [1023, 161] width 230 height 512
click at [933, 373] on div at bounding box center [1023, 161] width 230 height 512
click at [939, 373] on div at bounding box center [1023, 161] width 230 height 512
click at [935, 372] on div at bounding box center [1023, 161] width 230 height 512
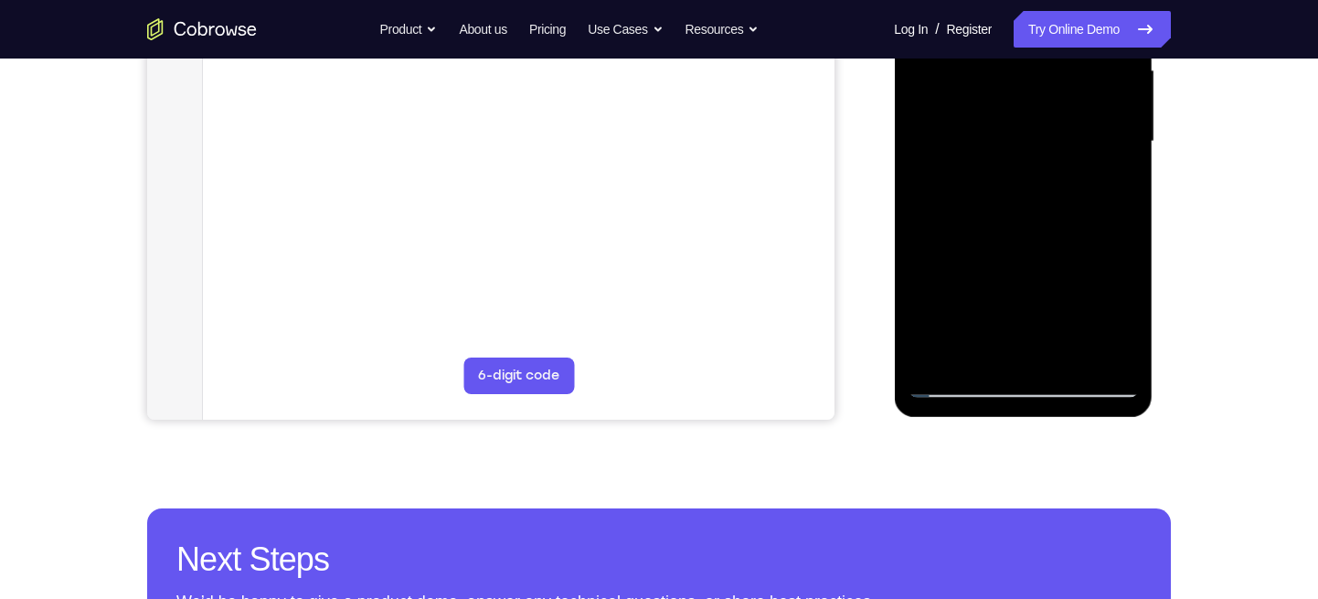
scroll to position [431, 0]
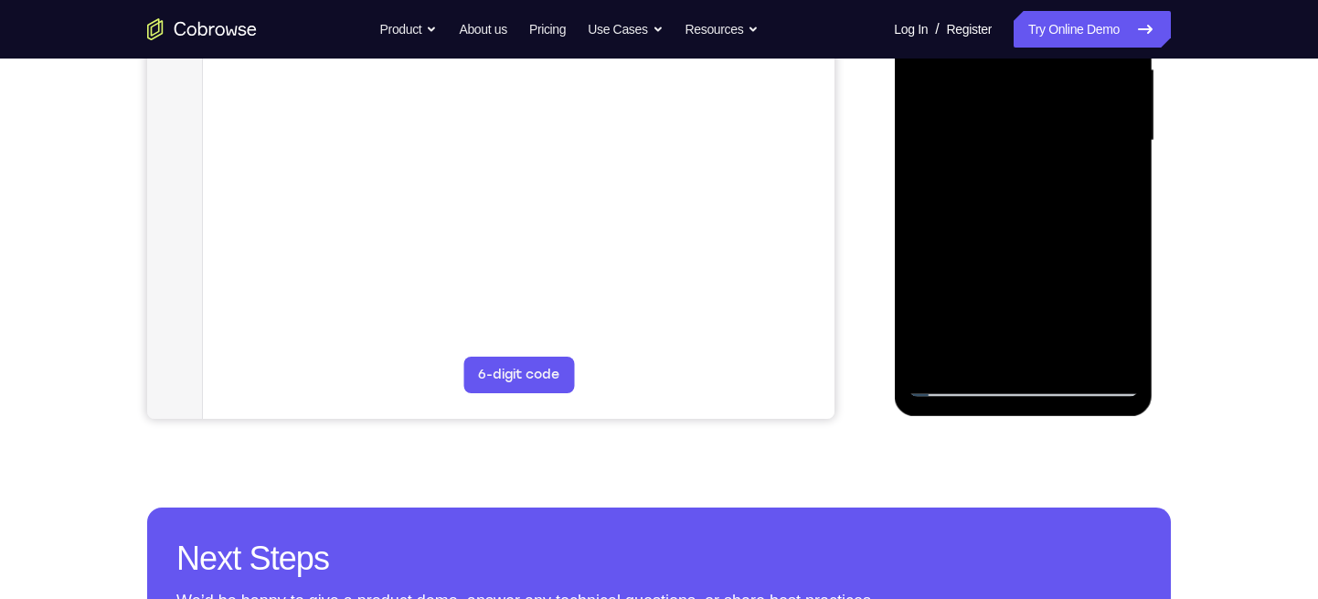
drag, startPoint x: 953, startPoint y: 310, endPoint x: 954, endPoint y: 296, distance: 13.8
click at [954, 296] on div at bounding box center [1023, 141] width 230 height 512
click at [940, 352] on div at bounding box center [1023, 141] width 230 height 512
drag, startPoint x: 935, startPoint y: 352, endPoint x: 966, endPoint y: 352, distance: 31.1
click at [966, 352] on div at bounding box center [1023, 141] width 230 height 512
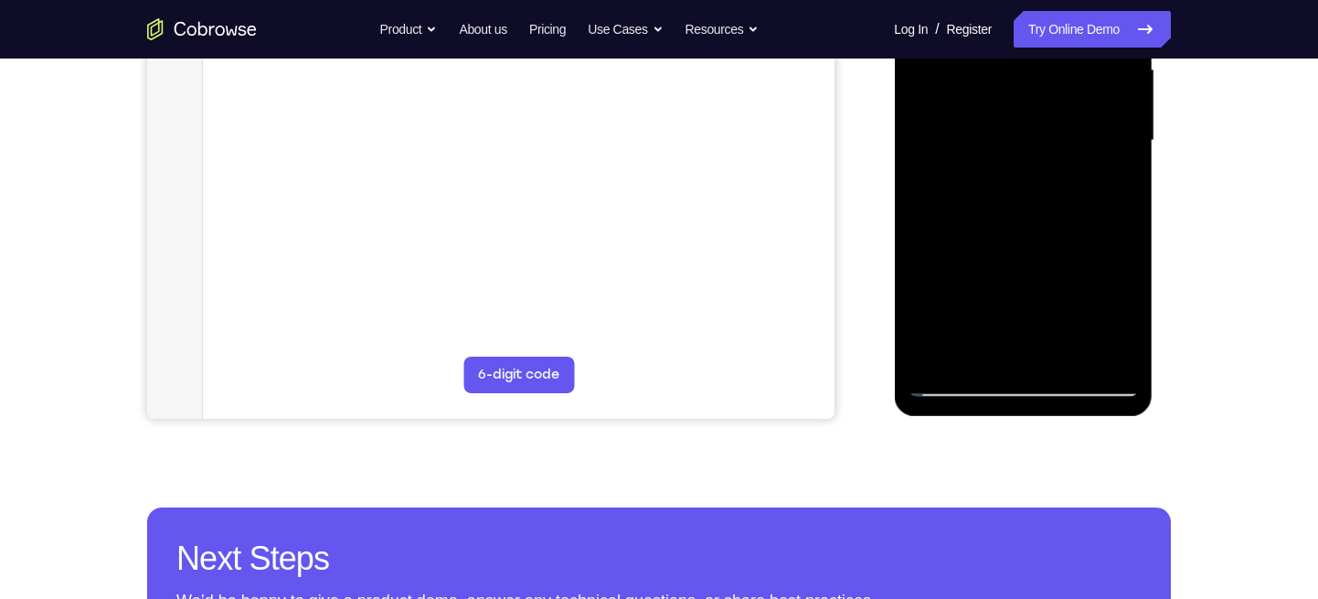
click at [966, 352] on div at bounding box center [1023, 141] width 230 height 512
click at [972, 313] on div at bounding box center [1023, 141] width 230 height 512
click at [1013, 317] on div at bounding box center [1023, 141] width 230 height 512
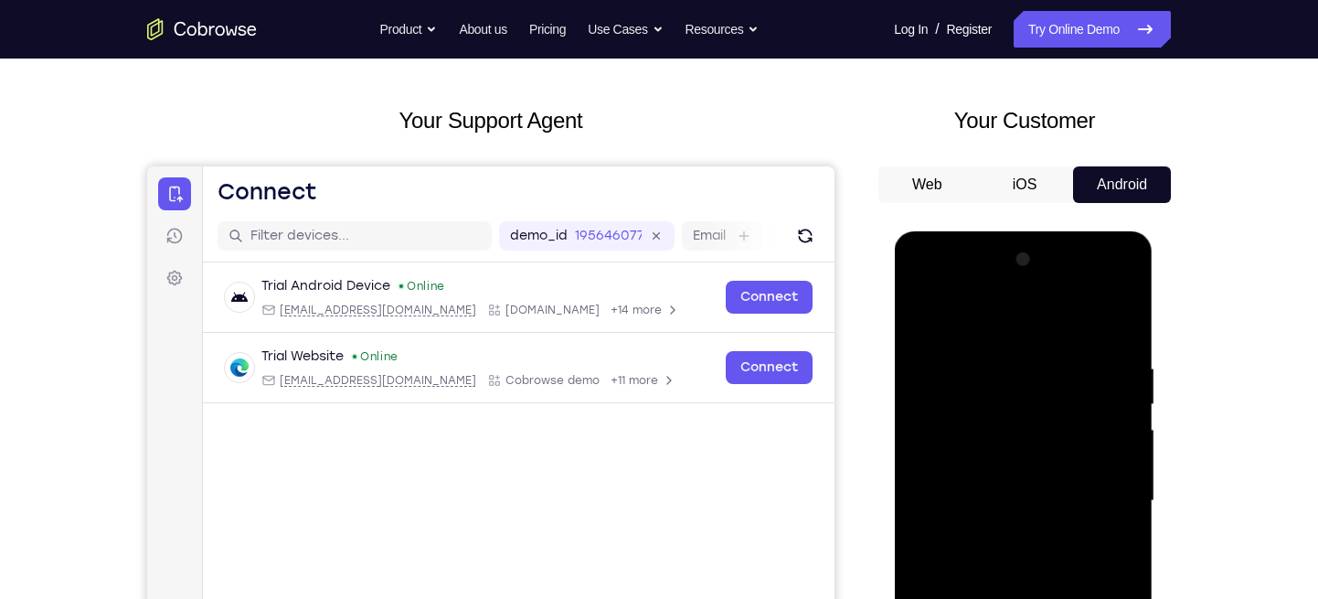
scroll to position [70, 0]
click at [1026, 288] on div at bounding box center [1023, 502] width 230 height 512
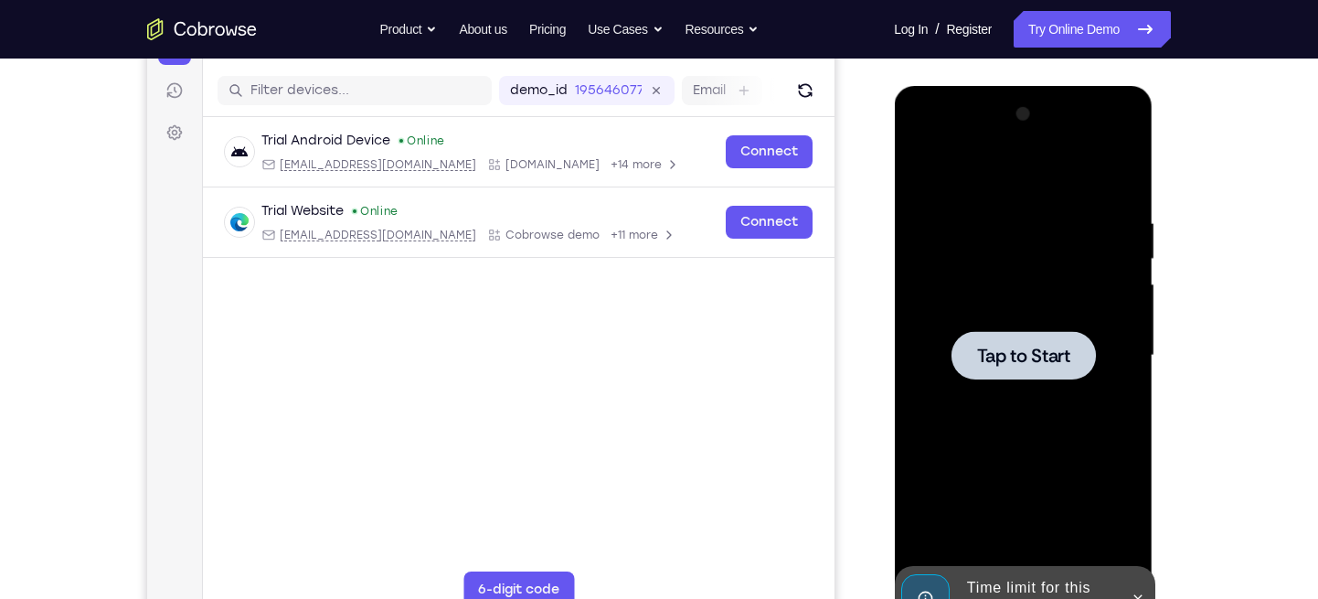
scroll to position [218, 0]
click at [1002, 379] on div at bounding box center [1023, 355] width 230 height 512
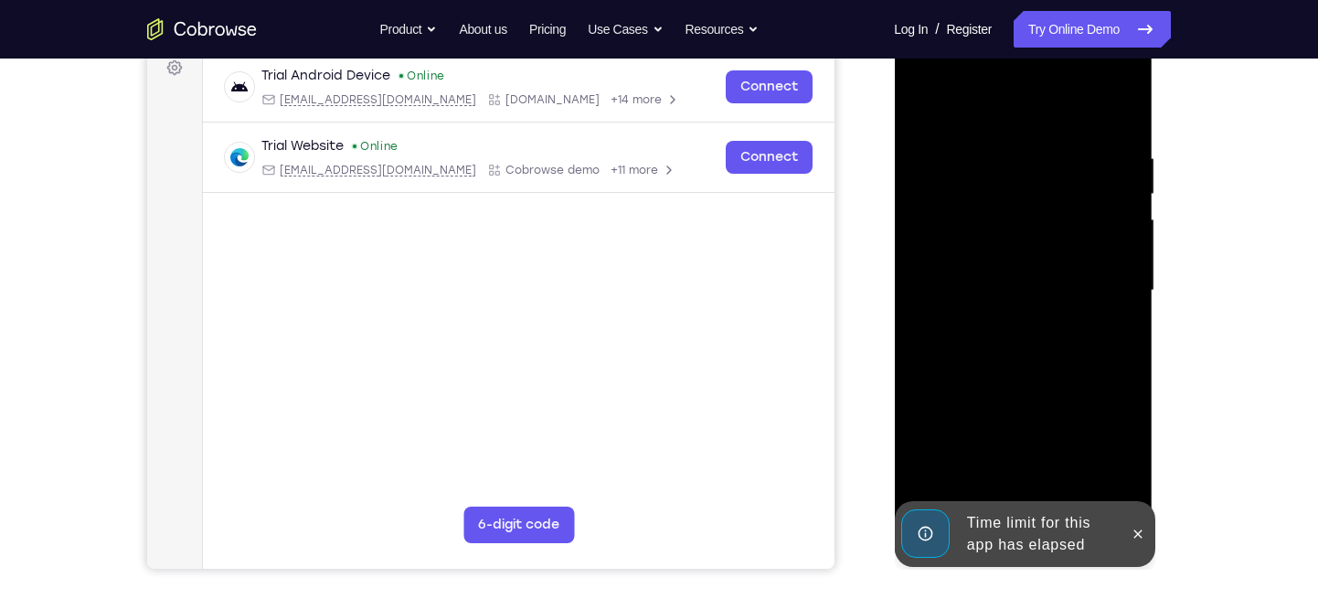
scroll to position [284, 0]
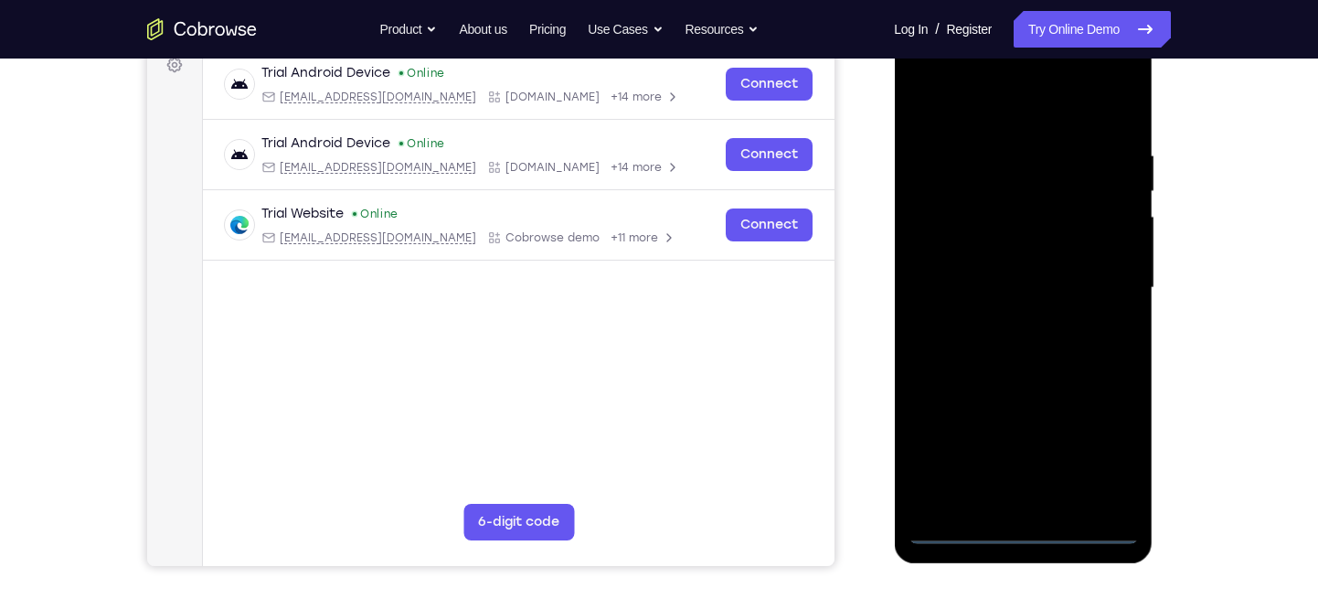
click at [1023, 530] on div at bounding box center [1023, 288] width 230 height 512
click at [1028, 530] on div at bounding box center [1023, 288] width 230 height 512
click at [1110, 456] on div at bounding box center [1023, 288] width 230 height 512
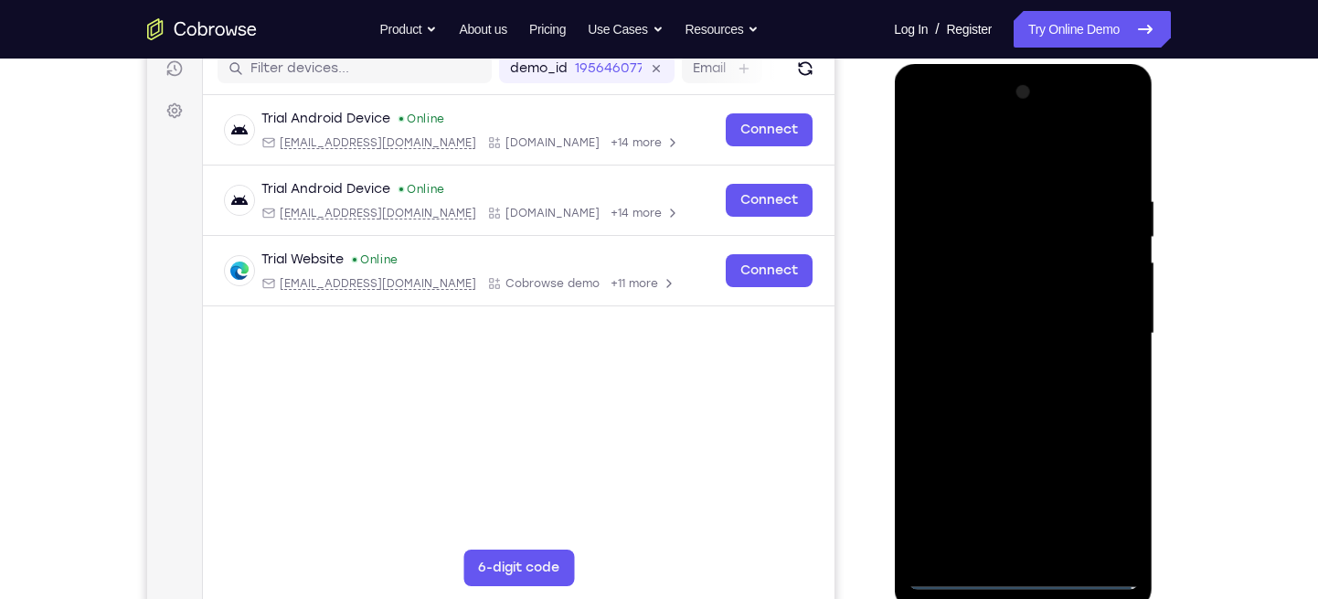
scroll to position [236, 0]
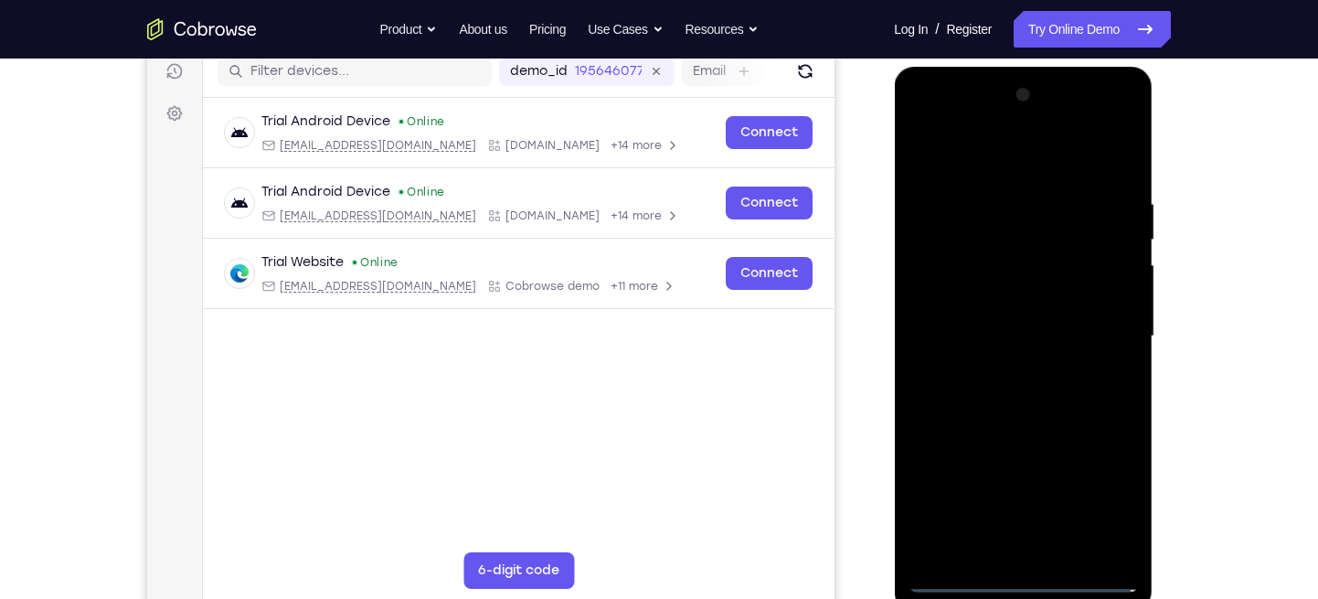
click at [995, 157] on div at bounding box center [1023, 336] width 230 height 512
click at [999, 229] on div at bounding box center [1023, 336] width 230 height 512
click at [1087, 193] on div at bounding box center [1023, 336] width 230 height 512
click at [1087, 185] on div at bounding box center [1023, 336] width 230 height 512
click at [1026, 265] on div at bounding box center [1023, 336] width 230 height 512
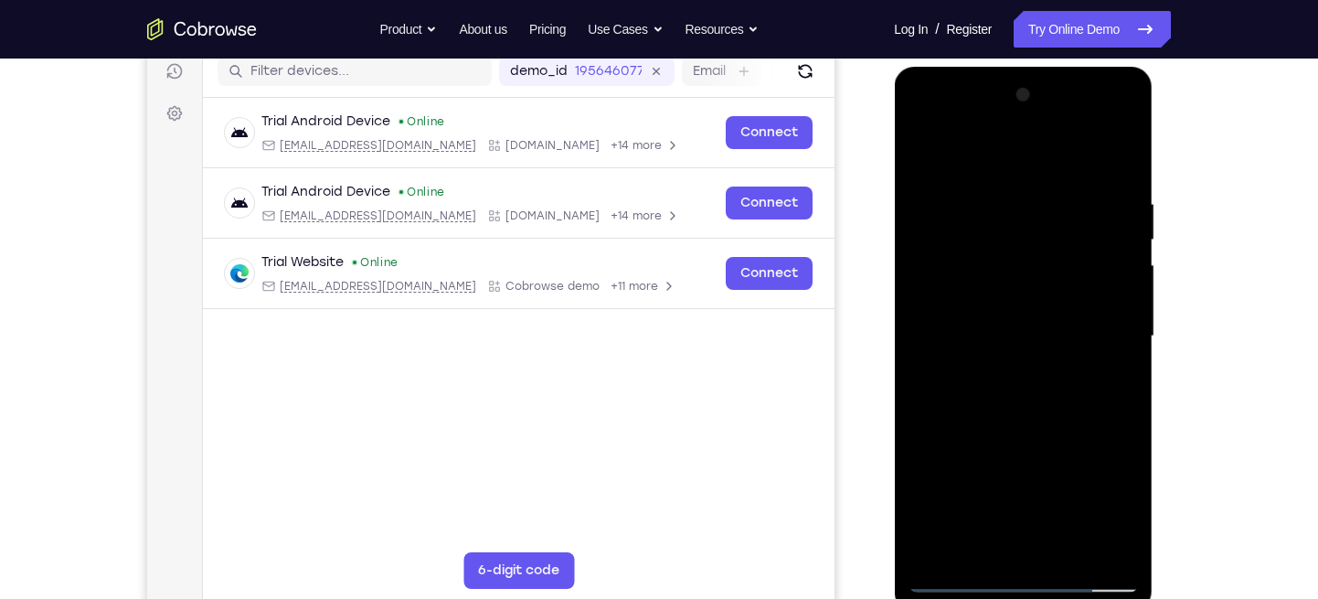
drag, startPoint x: 1004, startPoint y: 346, endPoint x: 1027, endPoint y: 137, distance: 210.6
click at [1027, 137] on div at bounding box center [1023, 336] width 230 height 512
drag, startPoint x: 1007, startPoint y: 379, endPoint x: 1010, endPoint y: 238, distance: 141.7
click at [1010, 238] on div at bounding box center [1023, 336] width 230 height 512
drag, startPoint x: 991, startPoint y: 378, endPoint x: 996, endPoint y: 274, distance: 104.3
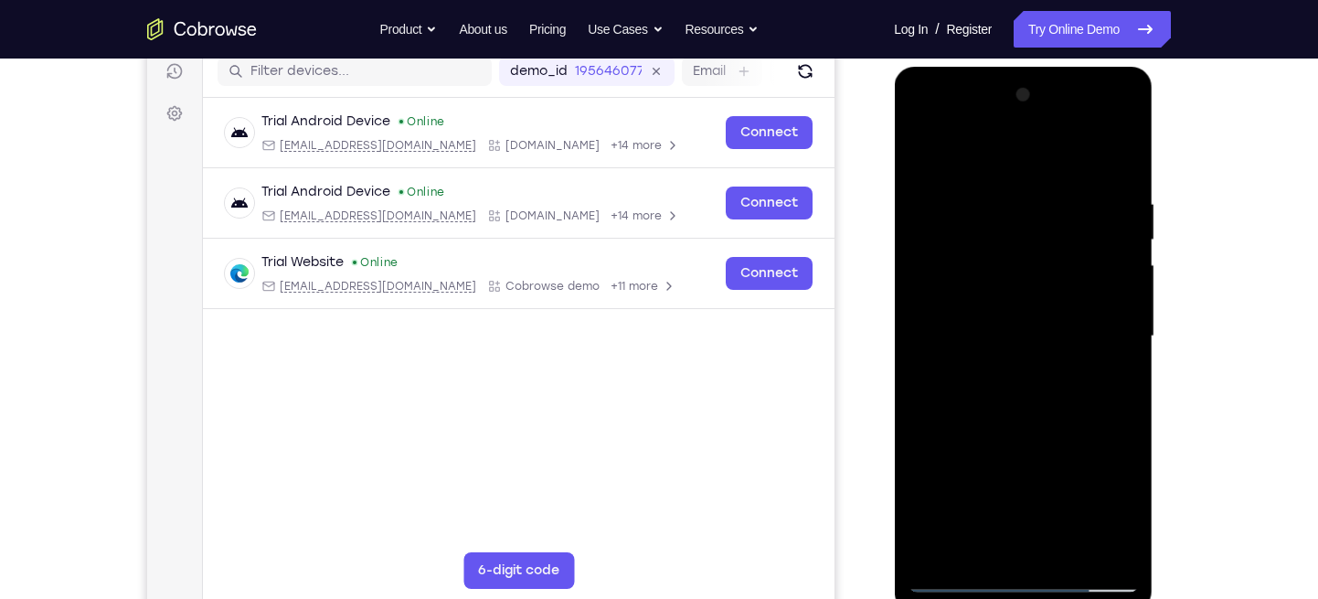
click at [996, 274] on div at bounding box center [1023, 336] width 230 height 512
drag, startPoint x: 1067, startPoint y: 408, endPoint x: 1064, endPoint y: 281, distance: 127.1
click at [1064, 281] on div at bounding box center [1023, 336] width 230 height 512
drag, startPoint x: 1054, startPoint y: 379, endPoint x: 1054, endPoint y: 342, distance: 37.5
click at [1054, 342] on div at bounding box center [1023, 336] width 230 height 512
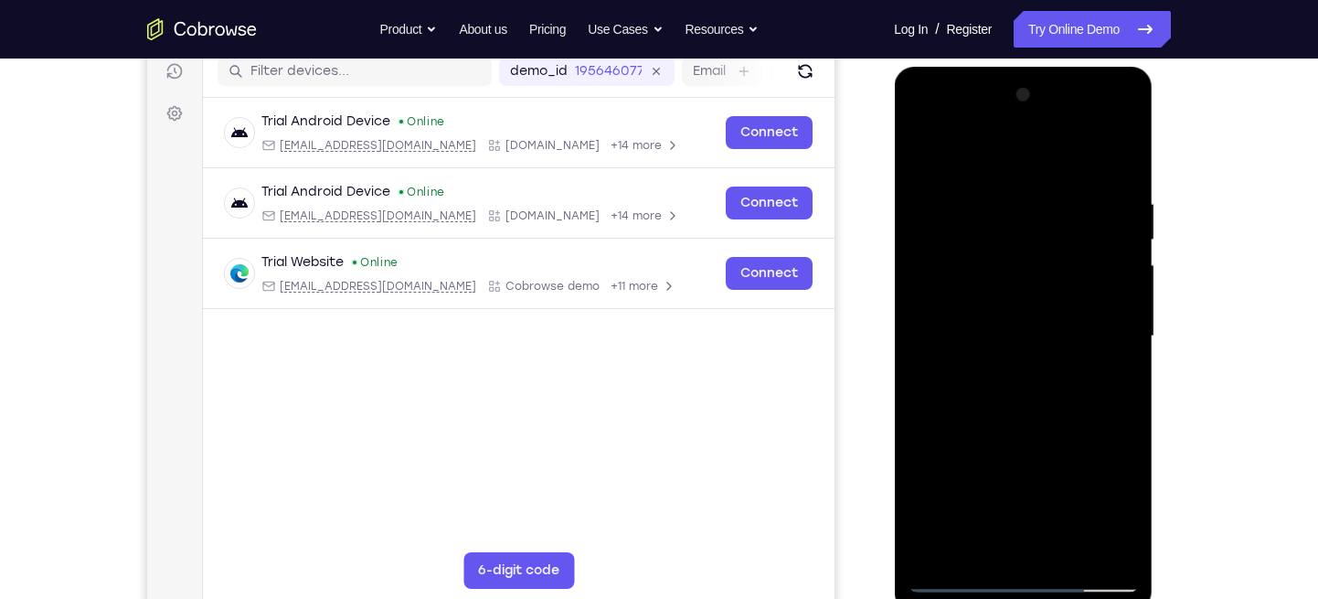
drag, startPoint x: 1044, startPoint y: 359, endPoint x: 1060, endPoint y: 199, distance: 160.8
click at [1060, 199] on div at bounding box center [1023, 336] width 230 height 512
drag, startPoint x: 1034, startPoint y: 365, endPoint x: 1041, endPoint y: 246, distance: 119.1
click at [1041, 246] on div at bounding box center [1023, 336] width 230 height 512
drag, startPoint x: 1061, startPoint y: 361, endPoint x: 1060, endPoint y: 240, distance: 120.7
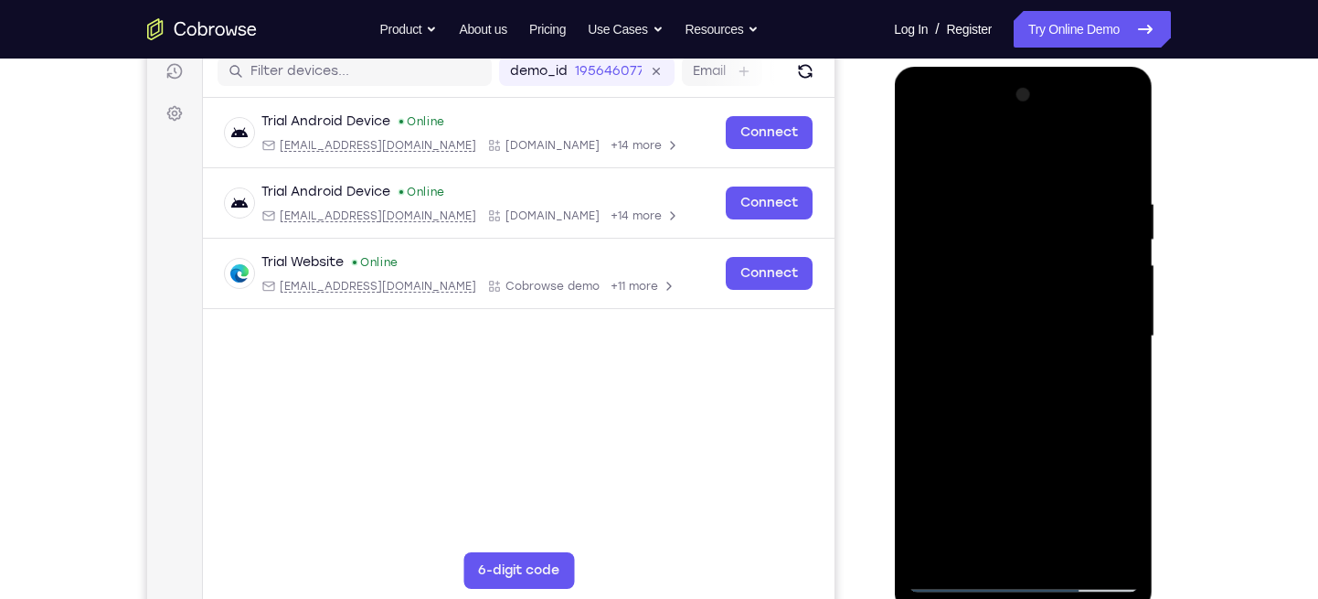
click at [1060, 240] on div at bounding box center [1023, 336] width 230 height 512
drag, startPoint x: 1060, startPoint y: 240, endPoint x: 1167, endPoint y: 597, distance: 372.2
click at [1155, 597] on html "Online web based iOS Simulators and Android Emulators. Run iPhone, iPad, Mobile…" at bounding box center [1024, 341] width 261 height 549
click at [1038, 188] on div at bounding box center [1023, 336] width 230 height 512
click at [996, 531] on div at bounding box center [1023, 336] width 230 height 512
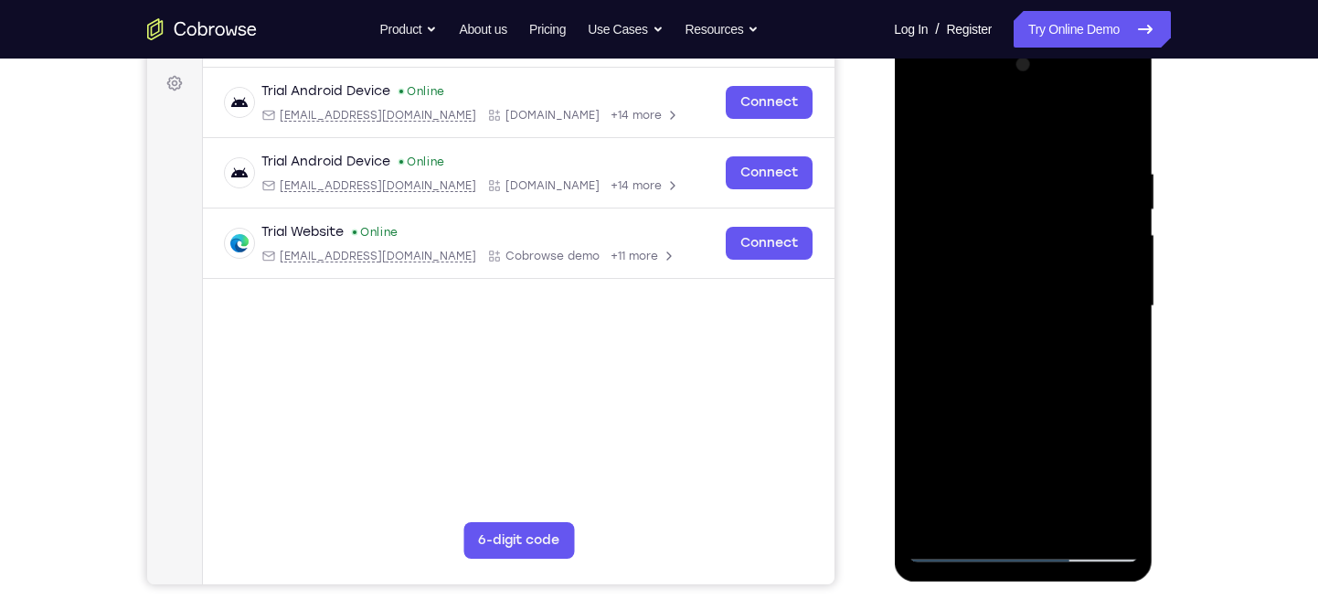
scroll to position [267, 0]
click at [962, 543] on div at bounding box center [1023, 305] width 230 height 512
drag, startPoint x: 1012, startPoint y: 367, endPoint x: 1022, endPoint y: 225, distance: 143.0
click at [1022, 225] on div at bounding box center [1023, 305] width 230 height 512
drag, startPoint x: 1041, startPoint y: 389, endPoint x: 1041, endPoint y: 191, distance: 197.5
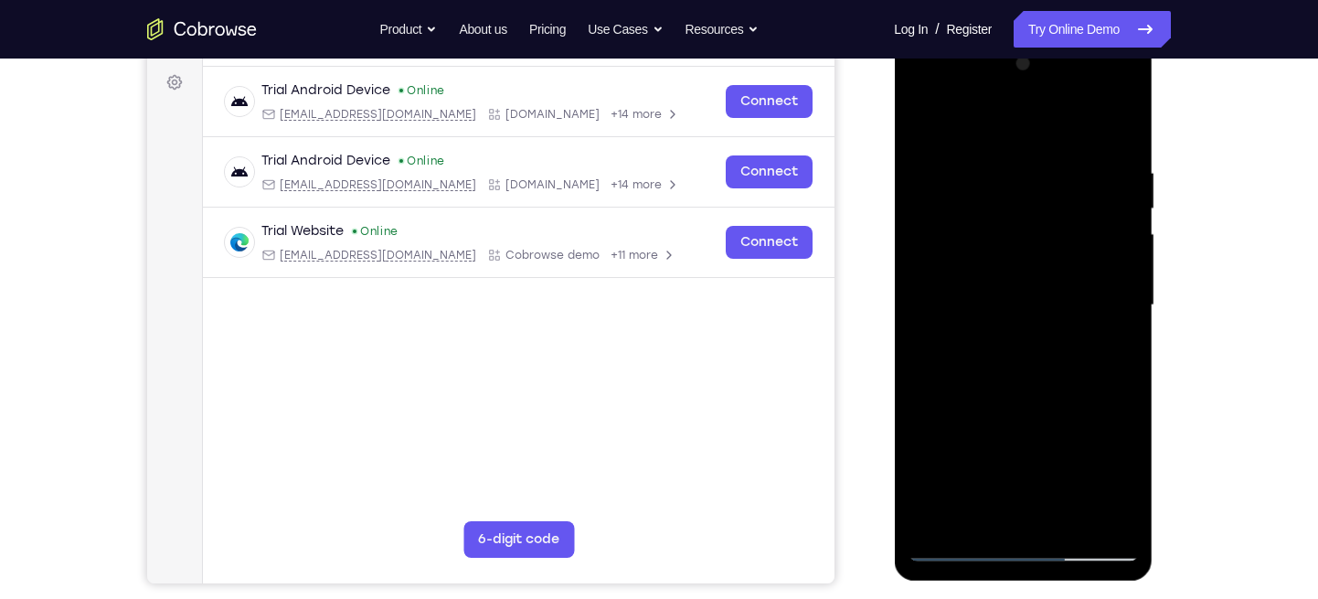
click at [1041, 191] on div at bounding box center [1023, 305] width 230 height 512
click at [1015, 475] on div at bounding box center [1023, 305] width 230 height 512
drag, startPoint x: 1018, startPoint y: 286, endPoint x: 1016, endPoint y: 254, distance: 32.1
click at [1016, 254] on div at bounding box center [1023, 305] width 230 height 512
drag, startPoint x: 1016, startPoint y: 254, endPoint x: 1016, endPoint y: 231, distance: 22.9
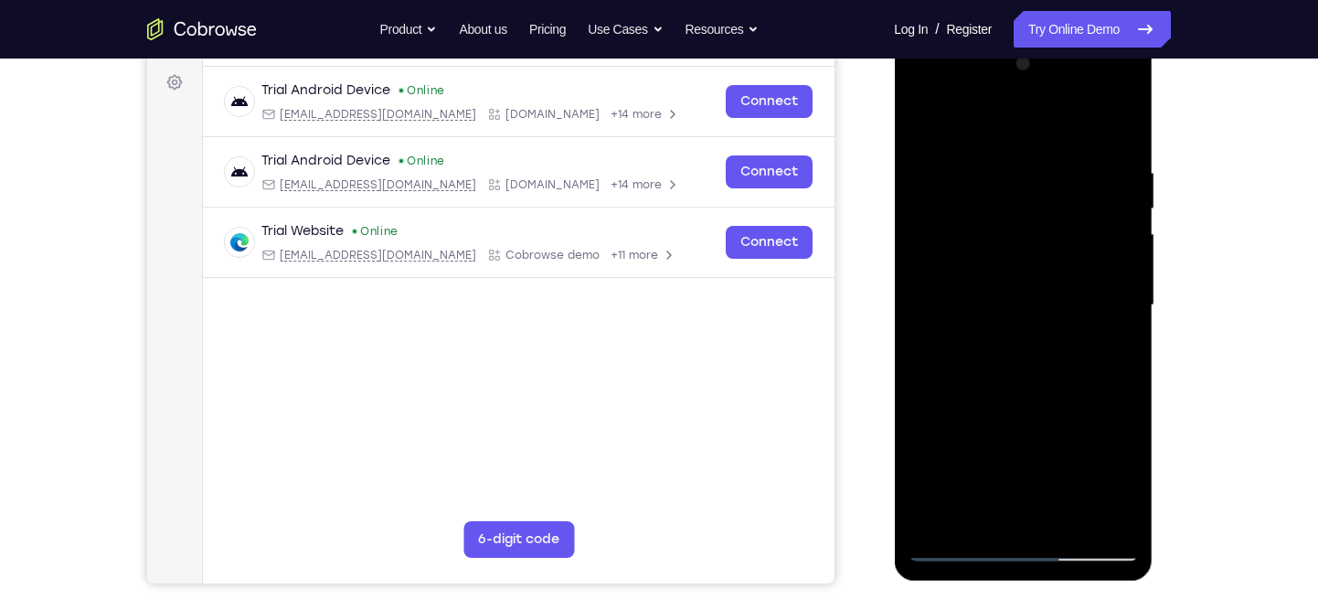
click at [1016, 231] on div at bounding box center [1023, 305] width 230 height 512
click at [1028, 339] on div at bounding box center [1023, 305] width 230 height 512
click at [961, 549] on div at bounding box center [1023, 305] width 230 height 512
click at [1018, 351] on div at bounding box center [1023, 305] width 230 height 512
drag, startPoint x: 1050, startPoint y: 378, endPoint x: 1048, endPoint y: 367, distance: 11.3
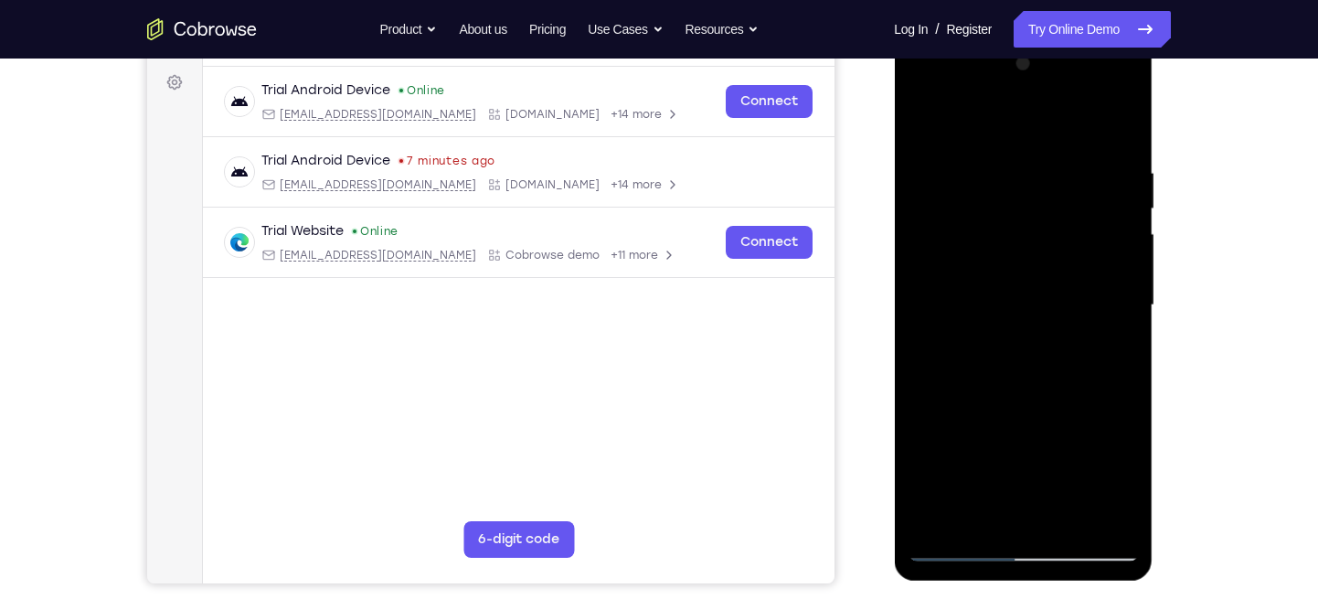
click at [1048, 367] on div at bounding box center [1023, 305] width 230 height 512
click at [1060, 350] on div at bounding box center [1023, 305] width 230 height 512
click at [1072, 442] on div at bounding box center [1023, 305] width 230 height 512
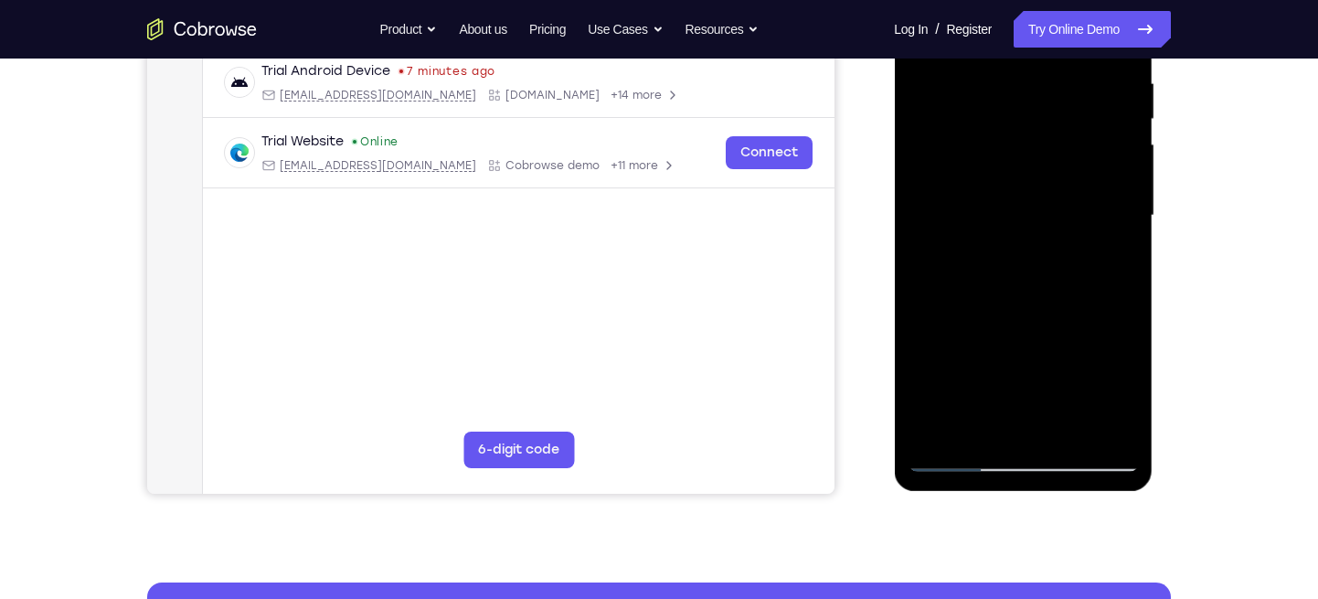
scroll to position [421, 0]
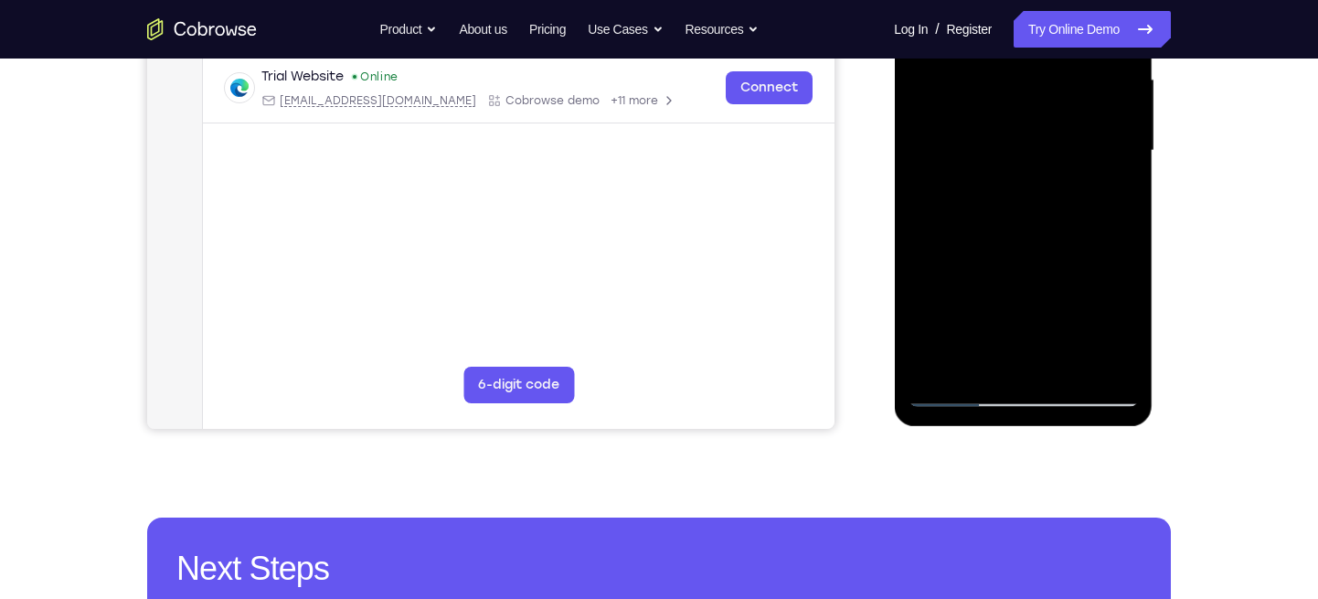
click at [954, 388] on div at bounding box center [1023, 151] width 230 height 512
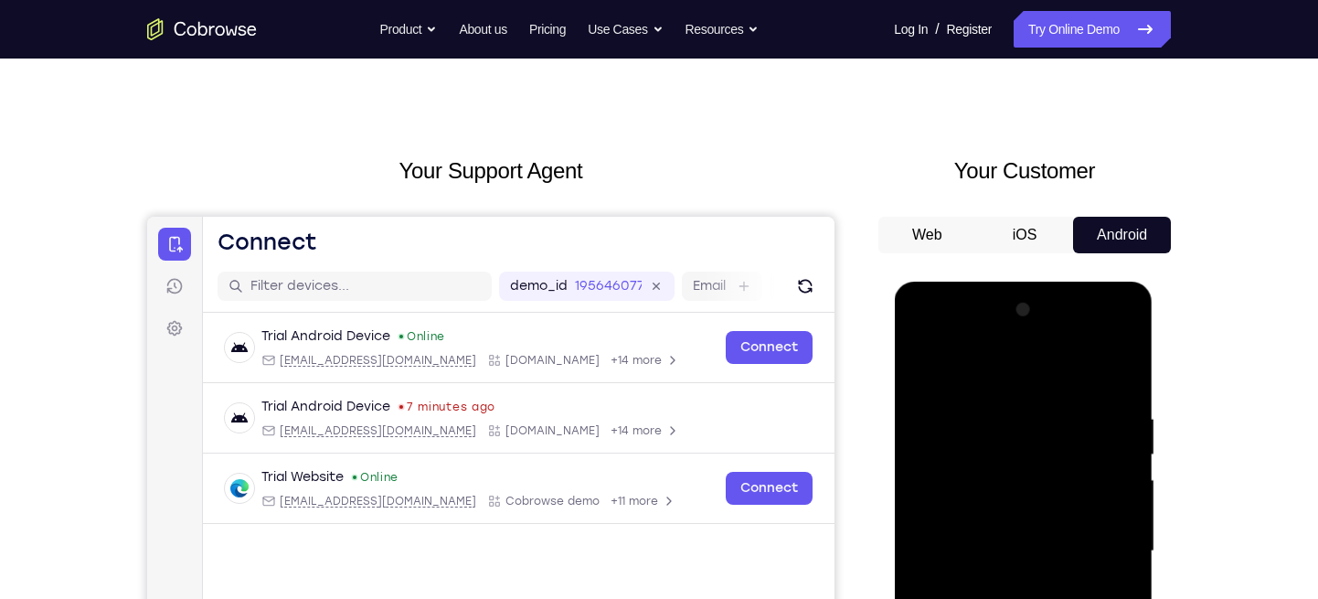
scroll to position [0, 0]
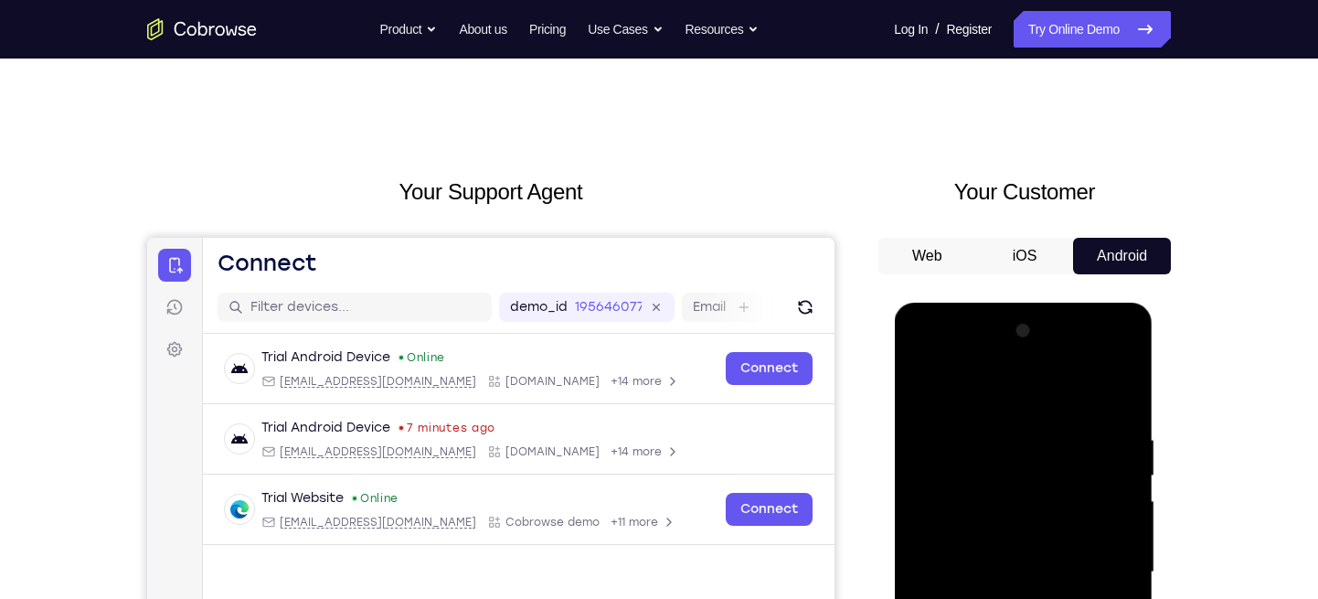
drag, startPoint x: 1066, startPoint y: 383, endPoint x: 1058, endPoint y: 470, distance: 87.2
click at [1058, 470] on div at bounding box center [1023, 572] width 230 height 512
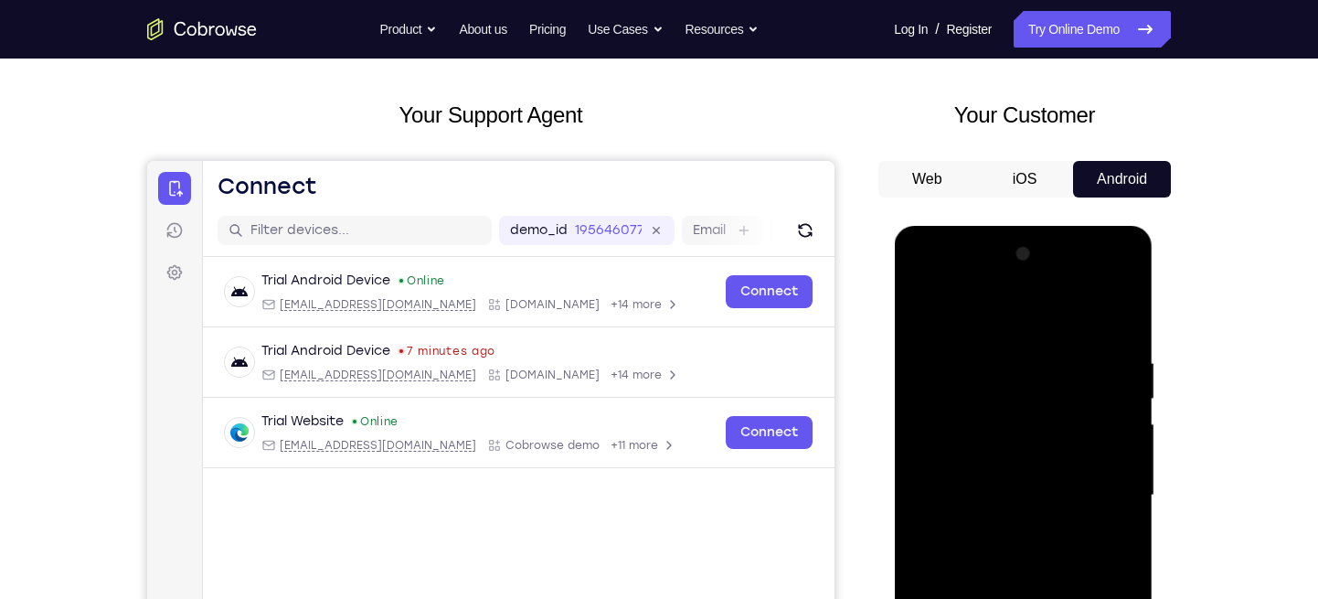
scroll to position [96, 0]
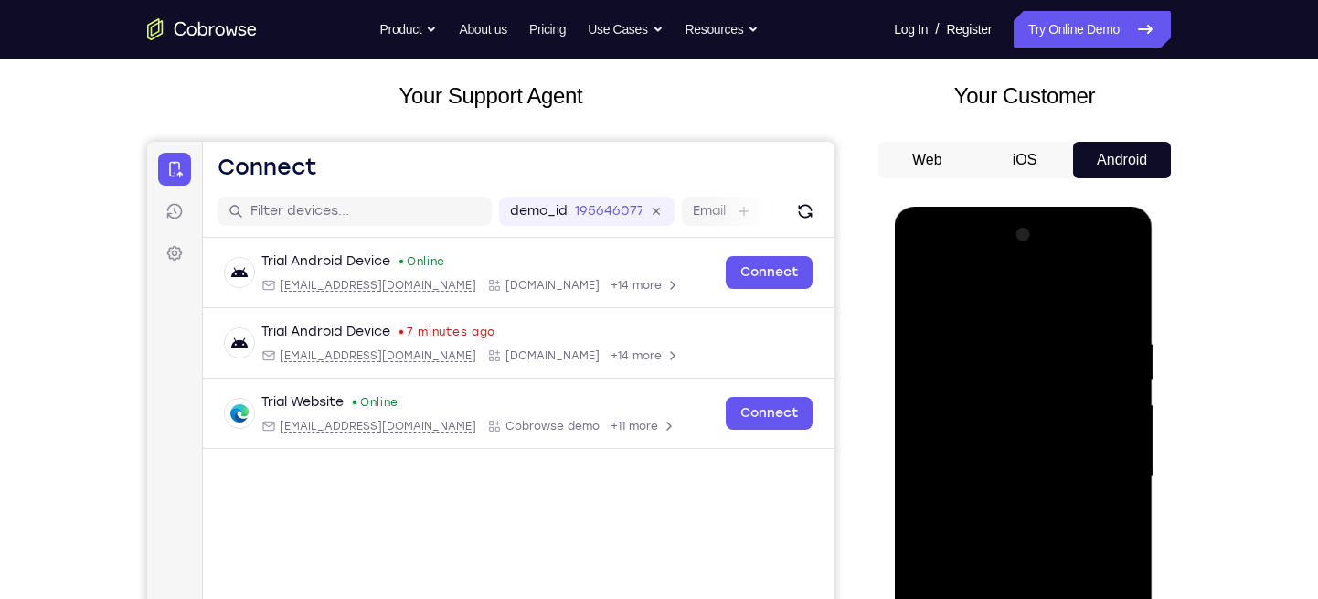
click at [961, 326] on div at bounding box center [1023, 476] width 230 height 512
click at [941, 289] on div at bounding box center [1023, 476] width 230 height 512
click at [1044, 329] on div at bounding box center [1023, 476] width 230 height 512
drag, startPoint x: 1035, startPoint y: 413, endPoint x: 1047, endPoint y: 325, distance: 88.6
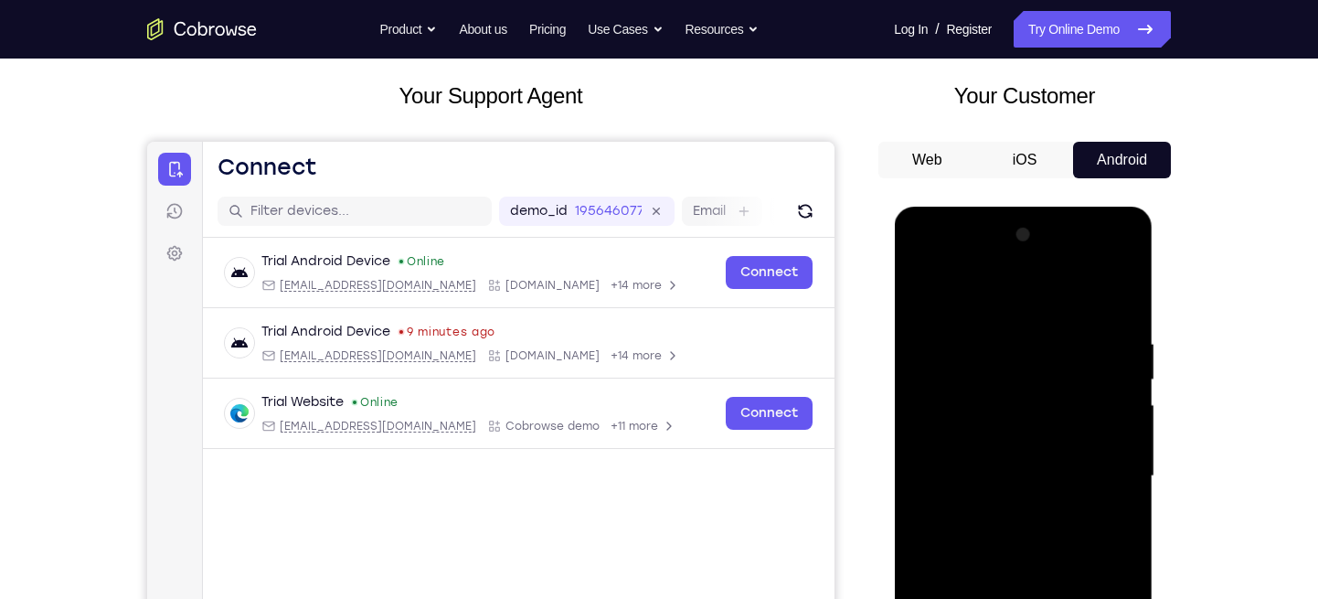
click at [1047, 325] on div at bounding box center [1023, 476] width 230 height 512
drag, startPoint x: 1036, startPoint y: 365, endPoint x: 1037, endPoint y: 283, distance: 81.4
click at [1037, 283] on div at bounding box center [1023, 476] width 230 height 512
drag, startPoint x: 1042, startPoint y: 348, endPoint x: 1043, endPoint y: 302, distance: 46.6
click at [1043, 302] on div at bounding box center [1023, 476] width 230 height 512
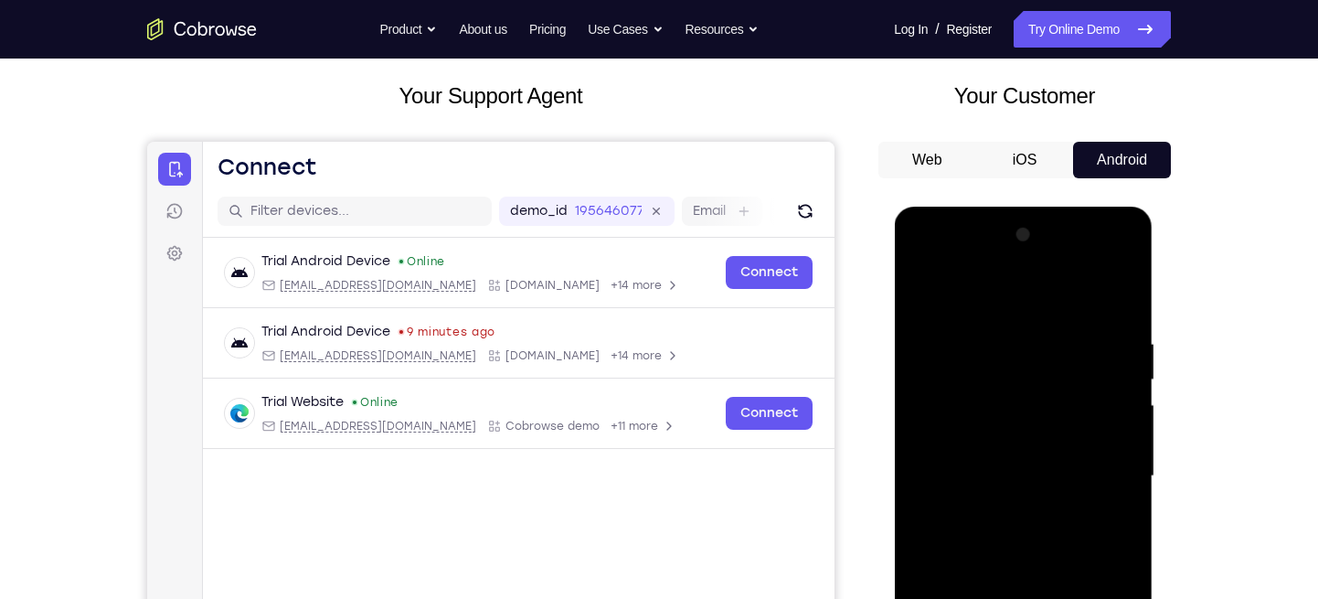
click at [1033, 346] on div at bounding box center [1023, 476] width 230 height 512
drag, startPoint x: 1064, startPoint y: 369, endPoint x: 1064, endPoint y: 300, distance: 69.5
click at [1064, 300] on div at bounding box center [1023, 476] width 230 height 512
drag, startPoint x: 1080, startPoint y: 371, endPoint x: 1073, endPoint y: 307, distance: 64.3
click at [1073, 307] on div at bounding box center [1023, 476] width 230 height 512
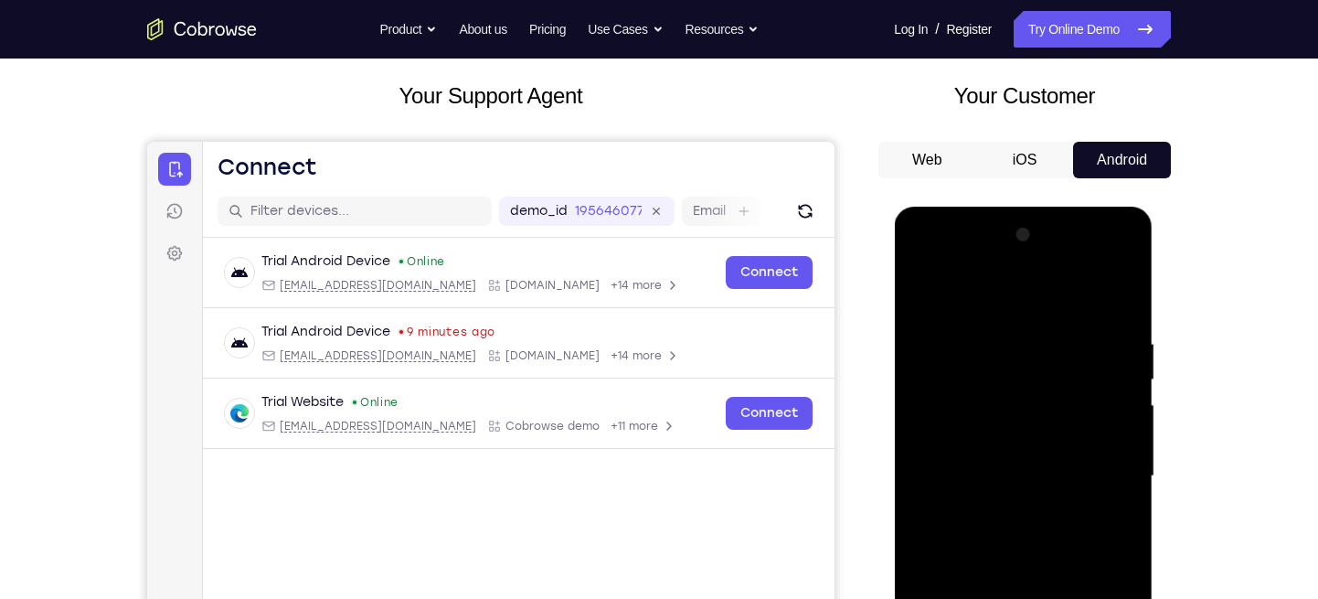
click at [1024, 381] on div at bounding box center [1023, 476] width 230 height 512
drag, startPoint x: 1051, startPoint y: 357, endPoint x: 1054, endPoint y: 307, distance: 49.4
click at [1054, 307] on div at bounding box center [1023, 476] width 230 height 512
drag, startPoint x: 1090, startPoint y: 399, endPoint x: 1092, endPoint y: 306, distance: 93.3
click at [1092, 306] on div at bounding box center [1023, 476] width 230 height 512
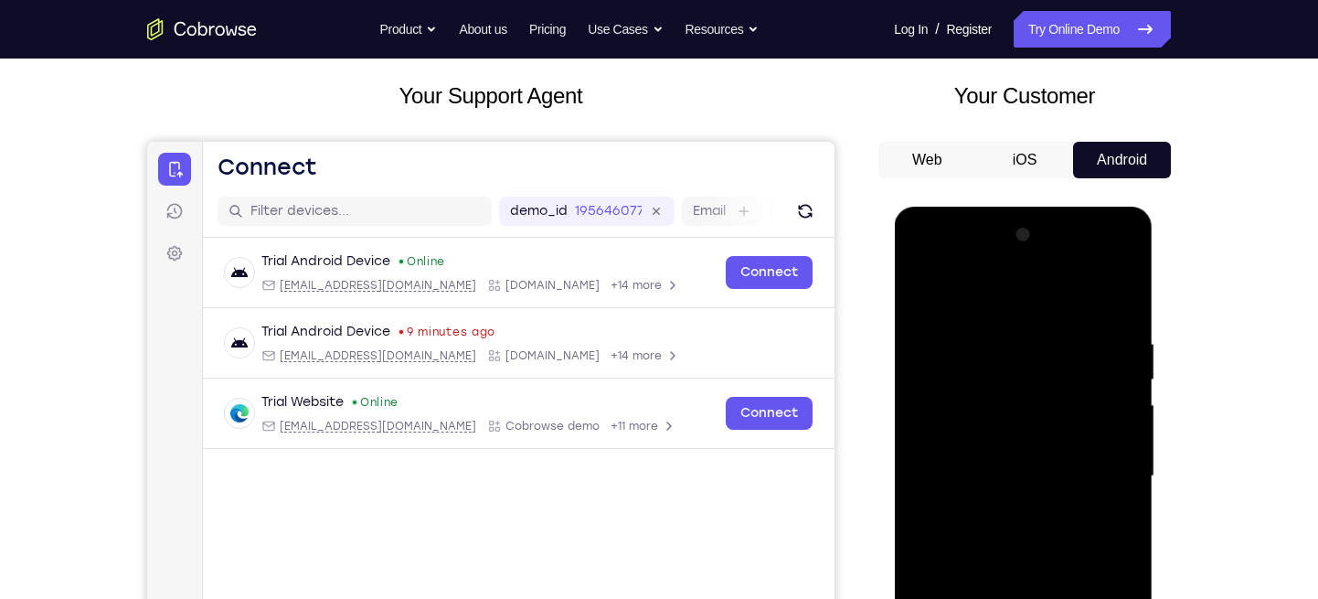
drag, startPoint x: 1041, startPoint y: 378, endPoint x: 1043, endPoint y: 318, distance: 59.4
click at [1043, 318] on div at bounding box center [1023, 476] width 230 height 512
click at [1060, 364] on div at bounding box center [1023, 476] width 230 height 512
click at [1070, 343] on div at bounding box center [1023, 476] width 230 height 512
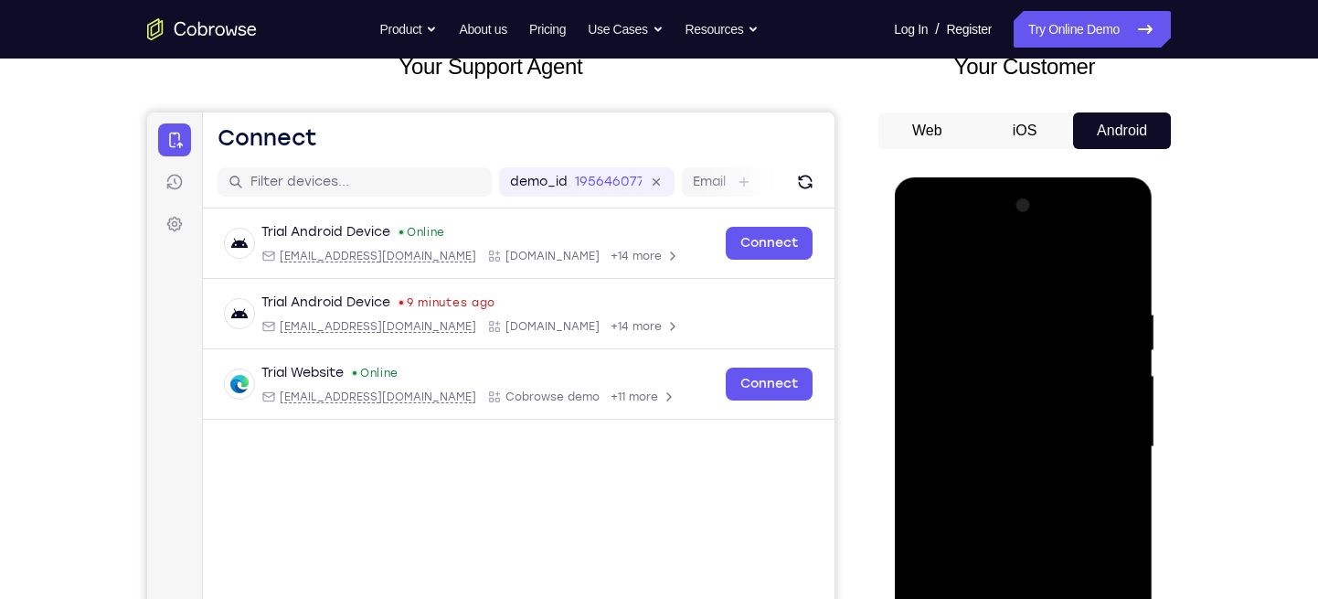
scroll to position [129, 0]
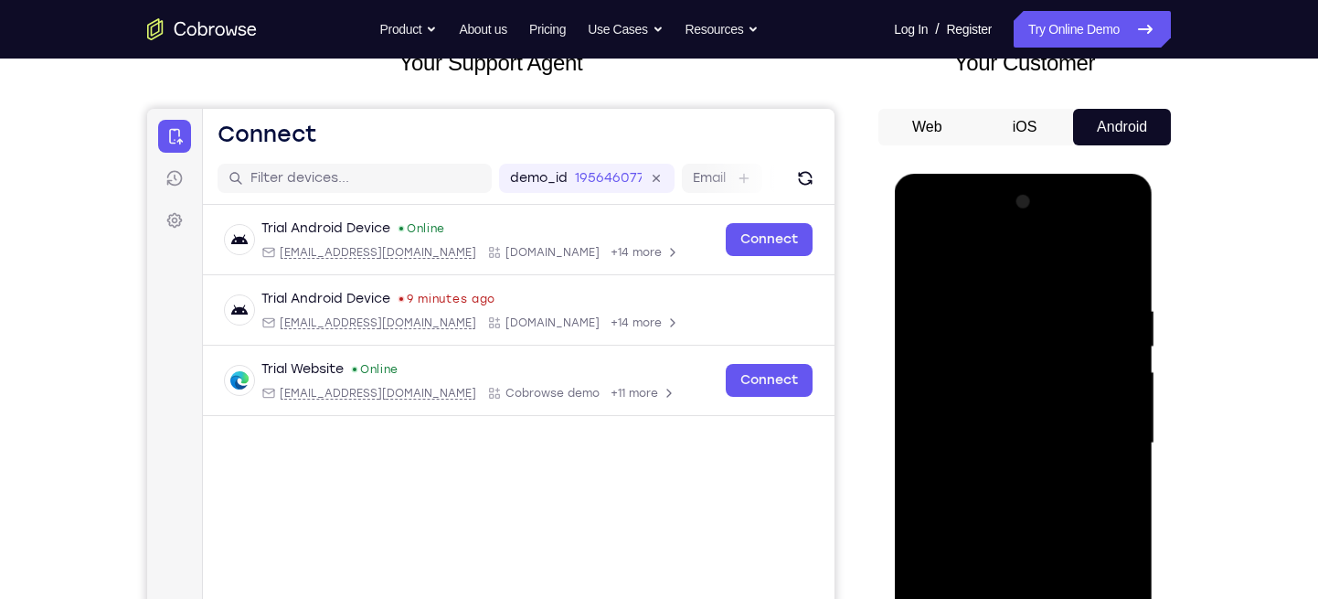
drag, startPoint x: 1037, startPoint y: 365, endPoint x: 1038, endPoint y: 336, distance: 28.4
click at [1038, 336] on div at bounding box center [1023, 443] width 230 height 512
drag, startPoint x: 1044, startPoint y: 388, endPoint x: 1059, endPoint y: 254, distance: 134.3
click at [1059, 254] on div at bounding box center [1023, 443] width 230 height 512
drag, startPoint x: 1020, startPoint y: 338, endPoint x: 1003, endPoint y: 398, distance: 61.9
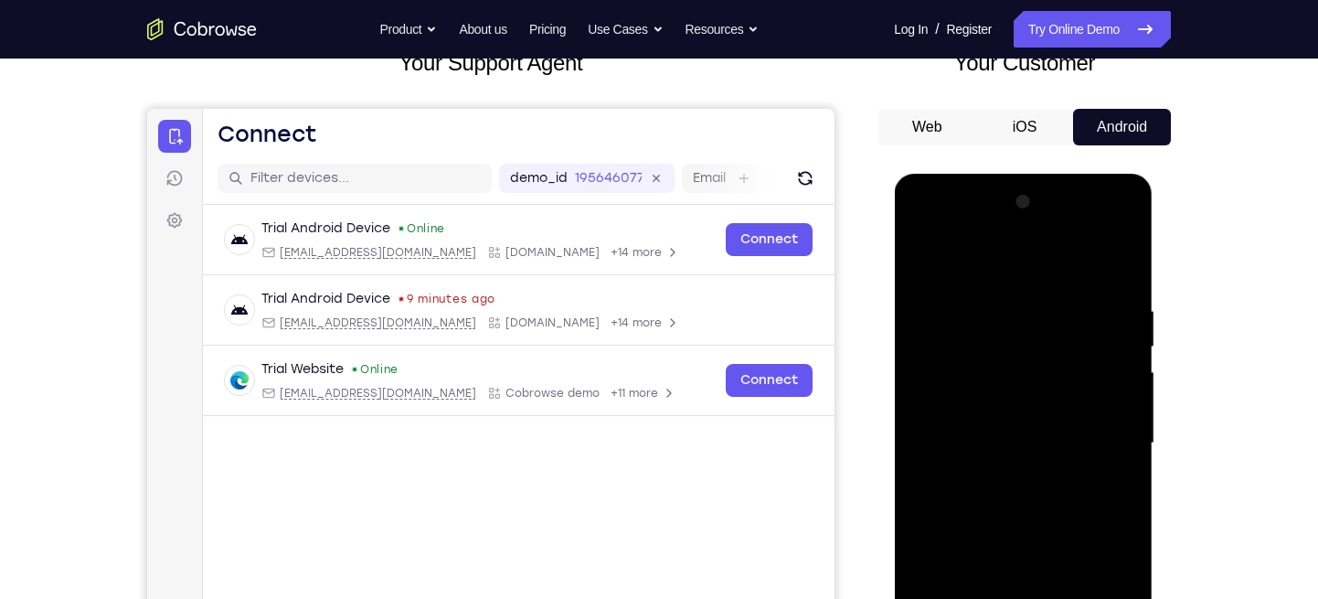
click at [1003, 398] on div at bounding box center [1023, 443] width 230 height 512
drag, startPoint x: 974, startPoint y: 369, endPoint x: 1060, endPoint y: 378, distance: 87.2
click at [1060, 378] on div at bounding box center [1023, 443] width 230 height 512
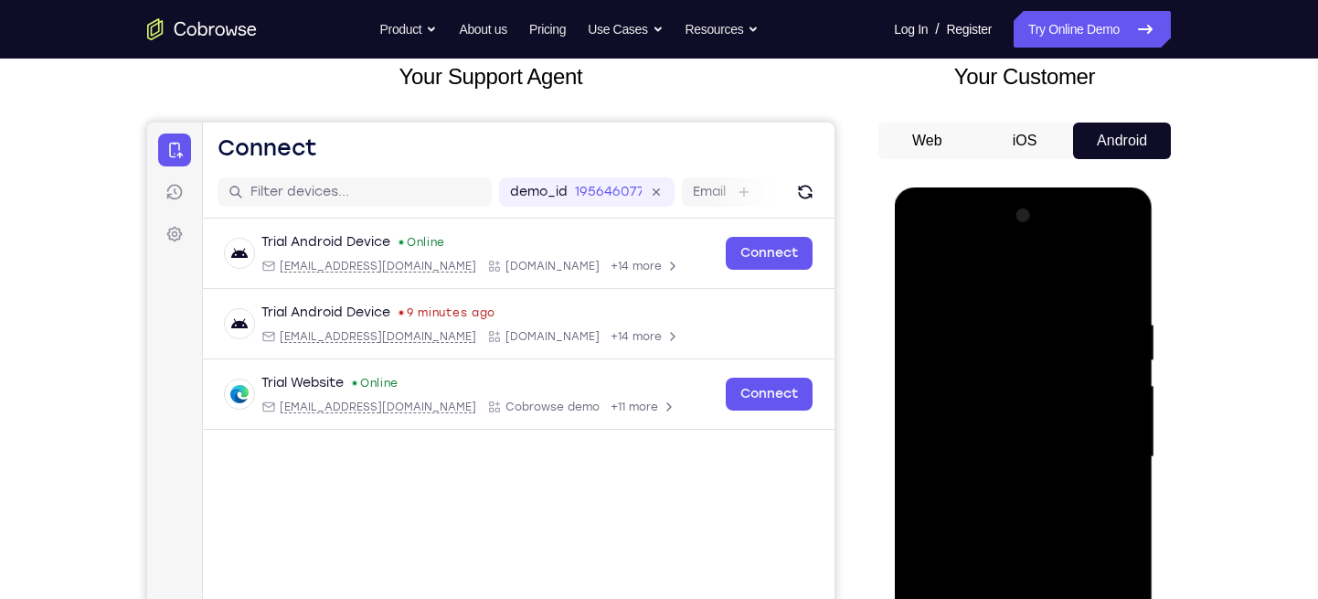
scroll to position [114, 0]
drag, startPoint x: 1080, startPoint y: 373, endPoint x: 1080, endPoint y: 389, distance: 15.5
click at [1080, 389] on div at bounding box center [1023, 458] width 230 height 512
drag, startPoint x: 1019, startPoint y: 355, endPoint x: 1092, endPoint y: 367, distance: 73.3
click at [1092, 367] on div at bounding box center [1023, 458] width 230 height 512
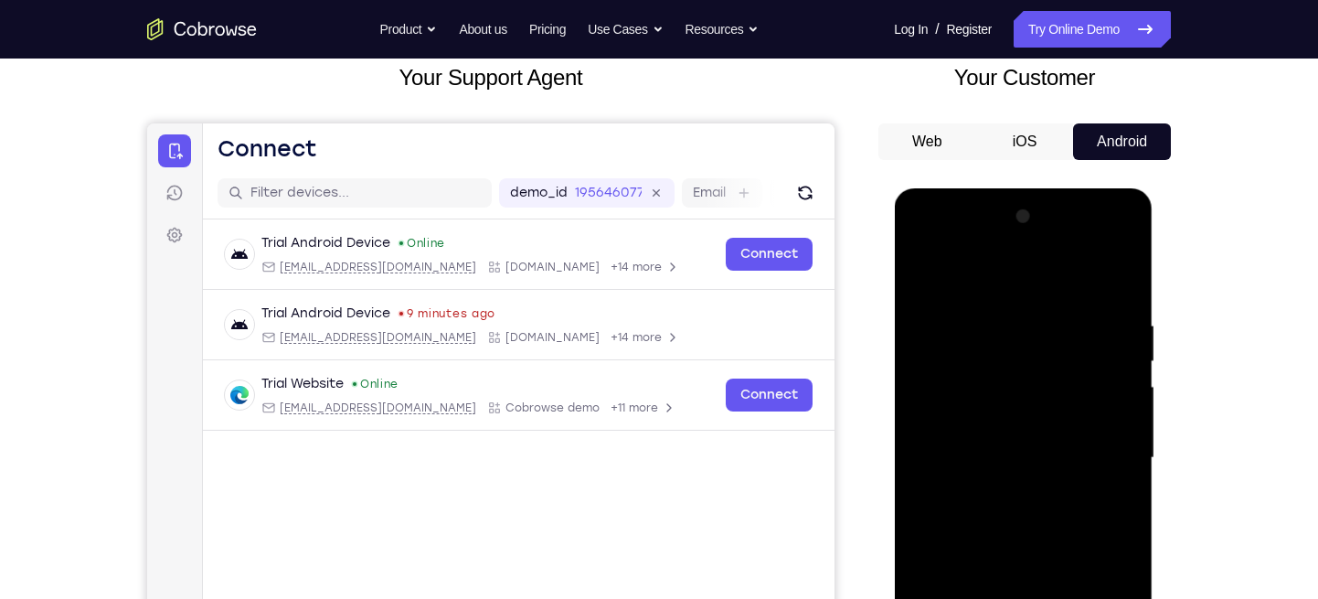
click at [1017, 386] on div at bounding box center [1023, 458] width 230 height 512
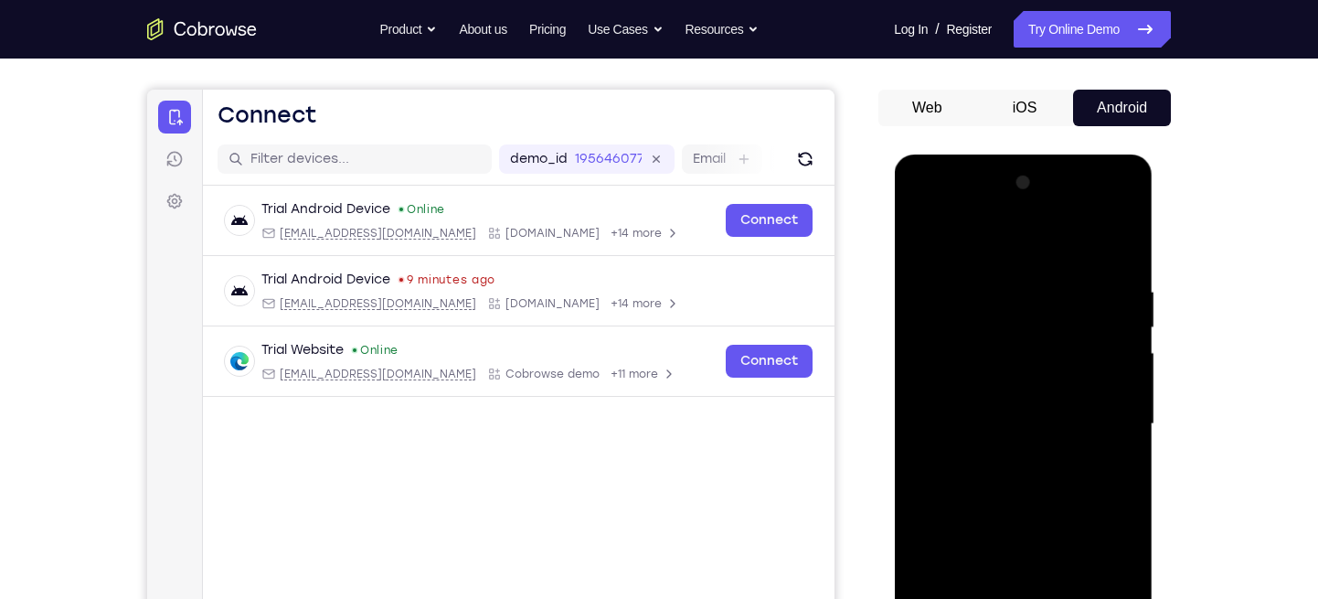
drag, startPoint x: 1017, startPoint y: 352, endPoint x: 1019, endPoint y: 327, distance: 24.8
click at [1019, 327] on div at bounding box center [1023, 424] width 230 height 512
click at [1007, 379] on div at bounding box center [1023, 424] width 230 height 512
drag, startPoint x: 1026, startPoint y: 435, endPoint x: 1027, endPoint y: 328, distance: 107.0
click at [1027, 328] on div at bounding box center [1023, 424] width 230 height 512
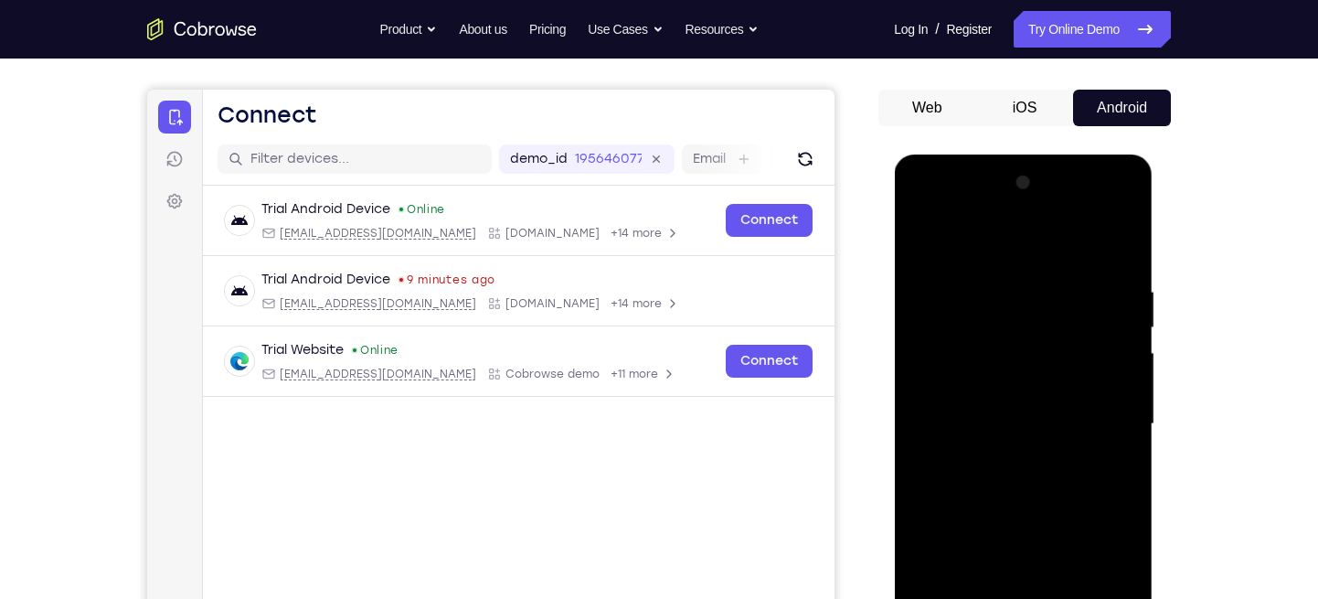
drag, startPoint x: 1032, startPoint y: 413, endPoint x: 1053, endPoint y: 267, distance: 147.8
click at [1053, 267] on div at bounding box center [1023, 424] width 230 height 512
drag, startPoint x: 1047, startPoint y: 378, endPoint x: 1043, endPoint y: 300, distance: 78.7
click at [1043, 300] on div at bounding box center [1023, 424] width 230 height 512
click at [1026, 407] on div at bounding box center [1023, 423] width 144 height 48
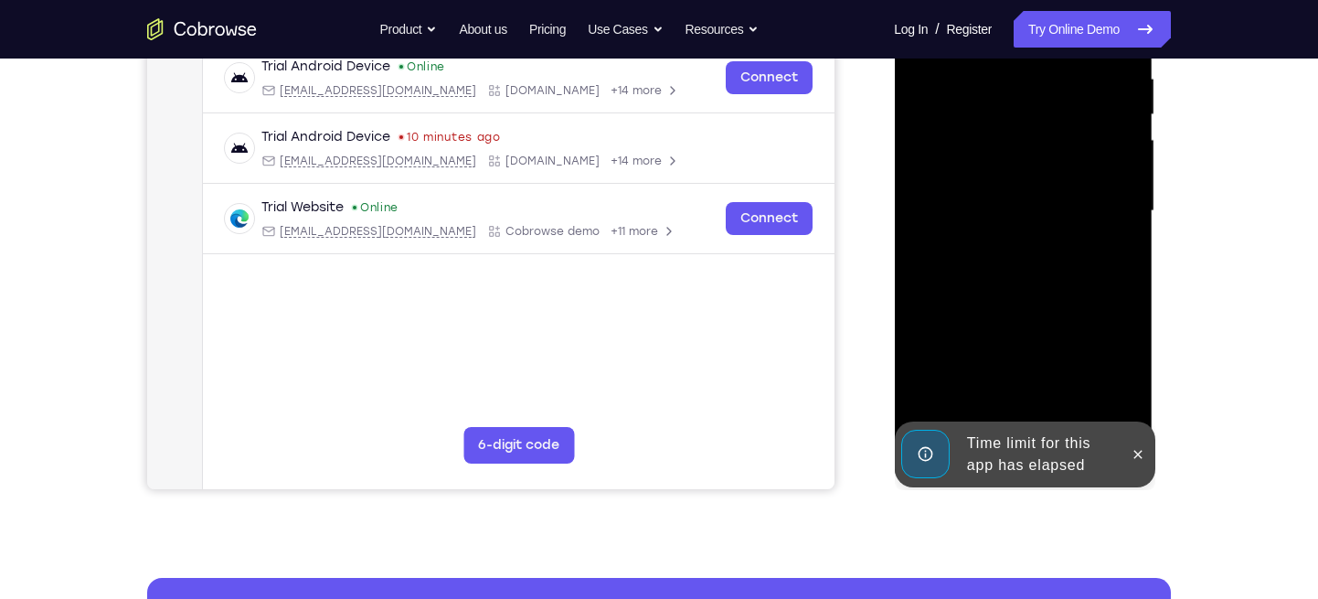
scroll to position [363, 0]
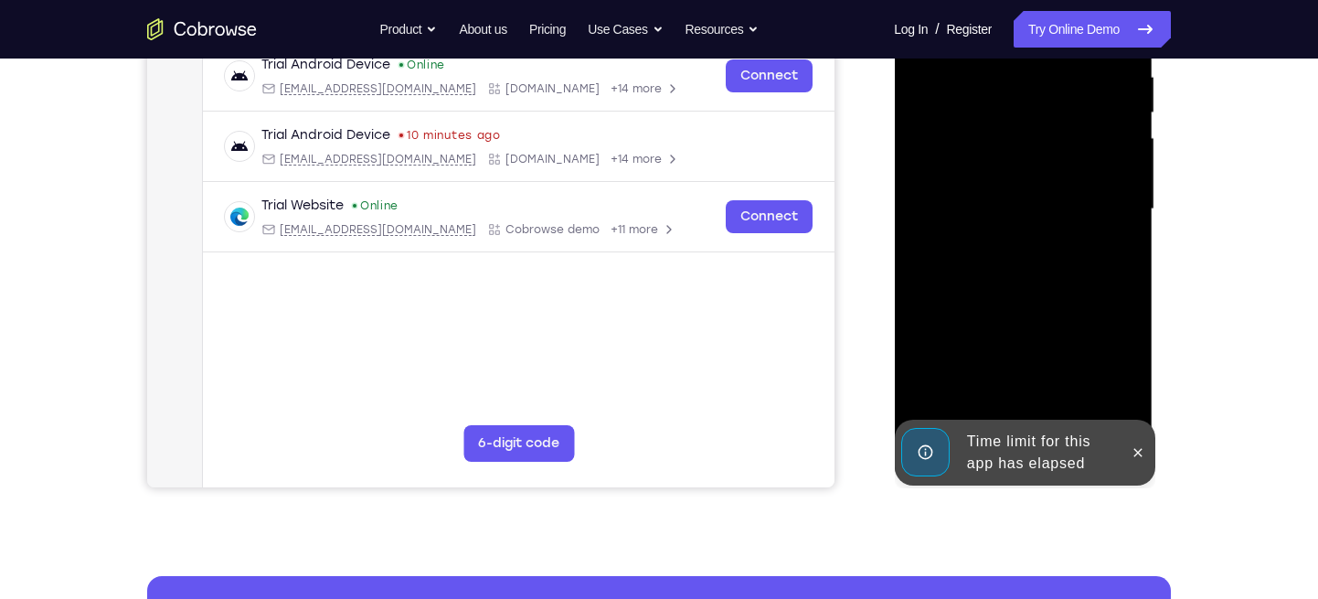
click at [1189, 423] on div "Your Support Agent Your Customer Web iOS Android Next Steps We’d be happy to gi…" at bounding box center [659, 299] width 1170 height 1206
click at [1139, 457] on icon at bounding box center [1137, 452] width 15 height 15
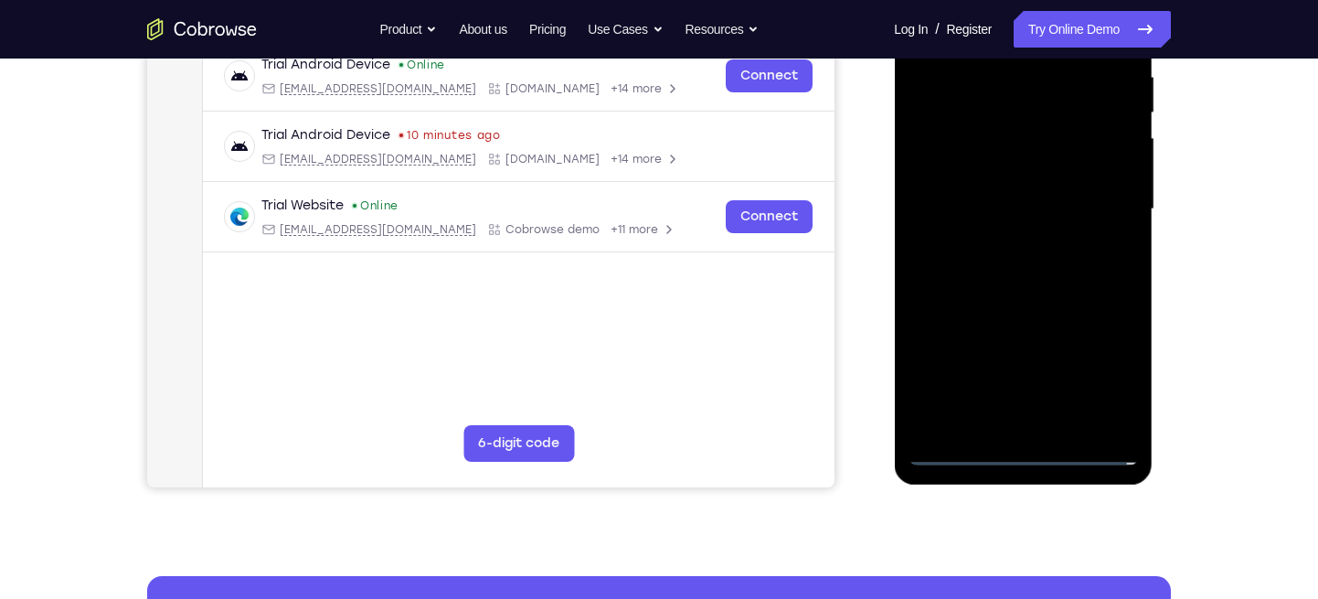
click at [1021, 455] on div at bounding box center [1023, 209] width 230 height 512
click at [1095, 381] on div at bounding box center [1023, 209] width 230 height 512
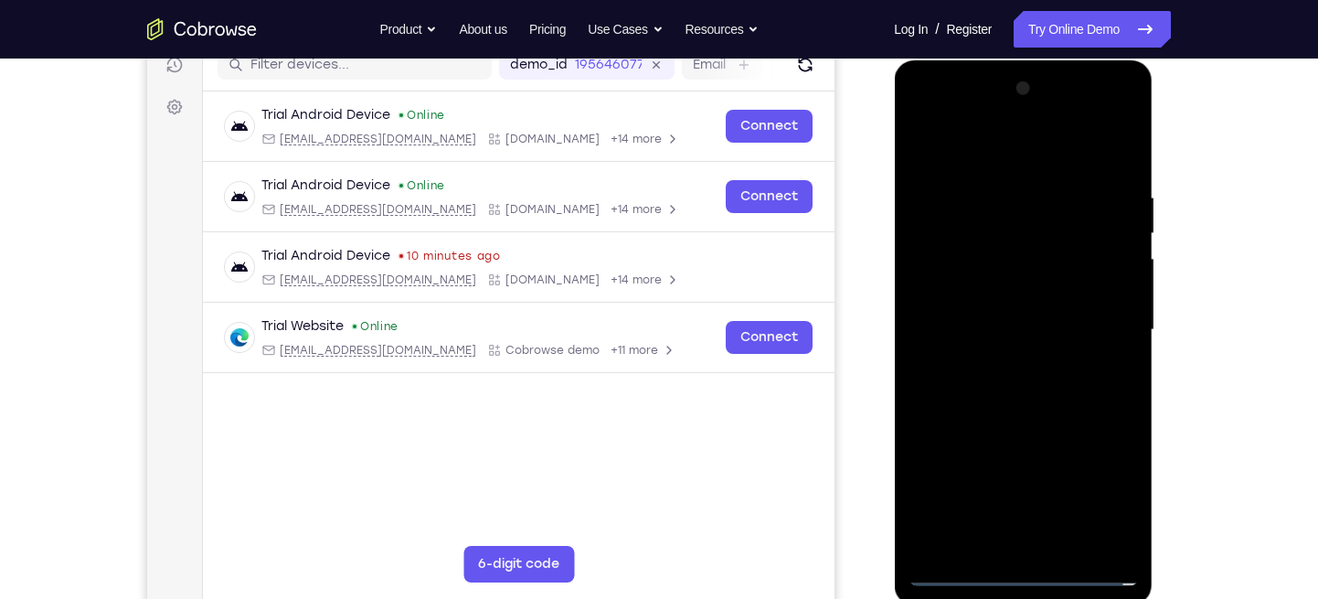
scroll to position [240, 0]
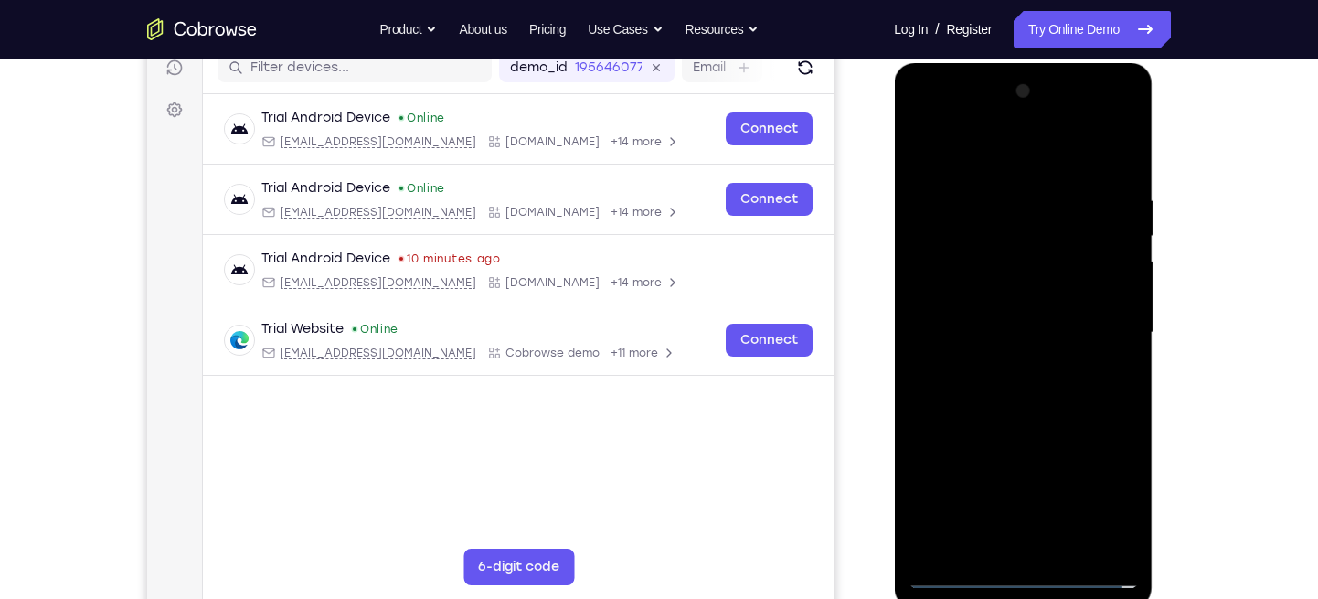
click at [1007, 148] on div at bounding box center [1023, 333] width 230 height 512
click at [1017, 228] on div at bounding box center [1023, 333] width 230 height 512
click at [972, 235] on div at bounding box center [1023, 333] width 230 height 512
click at [1039, 237] on div at bounding box center [1023, 333] width 230 height 512
drag, startPoint x: 1019, startPoint y: 378, endPoint x: 1028, endPoint y: 307, distance: 71.9
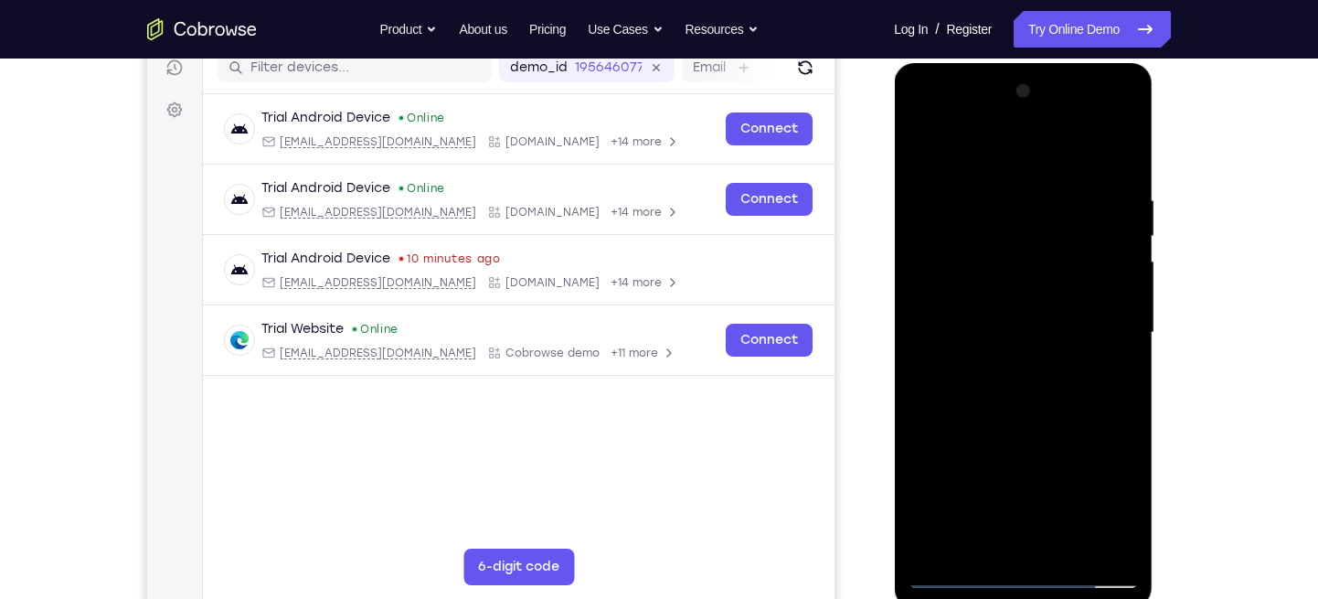
click at [1028, 307] on div at bounding box center [1023, 333] width 230 height 512
drag, startPoint x: 1025, startPoint y: 362, endPoint x: 1025, endPoint y: 320, distance: 42.1
click at [1025, 320] on div at bounding box center [1023, 333] width 230 height 512
drag, startPoint x: 1028, startPoint y: 412, endPoint x: 1044, endPoint y: 208, distance: 205.4
click at [1044, 208] on div at bounding box center [1023, 333] width 230 height 512
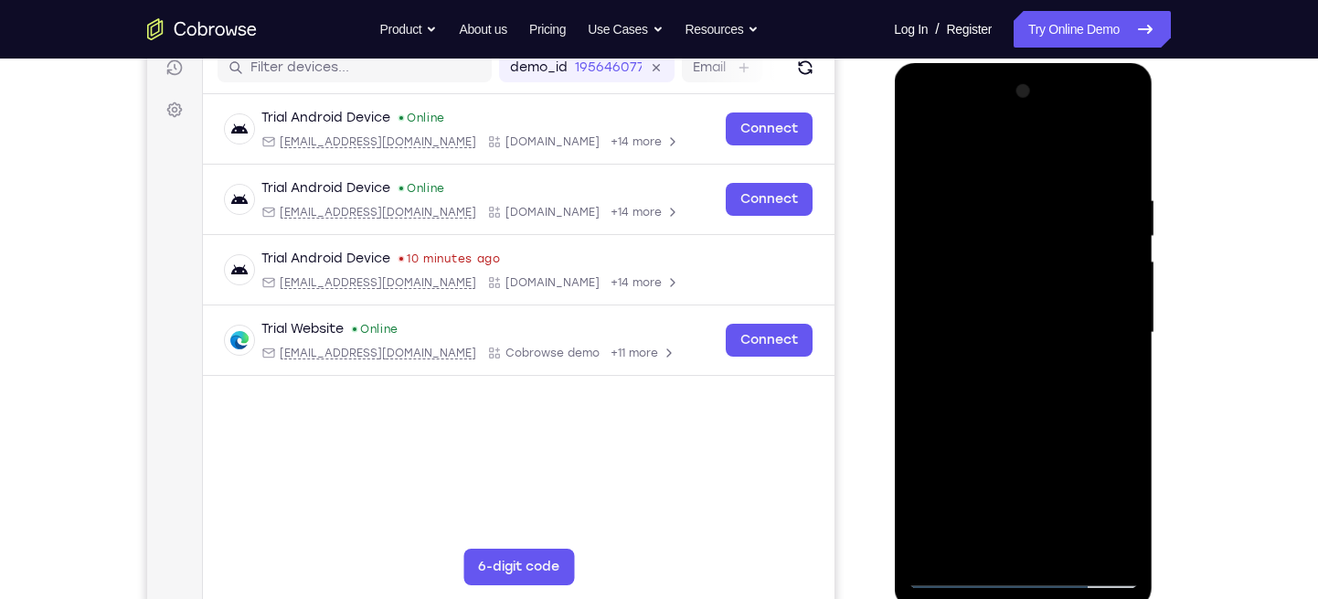
click at [983, 343] on div at bounding box center [1023, 333] width 230 height 512
drag, startPoint x: 973, startPoint y: 420, endPoint x: 991, endPoint y: 263, distance: 157.4
click at [991, 263] on div at bounding box center [1023, 333] width 230 height 512
click at [1085, 357] on div at bounding box center [1023, 333] width 230 height 512
click at [1072, 402] on div at bounding box center [1023, 333] width 230 height 512
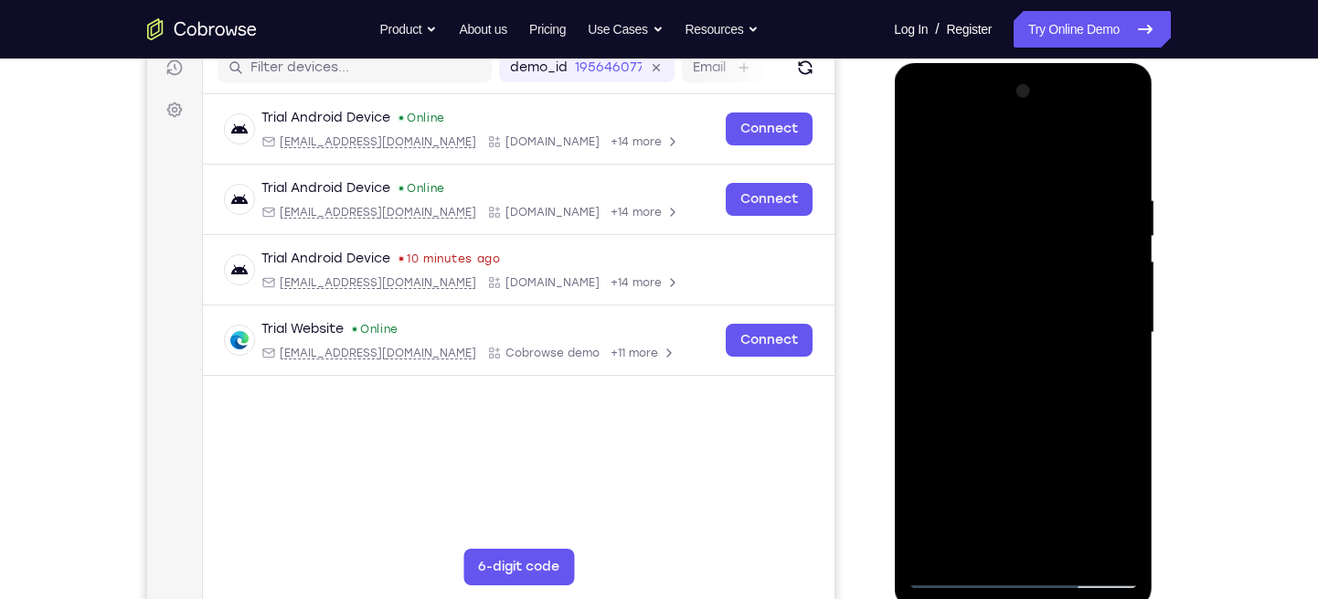
click at [1080, 347] on div at bounding box center [1023, 333] width 230 height 512
click at [1076, 416] on div at bounding box center [1023, 333] width 230 height 512
click at [1093, 450] on div at bounding box center [1023, 333] width 230 height 512
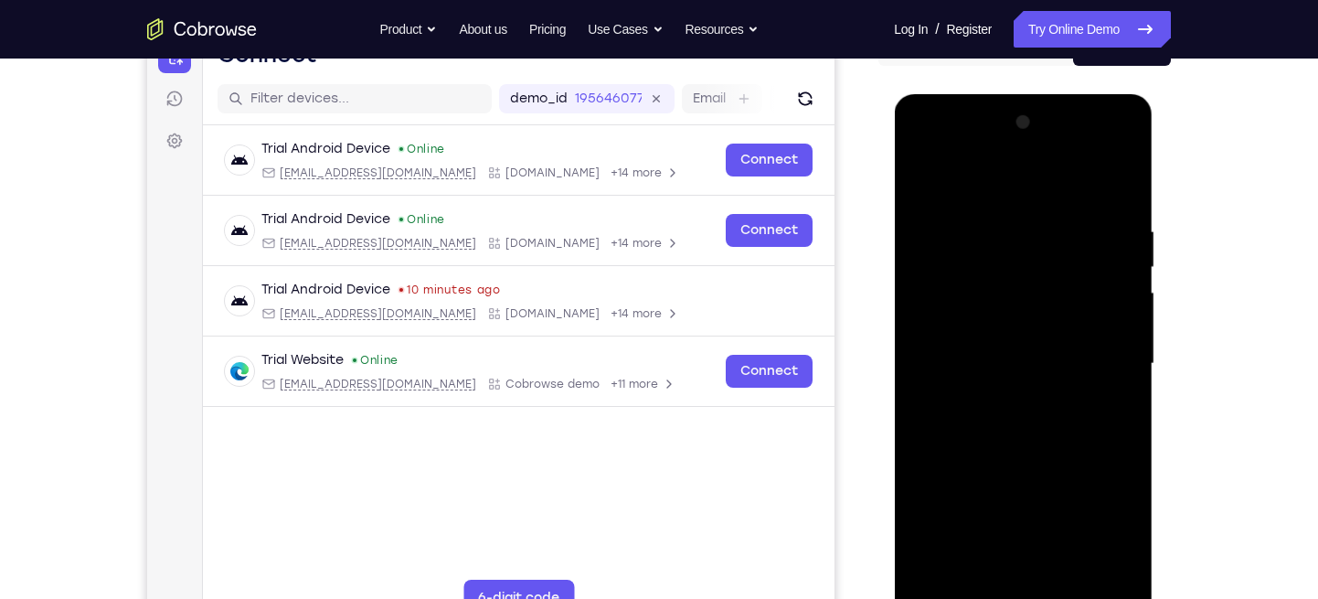
scroll to position [203, 0]
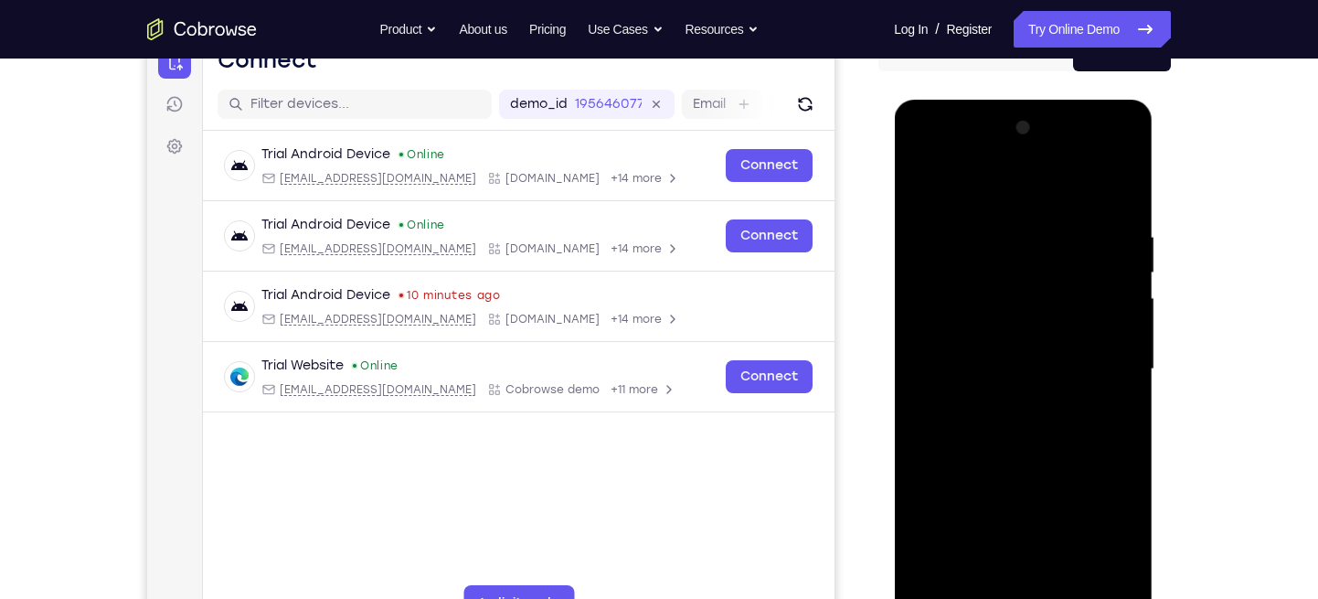
click at [1017, 330] on div at bounding box center [1023, 369] width 230 height 512
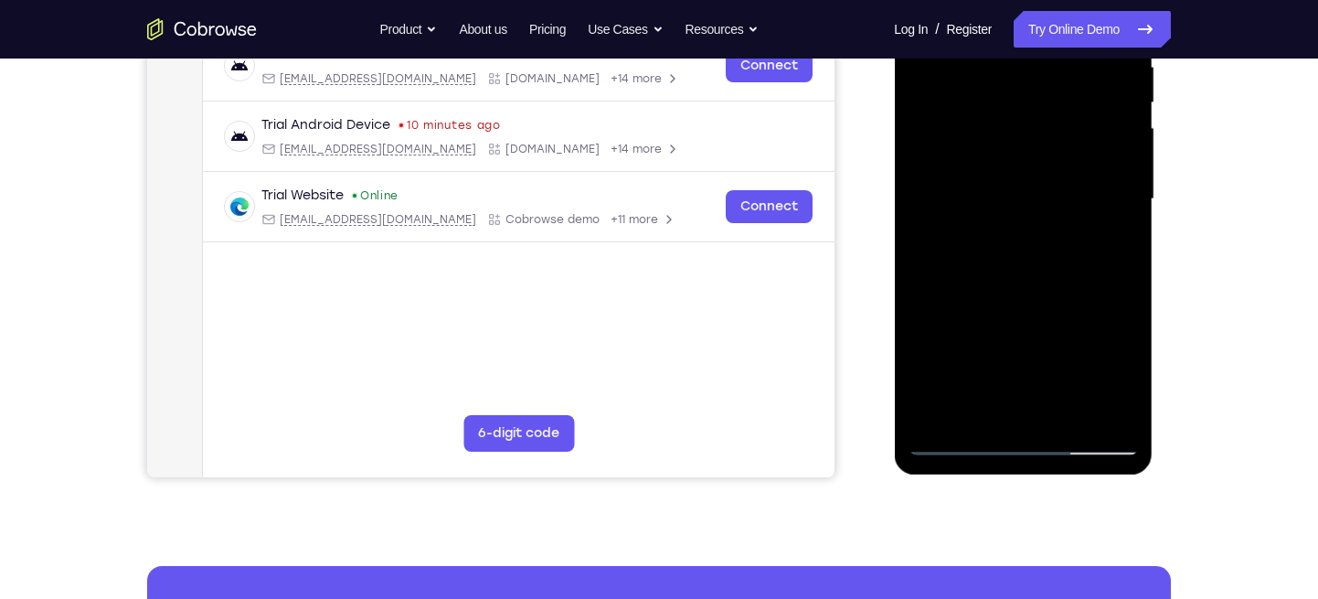
scroll to position [349, 0]
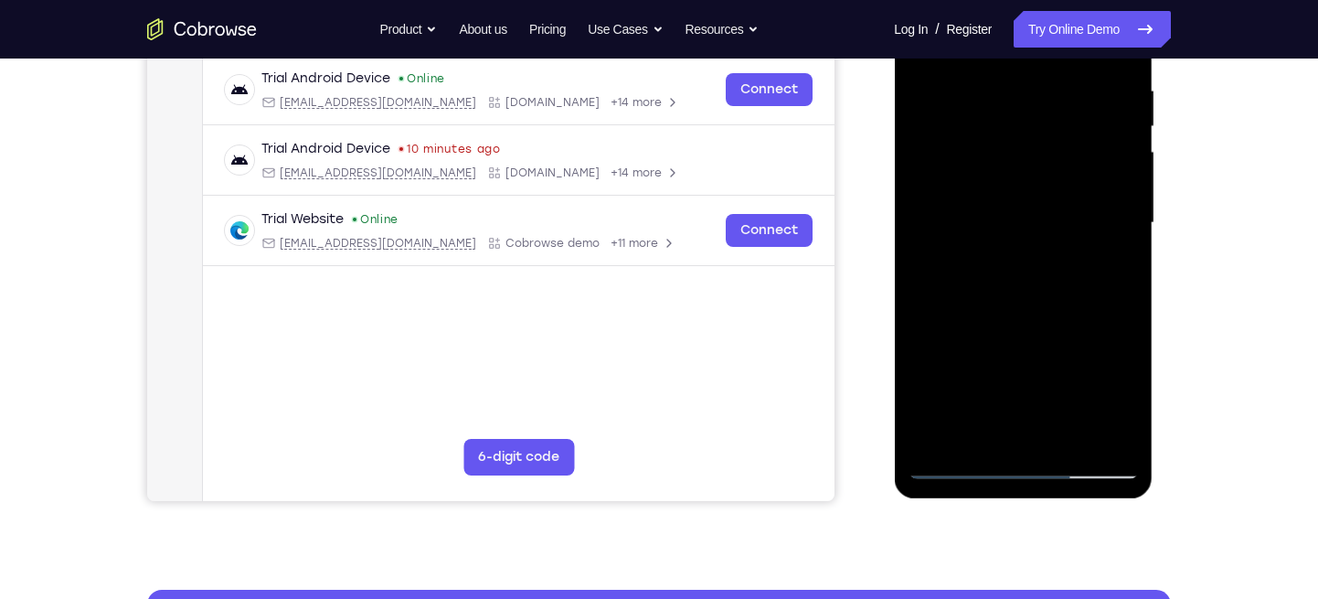
click at [1124, 433] on div at bounding box center [1023, 223] width 230 height 512
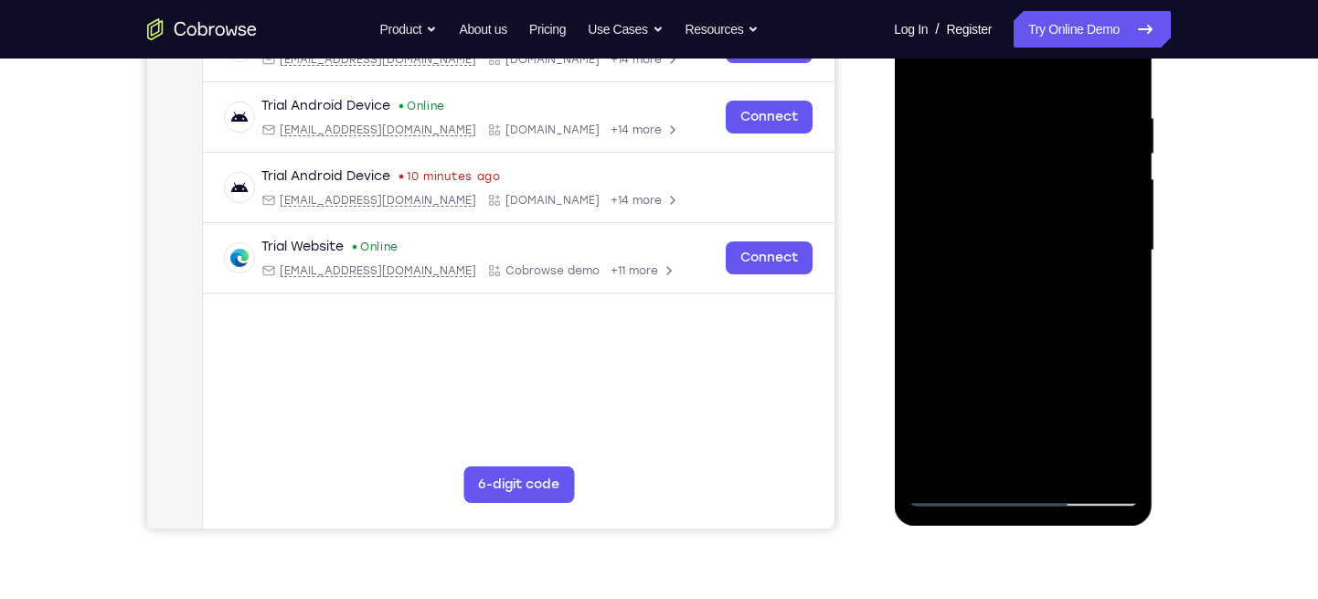
scroll to position [378, 0]
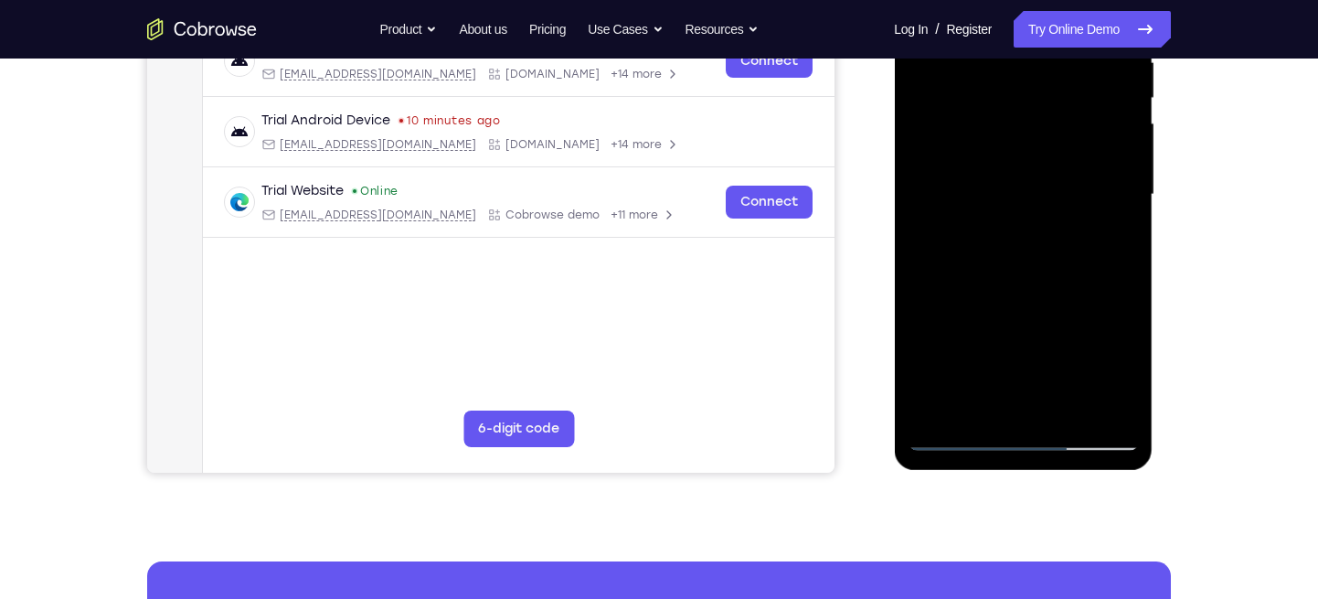
click at [963, 438] on div at bounding box center [1023, 195] width 230 height 512
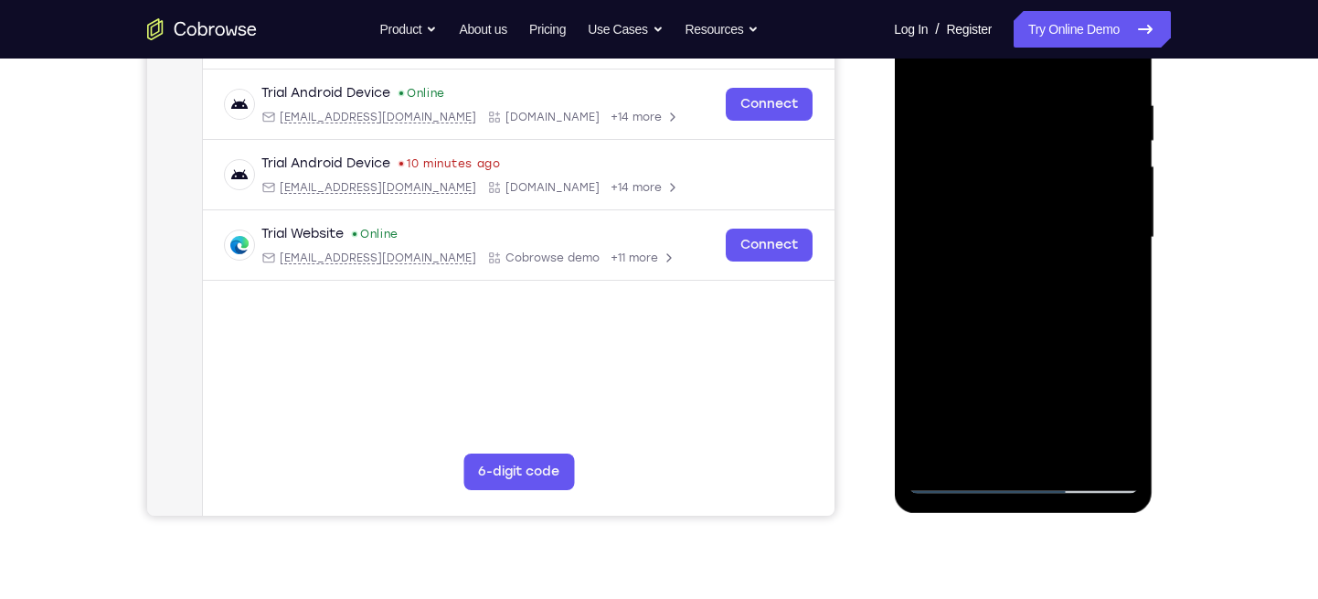
scroll to position [334, 0]
drag, startPoint x: 1020, startPoint y: 362, endPoint x: 1028, endPoint y: 309, distance: 53.5
click at [1028, 309] on div at bounding box center [1023, 239] width 230 height 512
drag, startPoint x: 1010, startPoint y: 375, endPoint x: 1011, endPoint y: 307, distance: 67.7
click at [1011, 307] on div at bounding box center [1023, 239] width 230 height 512
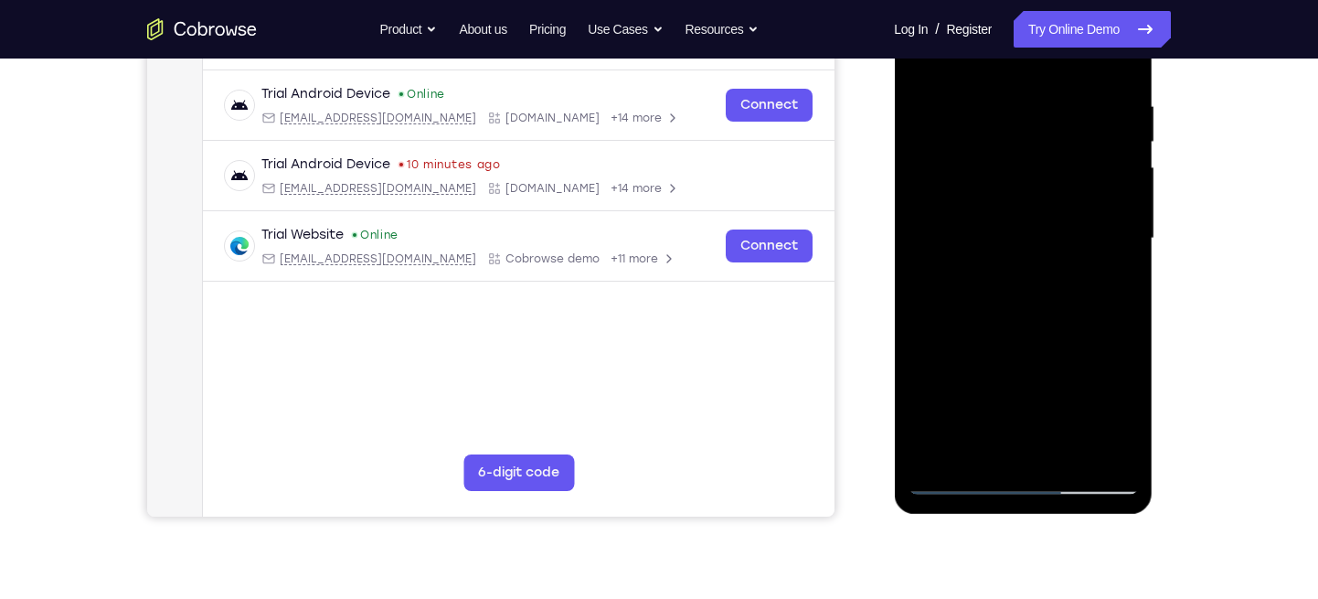
click at [1099, 371] on div at bounding box center [1023, 239] width 230 height 512
click at [1031, 197] on div at bounding box center [1023, 239] width 230 height 512
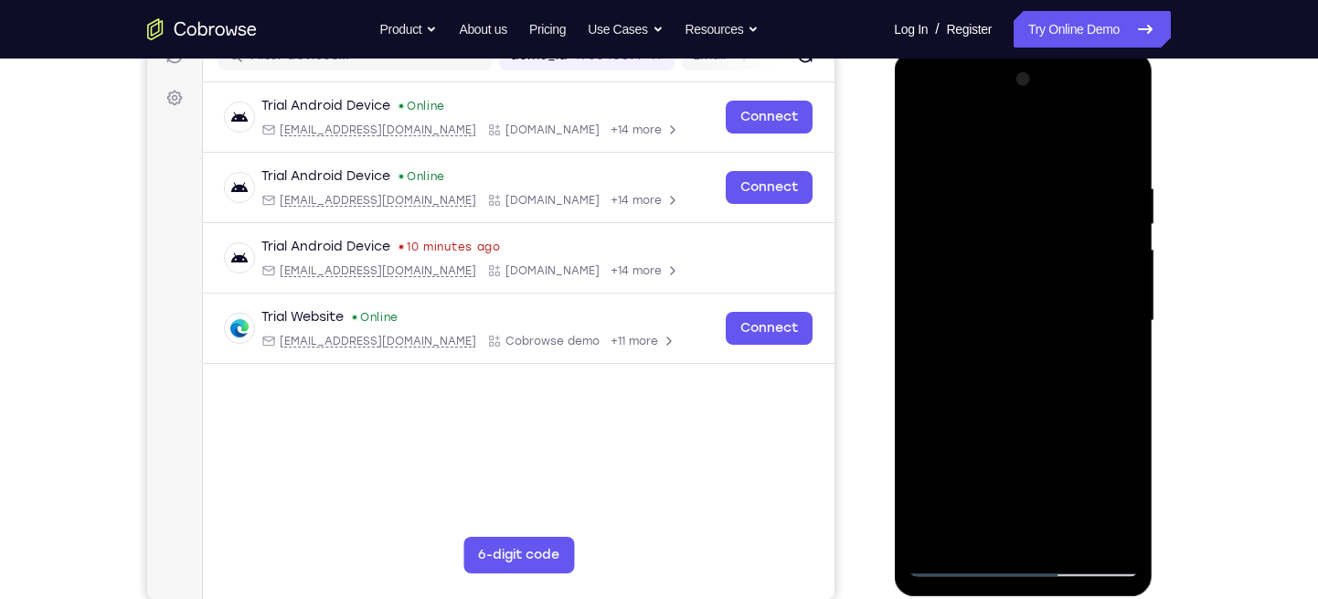
scroll to position [250, 0]
drag, startPoint x: 1041, startPoint y: 212, endPoint x: 1037, endPoint y: 304, distance: 91.5
click at [1037, 304] on div at bounding box center [1023, 322] width 230 height 512
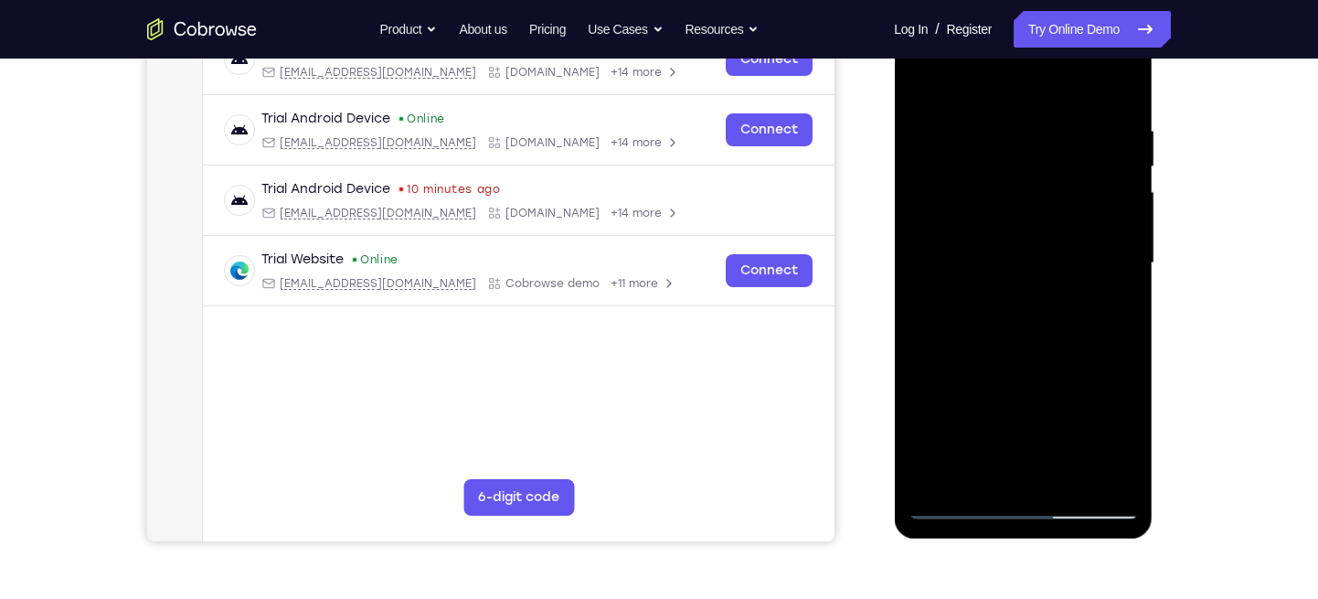
scroll to position [359, 0]
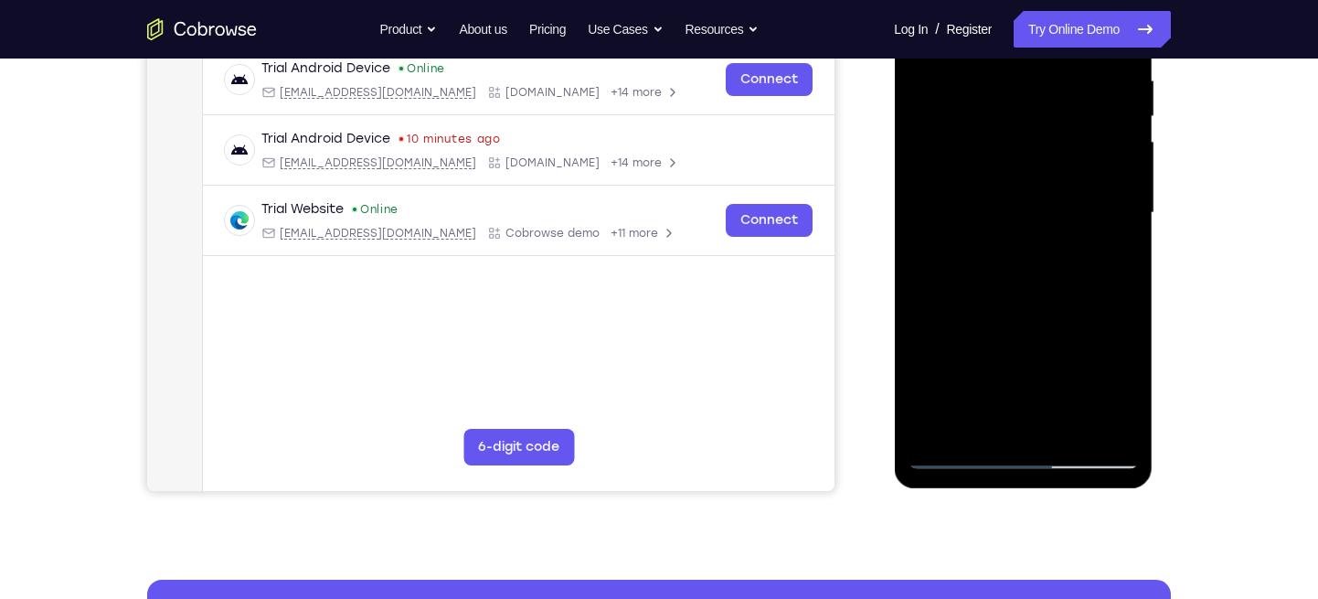
click at [1125, 422] on div at bounding box center [1023, 213] width 230 height 512
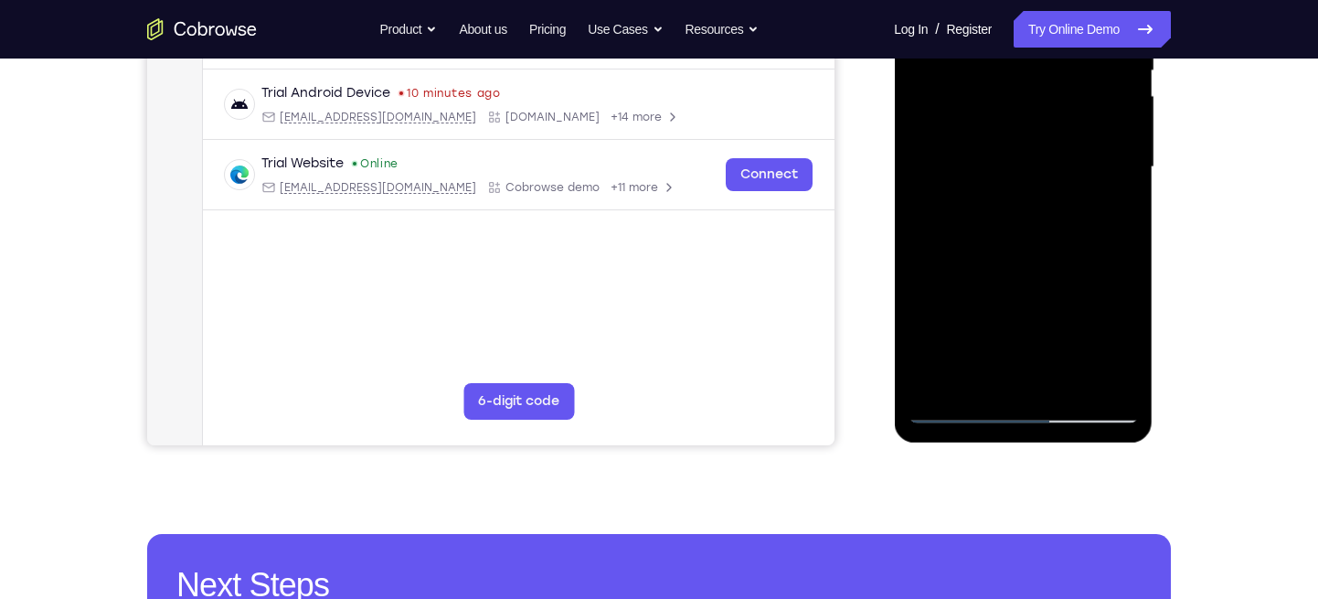
scroll to position [406, 0]
click at [958, 405] on div at bounding box center [1023, 166] width 230 height 512
drag, startPoint x: 1055, startPoint y: 313, endPoint x: 1054, endPoint y: 265, distance: 47.5
click at [1054, 265] on div at bounding box center [1023, 166] width 230 height 512
drag, startPoint x: 1054, startPoint y: 265, endPoint x: 1056, endPoint y: 190, distance: 75.0
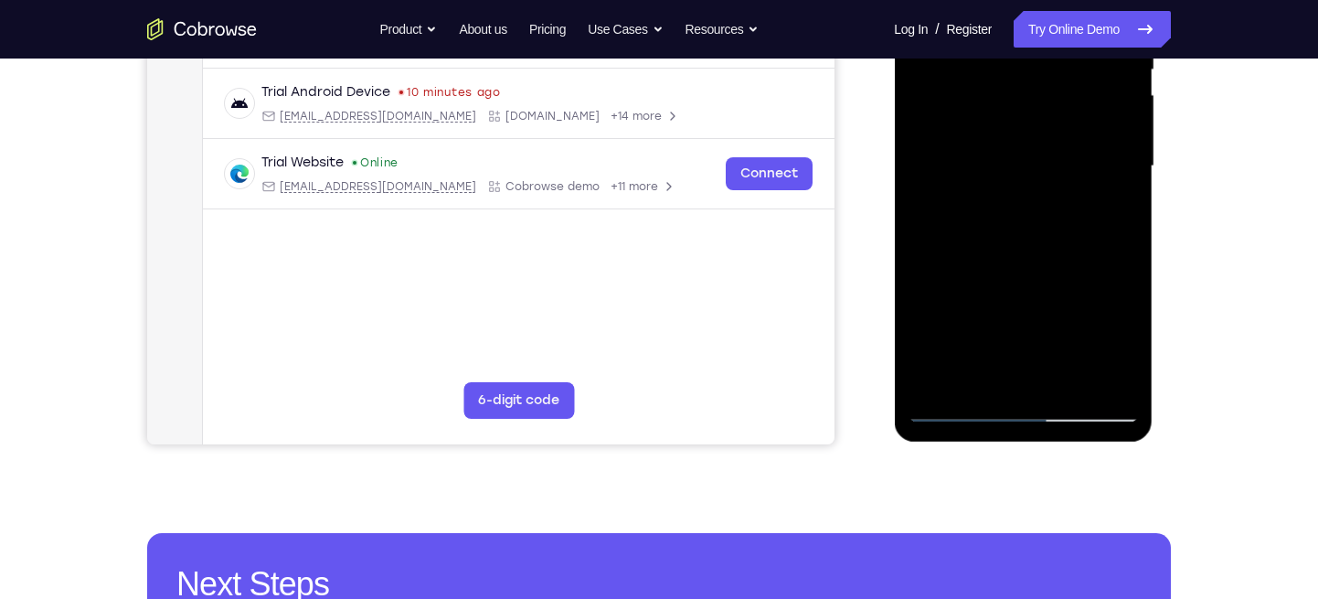
click at [1056, 190] on div at bounding box center [1023, 166] width 230 height 512
click at [1101, 315] on div at bounding box center [1023, 166] width 230 height 512
click at [1124, 379] on div at bounding box center [1023, 166] width 230 height 512
click at [926, 330] on div at bounding box center [1023, 166] width 230 height 512
drag, startPoint x: 999, startPoint y: 279, endPoint x: 1006, endPoint y: 419, distance: 140.0
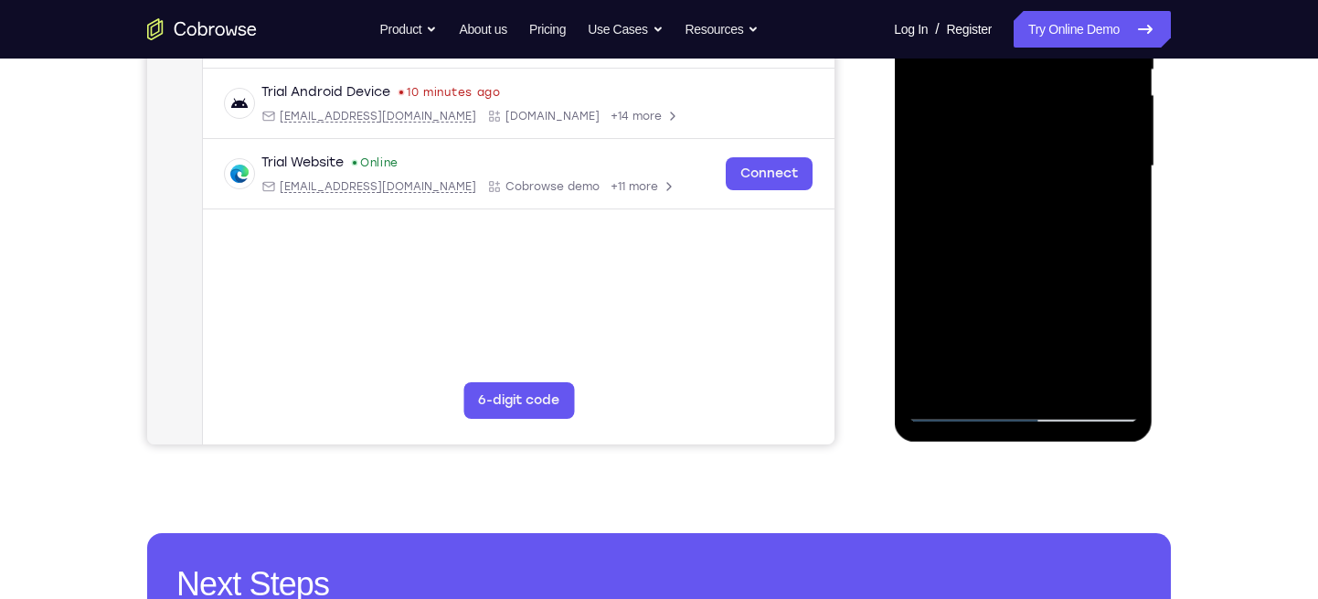
click at [1006, 419] on div at bounding box center [1023, 166] width 230 height 512
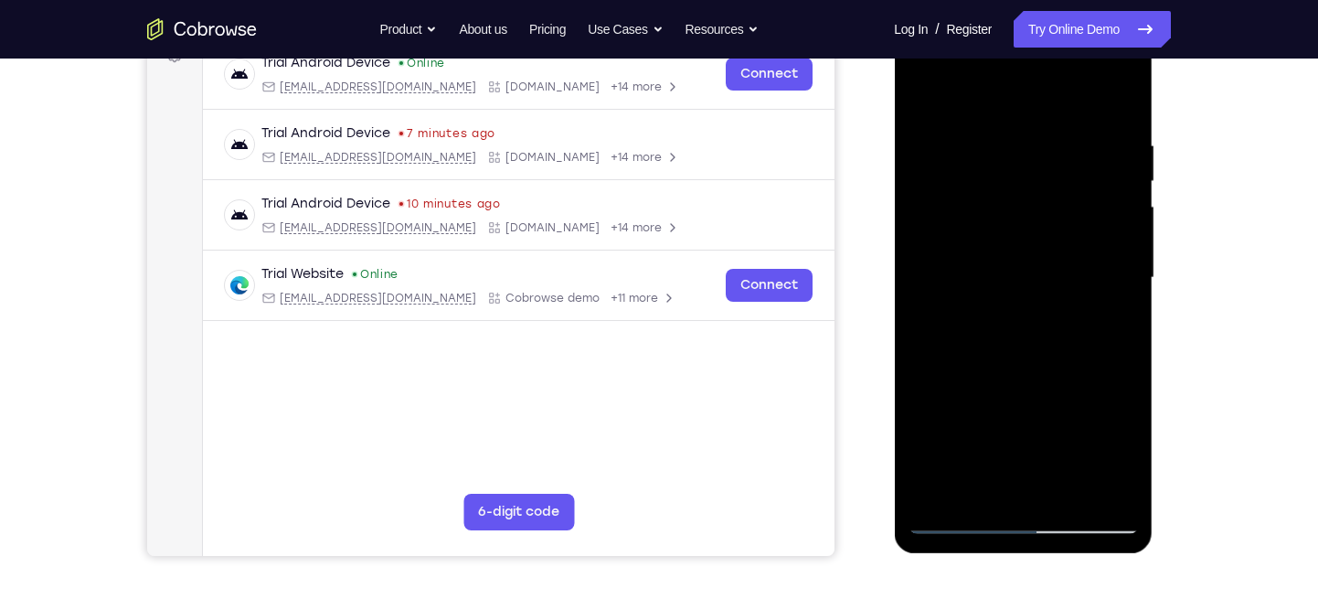
scroll to position [293, 0]
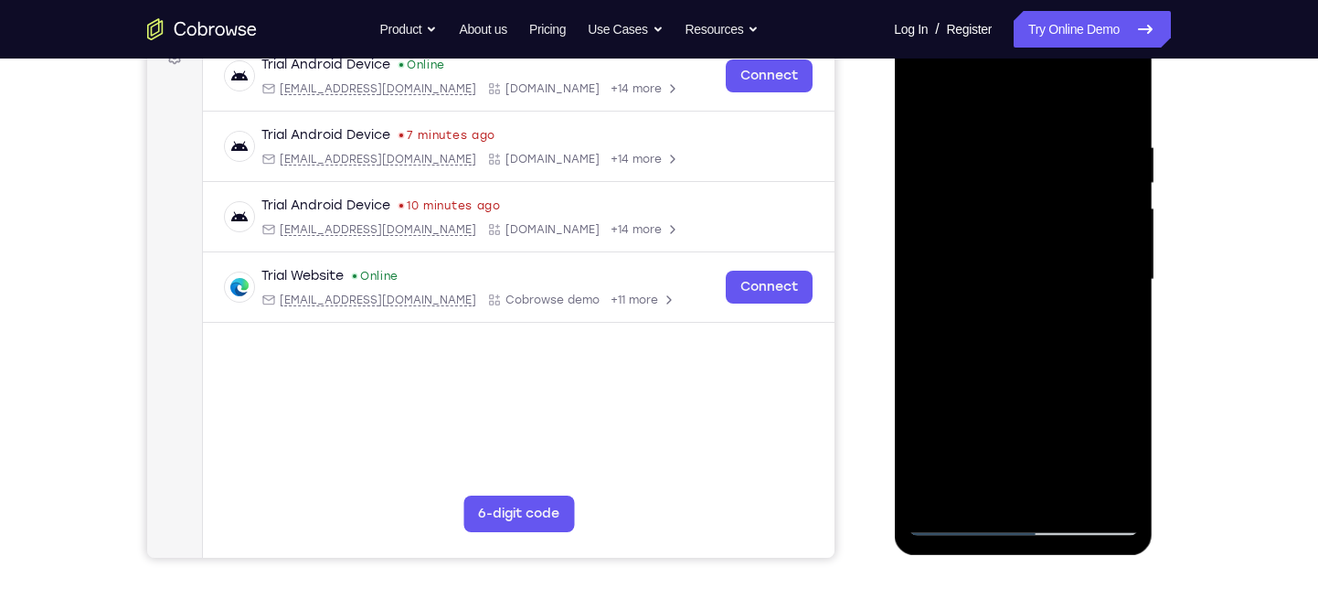
drag, startPoint x: 996, startPoint y: 346, endPoint x: 998, endPoint y: 273, distance: 72.2
click at [998, 273] on div at bounding box center [1023, 280] width 230 height 512
drag, startPoint x: 1037, startPoint y: 338, endPoint x: 1047, endPoint y: 237, distance: 102.0
click at [1047, 237] on div at bounding box center [1023, 280] width 230 height 512
drag, startPoint x: 1034, startPoint y: 344, endPoint x: 1044, endPoint y: 236, distance: 108.3
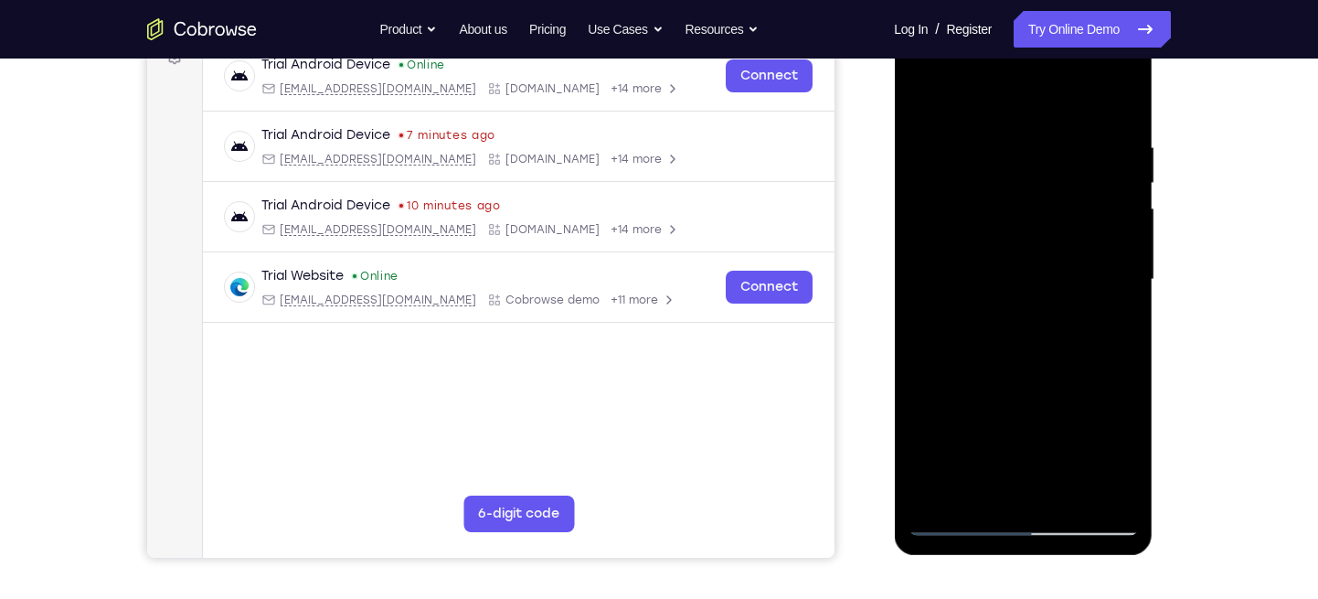
click at [1044, 236] on div at bounding box center [1023, 280] width 230 height 512
click at [1036, 256] on div at bounding box center [1023, 280] width 230 height 512
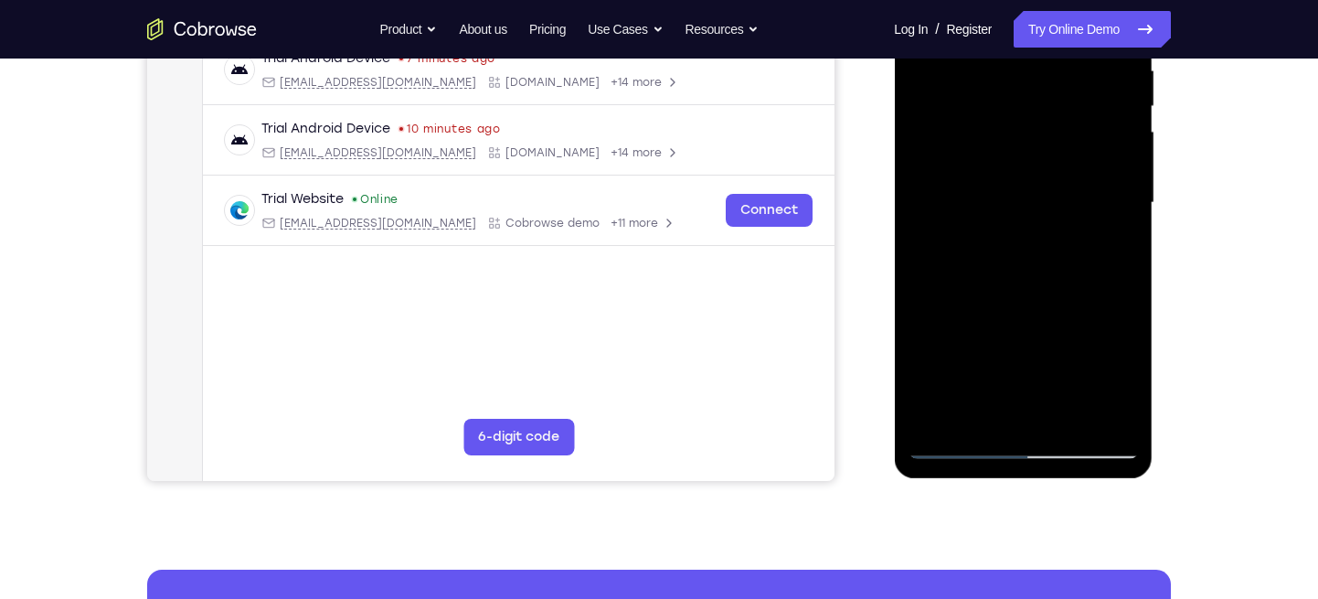
scroll to position [293, 0]
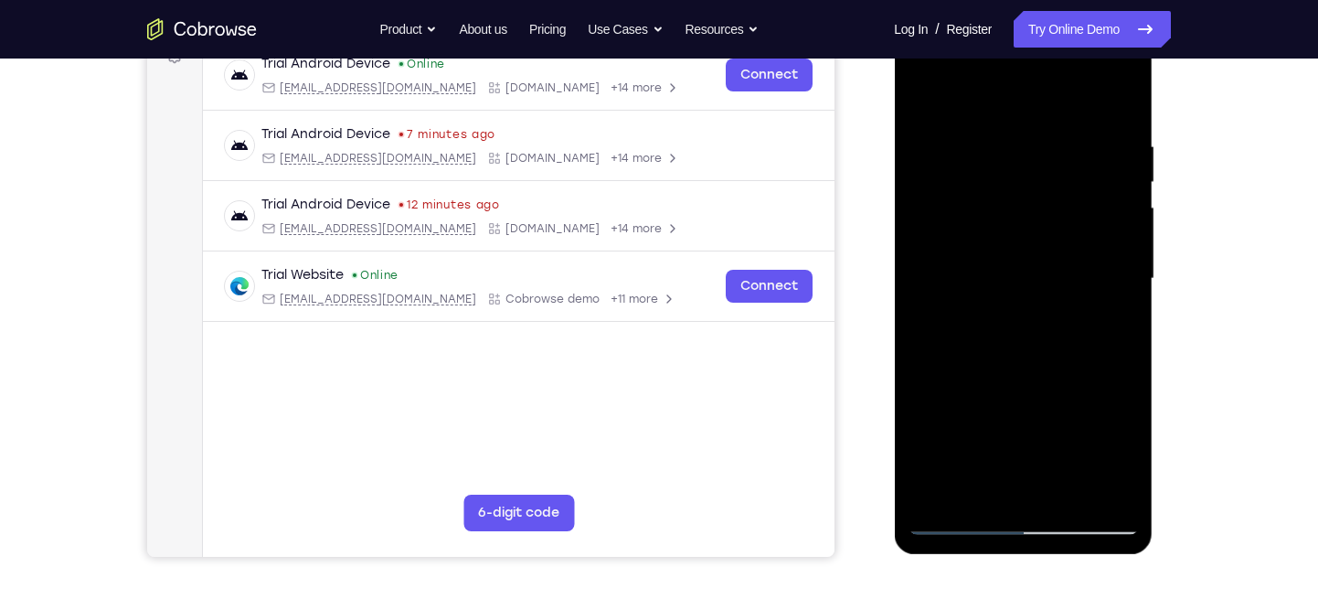
click at [960, 205] on div at bounding box center [1023, 279] width 230 height 512
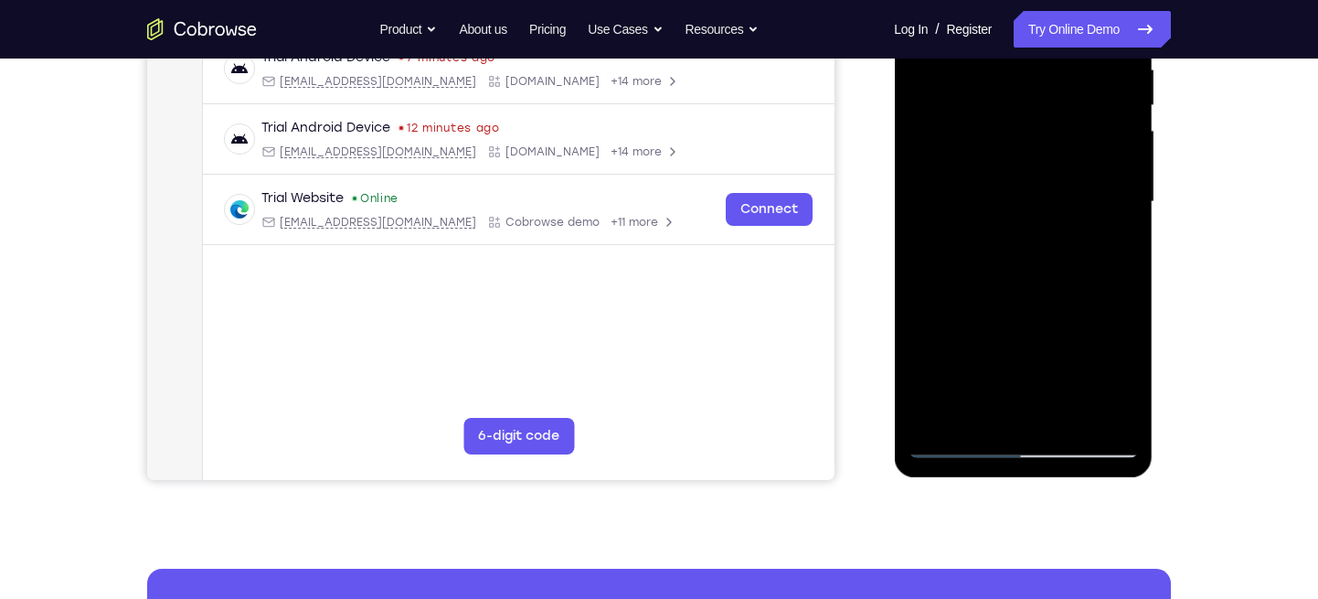
click at [1125, 415] on div at bounding box center [1023, 202] width 230 height 512
click at [959, 442] on div at bounding box center [1023, 202] width 230 height 512
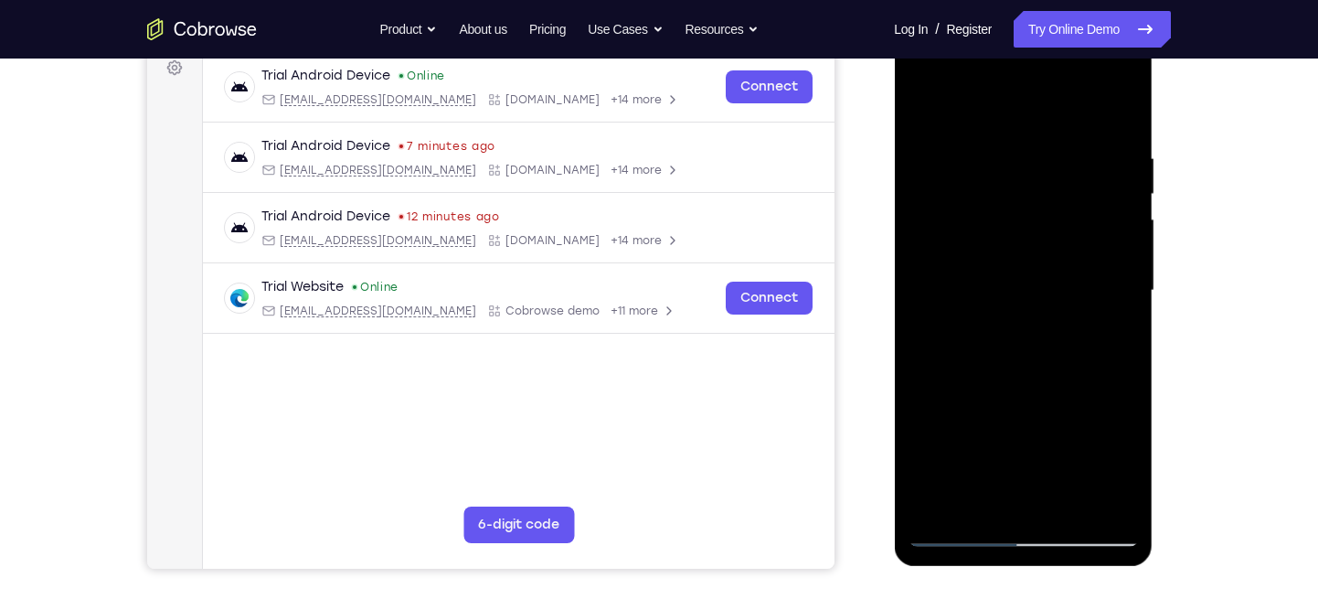
scroll to position [330, 0]
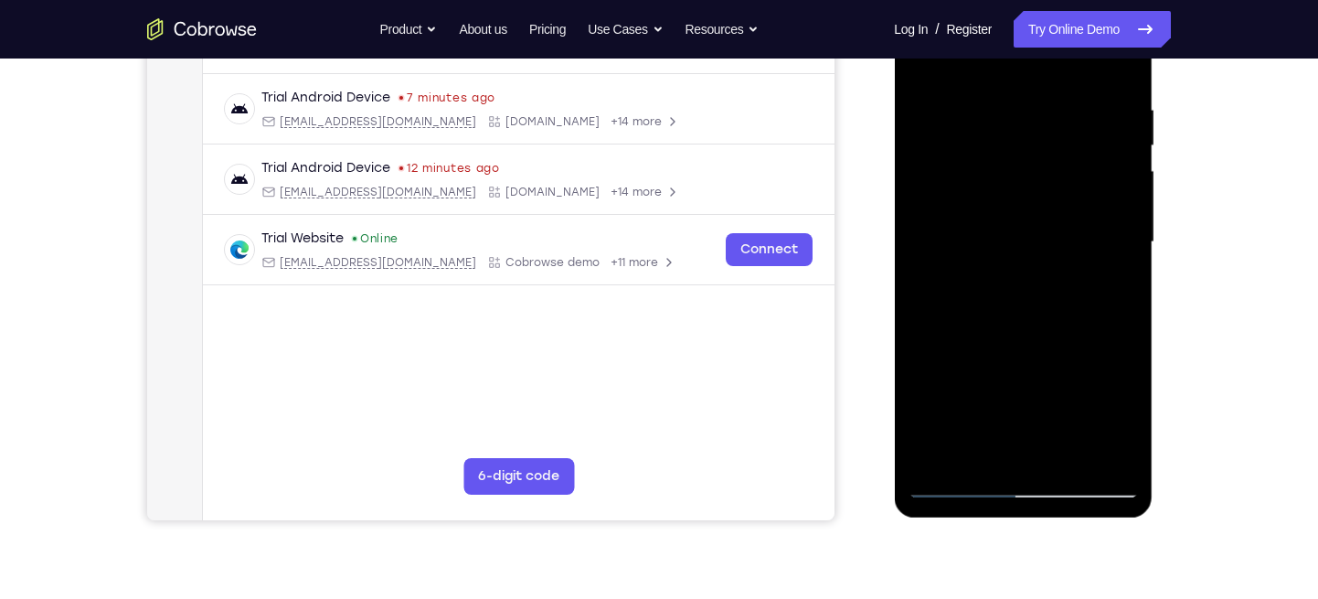
click at [1117, 454] on div at bounding box center [1023, 242] width 230 height 512
drag, startPoint x: 1033, startPoint y: 392, endPoint x: 1040, endPoint y: 291, distance: 101.7
click at [1040, 291] on div at bounding box center [1023, 242] width 230 height 512
click at [1019, 412] on div at bounding box center [1023, 242] width 230 height 512
drag, startPoint x: 1030, startPoint y: 382, endPoint x: 1033, endPoint y: 326, distance: 55.8
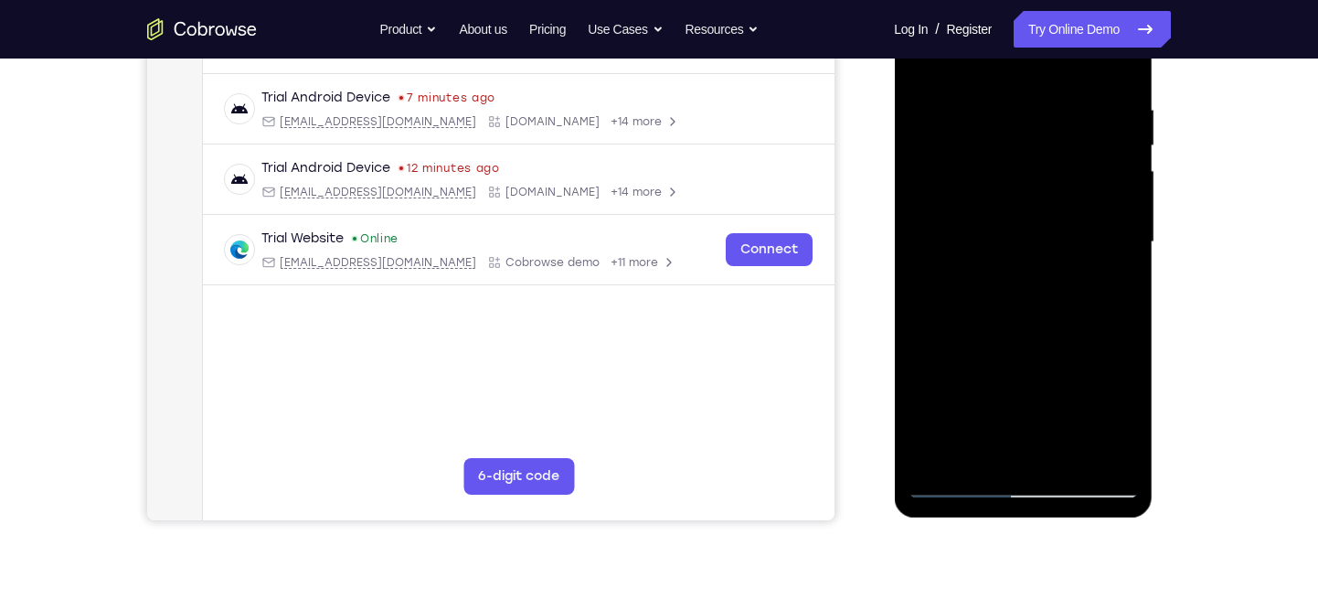
click at [1033, 326] on div at bounding box center [1023, 242] width 230 height 512
drag, startPoint x: 1064, startPoint y: 340, endPoint x: 1092, endPoint y: 474, distance: 136.3
click at [1092, 475] on div at bounding box center [1023, 242] width 230 height 512
drag, startPoint x: 986, startPoint y: 378, endPoint x: 1013, endPoint y: 254, distance: 126.2
click at [1013, 254] on div at bounding box center [1023, 242] width 230 height 512
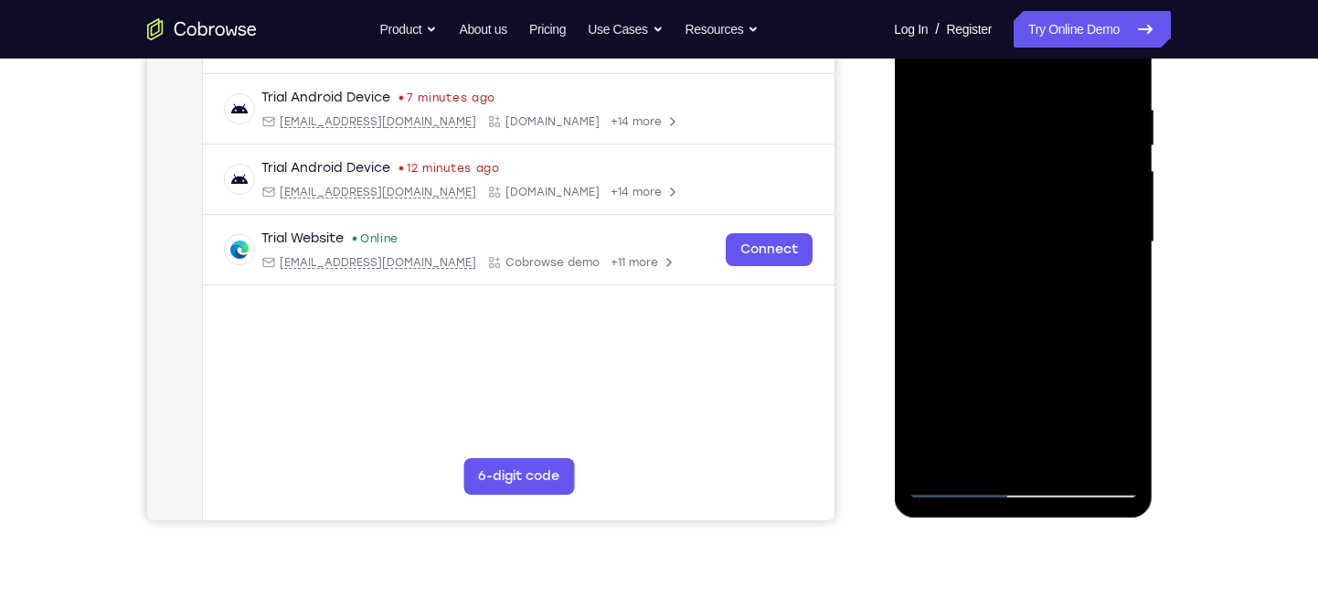
drag, startPoint x: 1092, startPoint y: 320, endPoint x: 1099, endPoint y: 235, distance: 85.3
click at [1099, 235] on div at bounding box center [1023, 242] width 230 height 512
drag, startPoint x: 1088, startPoint y: 278, endPoint x: 1088, endPoint y: 186, distance: 92.3
click at [1088, 186] on div at bounding box center [1023, 242] width 230 height 512
drag, startPoint x: 1067, startPoint y: 315, endPoint x: 1070, endPoint y: 214, distance: 101.5
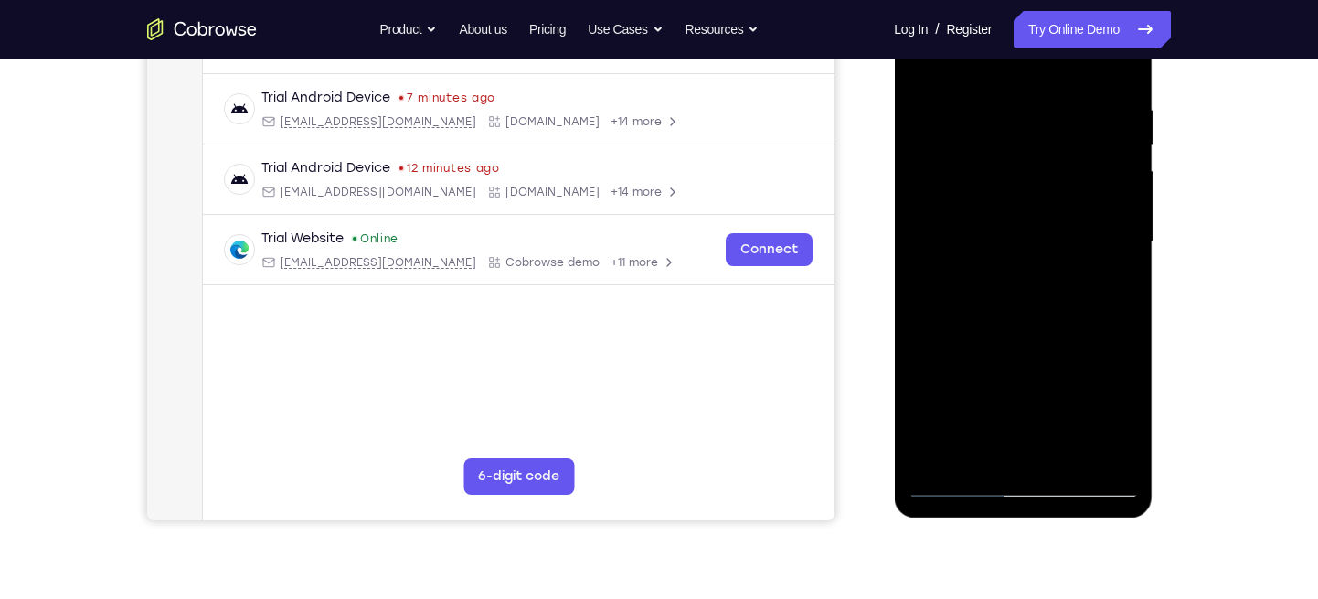
click at [1070, 214] on div at bounding box center [1023, 242] width 230 height 512
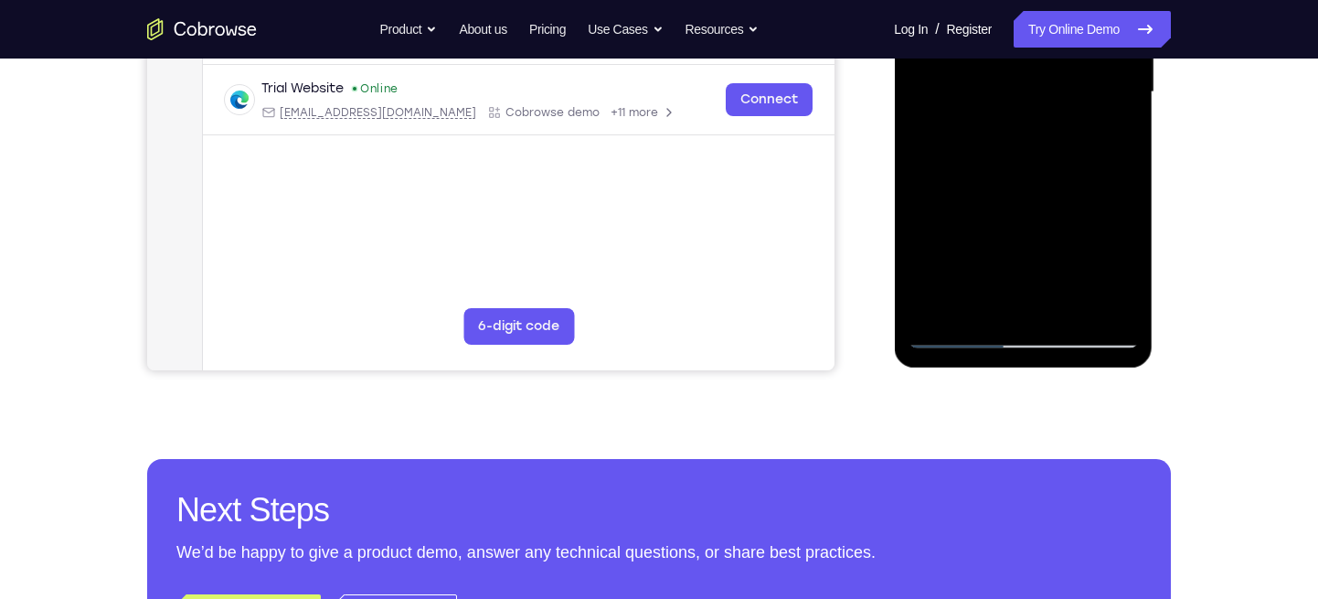
scroll to position [482, 0]
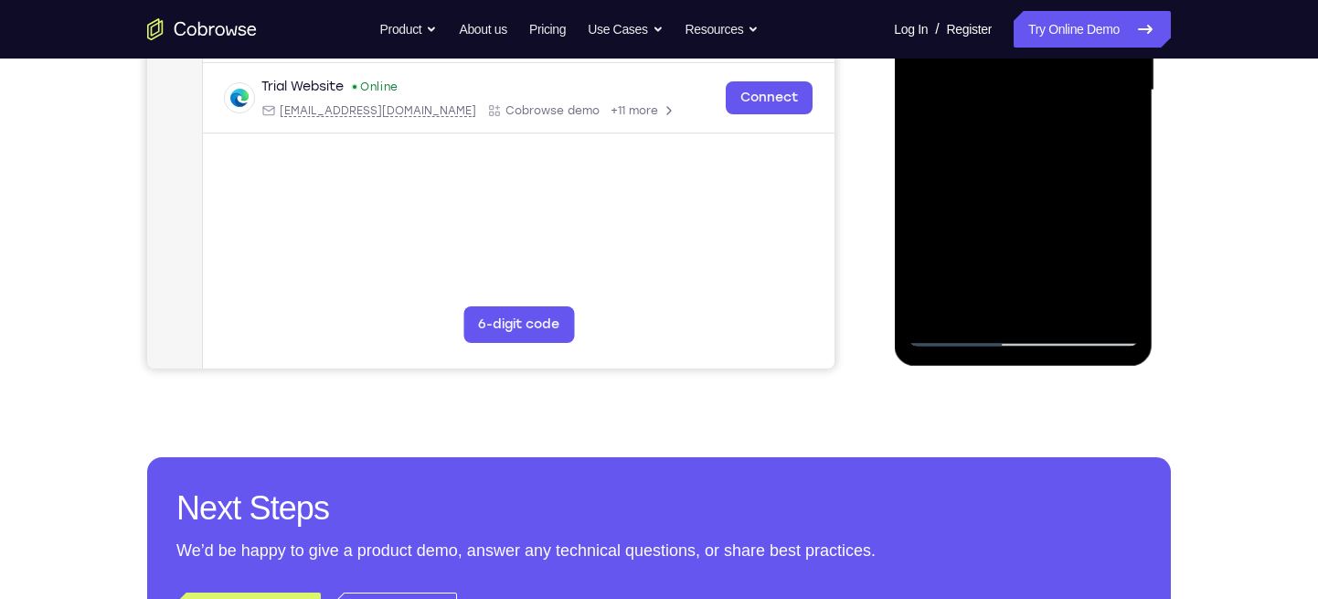
click at [964, 336] on div at bounding box center [1023, 91] width 230 height 512
click at [948, 340] on div at bounding box center [1023, 91] width 230 height 512
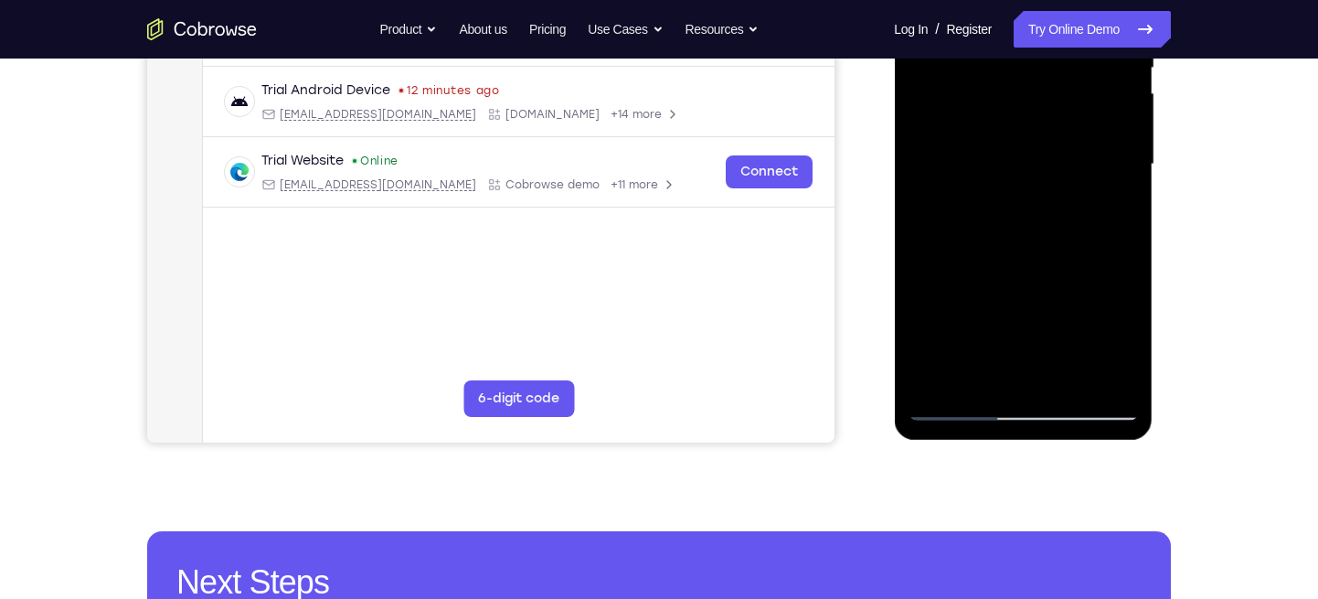
scroll to position [407, 0]
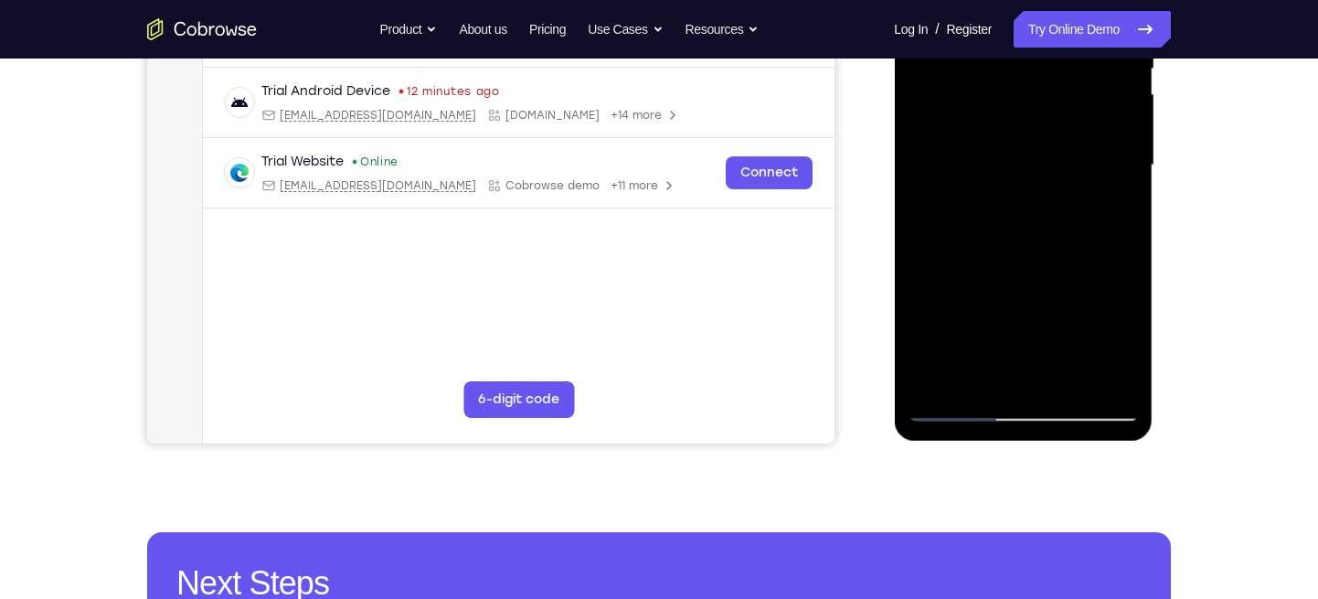
drag, startPoint x: 1038, startPoint y: 329, endPoint x: 1039, endPoint y: 268, distance: 61.3
click at [1039, 268] on div at bounding box center [1023, 165] width 230 height 512
drag, startPoint x: 1028, startPoint y: 327, endPoint x: 1018, endPoint y: 229, distance: 98.2
click at [1018, 229] on div at bounding box center [1023, 165] width 230 height 512
click at [1006, 303] on div at bounding box center [1023, 165] width 230 height 512
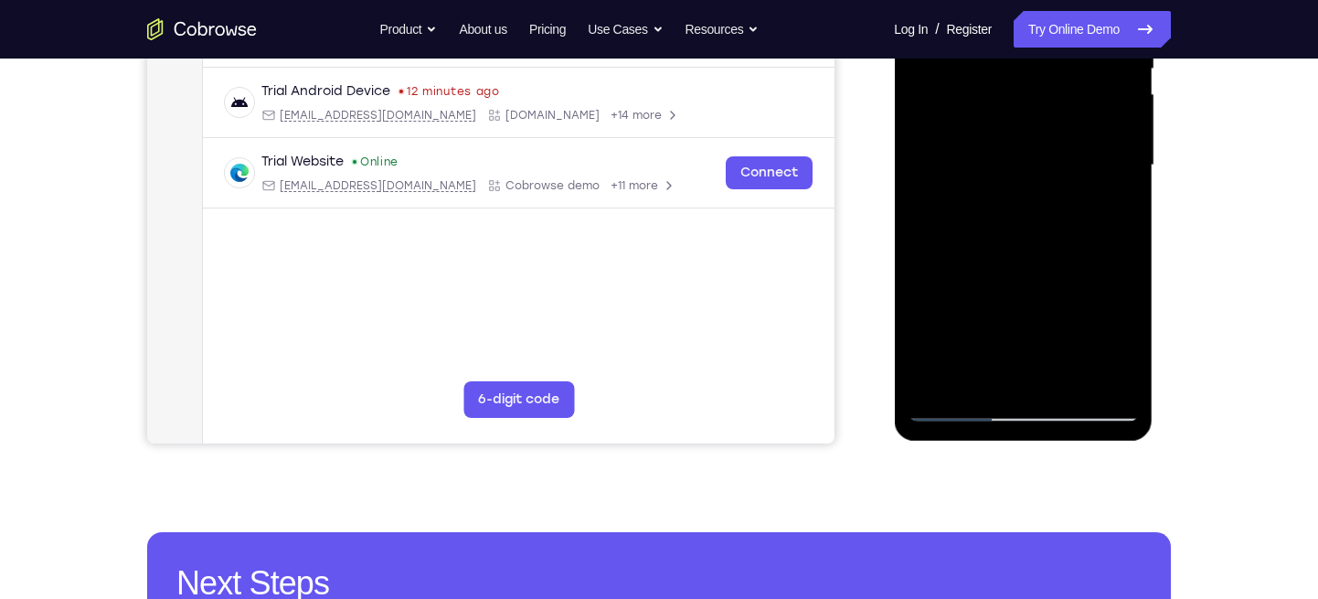
drag, startPoint x: 1056, startPoint y: 283, endPoint x: 1054, endPoint y: 207, distance: 76.8
click at [1054, 207] on div at bounding box center [1023, 165] width 230 height 512
drag, startPoint x: 1053, startPoint y: 317, endPoint x: 1057, endPoint y: 205, distance: 112.5
click at [1057, 205] on div at bounding box center [1023, 165] width 230 height 512
drag, startPoint x: 1074, startPoint y: 277, endPoint x: 1068, endPoint y: 193, distance: 84.3
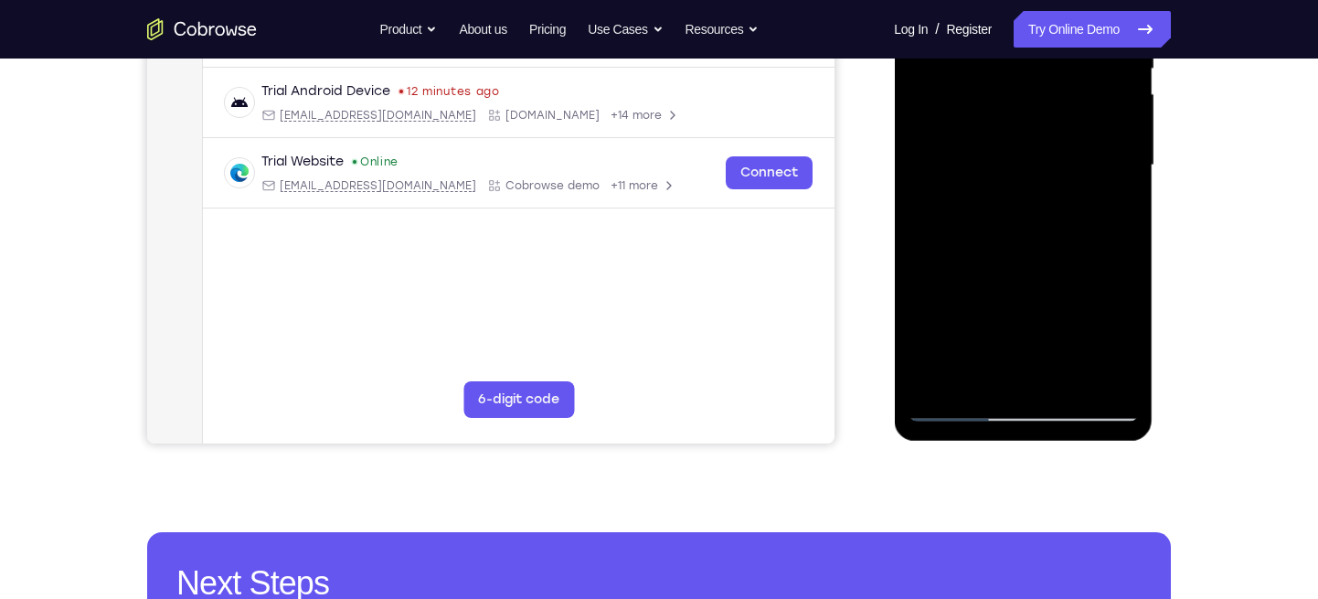
click at [1068, 193] on div at bounding box center [1023, 165] width 230 height 512
drag, startPoint x: 1055, startPoint y: 293, endPoint x: 1056, endPoint y: 194, distance: 98.7
click at [1056, 194] on div at bounding box center [1023, 165] width 230 height 512
drag, startPoint x: 1048, startPoint y: 274, endPoint x: 1054, endPoint y: 177, distance: 97.1
click at [1054, 177] on div at bounding box center [1023, 165] width 230 height 512
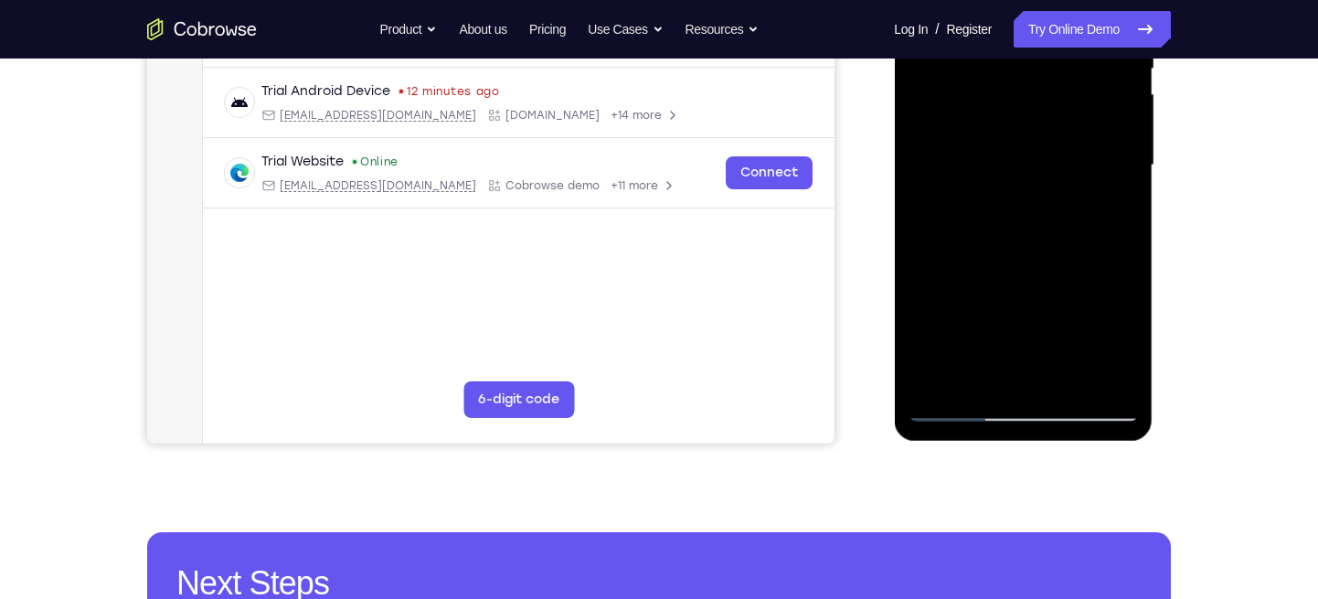
drag, startPoint x: 1054, startPoint y: 282, endPoint x: 1052, endPoint y: 173, distance: 108.8
click at [1052, 173] on div at bounding box center [1023, 165] width 230 height 512
drag, startPoint x: 1050, startPoint y: 269, endPoint x: 1055, endPoint y: 139, distance: 129.9
click at [1055, 139] on div at bounding box center [1023, 165] width 230 height 512
click at [1016, 218] on div at bounding box center [1023, 165] width 230 height 512
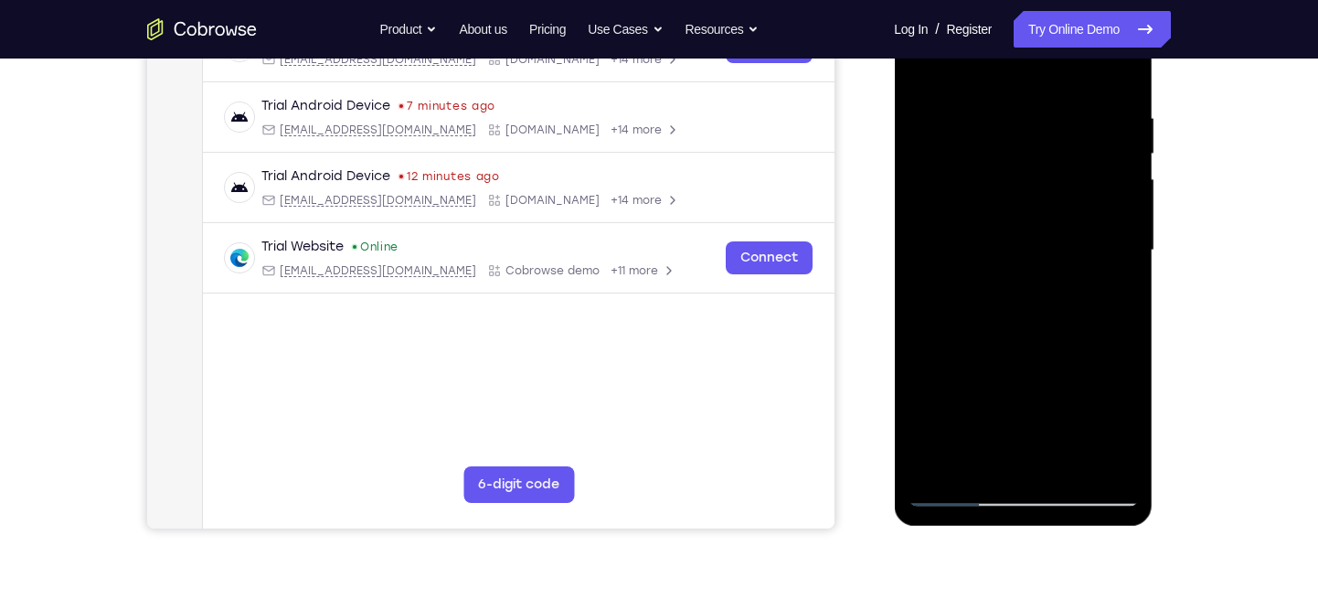
scroll to position [321, 0]
click at [1122, 464] on div at bounding box center [1023, 251] width 230 height 512
click at [955, 494] on div at bounding box center [1023, 251] width 230 height 512
click at [1027, 301] on div at bounding box center [1023, 251] width 230 height 512
drag, startPoint x: 1016, startPoint y: 344, endPoint x: 1028, endPoint y: 214, distance: 130.4
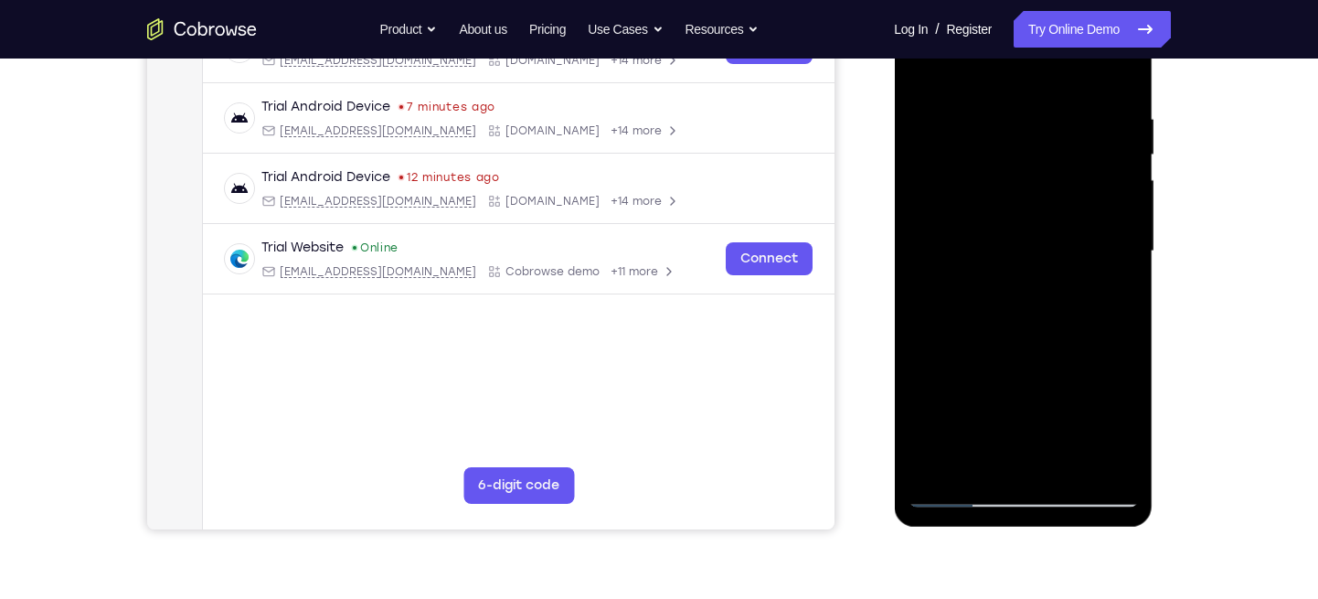
click at [1028, 214] on div at bounding box center [1023, 251] width 230 height 512
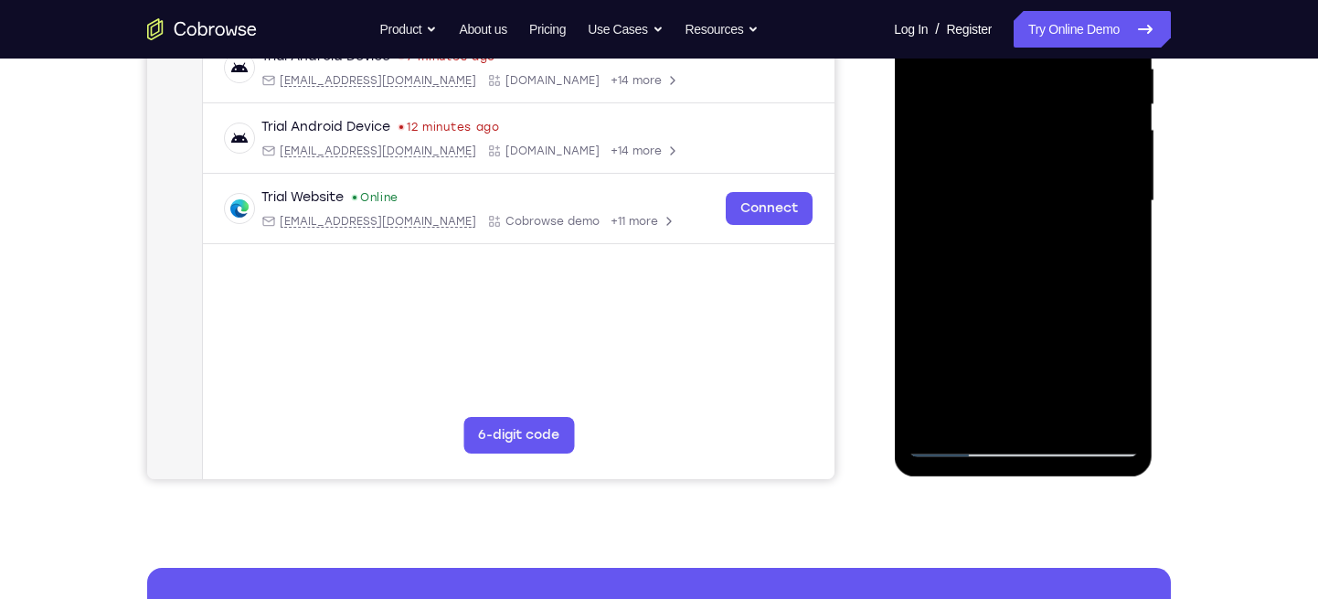
drag, startPoint x: 1113, startPoint y: 293, endPoint x: 1108, endPoint y: 216, distance: 77.0
click at [1108, 216] on div at bounding box center [1023, 201] width 230 height 512
drag, startPoint x: 1085, startPoint y: 347, endPoint x: 1081, endPoint y: 254, distance: 93.4
click at [1081, 254] on div at bounding box center [1023, 201] width 230 height 512
drag, startPoint x: 1056, startPoint y: 301, endPoint x: 1055, endPoint y: 167, distance: 133.5
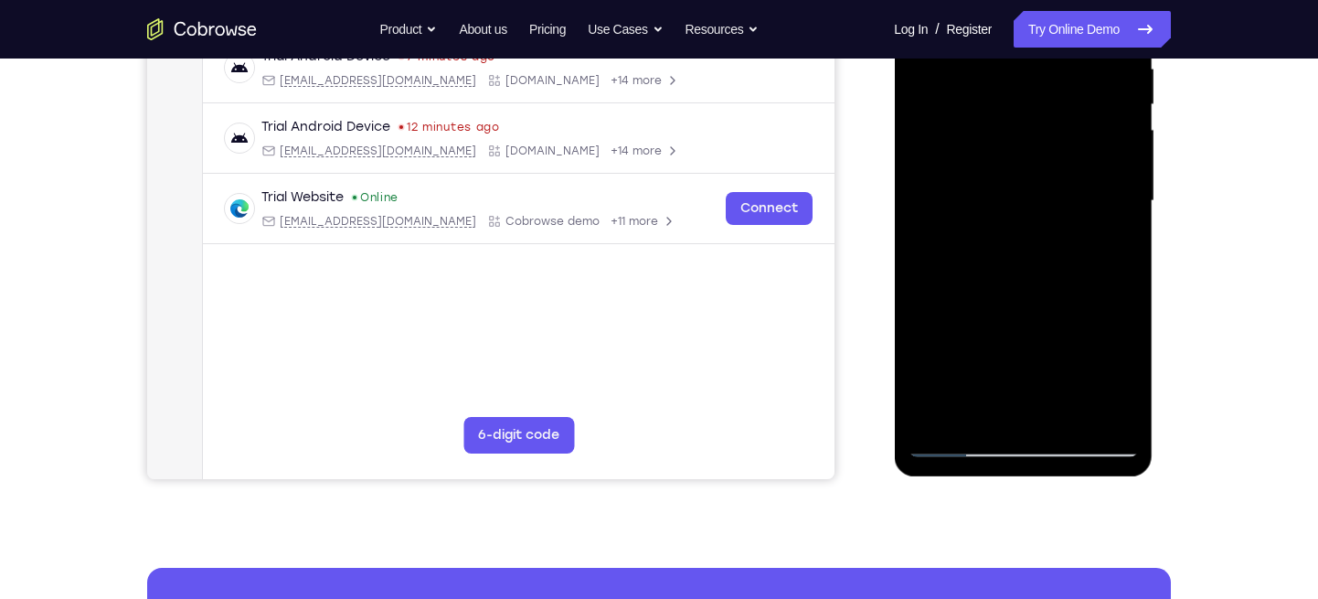
click at [1055, 167] on div at bounding box center [1023, 201] width 230 height 512
drag, startPoint x: 1053, startPoint y: 285, endPoint x: 1057, endPoint y: 141, distance: 144.5
click at [1057, 141] on div at bounding box center [1023, 201] width 230 height 512
drag, startPoint x: 1046, startPoint y: 309, endPoint x: 1049, endPoint y: 243, distance: 65.9
click at [1049, 243] on div at bounding box center [1023, 201] width 230 height 512
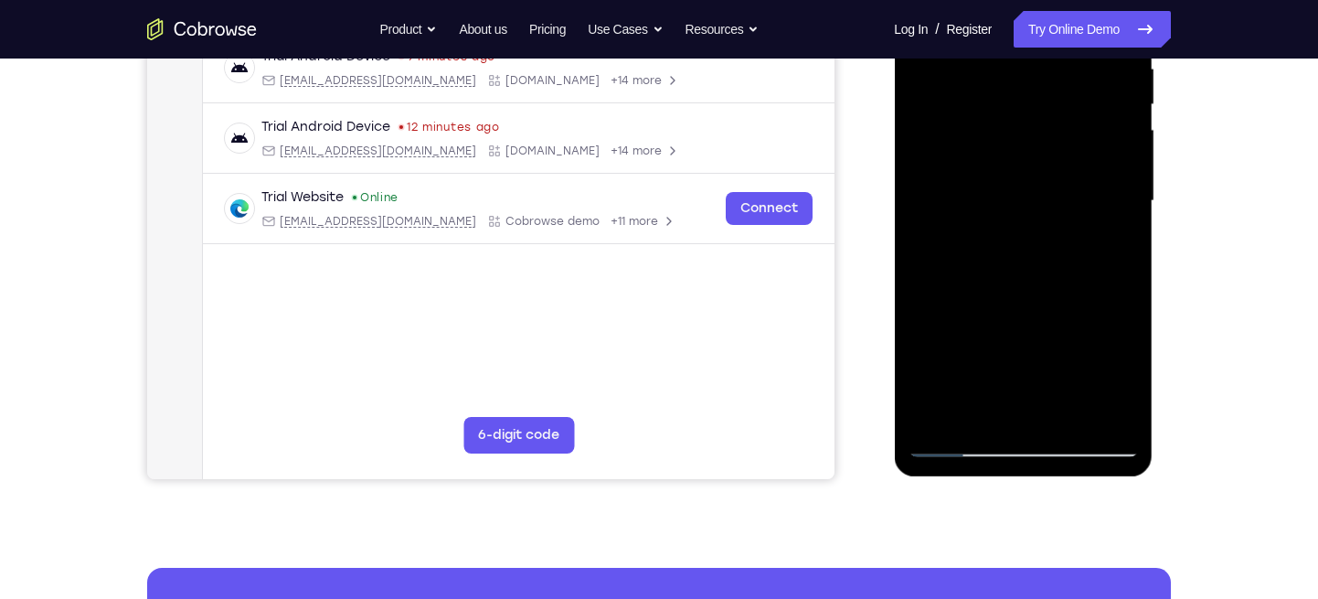
drag, startPoint x: 1045, startPoint y: 344, endPoint x: 1045, endPoint y: 244, distance: 99.6
click at [1045, 244] on div at bounding box center [1023, 201] width 230 height 512
drag, startPoint x: 1021, startPoint y: 312, endPoint x: 1022, endPoint y: 250, distance: 62.2
click at [1022, 250] on div at bounding box center [1023, 201] width 230 height 512
drag, startPoint x: 1069, startPoint y: 287, endPoint x: 1062, endPoint y: 156, distance: 130.9
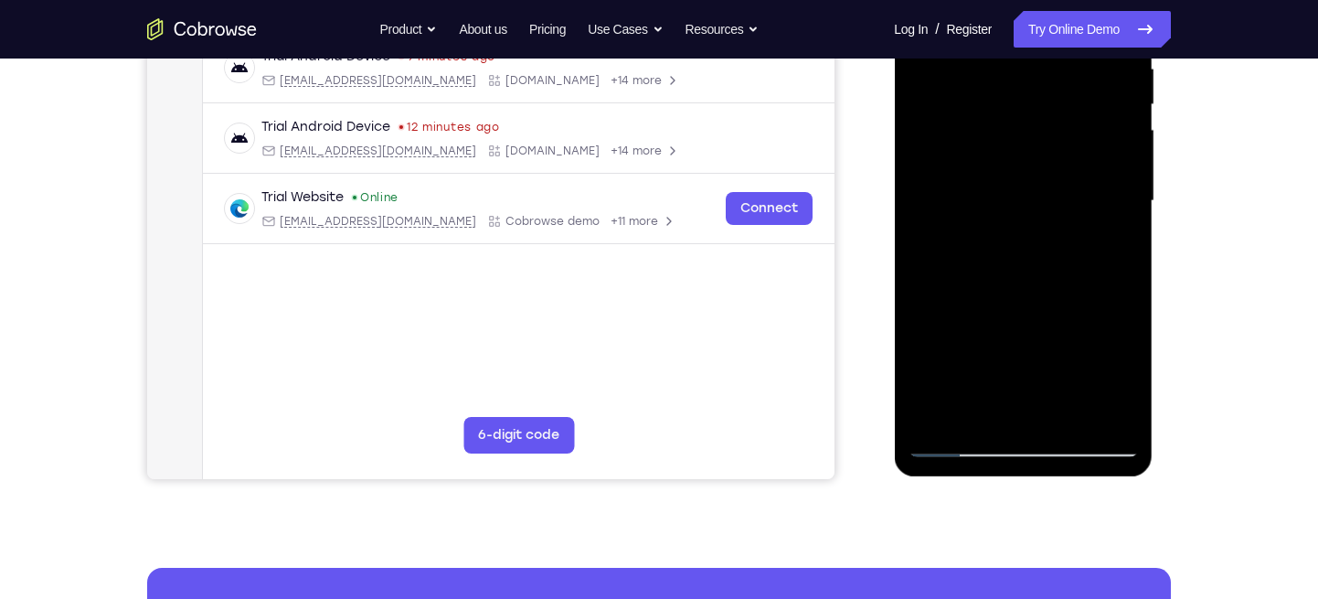
click at [1062, 156] on div at bounding box center [1023, 201] width 230 height 512
drag, startPoint x: 1061, startPoint y: 333, endPoint x: 1059, endPoint y: 238, distance: 95.1
click at [1059, 238] on div at bounding box center [1023, 201] width 230 height 512
drag, startPoint x: 1026, startPoint y: 335, endPoint x: 1035, endPoint y: 157, distance: 177.6
click at [1035, 157] on div at bounding box center [1023, 201] width 230 height 512
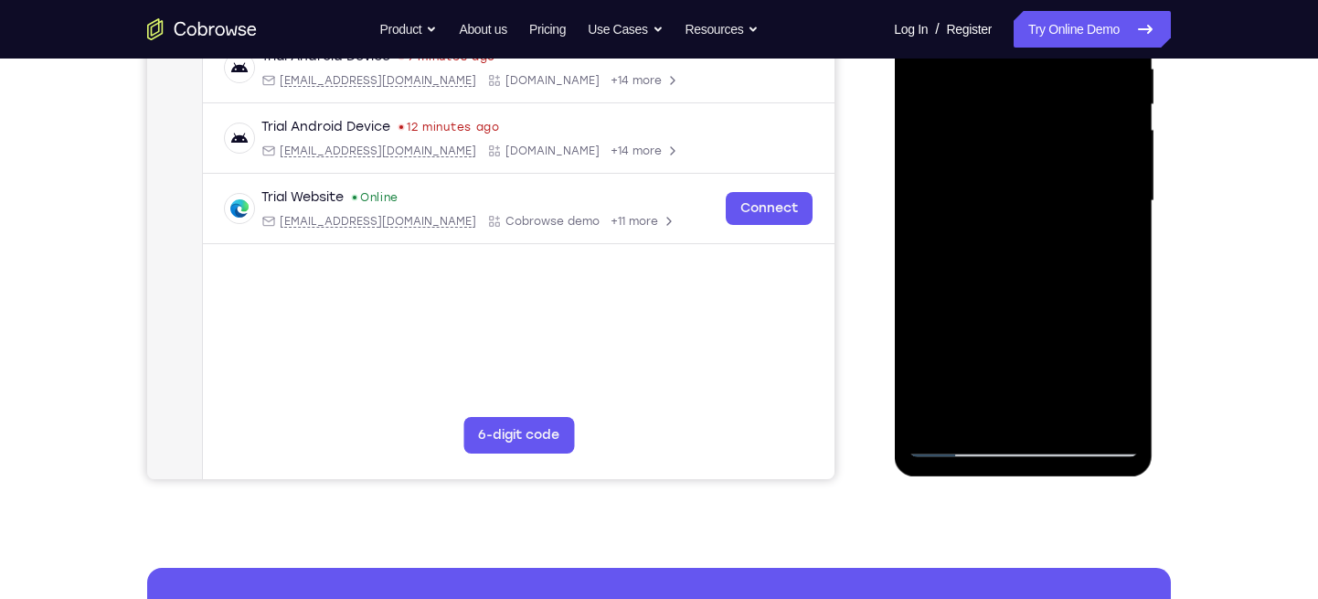
drag, startPoint x: 1024, startPoint y: 320, endPoint x: 1005, endPoint y: 555, distance: 235.7
click at [1005, 480] on html "Online web based iOS Simulators and Android Emulators. Run iPhone, iPad, Mobile…" at bounding box center [1024, 205] width 261 height 549
drag, startPoint x: 1013, startPoint y: 224, endPoint x: 1017, endPoint y: 580, distance: 355.6
click at [1017, 480] on html "Online web based iOS Simulators and Android Emulators. Run iPhone, iPad, Mobile…" at bounding box center [1024, 205] width 261 height 549
drag, startPoint x: 989, startPoint y: 251, endPoint x: 971, endPoint y: 580, distance: 328.7
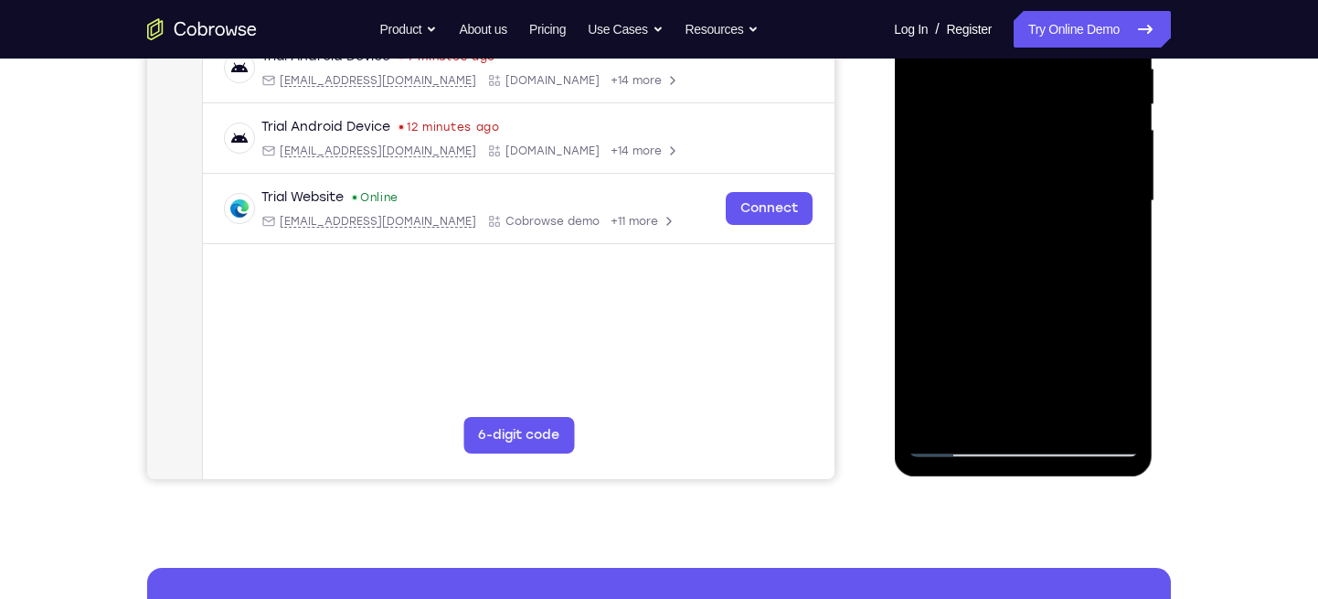
click at [971, 480] on html "Online web based iOS Simulators and Android Emulators. Run iPhone, iPad, Mobile…" at bounding box center [1024, 205] width 261 height 549
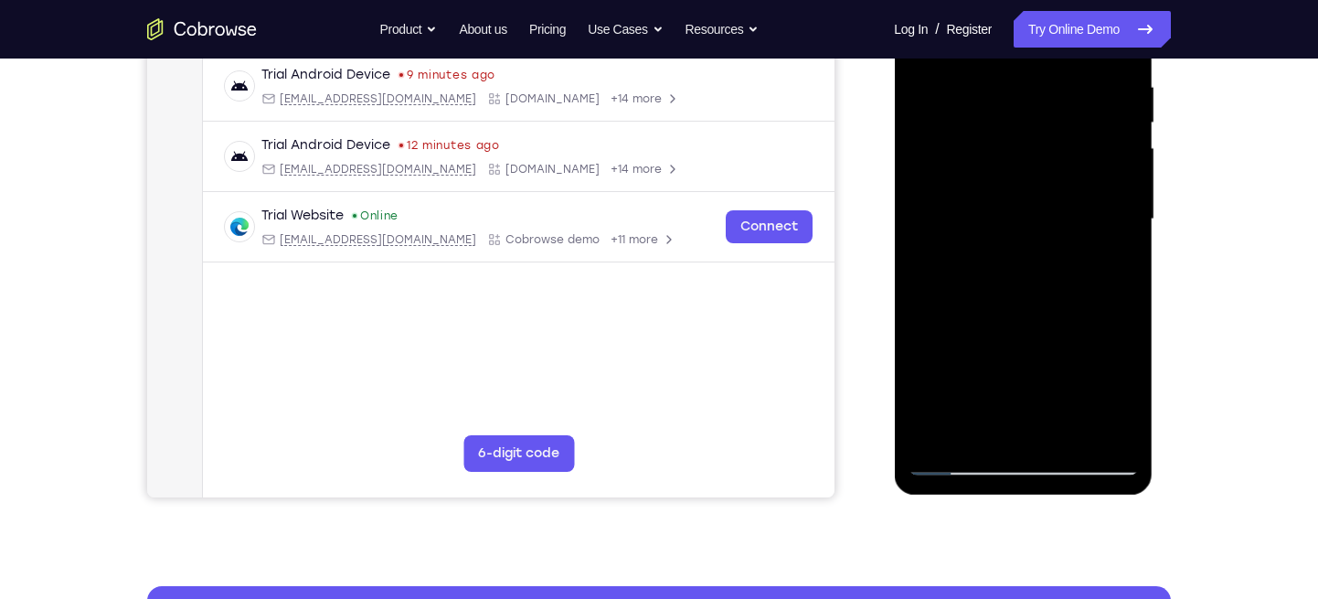
scroll to position [354, 0]
click at [964, 463] on div at bounding box center [1023, 219] width 230 height 512
click at [953, 460] on div at bounding box center [1023, 219] width 230 height 512
drag, startPoint x: 997, startPoint y: 345, endPoint x: 1070, endPoint y: 119, distance: 237.3
click at [1070, 119] on div at bounding box center [1023, 219] width 230 height 512
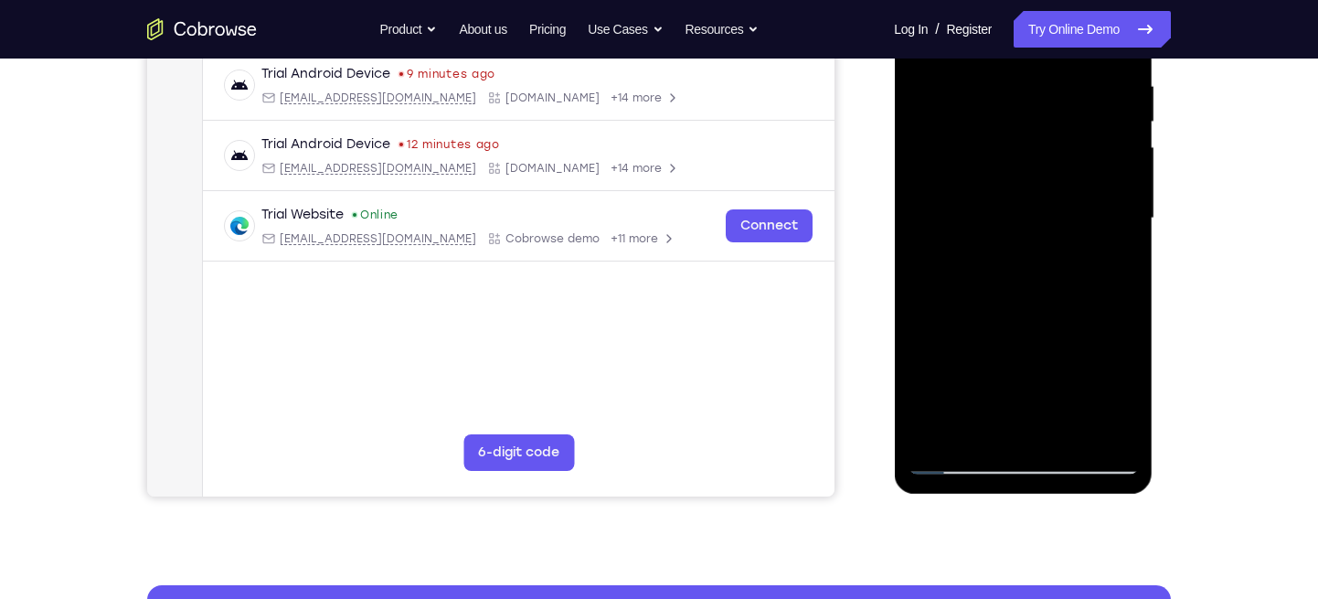
click at [980, 316] on div at bounding box center [1023, 219] width 230 height 512
drag, startPoint x: 1008, startPoint y: 278, endPoint x: 1016, endPoint y: 219, distance: 59.0
click at [1016, 219] on div at bounding box center [1023, 219] width 230 height 512
drag, startPoint x: 1017, startPoint y: 286, endPoint x: 1029, endPoint y: 110, distance: 176.8
click at [1029, 110] on div at bounding box center [1023, 219] width 230 height 512
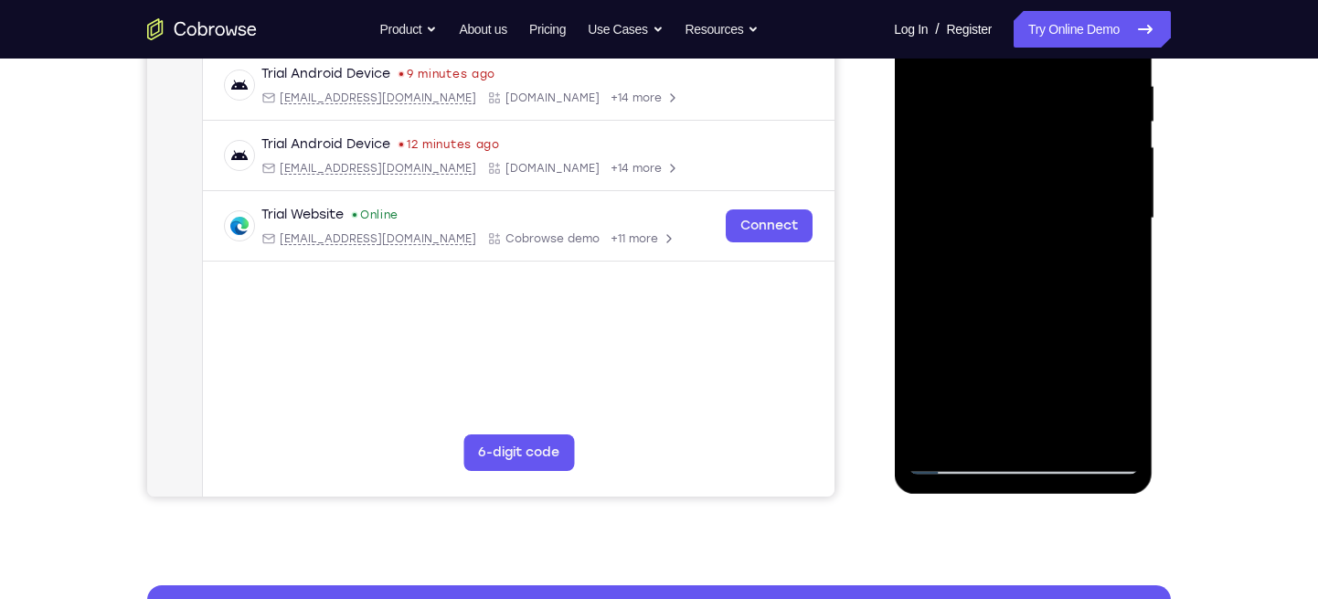
drag, startPoint x: 1026, startPoint y: 290, endPoint x: 1028, endPoint y: 171, distance: 118.9
click at [1028, 171] on div at bounding box center [1023, 219] width 230 height 512
drag, startPoint x: 1007, startPoint y: 284, endPoint x: 1024, endPoint y: 154, distance: 131.9
click at [1024, 154] on div at bounding box center [1023, 219] width 230 height 512
drag, startPoint x: 1073, startPoint y: 410, endPoint x: 1072, endPoint y: 380, distance: 30.2
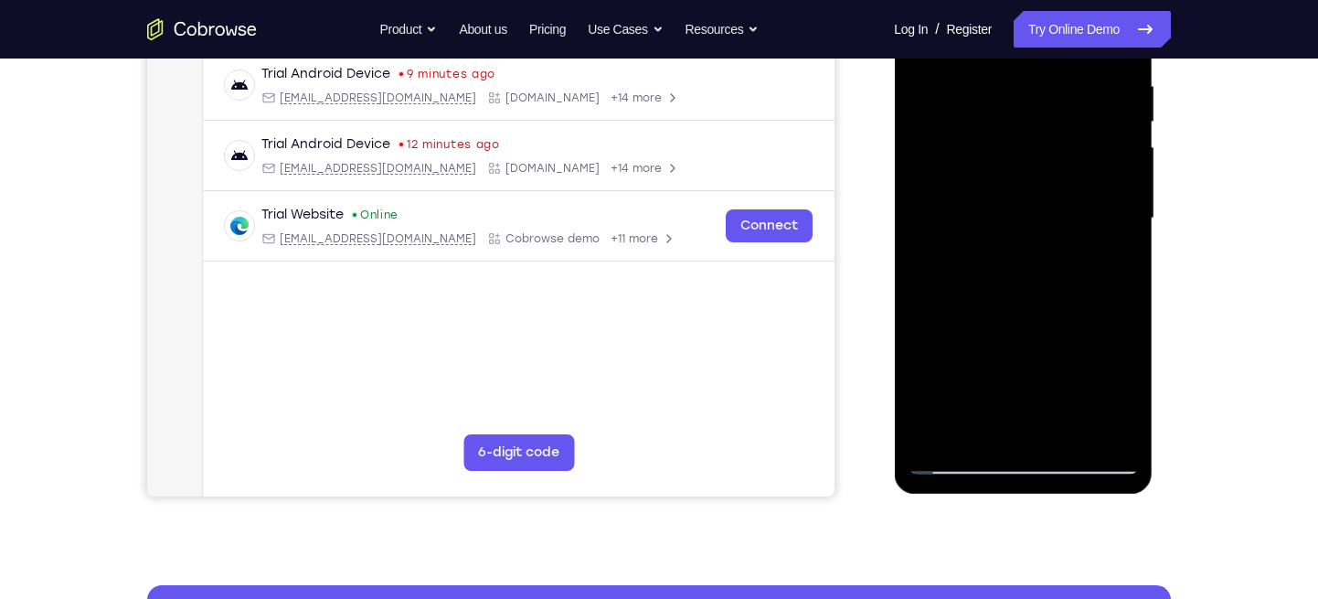
click at [1072, 380] on div at bounding box center [1023, 219] width 230 height 512
click at [1001, 346] on div at bounding box center [1023, 219] width 230 height 512
drag, startPoint x: 1003, startPoint y: 325, endPoint x: 1005, endPoint y: 234, distance: 90.5
click at [1005, 234] on div at bounding box center [1023, 219] width 230 height 512
drag, startPoint x: 1002, startPoint y: 302, endPoint x: 1013, endPoint y: 158, distance: 143.9
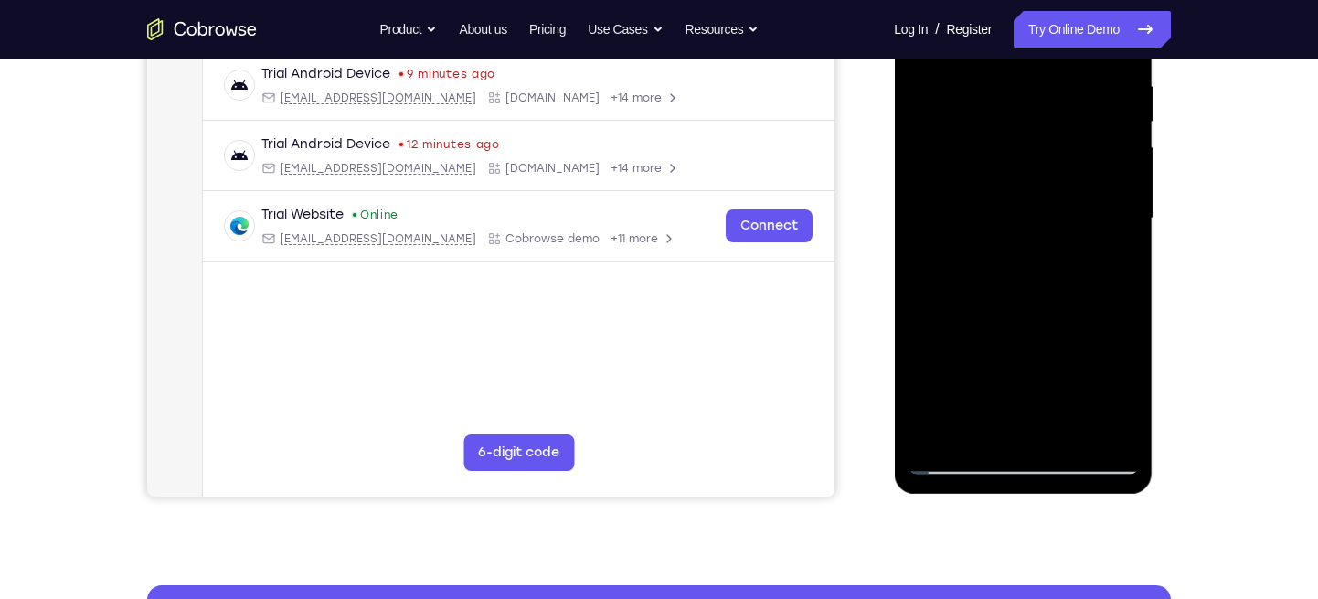
click at [1013, 158] on div at bounding box center [1023, 219] width 230 height 512
drag, startPoint x: 994, startPoint y: 330, endPoint x: 1013, endPoint y: 182, distance: 149.3
click at [1013, 182] on div at bounding box center [1023, 219] width 230 height 512
click at [1028, 303] on div at bounding box center [1023, 219] width 230 height 512
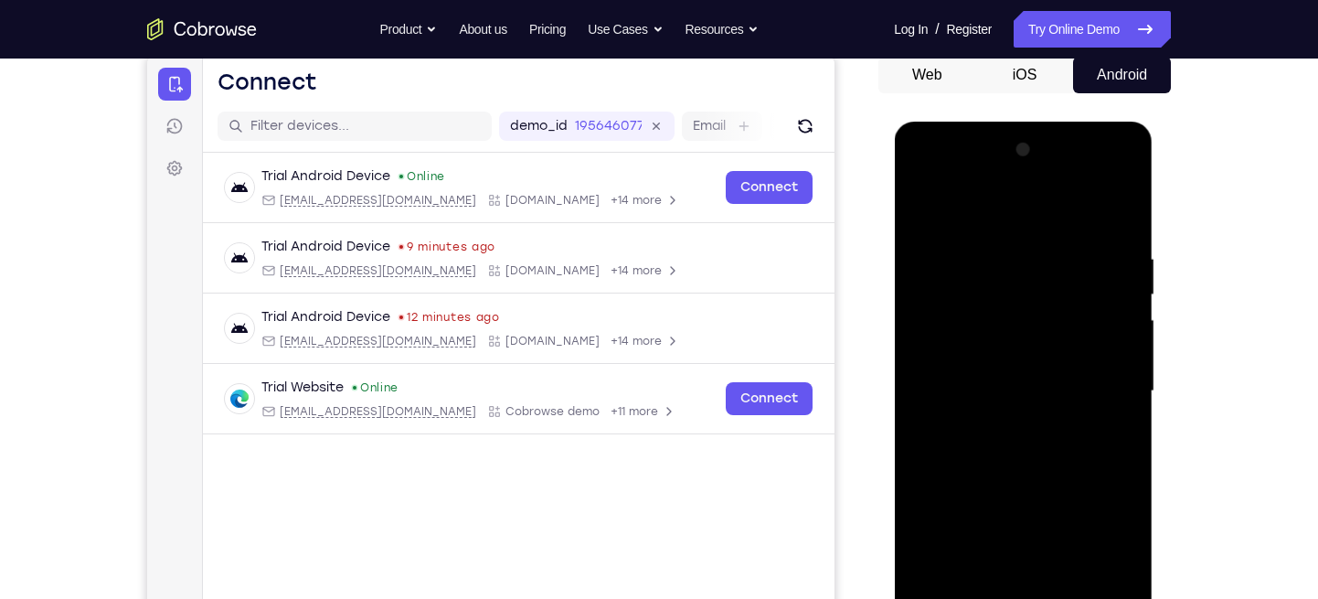
scroll to position [184, 0]
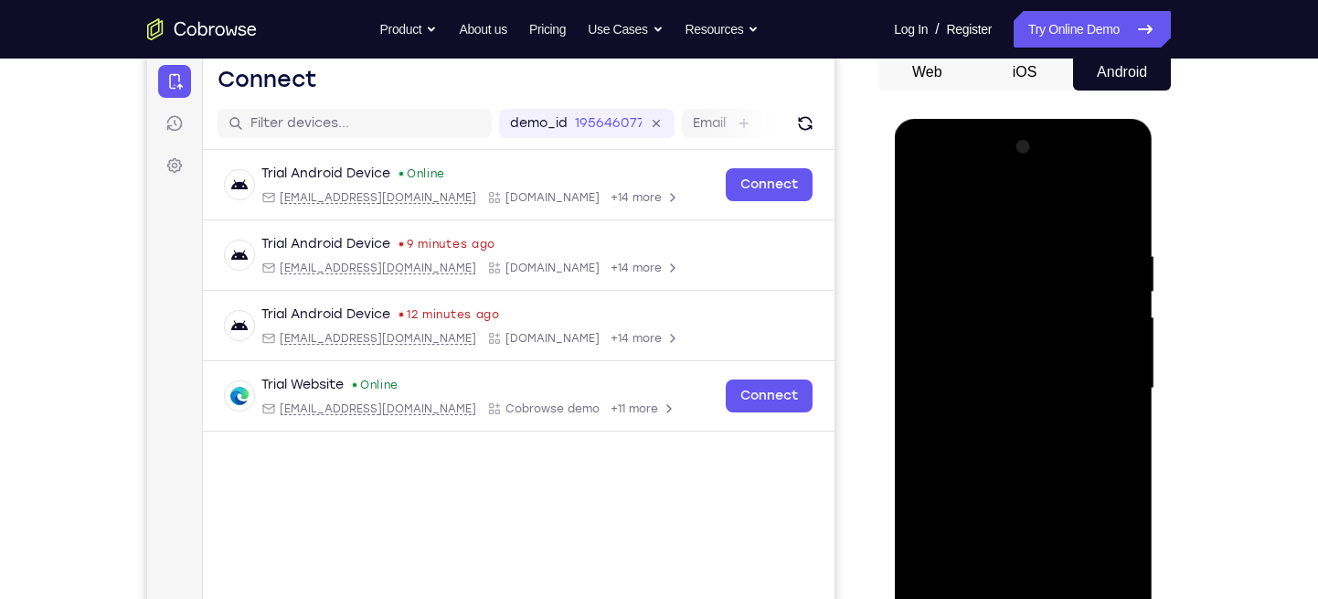
click at [1021, 178] on div at bounding box center [1023, 389] width 230 height 512
click at [1095, 207] on div at bounding box center [1023, 389] width 230 height 512
click at [976, 396] on span "Tap to Start" at bounding box center [1022, 388] width 93 height 18
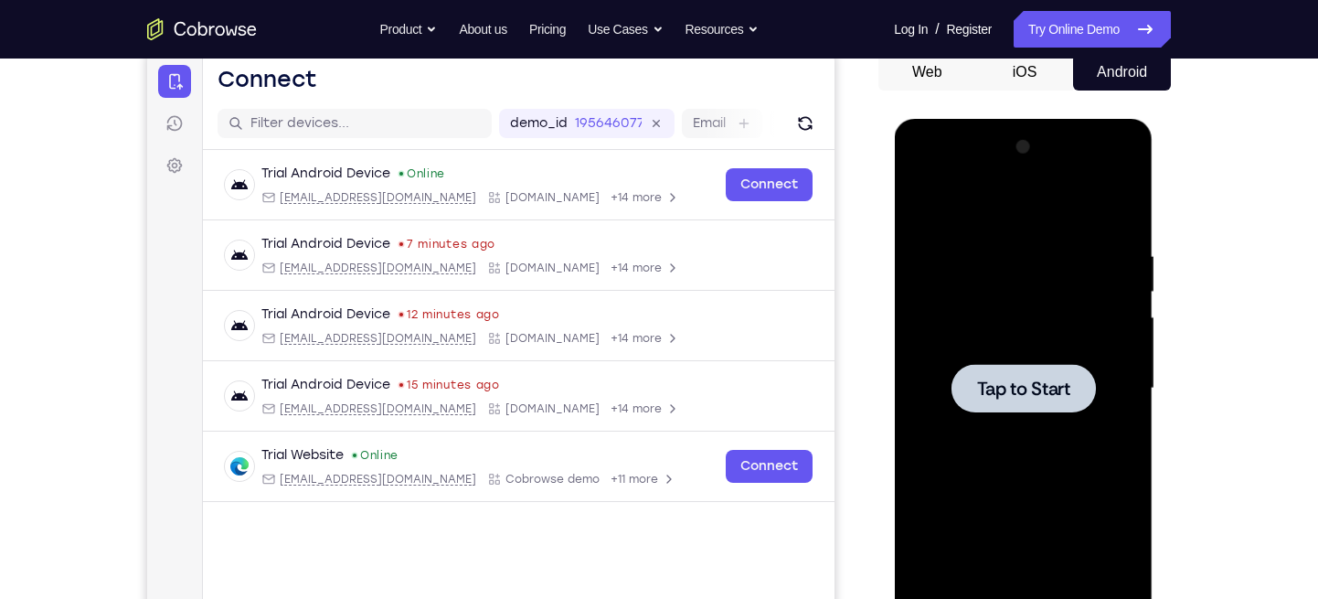
click at [989, 386] on span "Tap to Start" at bounding box center [1022, 388] width 93 height 18
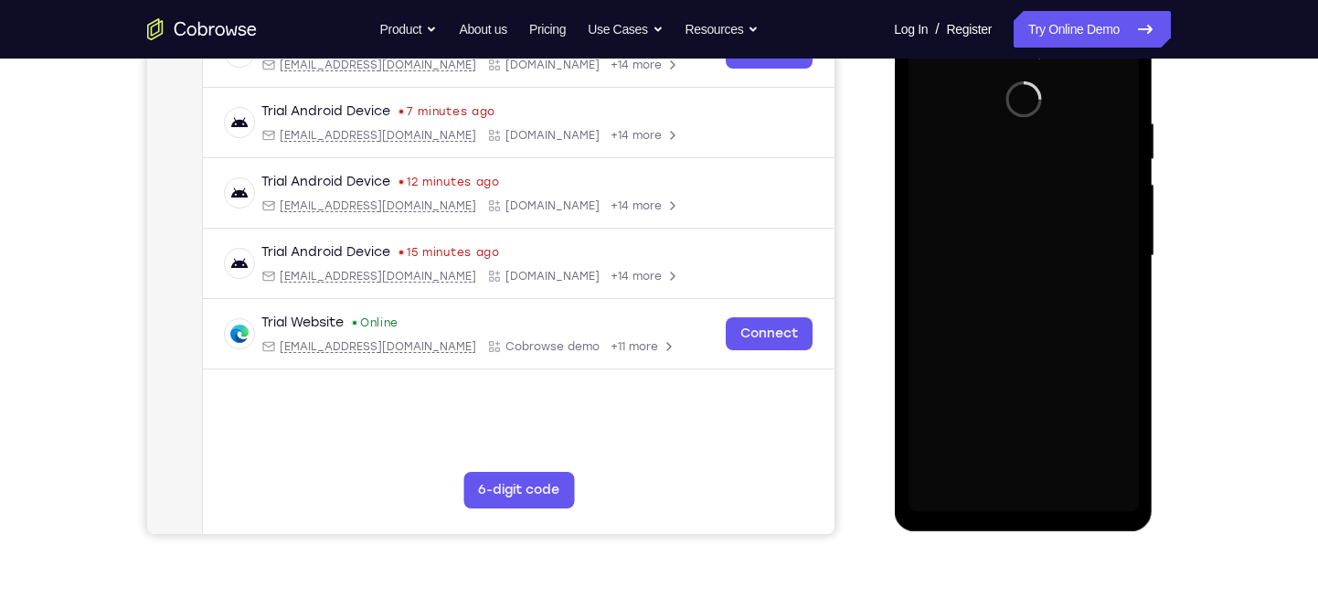
scroll to position [314, 0]
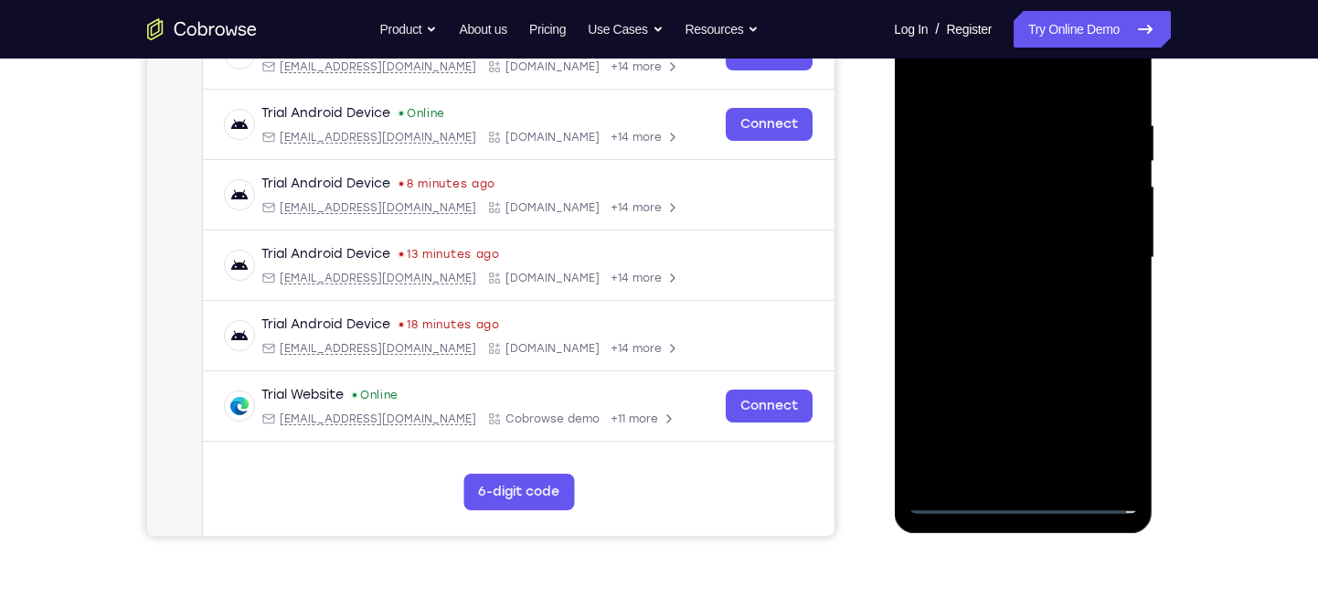
click at [1024, 487] on div at bounding box center [1023, 258] width 230 height 512
click at [1017, 502] on div at bounding box center [1023, 258] width 230 height 512
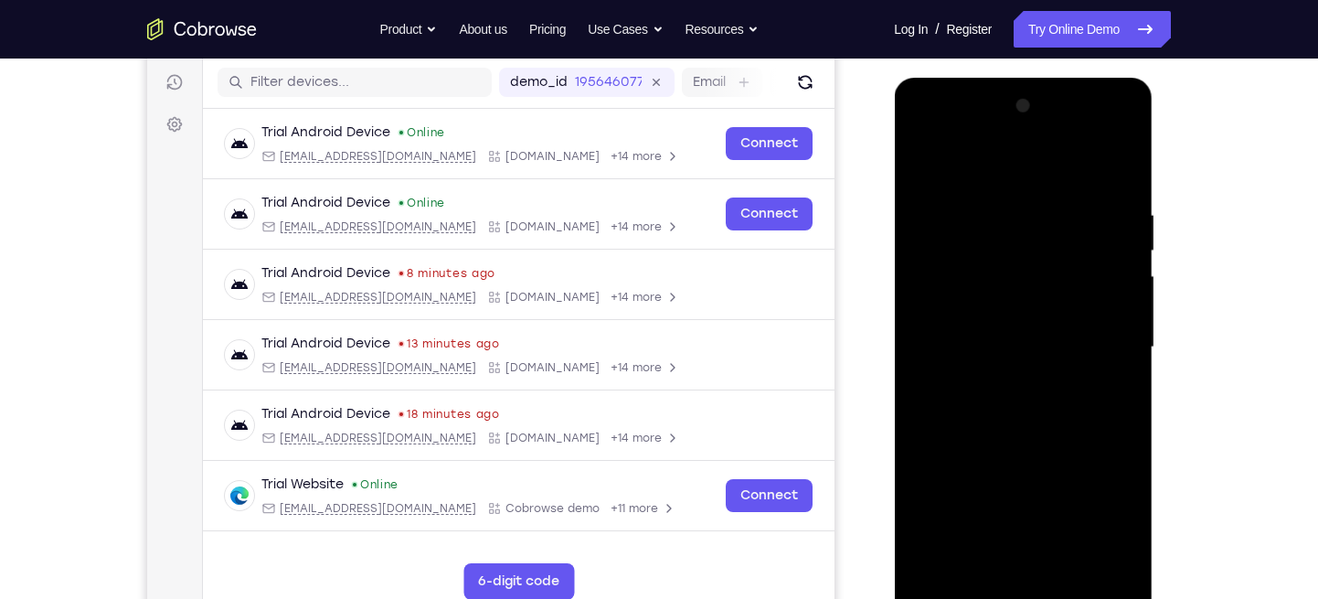
scroll to position [224, 0]
click at [1091, 512] on div at bounding box center [1023, 348] width 230 height 512
click at [1006, 166] on div at bounding box center [1023, 348] width 230 height 512
click at [1018, 248] on div at bounding box center [1023, 348] width 230 height 512
click at [1099, 504] on div at bounding box center [1023, 348] width 230 height 512
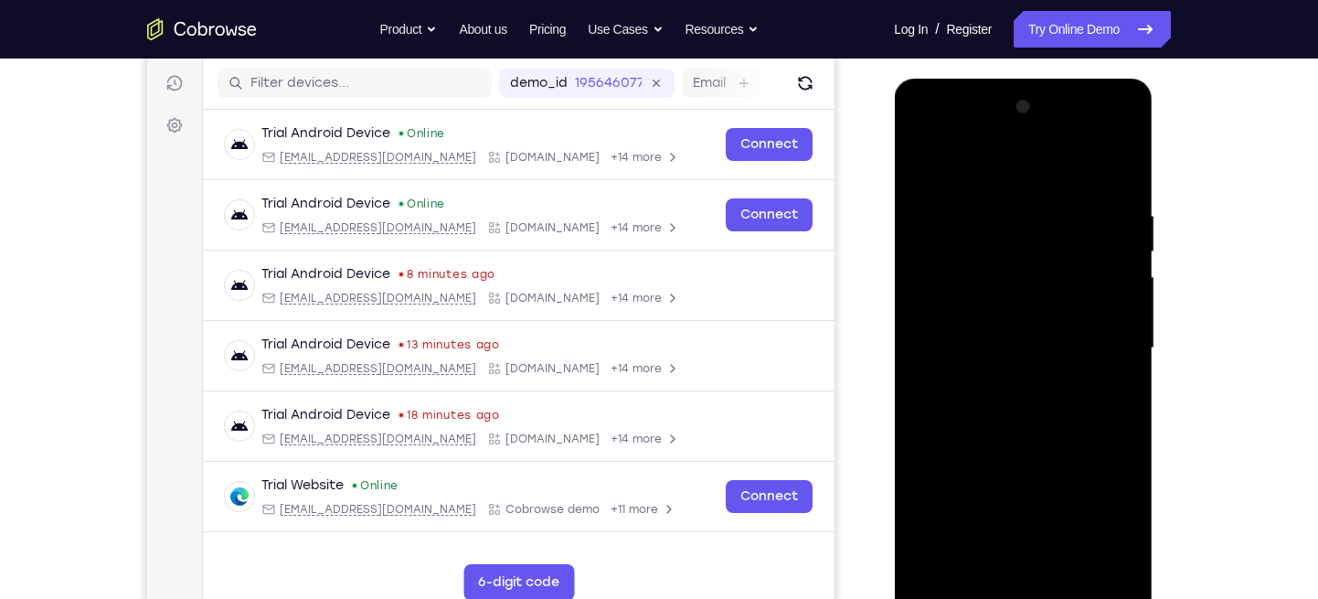
click at [964, 135] on div at bounding box center [1023, 348] width 230 height 512
click at [993, 135] on div at bounding box center [1023, 348] width 230 height 512
drag, startPoint x: 994, startPoint y: 334, endPoint x: 997, endPoint y: 227, distance: 107.0
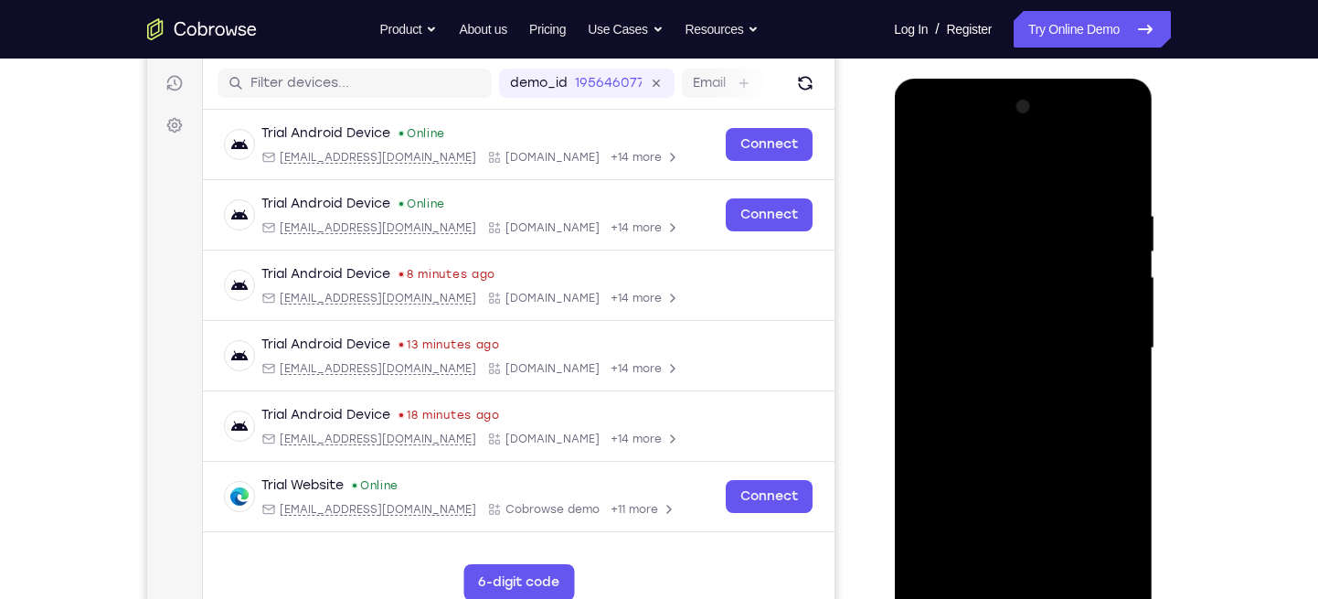
click at [997, 227] on div at bounding box center [1023, 348] width 230 height 512
drag, startPoint x: 1077, startPoint y: 325, endPoint x: 1069, endPoint y: 460, distance: 135.5
click at [1069, 460] on div at bounding box center [1023, 348] width 230 height 512
drag, startPoint x: 1059, startPoint y: 386, endPoint x: 1066, endPoint y: 254, distance: 131.8
click at [1066, 254] on div at bounding box center [1023, 348] width 230 height 512
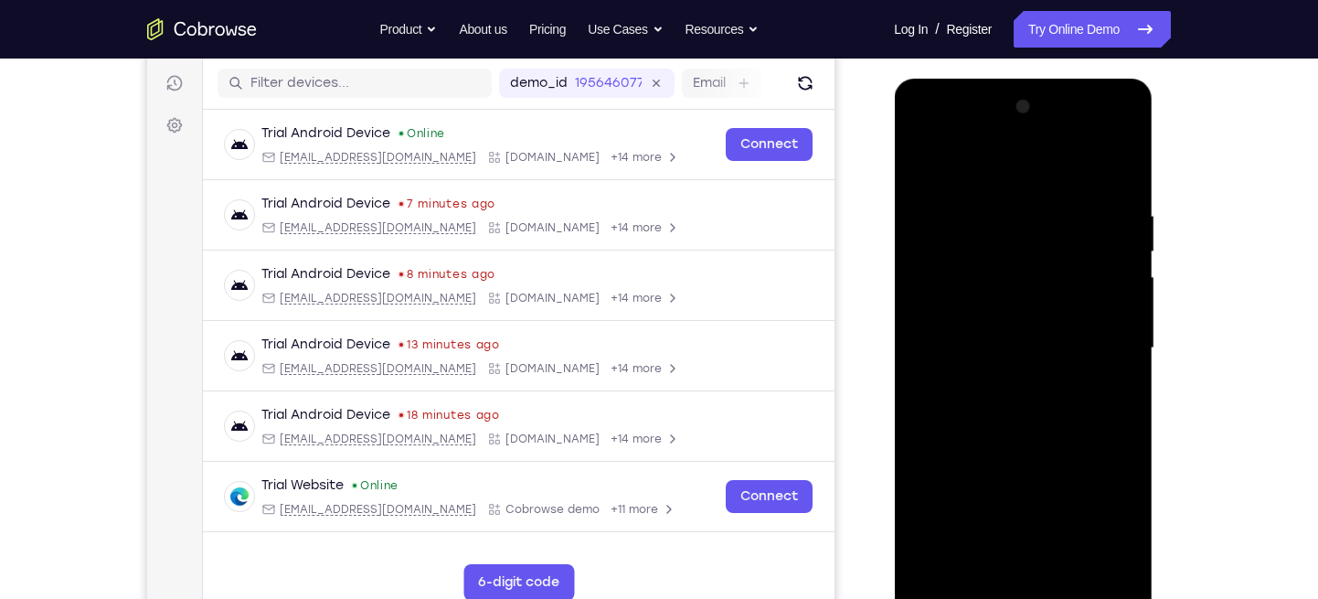
click at [1028, 390] on div at bounding box center [1023, 348] width 230 height 512
click at [1038, 526] on div at bounding box center [1023, 348] width 230 height 512
drag, startPoint x: 1039, startPoint y: 433, endPoint x: 1065, endPoint y: 235, distance: 200.0
click at [1065, 235] on div at bounding box center [1023, 348] width 230 height 512
drag, startPoint x: 1028, startPoint y: 389, endPoint x: 1040, endPoint y: 273, distance: 116.7
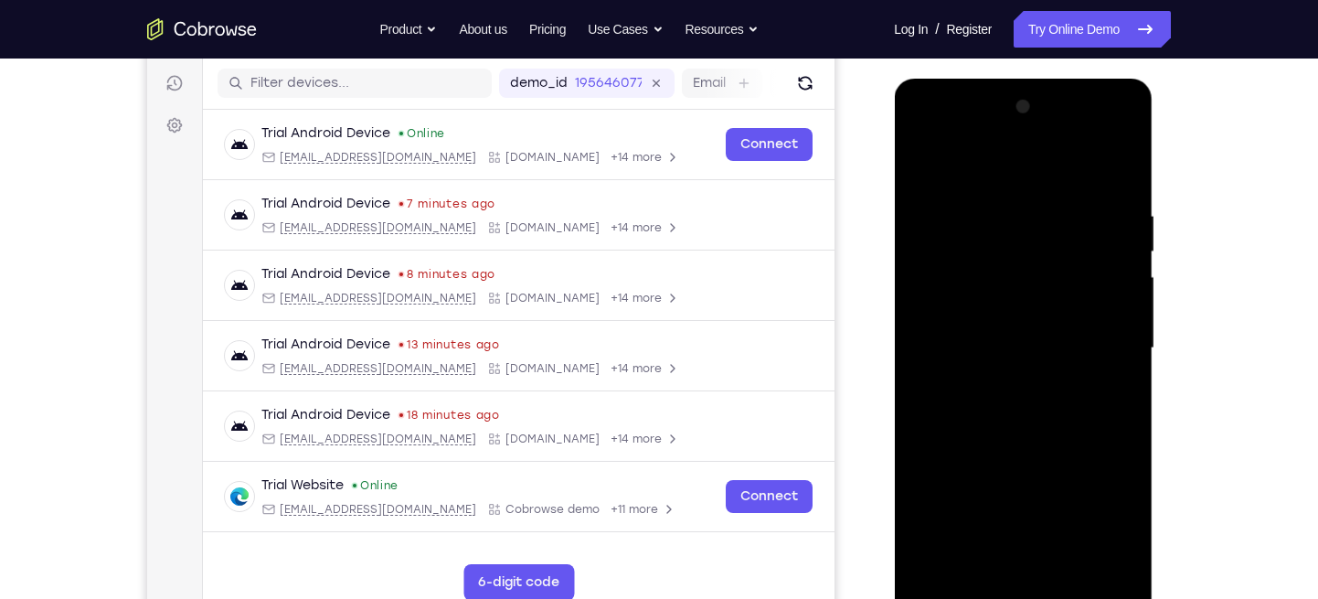
click at [1040, 273] on div at bounding box center [1023, 348] width 230 height 512
drag, startPoint x: 1040, startPoint y: 273, endPoint x: 992, endPoint y: 625, distance: 355.3
click at [992, 598] on div at bounding box center [1024, 353] width 261 height 549
click at [959, 342] on div at bounding box center [1023, 348] width 230 height 512
click at [1014, 341] on div at bounding box center [1023, 348] width 230 height 512
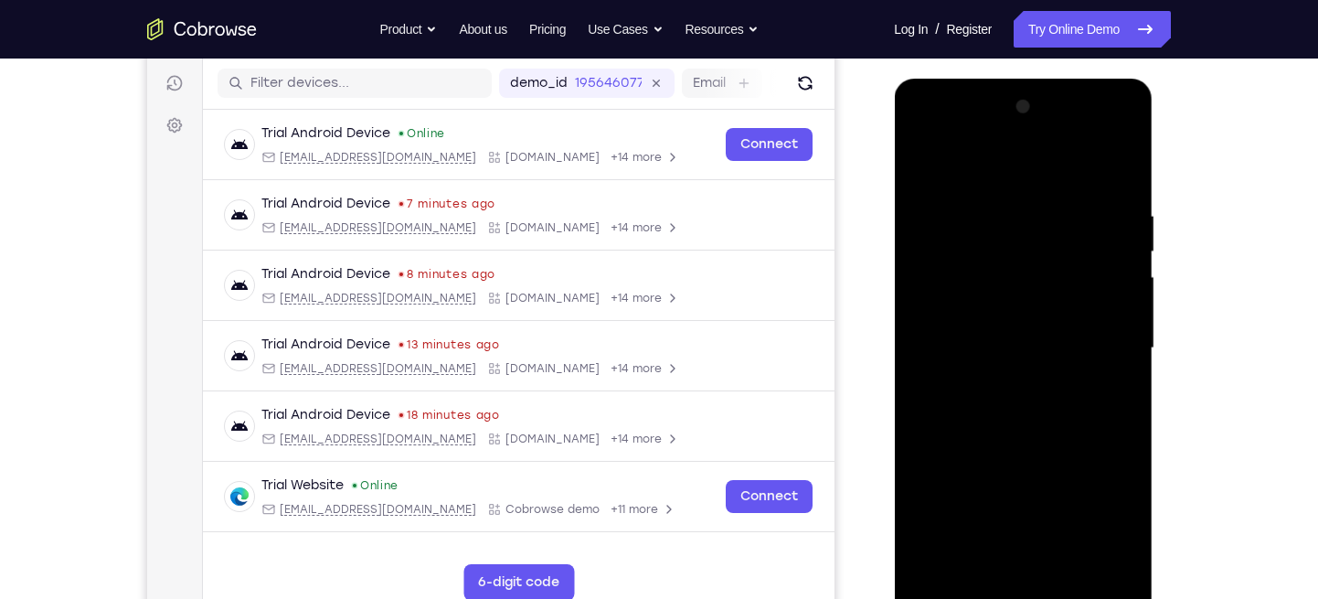
click at [1049, 347] on div at bounding box center [1023, 348] width 230 height 512
click at [1071, 346] on div at bounding box center [1023, 348] width 230 height 512
click at [1114, 339] on div at bounding box center [1023, 348] width 230 height 512
click at [1043, 130] on div at bounding box center [1023, 348] width 230 height 512
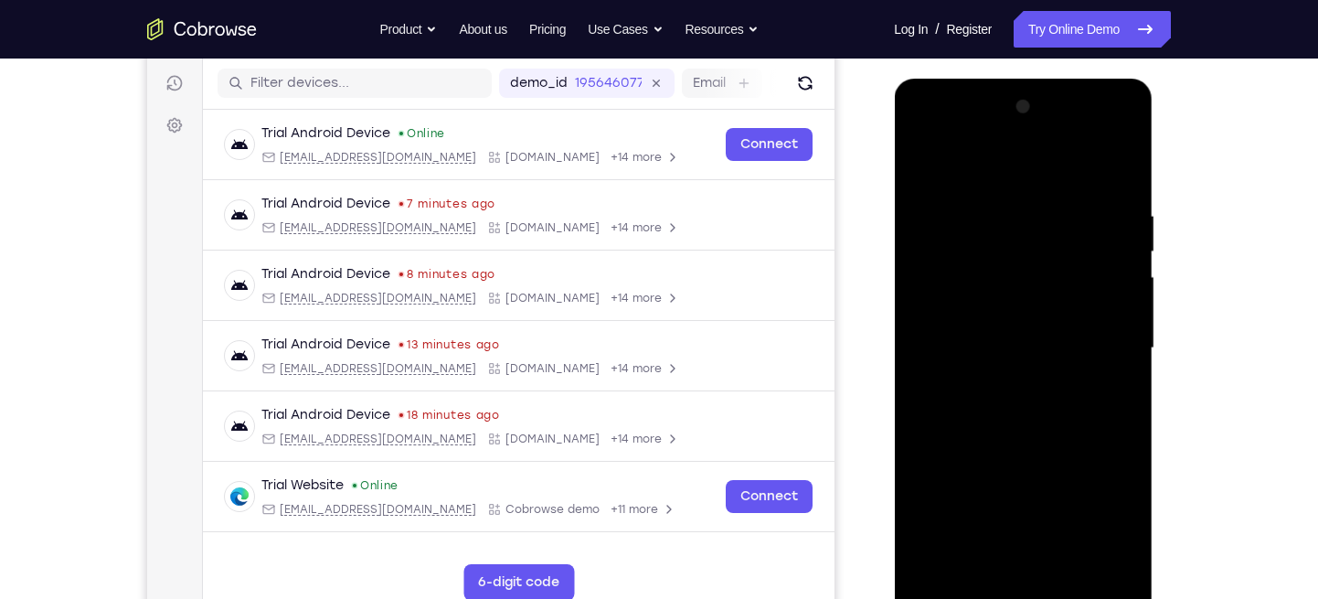
click at [1125, 163] on div at bounding box center [1023, 348] width 230 height 512
click at [1022, 194] on div at bounding box center [1023, 348] width 230 height 512
drag, startPoint x: 1003, startPoint y: 365, endPoint x: 1010, endPoint y: 264, distance: 100.8
click at [1010, 264] on div at bounding box center [1023, 348] width 230 height 512
drag, startPoint x: 1032, startPoint y: 369, endPoint x: 1028, endPoint y: 245, distance: 124.4
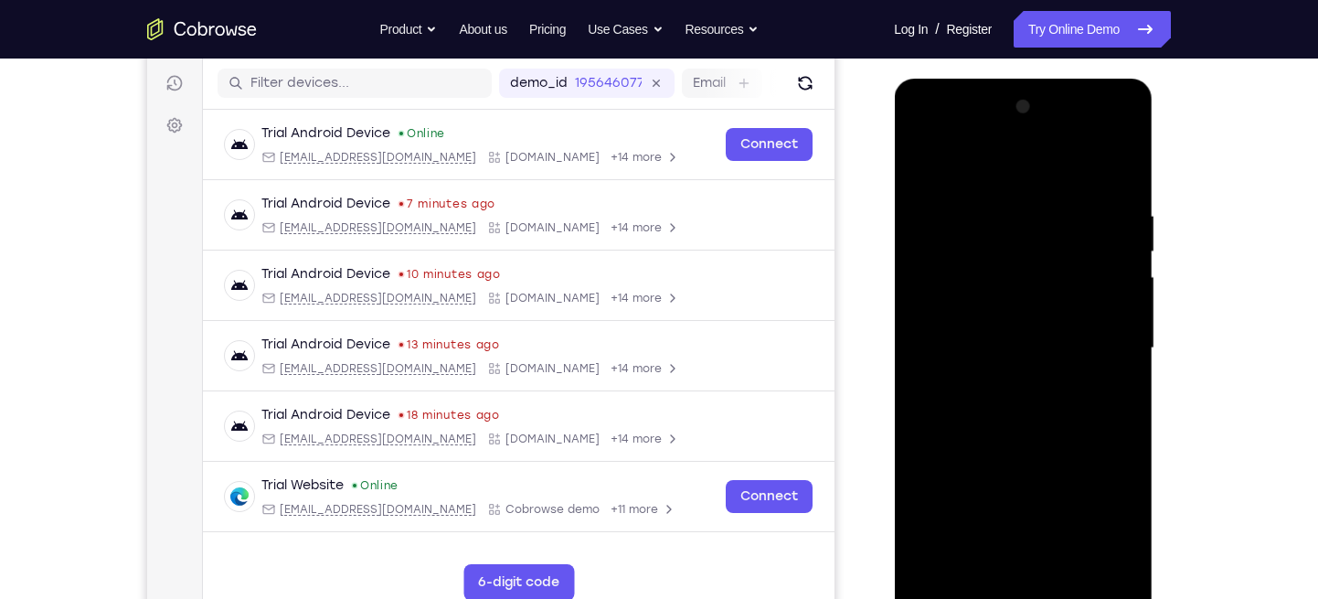
click at [1028, 245] on div at bounding box center [1023, 348] width 230 height 512
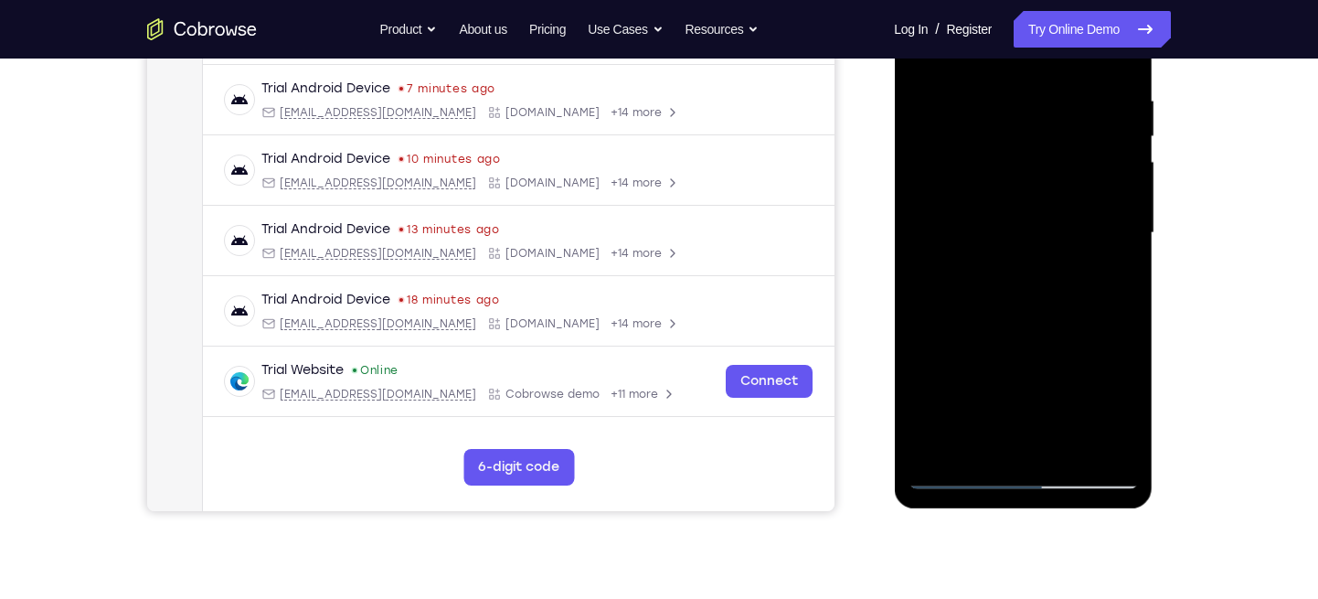
scroll to position [342, 0]
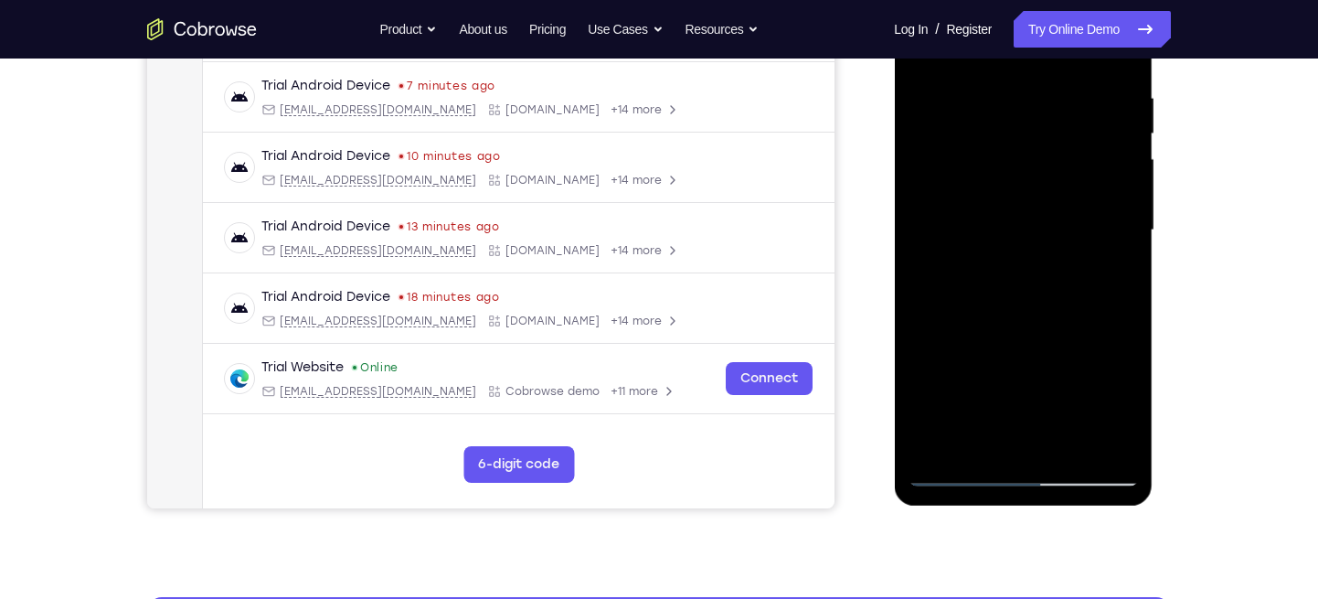
drag, startPoint x: 1010, startPoint y: 395, endPoint x: 1017, endPoint y: 310, distance: 85.3
click at [1017, 310] on div at bounding box center [1023, 230] width 230 height 512
drag, startPoint x: 1017, startPoint y: 310, endPoint x: 1017, endPoint y: 224, distance: 85.9
click at [1017, 224] on div at bounding box center [1023, 230] width 230 height 512
drag, startPoint x: 1032, startPoint y: 355, endPoint x: 1031, endPoint y: 330, distance: 24.7
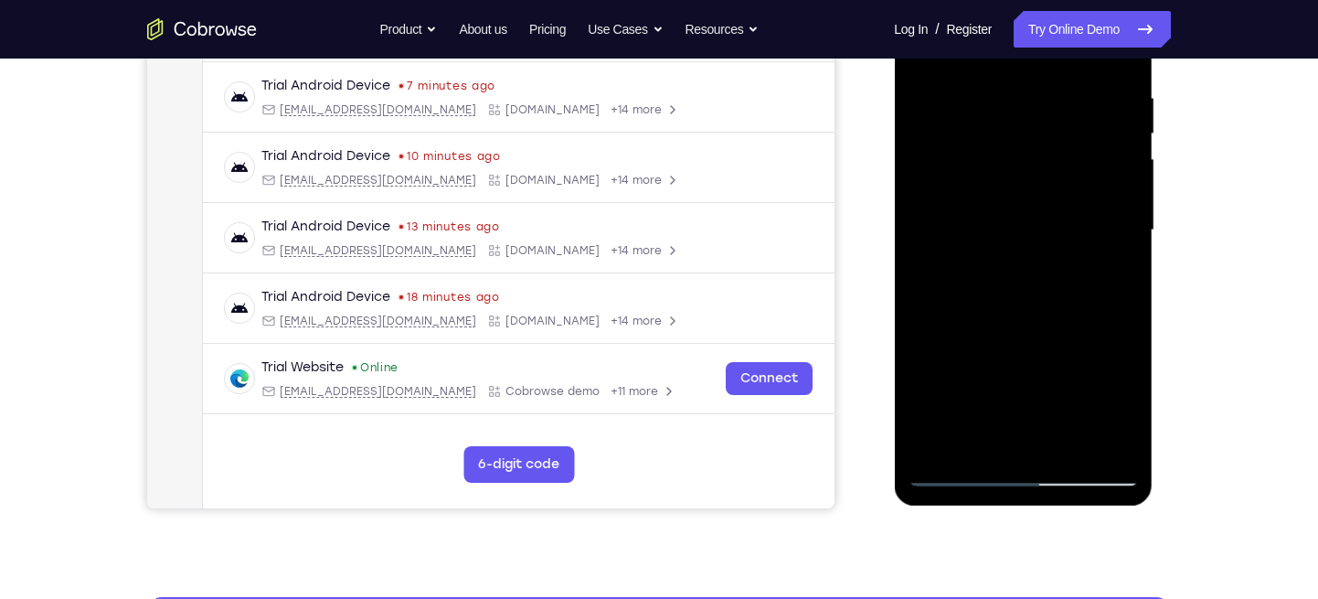
click at [1031, 330] on div at bounding box center [1023, 230] width 230 height 512
drag, startPoint x: 1057, startPoint y: 348, endPoint x: 1053, endPoint y: 253, distance: 95.1
click at [1053, 253] on div at bounding box center [1023, 230] width 230 height 512
drag, startPoint x: 1027, startPoint y: 337, endPoint x: 1030, endPoint y: 233, distance: 104.3
click at [1030, 233] on div at bounding box center [1023, 230] width 230 height 512
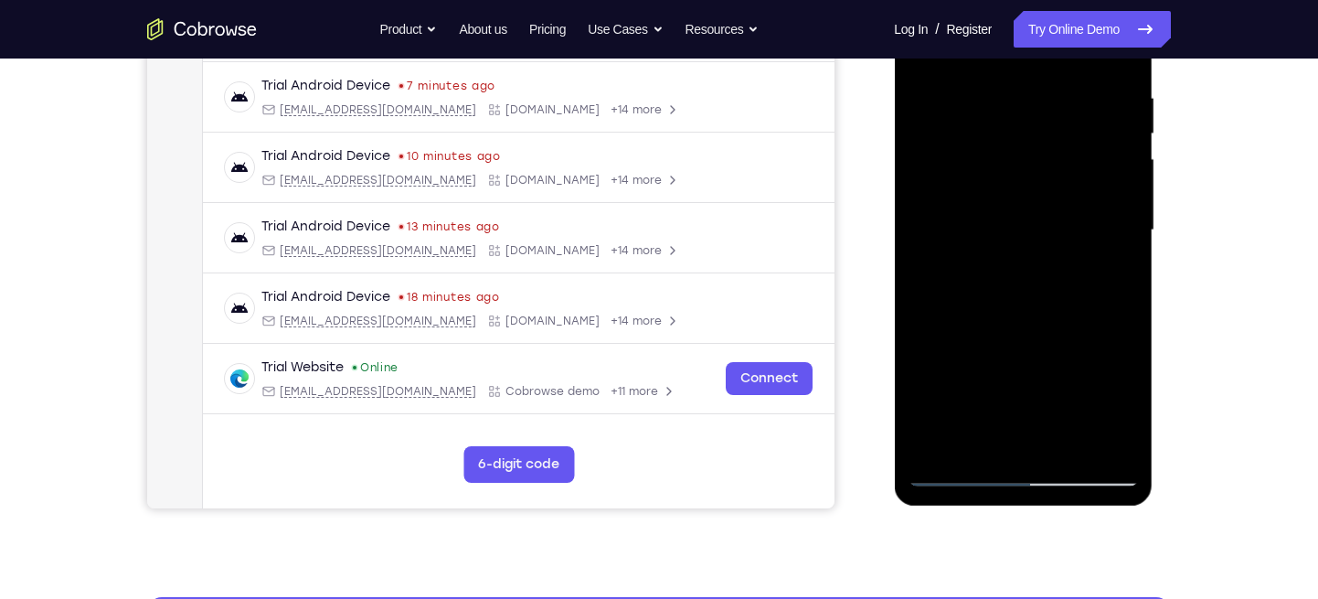
drag, startPoint x: 1012, startPoint y: 240, endPoint x: 1030, endPoint y: 126, distance: 114.8
click at [1030, 126] on div at bounding box center [1023, 230] width 230 height 512
drag, startPoint x: 1032, startPoint y: 332, endPoint x: 1034, endPoint y: 229, distance: 102.4
click at [1034, 229] on div at bounding box center [1023, 230] width 230 height 512
drag, startPoint x: 1081, startPoint y: 215, endPoint x: 1077, endPoint y: 186, distance: 28.6
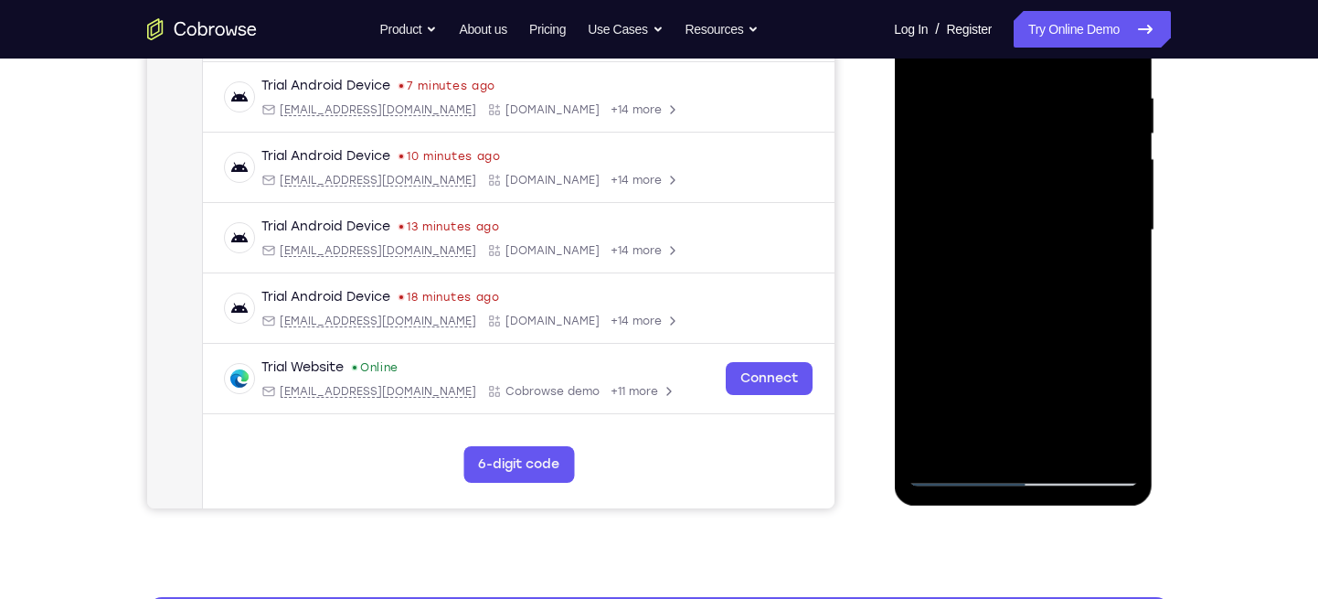
click at [1077, 186] on div at bounding box center [1023, 230] width 230 height 512
drag, startPoint x: 1043, startPoint y: 232, endPoint x: 1047, endPoint y: 84, distance: 148.1
click at [1047, 84] on div at bounding box center [1023, 230] width 230 height 512
drag, startPoint x: 1038, startPoint y: 289, endPoint x: 1041, endPoint y: 196, distance: 93.3
click at [1041, 196] on div at bounding box center [1023, 230] width 230 height 512
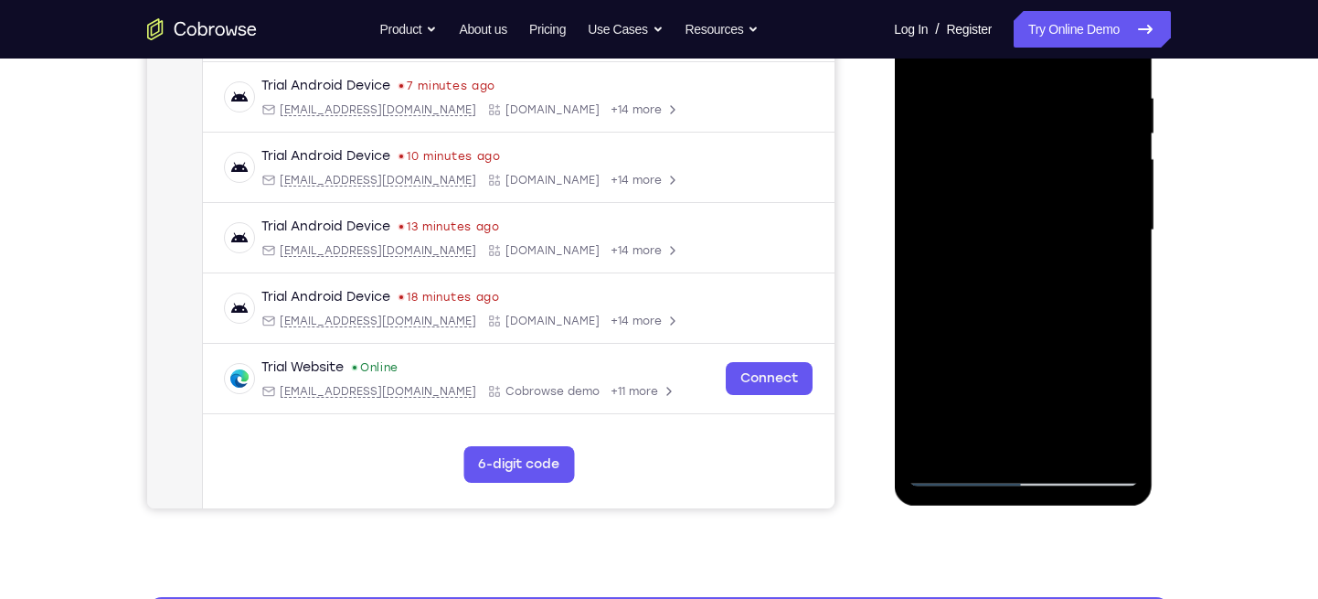
drag, startPoint x: 1017, startPoint y: 302, endPoint x: 1028, endPoint y: 143, distance: 159.4
click at [1028, 143] on div at bounding box center [1023, 230] width 230 height 512
drag, startPoint x: 1075, startPoint y: 212, endPoint x: 1068, endPoint y: 251, distance: 40.0
click at [1068, 251] on div at bounding box center [1023, 230] width 230 height 512
drag, startPoint x: 1052, startPoint y: 234, endPoint x: 1064, endPoint y: 129, distance: 105.8
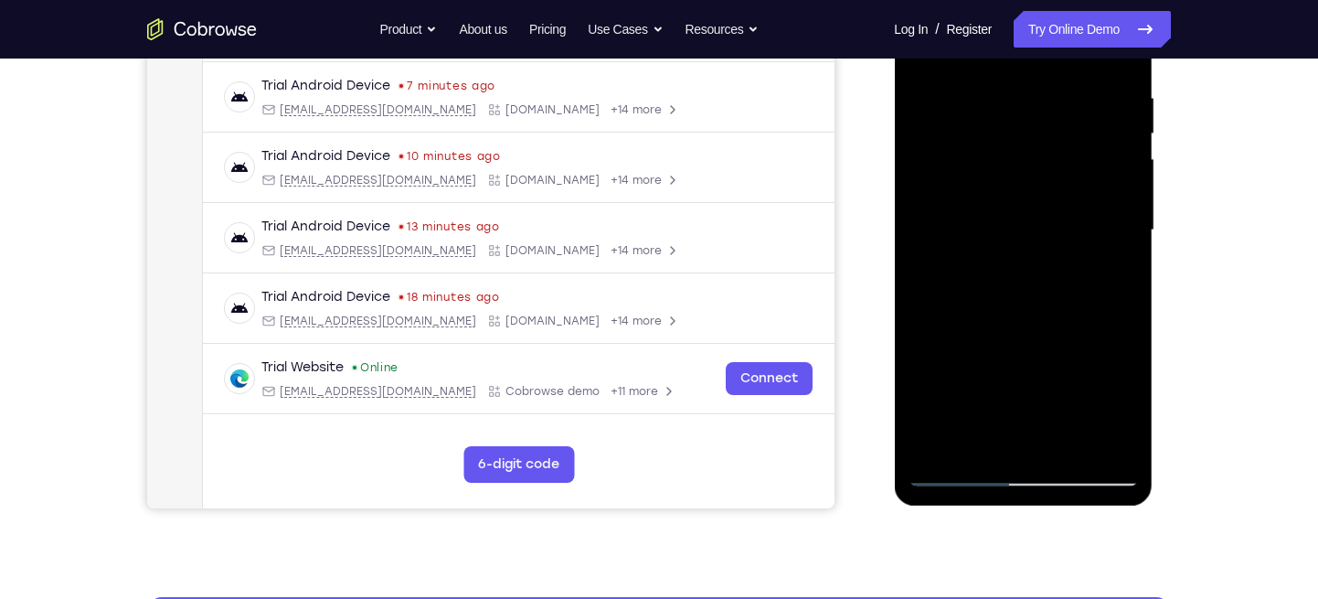
click at [1064, 129] on div at bounding box center [1023, 230] width 230 height 512
drag, startPoint x: 1044, startPoint y: 287, endPoint x: 1042, endPoint y: 255, distance: 32.0
click at [1042, 255] on div at bounding box center [1023, 230] width 230 height 512
drag, startPoint x: 1036, startPoint y: 328, endPoint x: 1030, endPoint y: 116, distance: 212.2
click at [1030, 116] on div at bounding box center [1023, 230] width 230 height 512
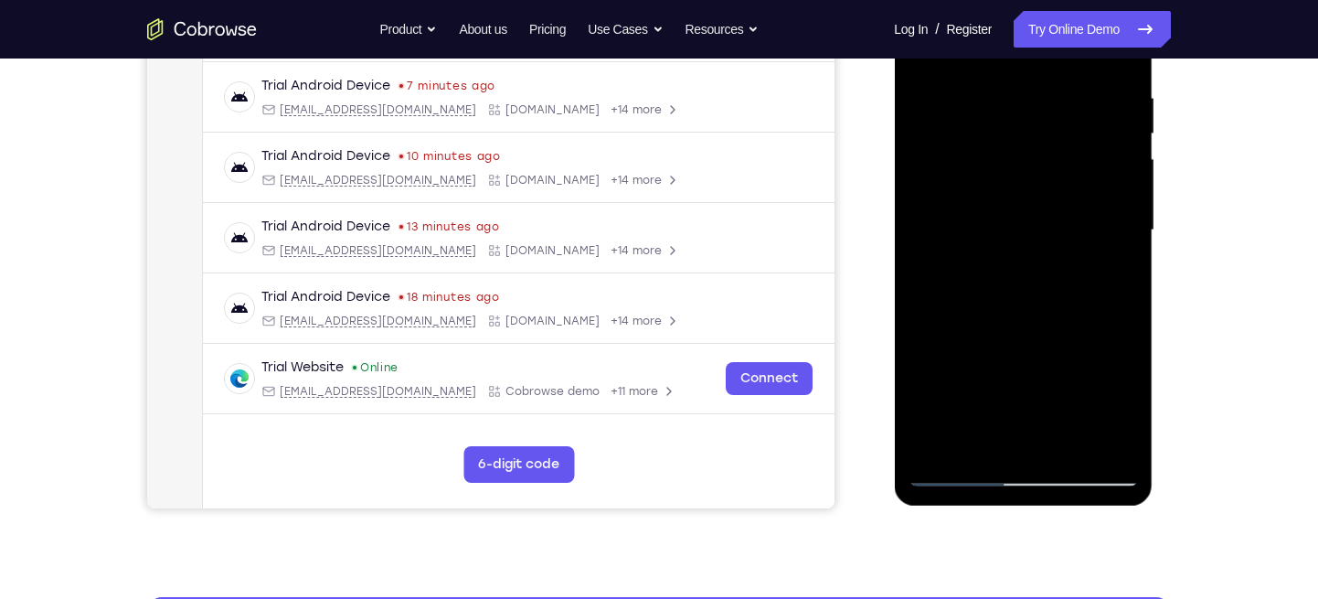
drag, startPoint x: 1010, startPoint y: 345, endPoint x: 1019, endPoint y: 171, distance: 173.9
click at [1019, 171] on div at bounding box center [1023, 230] width 230 height 512
drag, startPoint x: 1057, startPoint y: 156, endPoint x: 1079, endPoint y: 625, distance: 469.5
click at [1079, 509] on html "Online web based iOS Simulators and Android Emulators. Run iPhone, iPad, Mobile…" at bounding box center [1024, 235] width 261 height 549
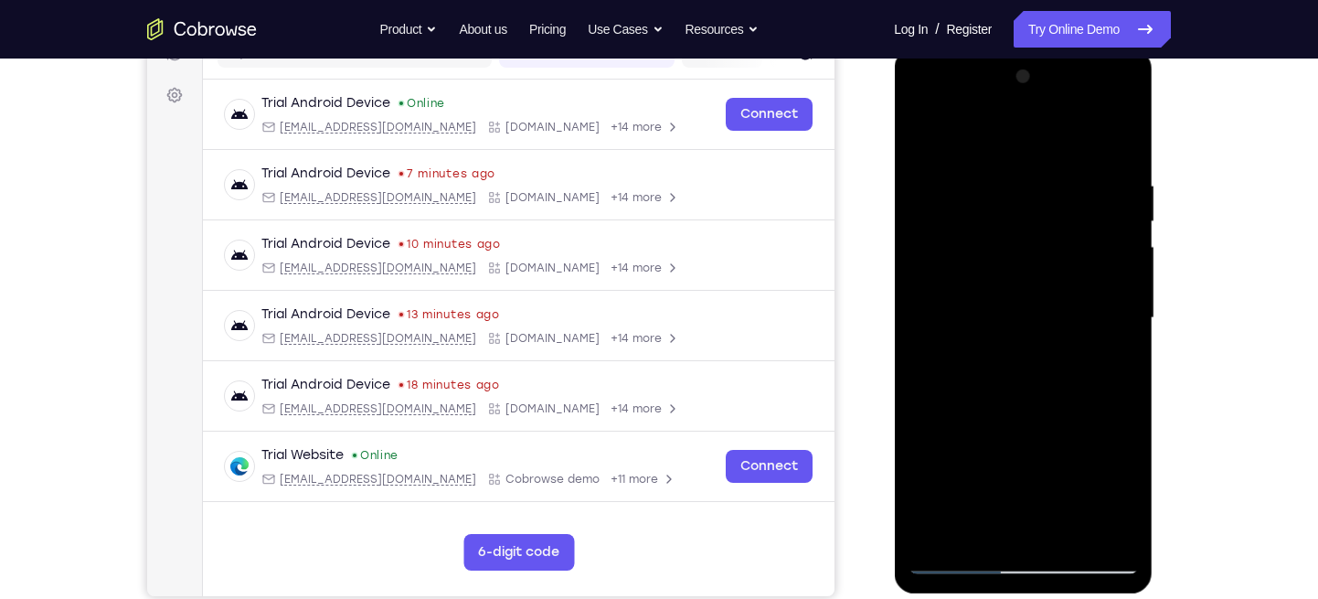
scroll to position [253, 0]
click at [1123, 133] on div at bounding box center [1023, 319] width 230 height 512
click at [1027, 166] on div at bounding box center [1023, 319] width 230 height 512
drag, startPoint x: 1017, startPoint y: 367, endPoint x: 1017, endPoint y: 333, distance: 33.8
click at [1017, 333] on div at bounding box center [1023, 319] width 230 height 512
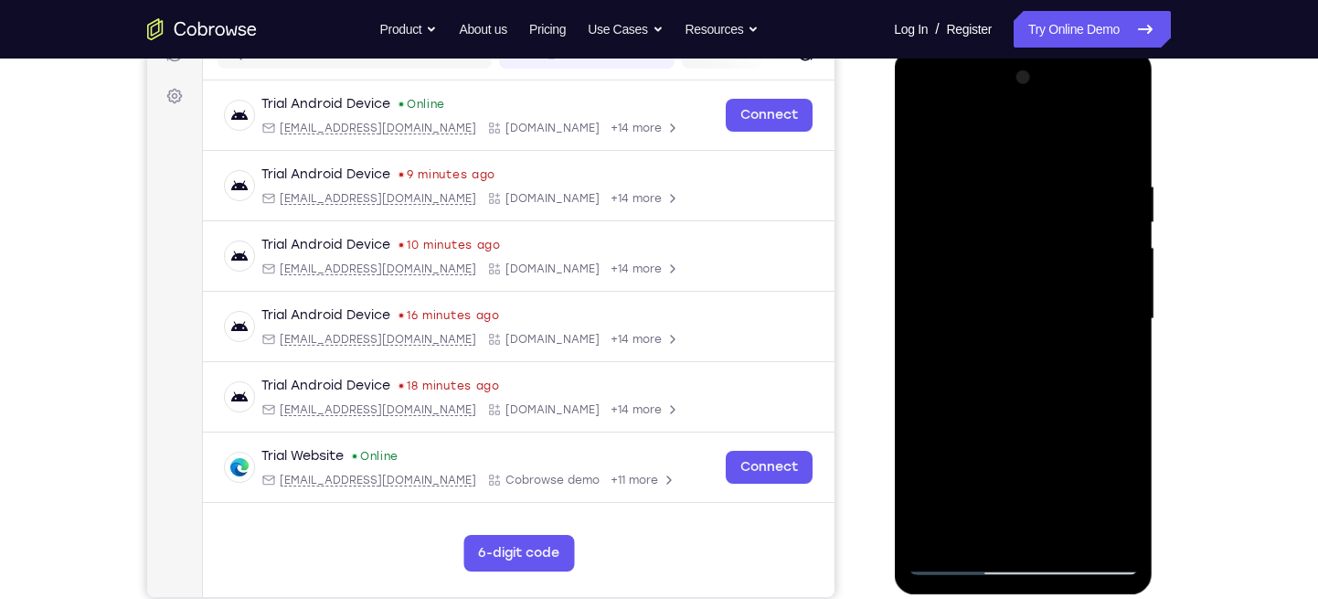
drag, startPoint x: 1007, startPoint y: 457, endPoint x: 1010, endPoint y: 411, distance: 45.9
click at [1010, 411] on div at bounding box center [1023, 319] width 230 height 512
drag, startPoint x: 984, startPoint y: 422, endPoint x: 985, endPoint y: 361, distance: 61.3
click at [985, 361] on div at bounding box center [1023, 319] width 230 height 512
drag, startPoint x: 970, startPoint y: 415, endPoint x: 964, endPoint y: 314, distance: 100.8
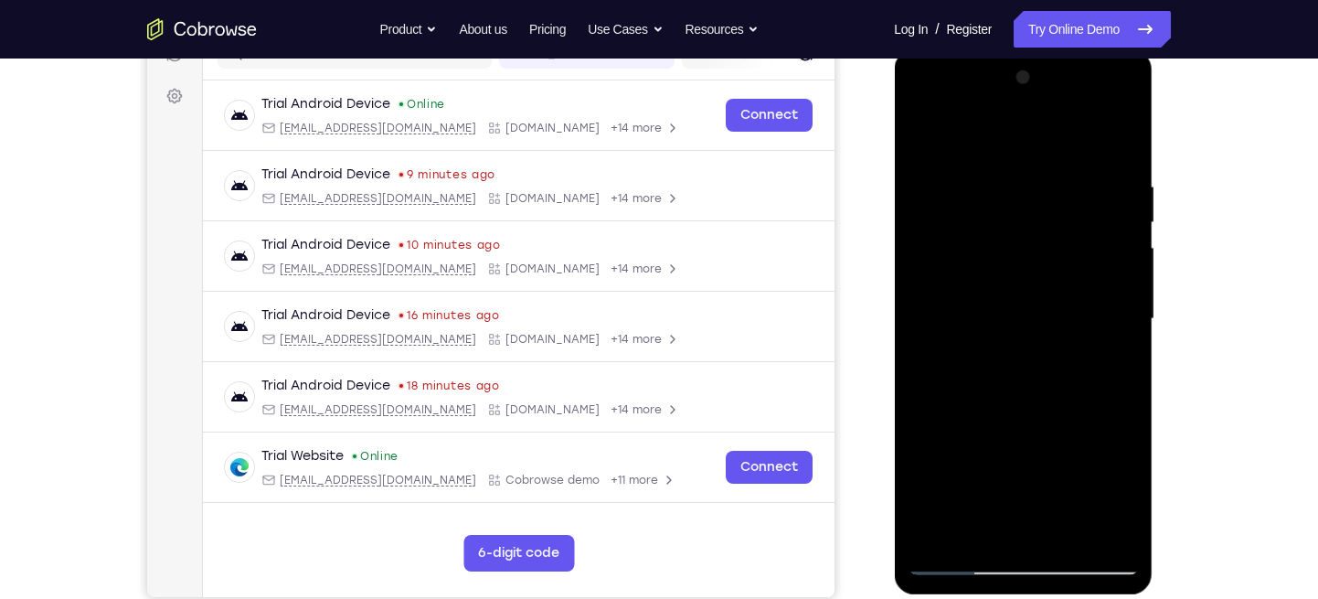
click at [964, 314] on div at bounding box center [1023, 319] width 230 height 512
drag, startPoint x: 996, startPoint y: 389, endPoint x: 1007, endPoint y: 278, distance: 112.1
click at [1007, 278] on div at bounding box center [1023, 319] width 230 height 512
drag, startPoint x: 1015, startPoint y: 411, endPoint x: 1041, endPoint y: 168, distance: 244.6
click at [1041, 168] on div at bounding box center [1023, 319] width 230 height 512
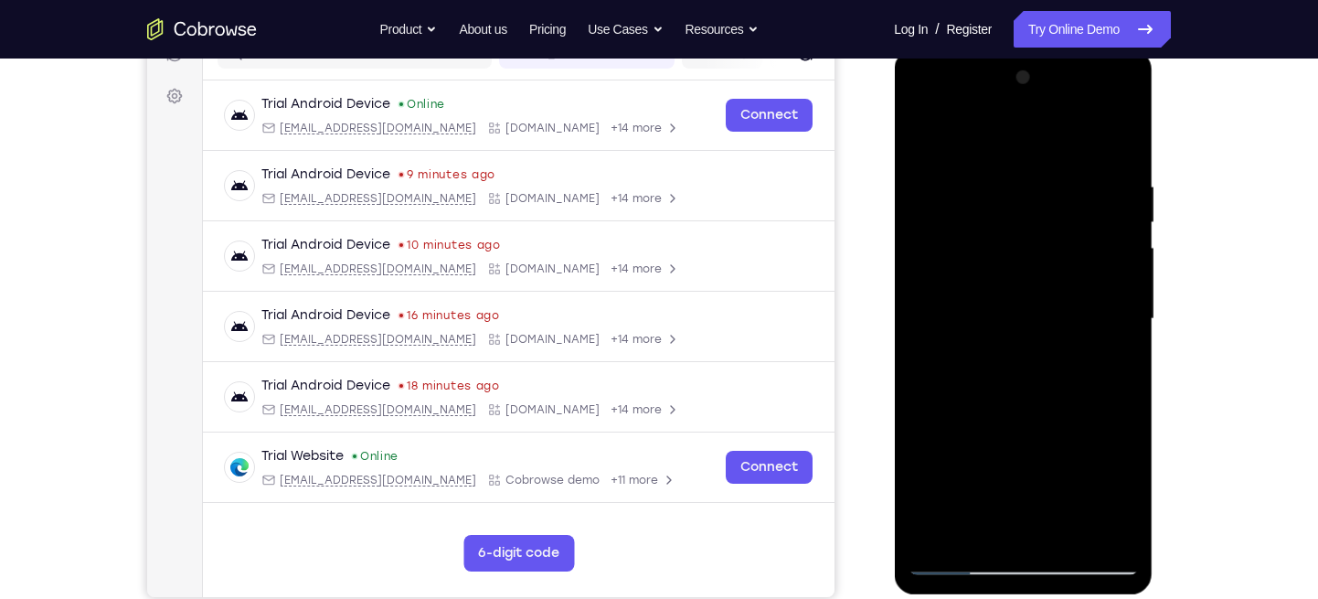
drag, startPoint x: 1029, startPoint y: 445, endPoint x: 1048, endPoint y: 219, distance: 226.5
click at [1048, 219] on div at bounding box center [1023, 319] width 230 height 512
drag, startPoint x: 1011, startPoint y: 440, endPoint x: 1022, endPoint y: 342, distance: 98.4
click at [1022, 342] on div at bounding box center [1023, 319] width 230 height 512
drag, startPoint x: 1039, startPoint y: 366, endPoint x: 1034, endPoint y: 251, distance: 114.4
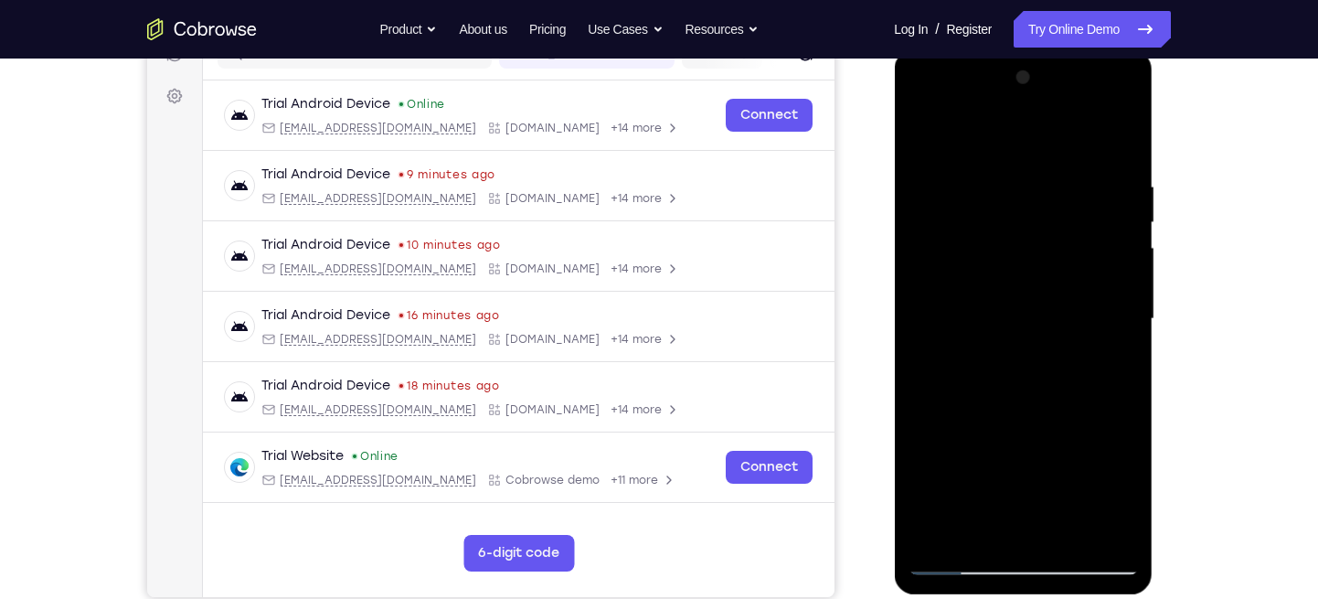
click at [1034, 251] on div at bounding box center [1023, 319] width 230 height 512
click at [1020, 378] on div at bounding box center [1023, 319] width 230 height 512
click at [1011, 336] on div at bounding box center [1023, 319] width 230 height 512
click at [1111, 403] on div at bounding box center [1023, 319] width 230 height 512
click at [985, 367] on div at bounding box center [1023, 319] width 230 height 512
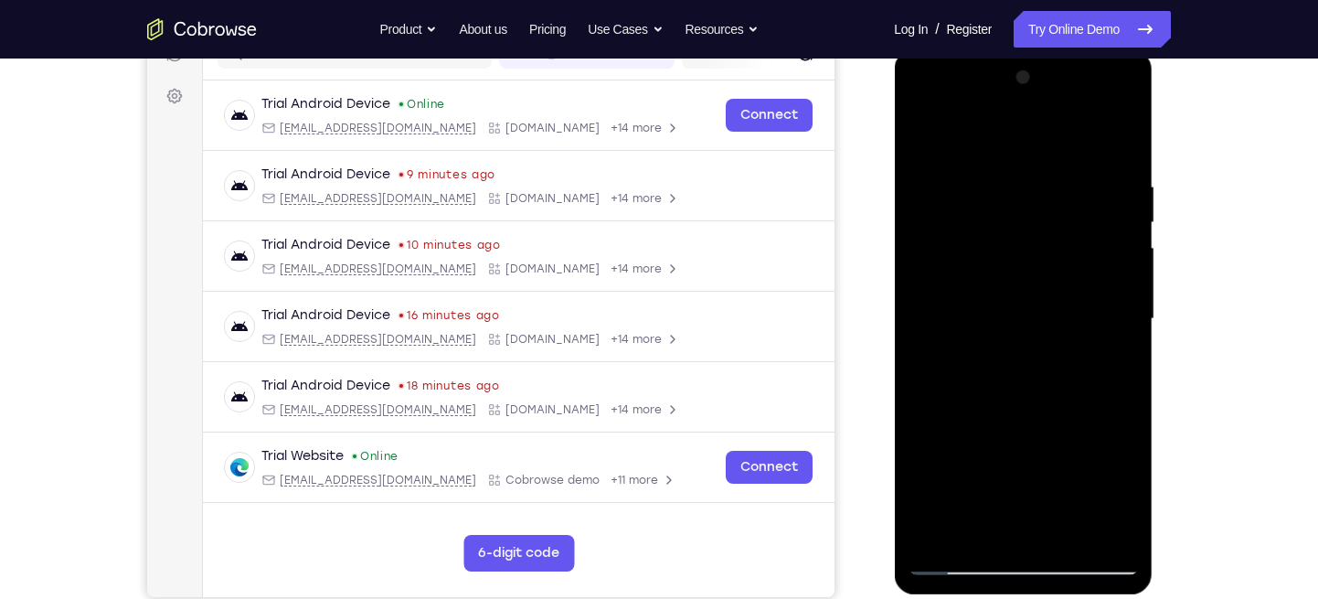
click at [953, 402] on div at bounding box center [1023, 319] width 230 height 512
click at [964, 402] on div at bounding box center [1023, 319] width 230 height 512
click at [971, 402] on div at bounding box center [1023, 319] width 230 height 512
click at [978, 402] on div at bounding box center [1023, 319] width 230 height 512
